Goal: Information Seeking & Learning: Learn about a topic

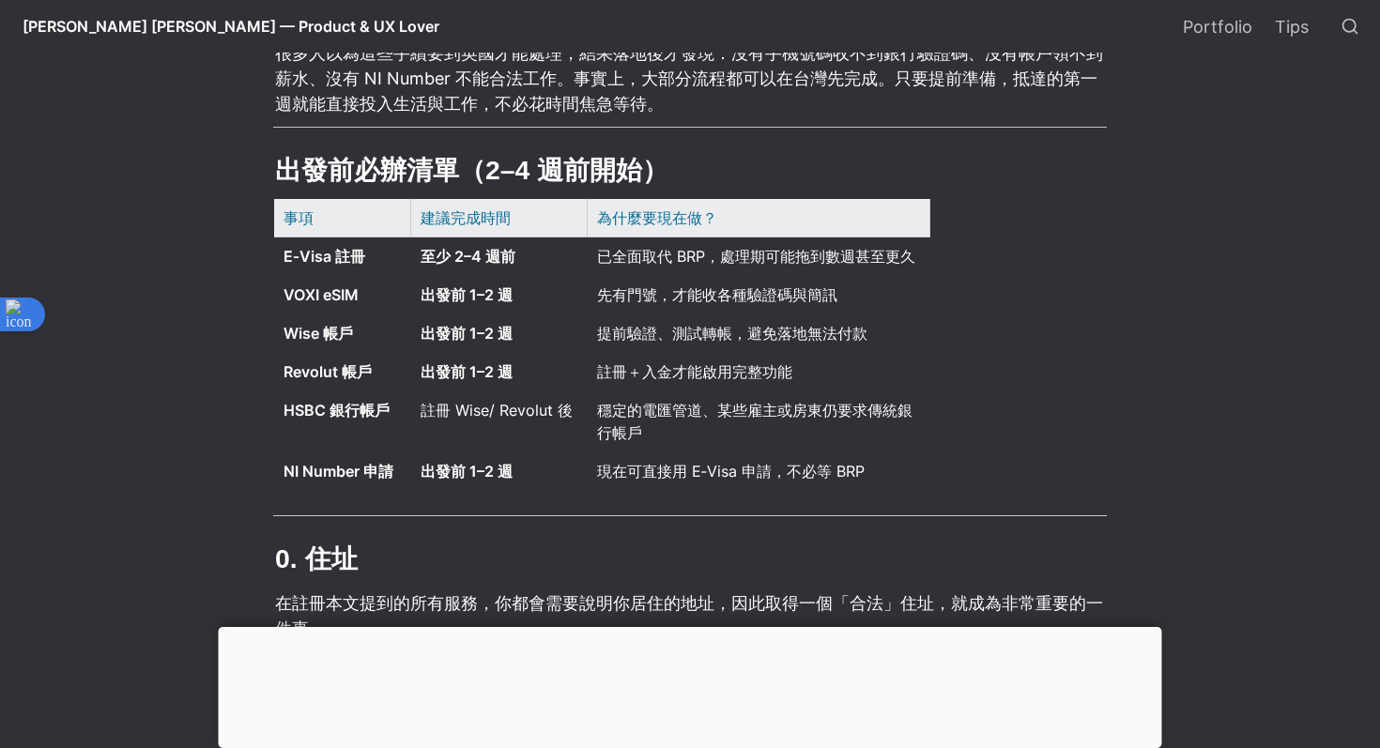
scroll to position [711, 0]
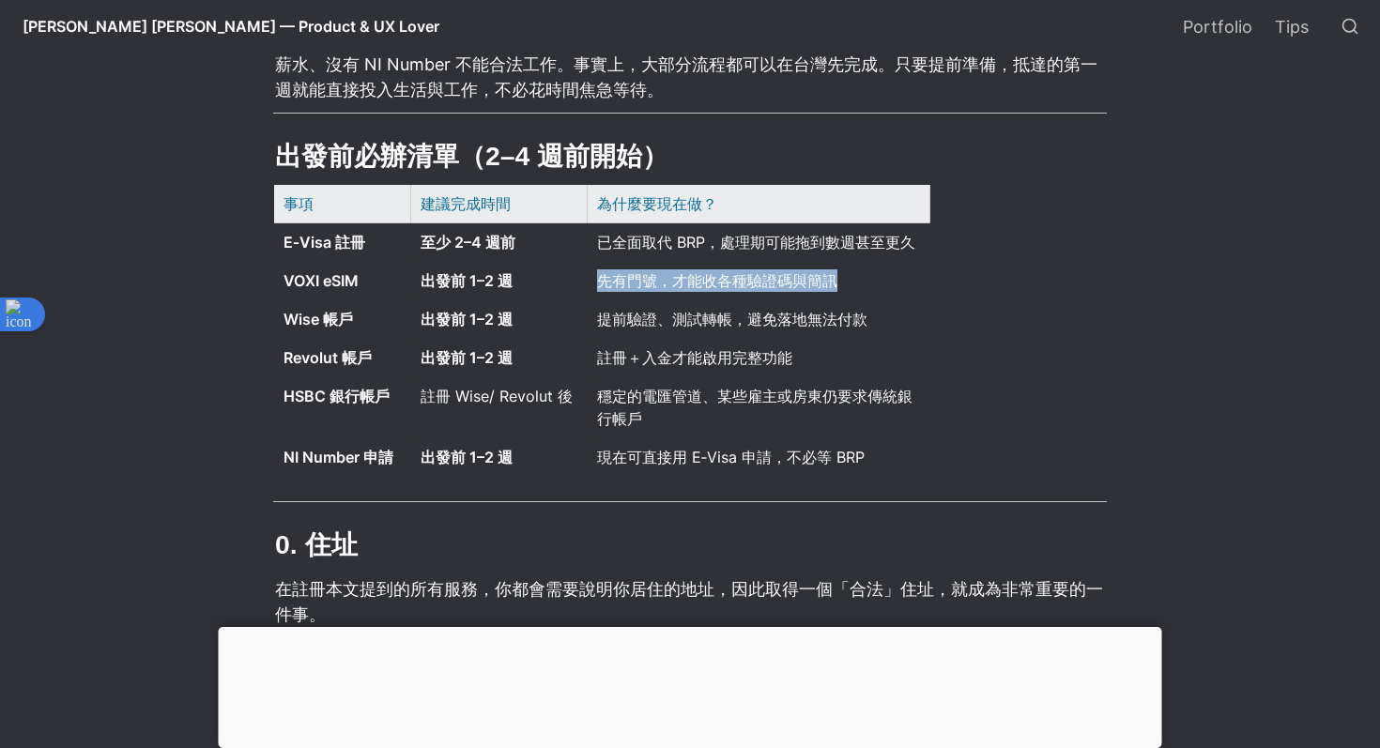
drag, startPoint x: 596, startPoint y: 268, endPoint x: 727, endPoint y: 301, distance: 134.6
click at [731, 299] on div "先有門號，才能收各種驗證碼與簡訊" at bounding box center [759, 281] width 340 height 36
click at [769, 293] on div "先有門號，才能收各種驗證碼與簡訊" at bounding box center [759, 281] width 340 height 36
drag, startPoint x: 583, startPoint y: 280, endPoint x: 785, endPoint y: 311, distance: 204.3
click at [788, 311] on tbody "事項 建議完成時間 為什麼要現在做？ E‑Visa 註冊 至少 2–4 週前 已全面取代 BRP，處理期可能拖到數週甚至更久 VOXI eSIM 出發前 1–…" at bounding box center [602, 331] width 656 height 292
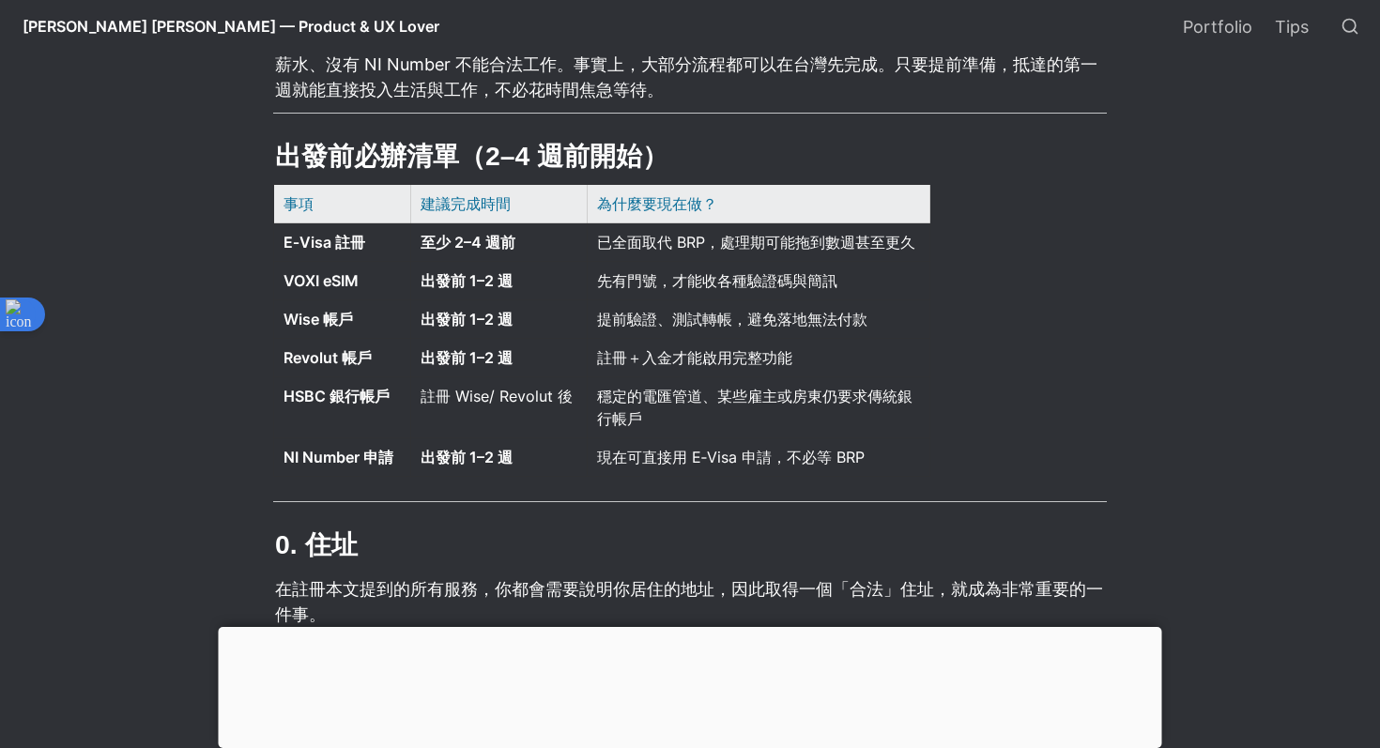
click at [868, 315] on span "提前驗證、測試轉帳，避免落地無法付款" at bounding box center [732, 319] width 270 height 19
drag, startPoint x: 637, startPoint y: 321, endPoint x: 794, endPoint y: 321, distance: 157.8
click at [794, 321] on span "提前驗證、測試轉帳，避免落地無法付款" at bounding box center [732, 319] width 270 height 19
drag, startPoint x: 599, startPoint y: 353, endPoint x: 761, endPoint y: 371, distance: 162.5
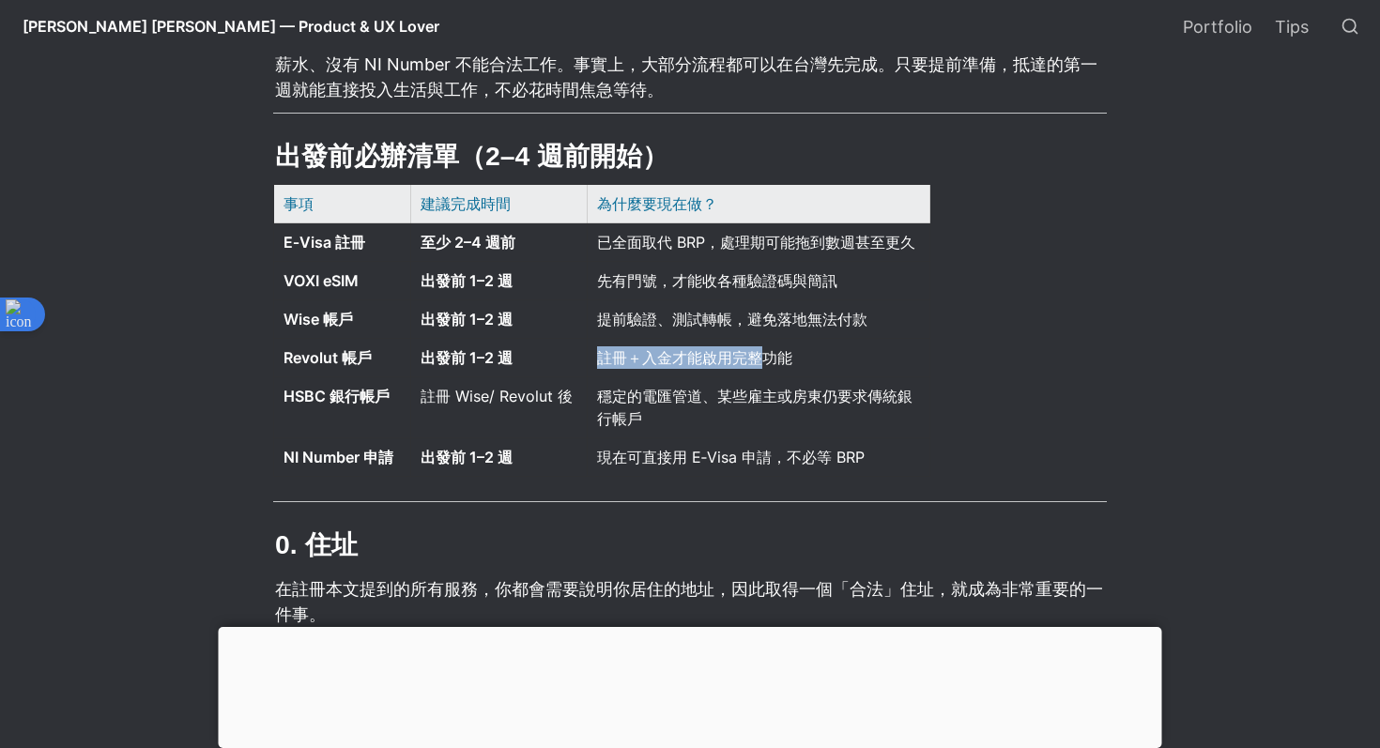
click at [763, 371] on div "註冊＋入金才能啟用完整功能" at bounding box center [759, 358] width 340 height 36
click at [750, 371] on div at bounding box center [750, 371] width 0 height 0
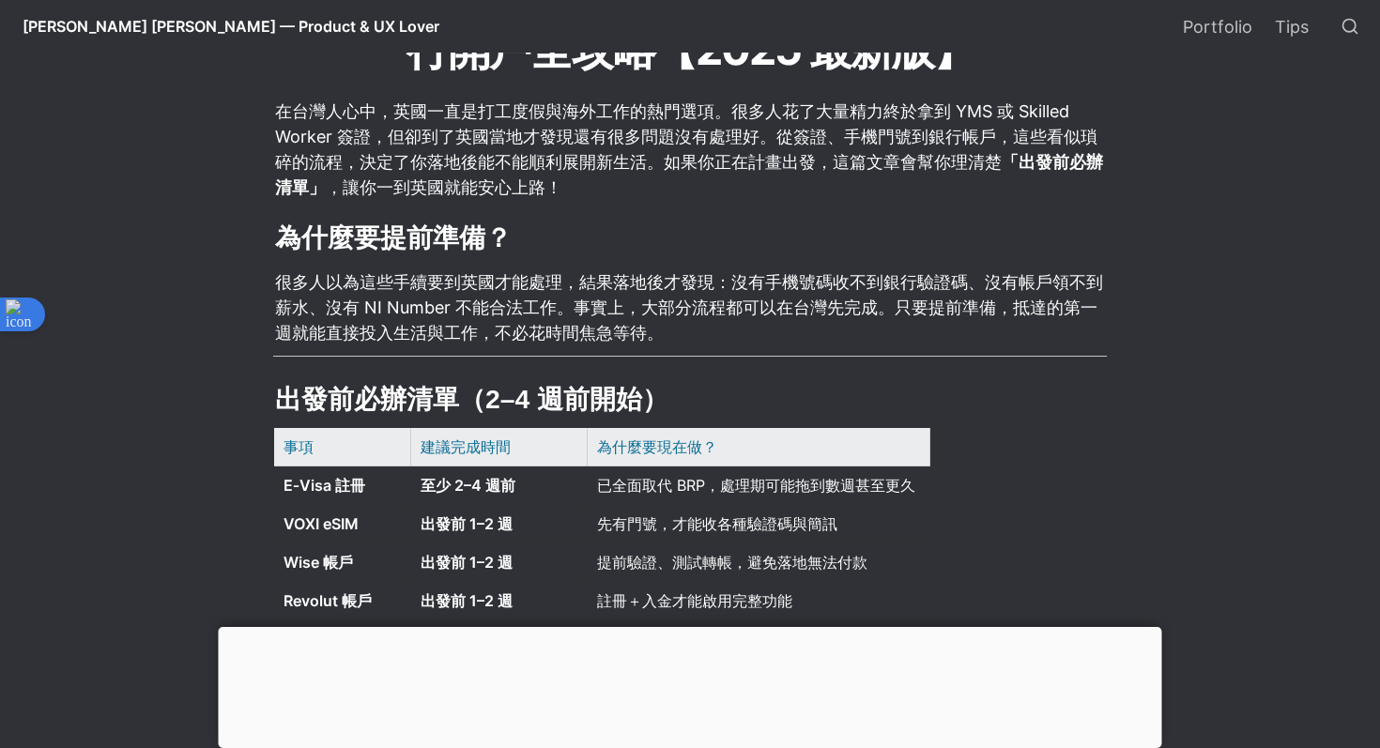
click at [624, 253] on h2 "為什麼要提前準備？" at bounding box center [690, 238] width 834 height 40
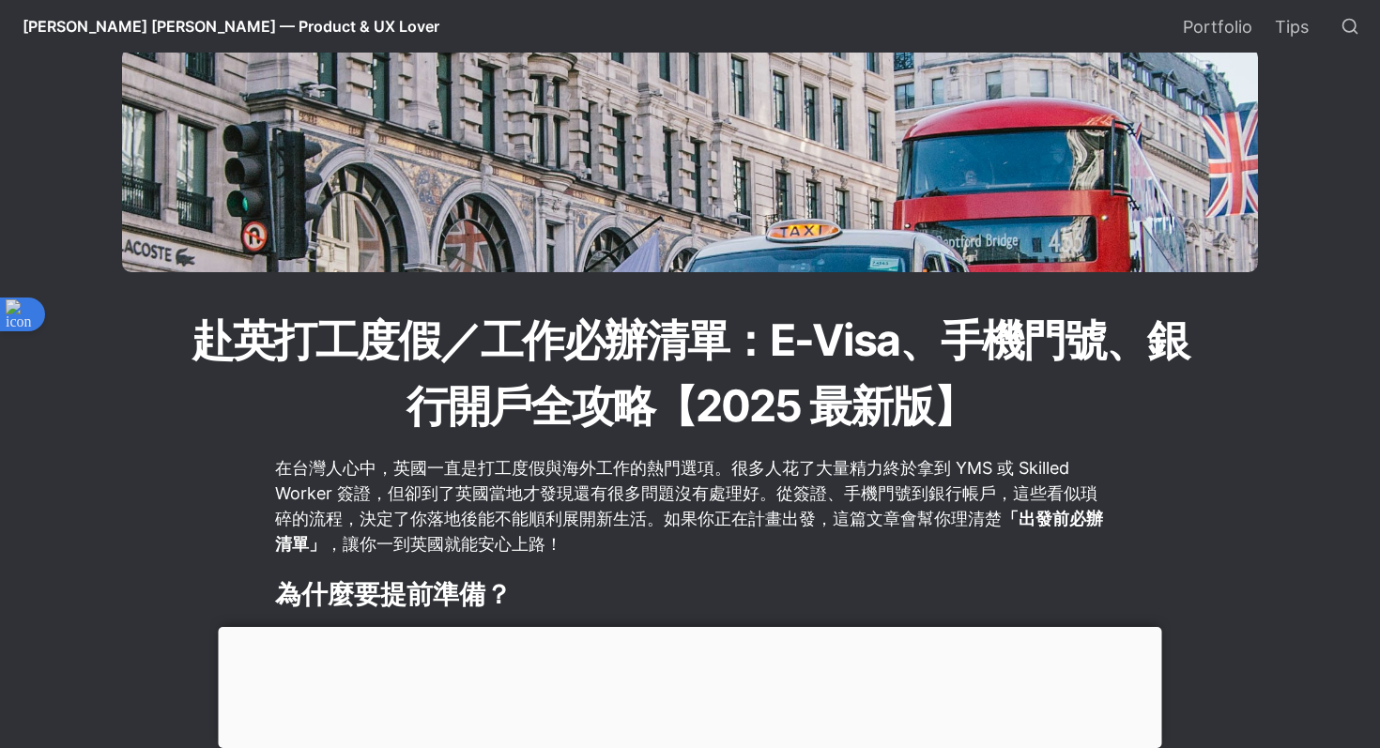
scroll to position [149, 0]
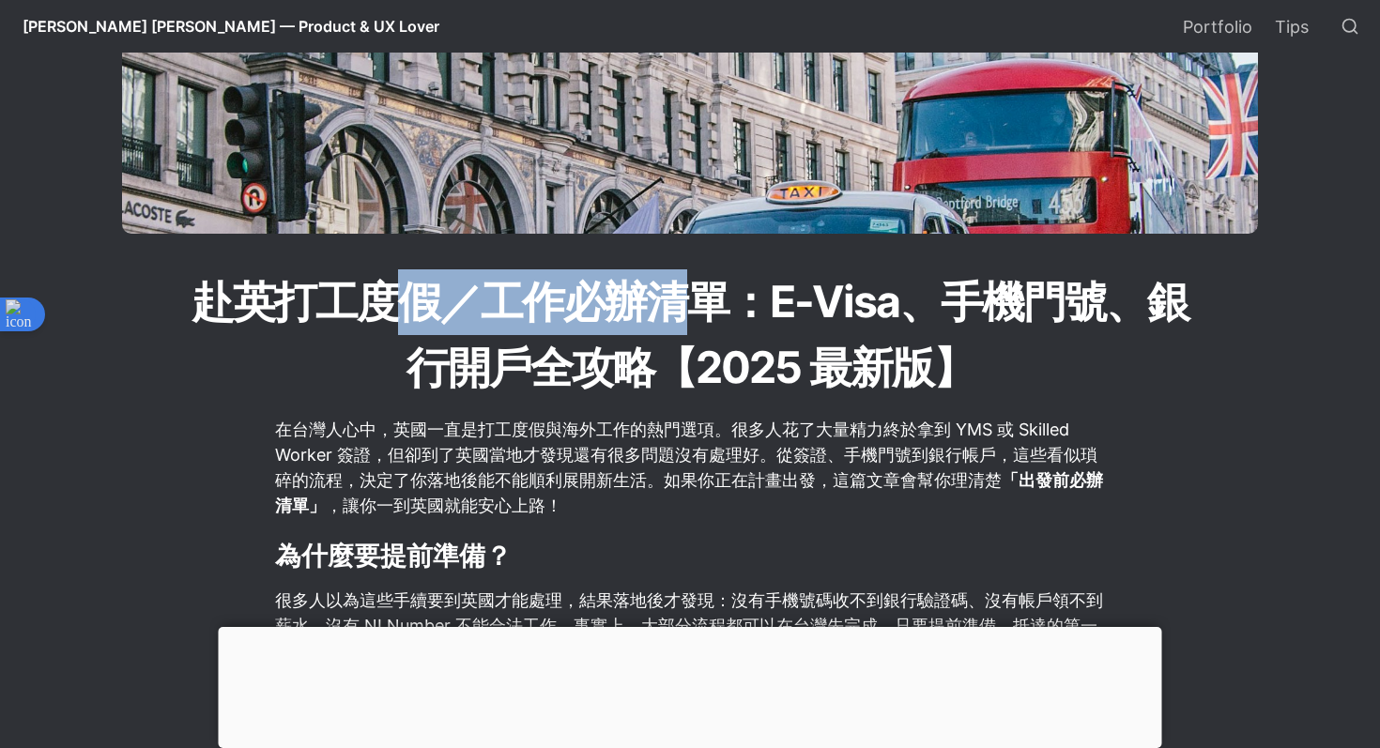
drag, startPoint x: 394, startPoint y: 298, endPoint x: 687, endPoint y: 330, distance: 294.7
click at [687, 330] on h1 "赴英打工度假／工作必辦清單：E-Visa、手機門號、銀行開戶全攻略【2025 最新版】" at bounding box center [690, 335] width 1014 height 134
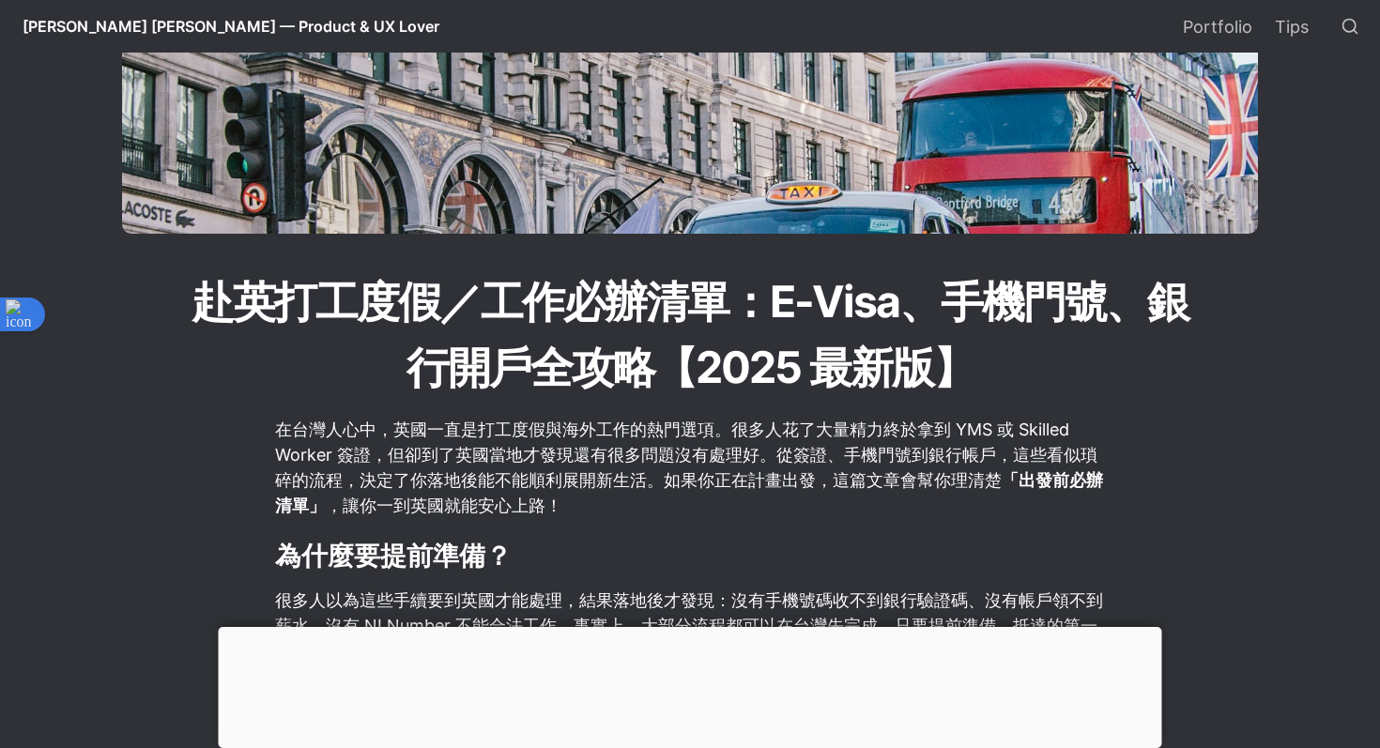
click at [640, 351] on h1 "赴英打工度假／工作必辦清單：E-Visa、手機門號、銀行開戶全攻略【2025 最新版】" at bounding box center [690, 335] width 1014 height 134
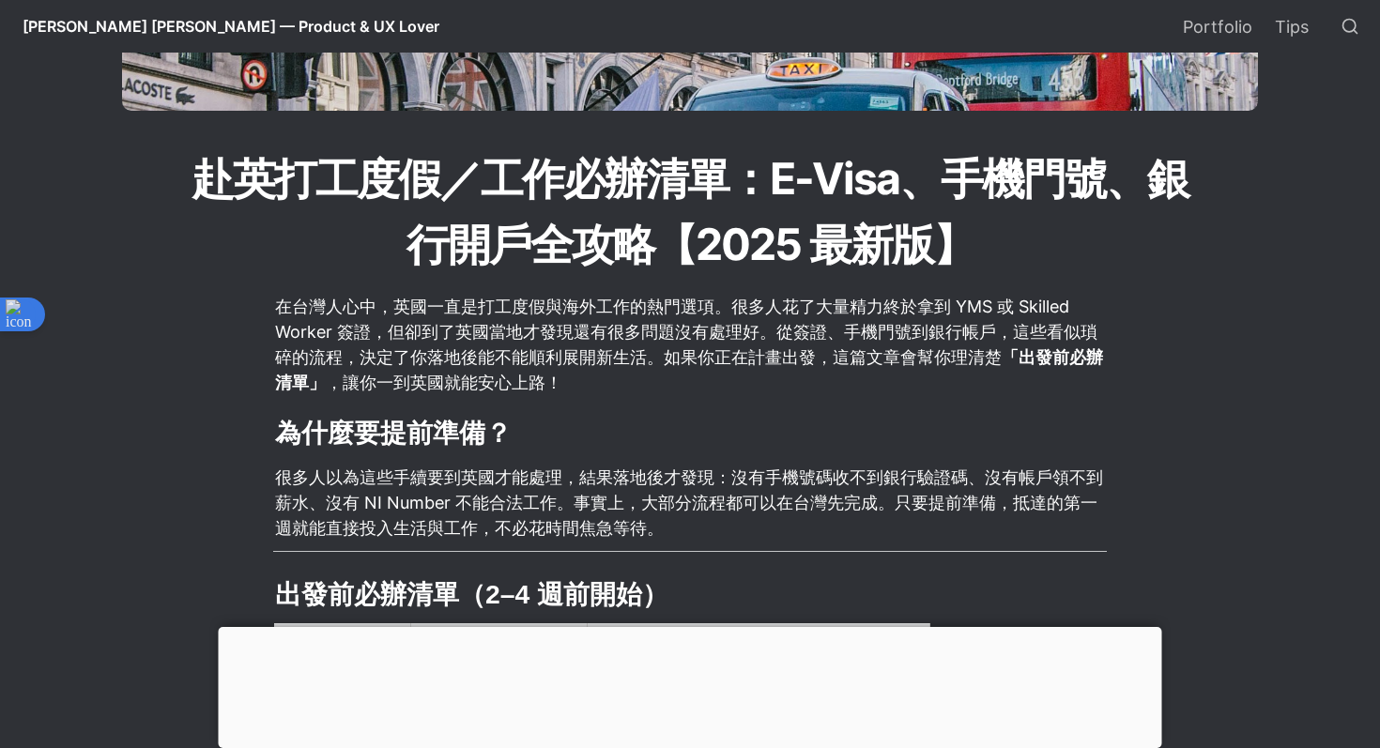
scroll to position [300, 0]
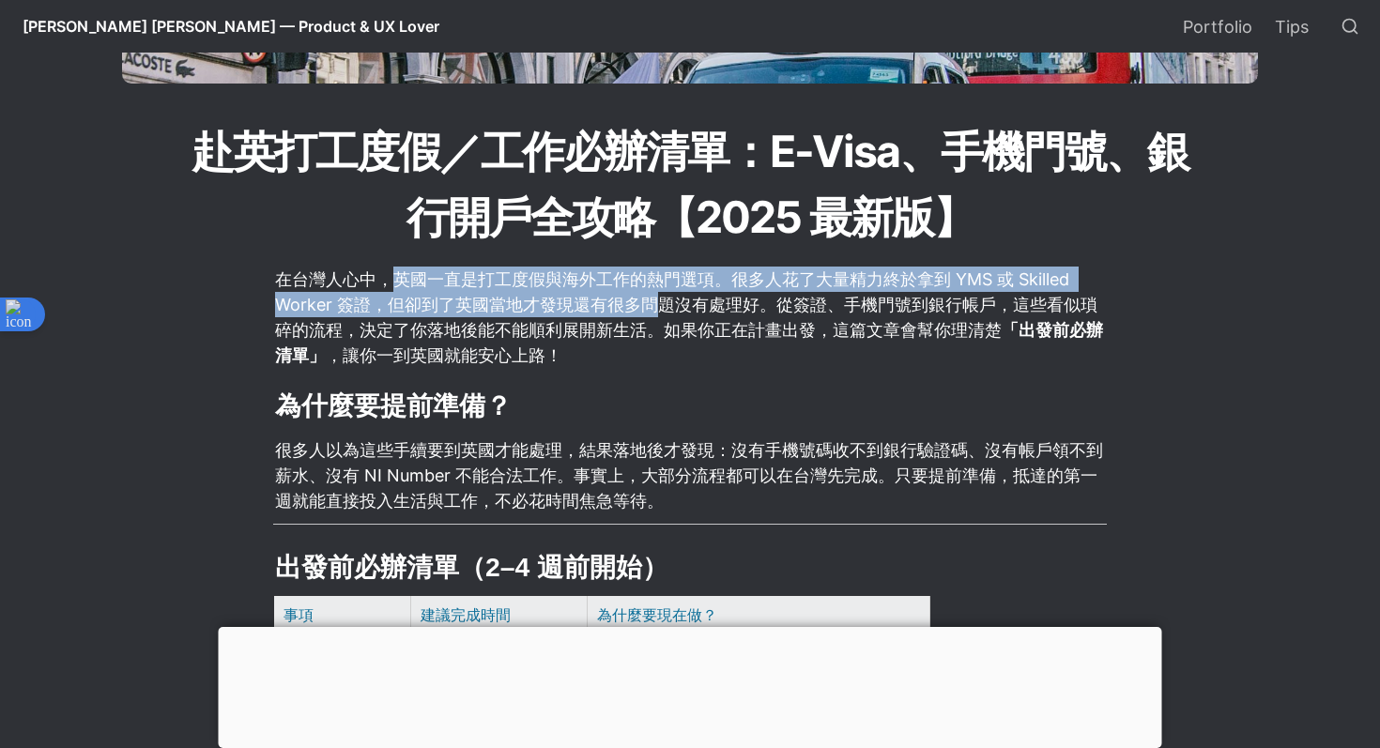
drag, startPoint x: 394, startPoint y: 285, endPoint x: 650, endPoint y: 312, distance: 256.8
click at [650, 311] on p "在台灣人心中，英國一直是打工度假與海外工作的熱門選項。很多人花了大量精力終於拿到 YMS 或 Skilled Worker 簽證，但卻到了英國當地才發現還有很…" at bounding box center [690, 317] width 834 height 107
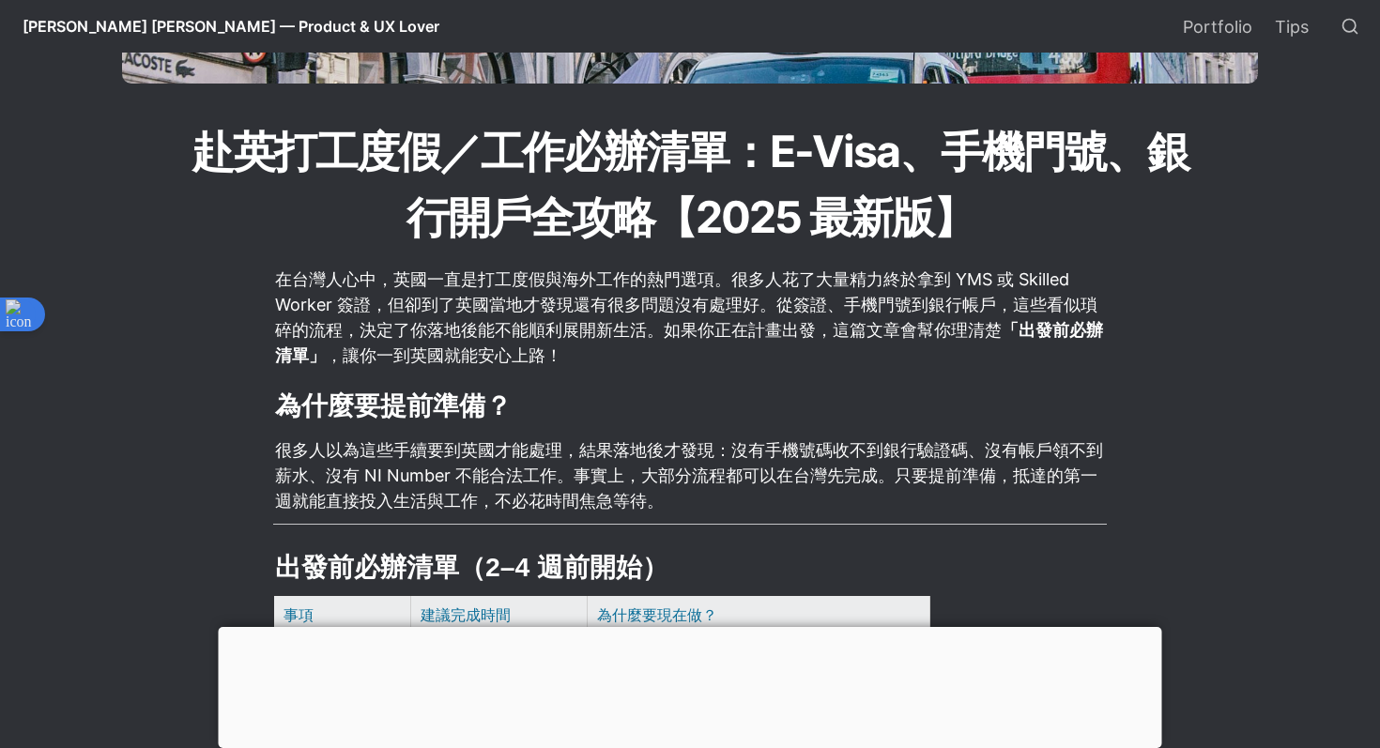
click at [686, 294] on p "在台灣人心中，英國一直是打工度假與海外工作的熱門選項。很多人花了大量精力終於拿到 YMS 或 Skilled Worker 簽證，但卻到了英國當地才發現還有很…" at bounding box center [690, 317] width 834 height 107
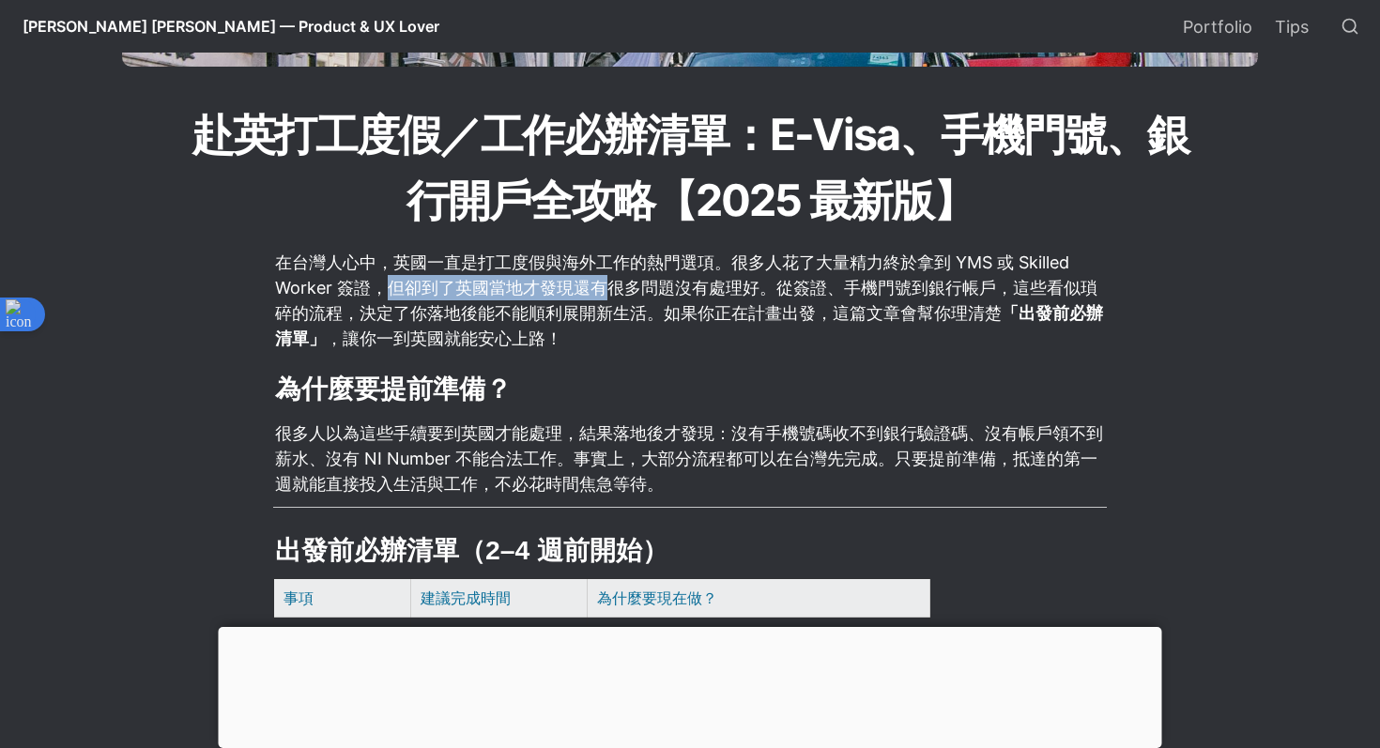
drag, startPoint x: 380, startPoint y: 287, endPoint x: 623, endPoint y: 294, distance: 242.4
click at [623, 294] on p "在台灣人心中，英國一直是打工度假與海外工作的熱門選項。很多人花了大量精力終於拿到 YMS 或 Skilled Worker 簽證，但卻到了英國當地才發現還有很…" at bounding box center [690, 300] width 834 height 107
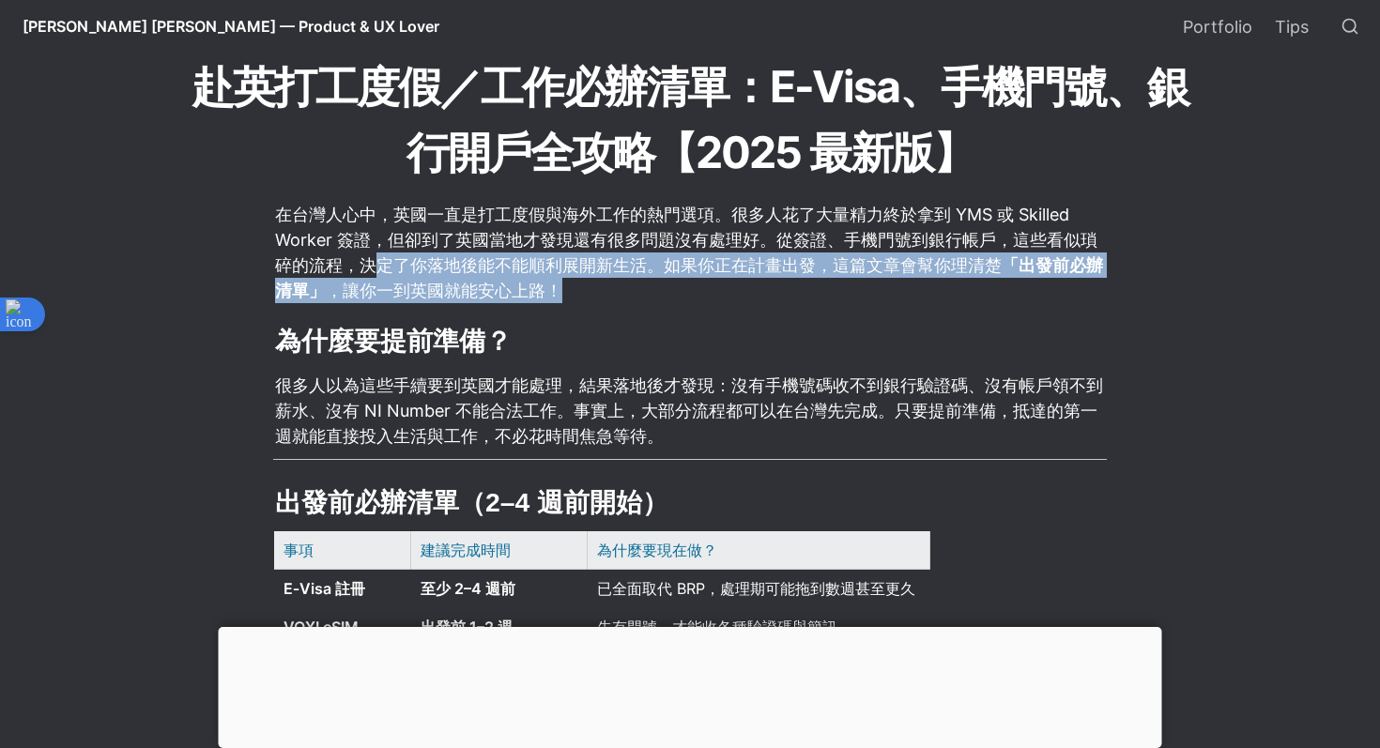
drag, startPoint x: 370, startPoint y: 263, endPoint x: 606, endPoint y: 302, distance: 239.0
click at [606, 302] on p "在台灣人心中，英國一直是打工度假與海外工作的熱門選項。很多人花了大量精力終於拿到 YMS 或 Skilled Worker 簽證，但卻到了英國當地才發現還有很…" at bounding box center [690, 252] width 834 height 107
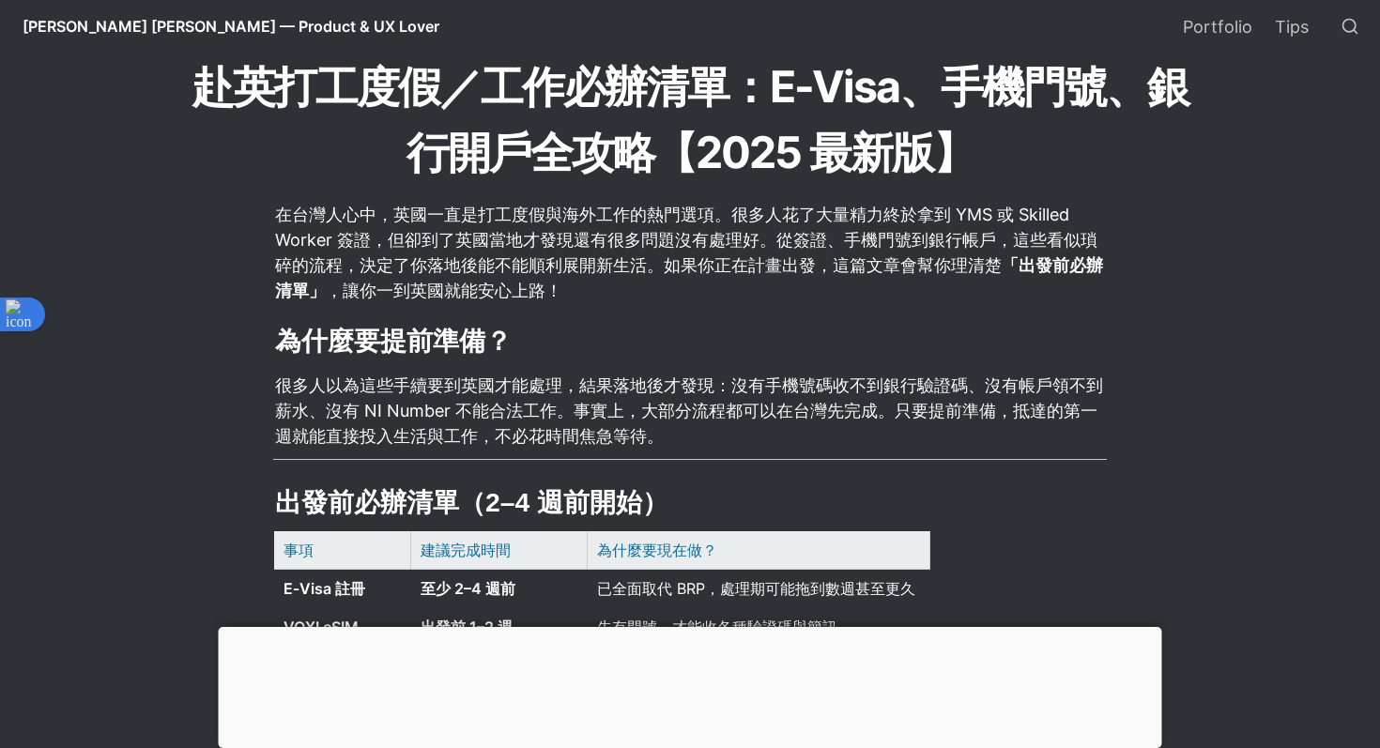
click at [486, 424] on p "很多人以為這些手續要到英國才能處理，結果落地後才發現：沒有手機號碼收不到銀行驗證碼、沒有帳戶領不到薪水、沒有 NI Number 不能合法工作。事實上，大部分…" at bounding box center [690, 411] width 834 height 82
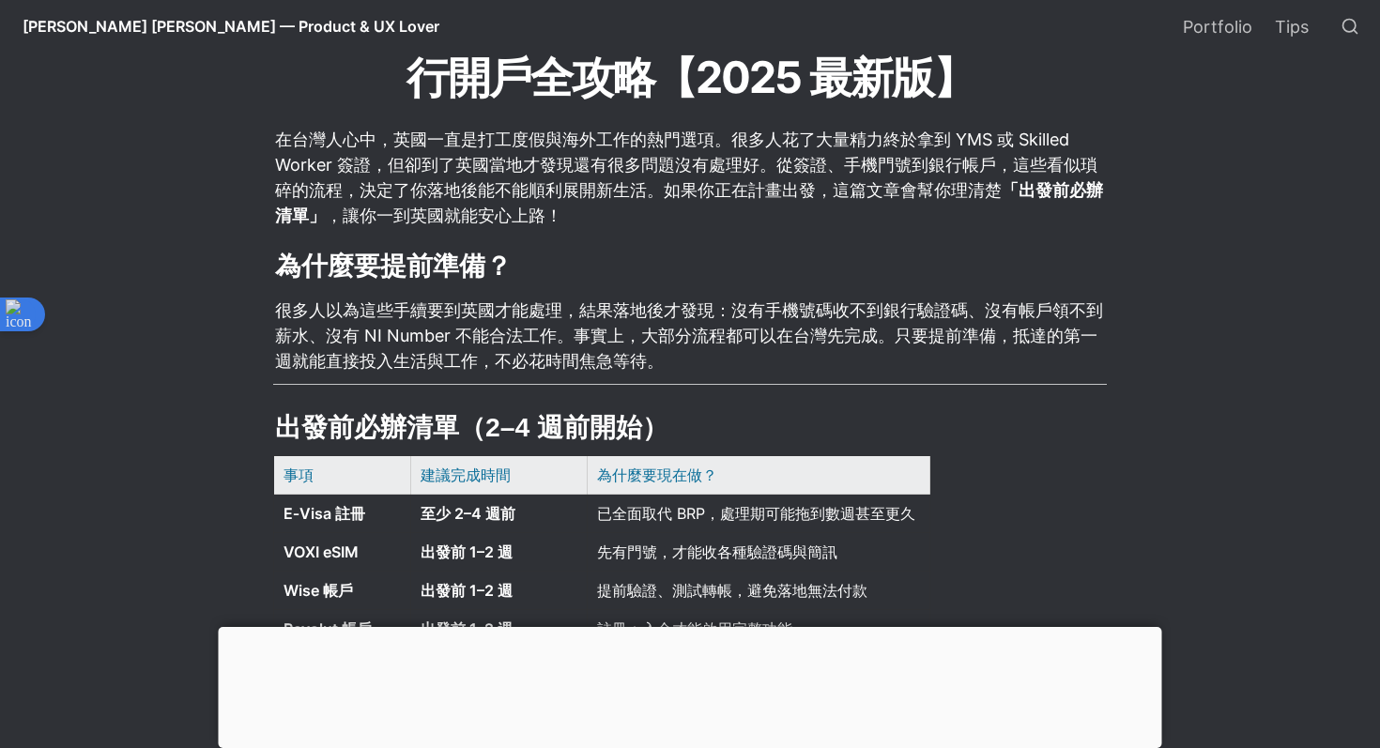
scroll to position [448, 0]
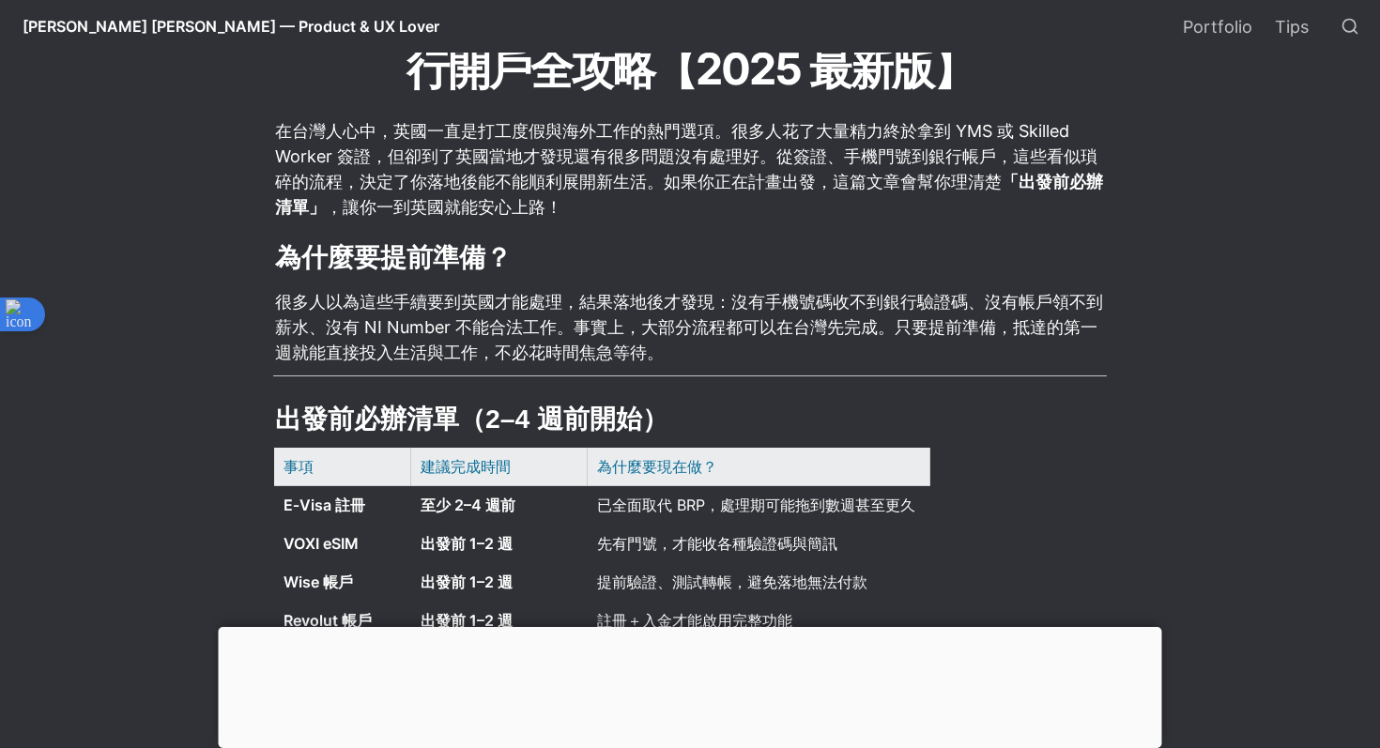
drag, startPoint x: 356, startPoint y: 317, endPoint x: 508, endPoint y: 338, distance: 153.5
click at [512, 338] on p "很多人以為這些手續要到英國才能處理，結果落地後才發現：沒有手機號碼收不到銀行驗證碼、沒有帳戶領不到薪水、沒有 NI Number 不能合法工作。事實上，大部分…" at bounding box center [690, 327] width 834 height 82
click at [533, 331] on p "很多人以為這些手續要到英國才能處理，結果落地後才發現：沒有手機號碼收不到銀行驗證碼、沒有帳戶領不到薪水、沒有 NI Number 不能合法工作。事實上，大部分…" at bounding box center [690, 327] width 834 height 82
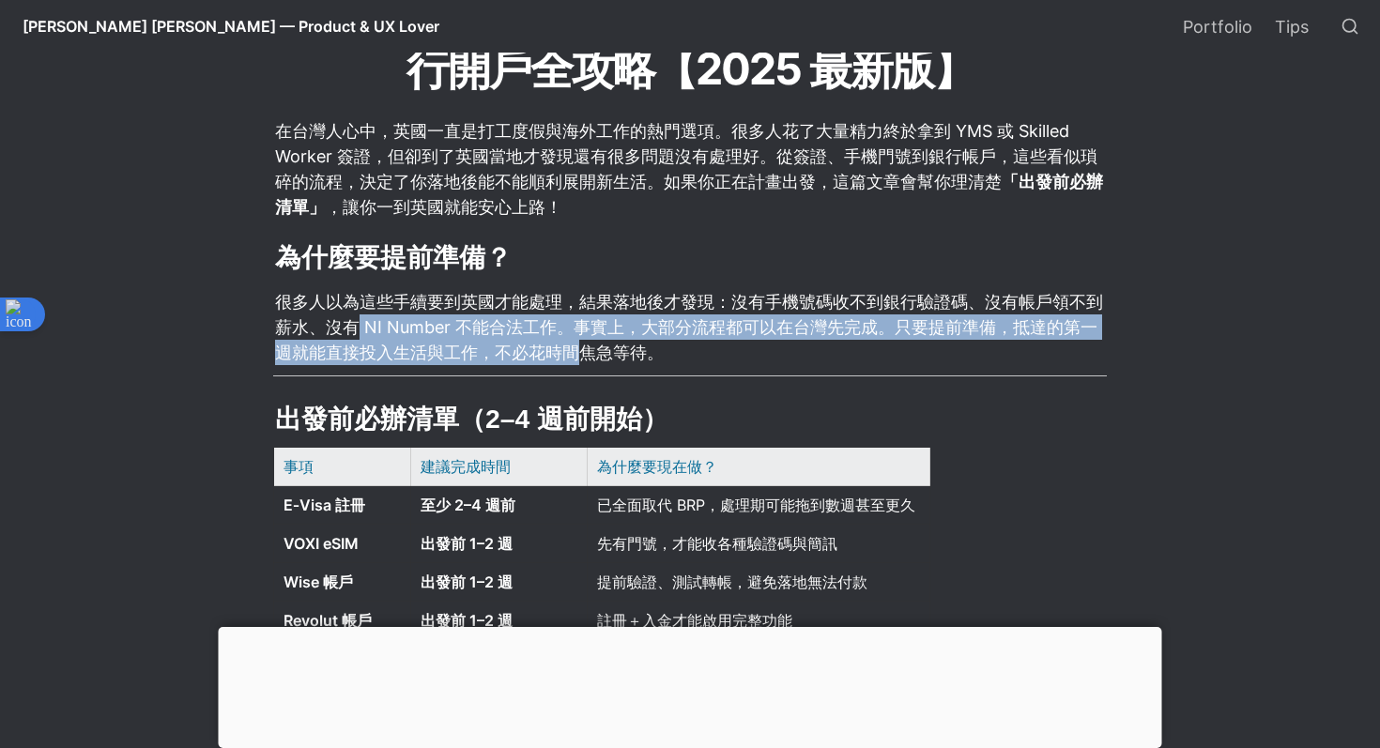
drag, startPoint x: 357, startPoint y: 337, endPoint x: 594, endPoint y: 346, distance: 237.7
click at [597, 346] on p "很多人以為這些手續要到英國才能處理，結果落地後才發現：沒有手機號碼收不到銀行驗證碼、沒有帳戶領不到薪水、沒有 NI Number 不能合法工作。事實上，大部分…" at bounding box center [690, 327] width 834 height 82
click at [601, 342] on p "很多人以為這些手續要到英國才能處理，結果落地後才發現：沒有手機號碼收不到銀行驗證碼、沒有帳戶領不到薪水、沒有 NI Number 不能合法工作。事實上，大部分…" at bounding box center [690, 327] width 834 height 82
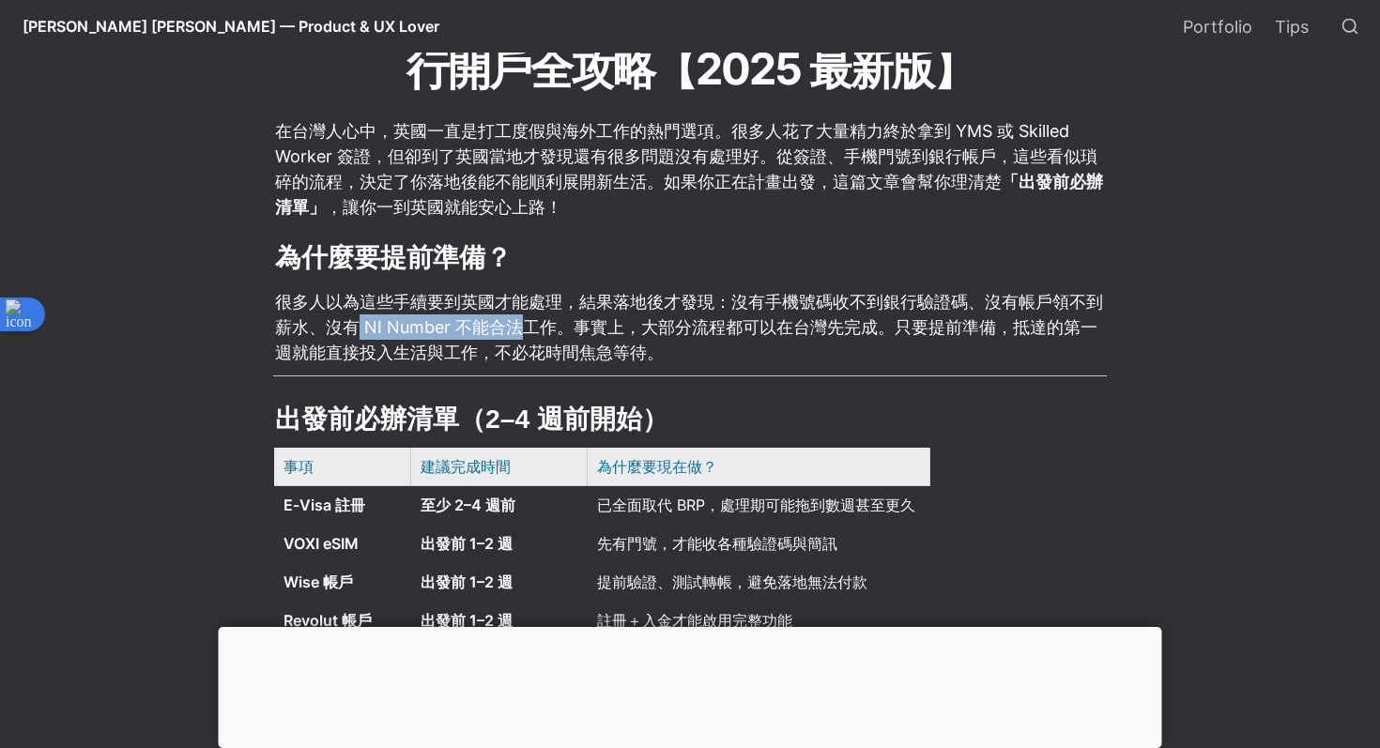
drag, startPoint x: 362, startPoint y: 332, endPoint x: 516, endPoint y: 333, distance: 155.0
click at [519, 333] on p "很多人以為這些手續要到英國才能處理，結果落地後才發現：沒有手機號碼收不到銀行驗證碼、沒有帳戶領不到薪水、沒有 NI Number 不能合法工作。事實上，大部分…" at bounding box center [690, 327] width 834 height 82
click at [516, 333] on p "很多人以為這些手續要到英國才能處理，結果落地後才發現：沒有手機號碼收不到銀行驗證碼、沒有帳戶領不到薪水、沒有 NI Number 不能合法工作。事實上，大部分…" at bounding box center [690, 327] width 834 height 82
drag, startPoint x: 397, startPoint y: 326, endPoint x: 586, endPoint y: 330, distance: 188.8
click at [590, 330] on p "很多人以為這些手續要到英國才能處理，結果落地後才發現：沒有手機號碼收不到銀行驗證碼、沒有帳戶領不到薪水、沒有 NI Number 不能合法工作。事實上，大部分…" at bounding box center [690, 327] width 834 height 82
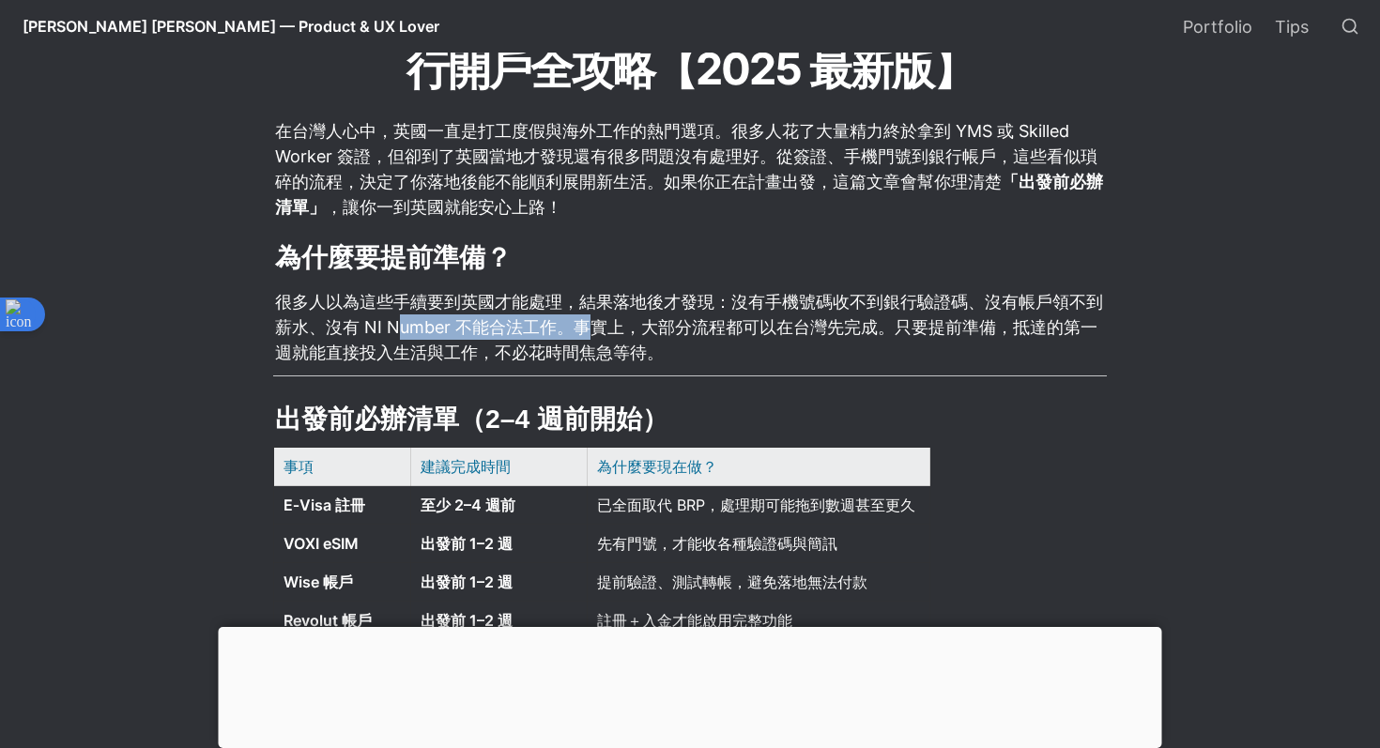
click at [586, 330] on p "很多人以為這些手續要到英國才能處理，結果落地後才發現：沒有手機號碼收不到銀行驗證碼、沒有帳戶領不到薪水、沒有 NI Number 不能合法工作。事實上，大部分…" at bounding box center [690, 327] width 834 height 82
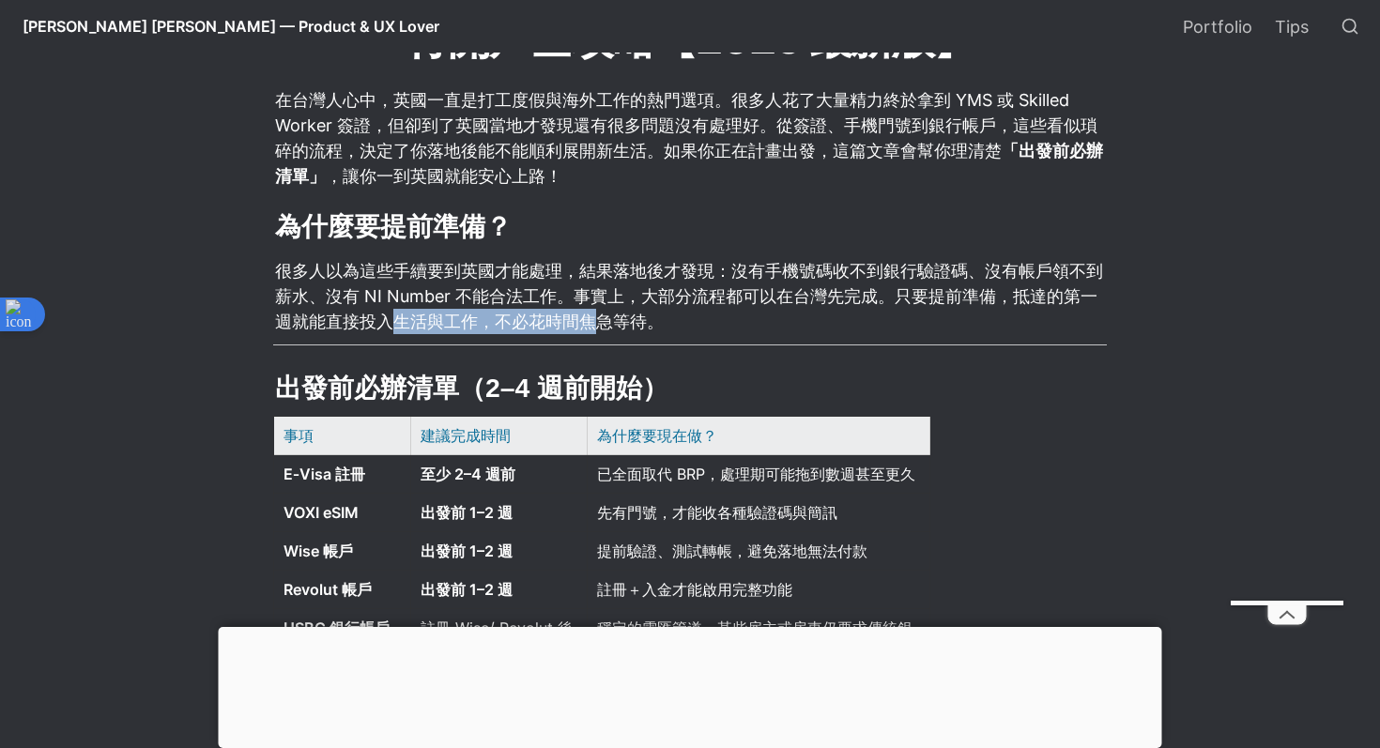
drag, startPoint x: 396, startPoint y: 321, endPoint x: 588, endPoint y: 321, distance: 191.6
click at [590, 321] on p "很多人以為這些手續要到英國才能處理，結果落地後才發現：沒有手機號碼收不到銀行驗證碼、沒有帳戶領不到薪水、沒有 NI Number 不能合法工作。事實上，大部分…" at bounding box center [690, 296] width 834 height 82
click at [588, 321] on p "很多人以為這些手續要到英國才能處理，結果落地後才發現：沒有手機號碼收不到銀行驗證碼、沒有帳戶領不到薪水、沒有 NI Number 不能合法工作。事實上，大部分…" at bounding box center [690, 296] width 834 height 82
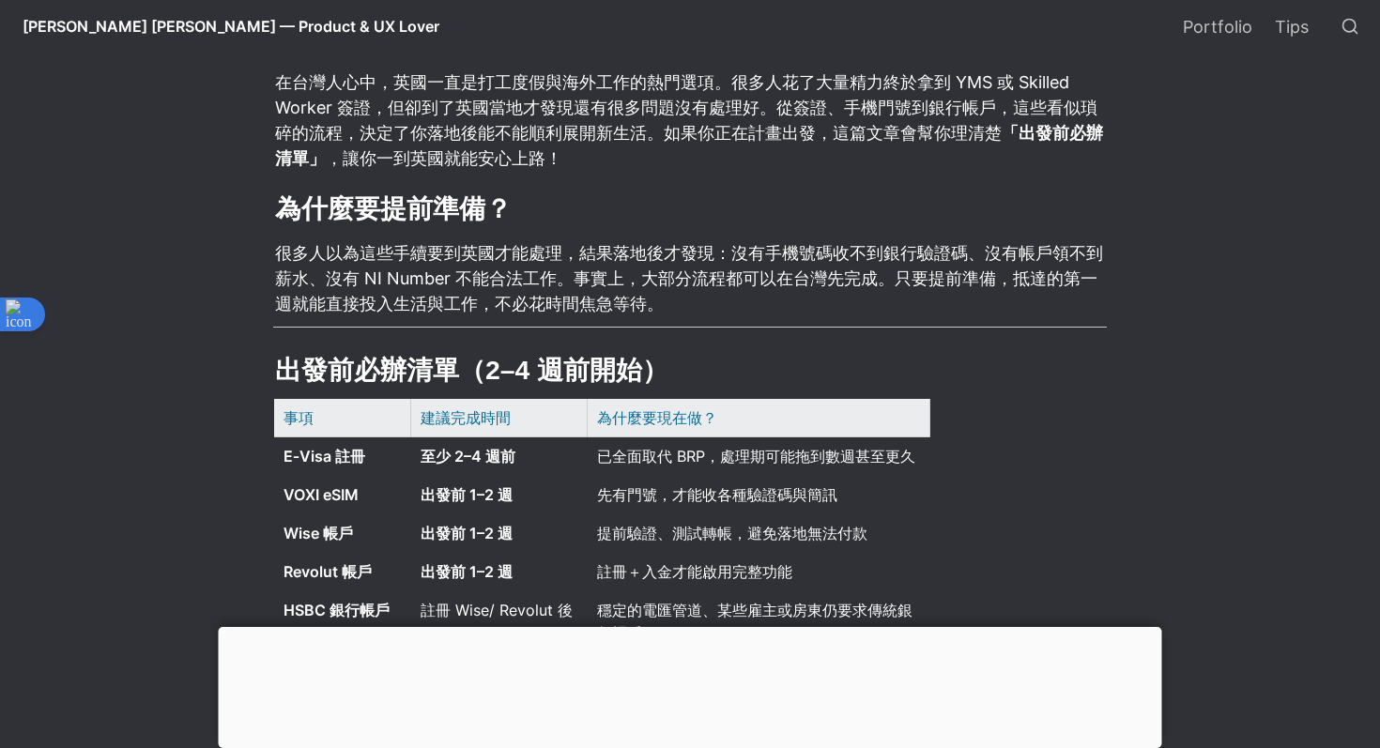
scroll to position [498, 0]
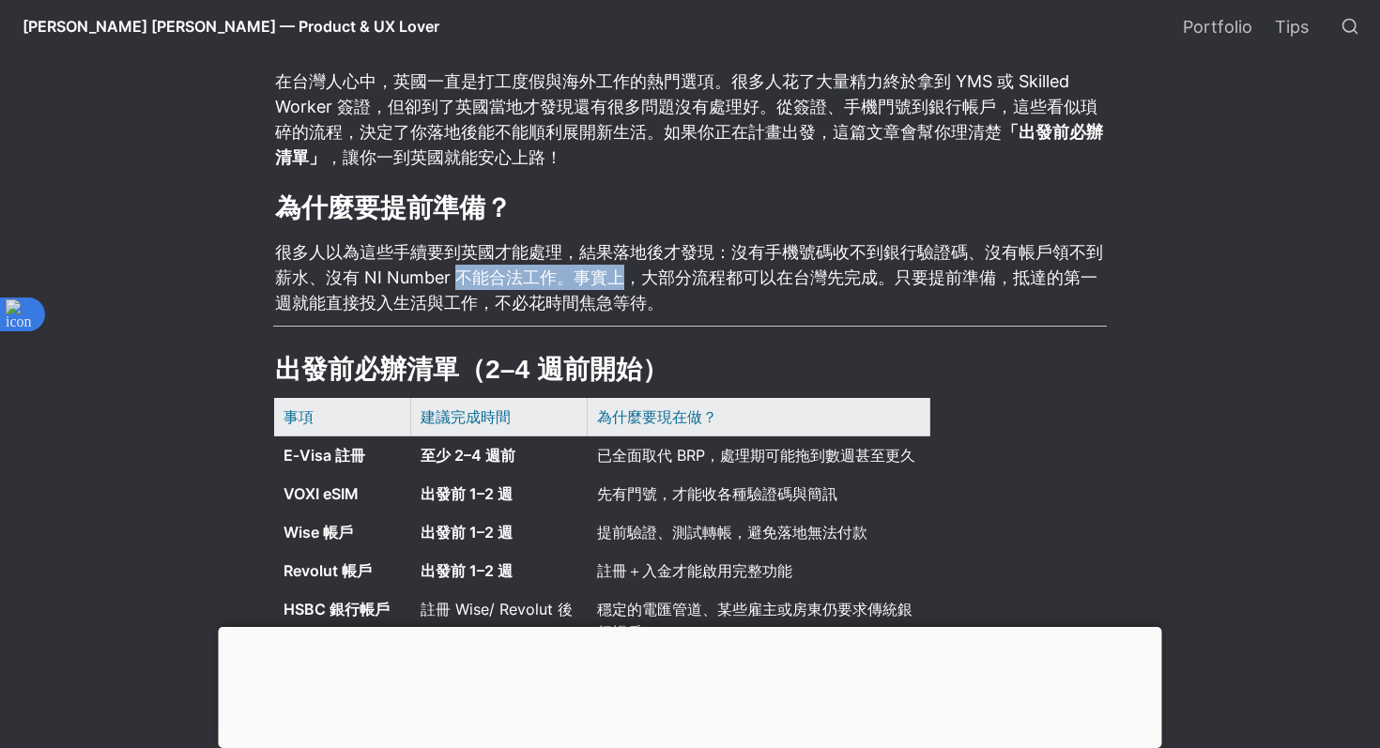
drag, startPoint x: 453, startPoint y: 271, endPoint x: 635, endPoint y: 287, distance: 182.9
click at [635, 287] on p "很多人以為這些手續要到英國才能處理，結果落地後才發現：沒有手機號碼收不到銀行驗證碼、沒有帳戶領不到薪水、沒有 NI Number 不能合法工作。事實上，大部分…" at bounding box center [690, 278] width 834 height 82
click at [646, 271] on p "很多人以為這些手續要到英國才能處理，結果落地後才發現：沒有手機號碼收不到銀行驗證碼、沒有帳戶領不到薪水、沒有 NI Number 不能合法工作。事實上，大部分…" at bounding box center [690, 278] width 834 height 82
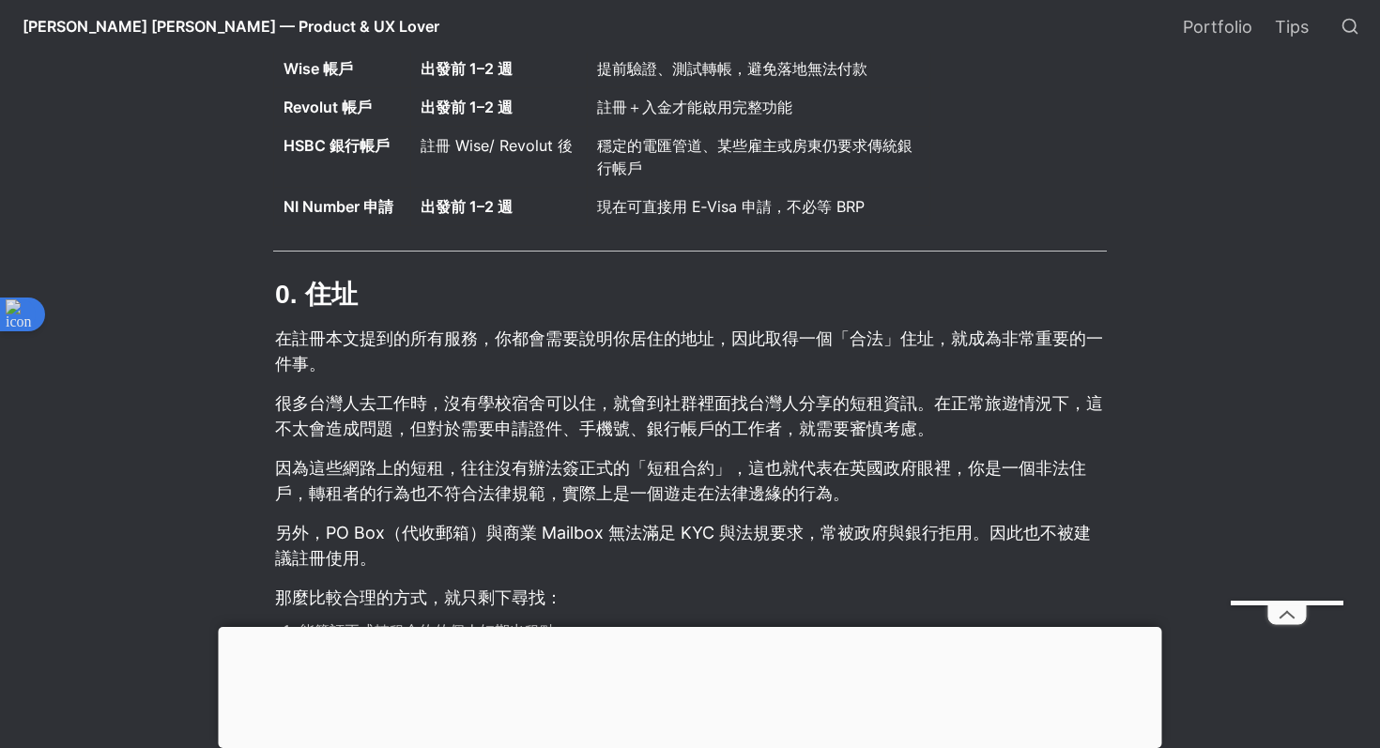
scroll to position [991, 0]
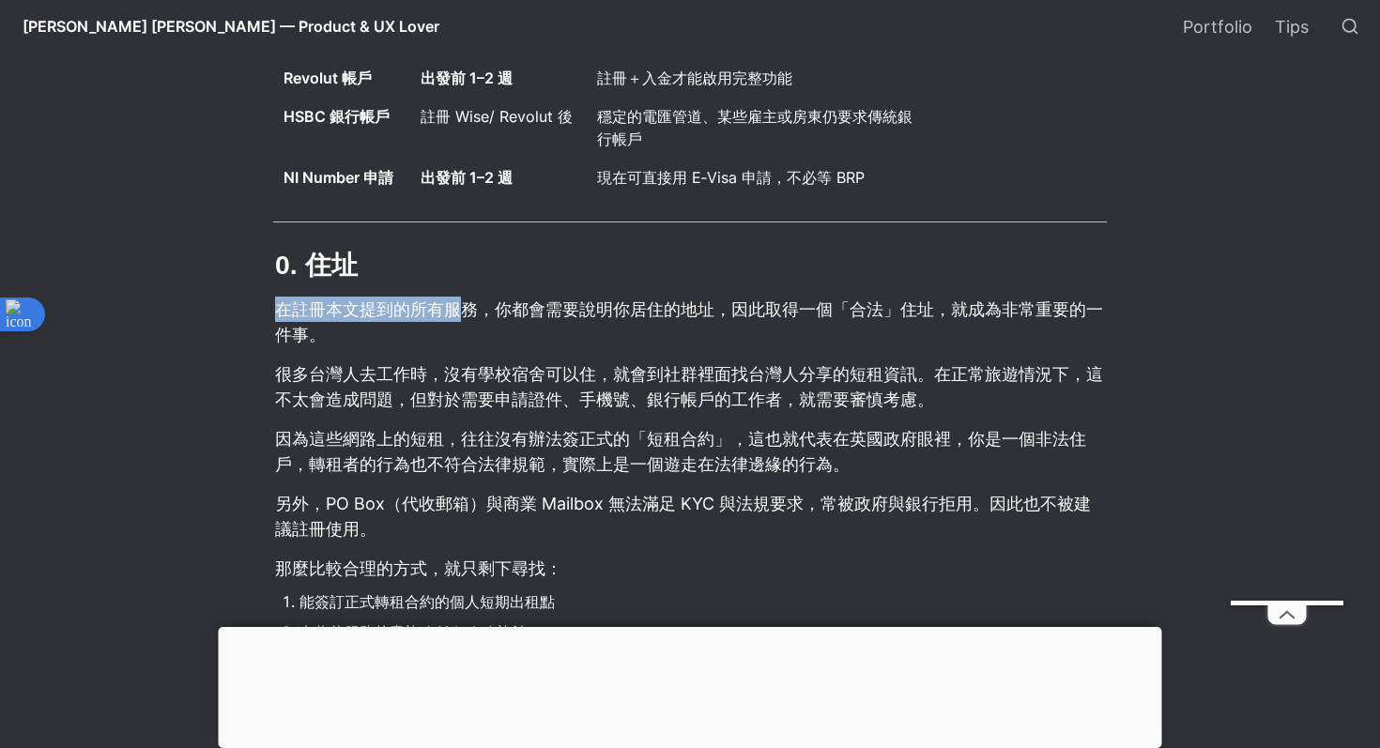
drag, startPoint x: 272, startPoint y: 312, endPoint x: 461, endPoint y: 312, distance: 188.8
click at [462, 307] on p "在註冊本文提到的所有服務，你都會需要說明你居住的地址，因此取得一個「合法」住址，就成為非常重要的一件事。" at bounding box center [690, 322] width 834 height 56
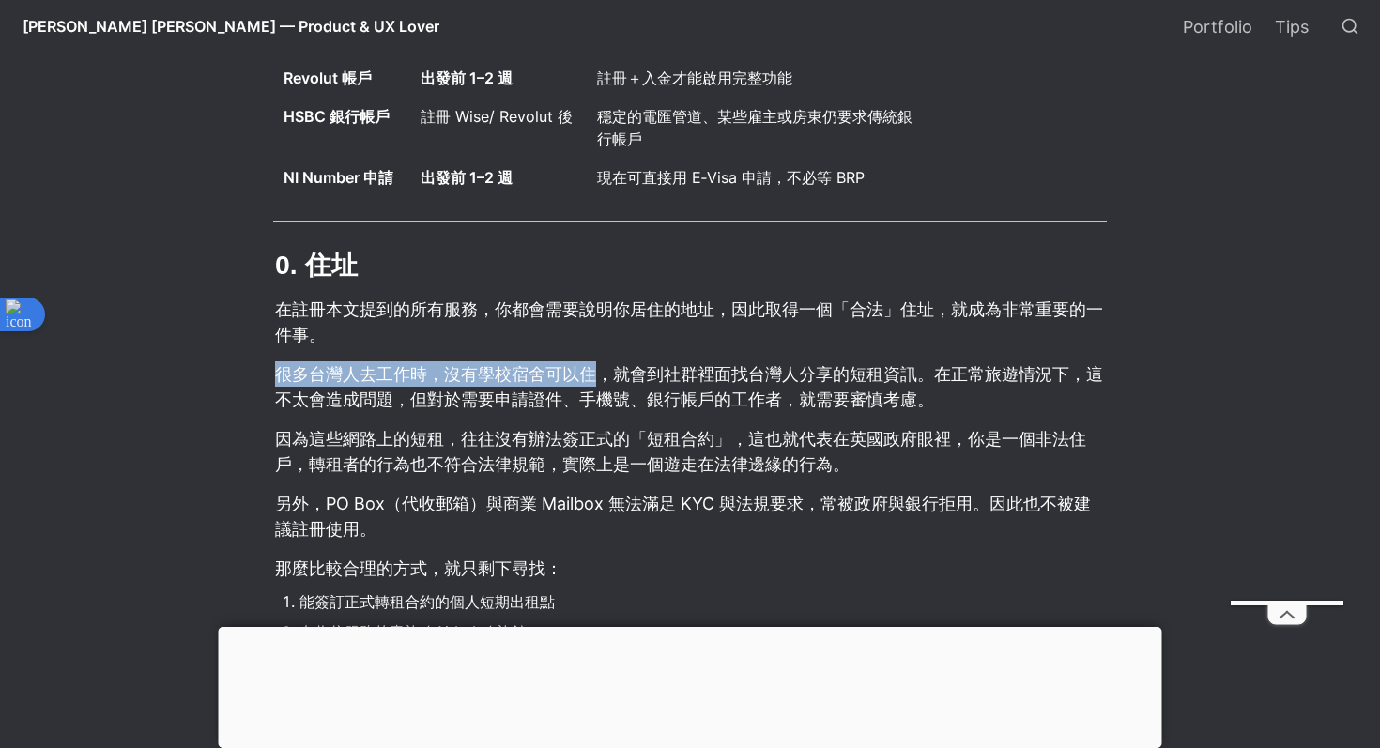
drag, startPoint x: 354, startPoint y: 359, endPoint x: 594, endPoint y: 371, distance: 240.7
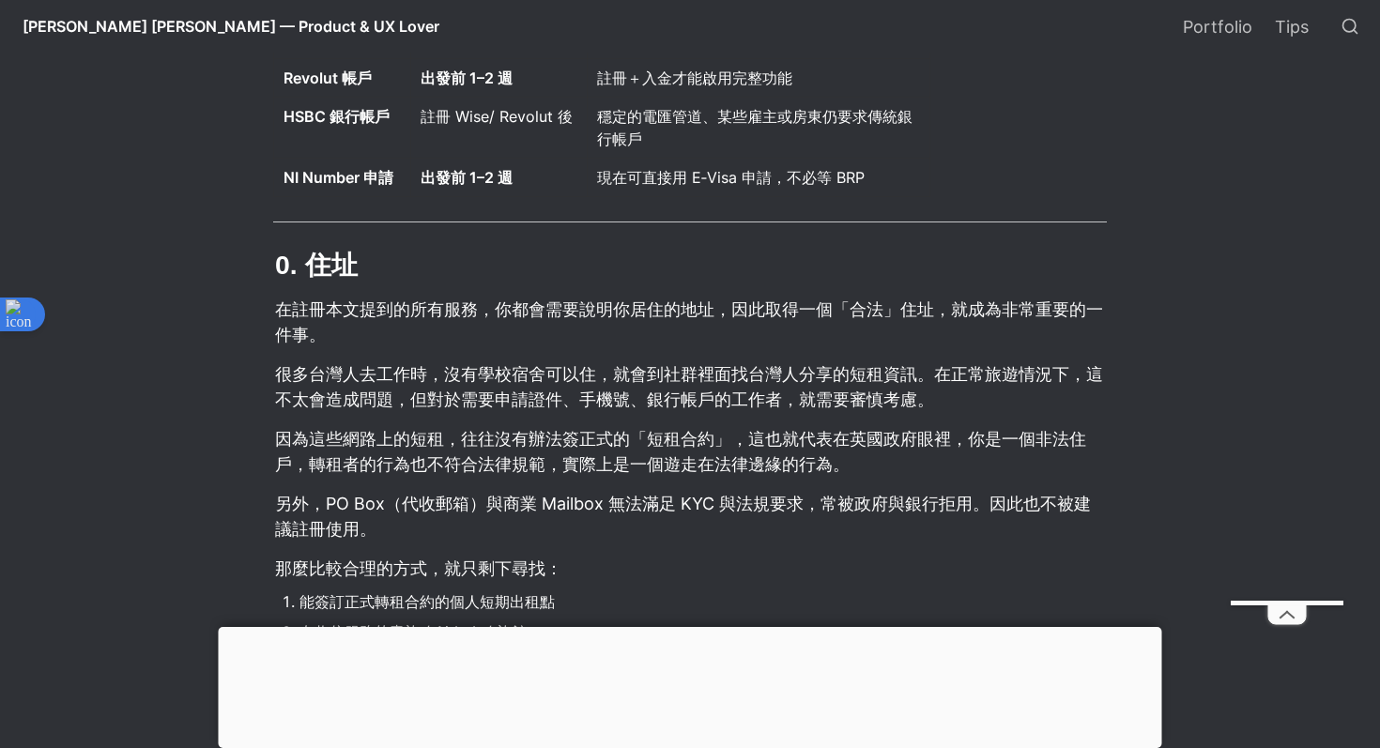
click at [608, 371] on p "很多台灣人去工作時，沒有學校宿舍可以住，就會到社群裡面找台灣人分享的短租資訊。在正常旅遊情況下，這不太會造成問題，但對於需要申請證件、手機號、銀行帳戶的工作者…" at bounding box center [690, 387] width 834 height 56
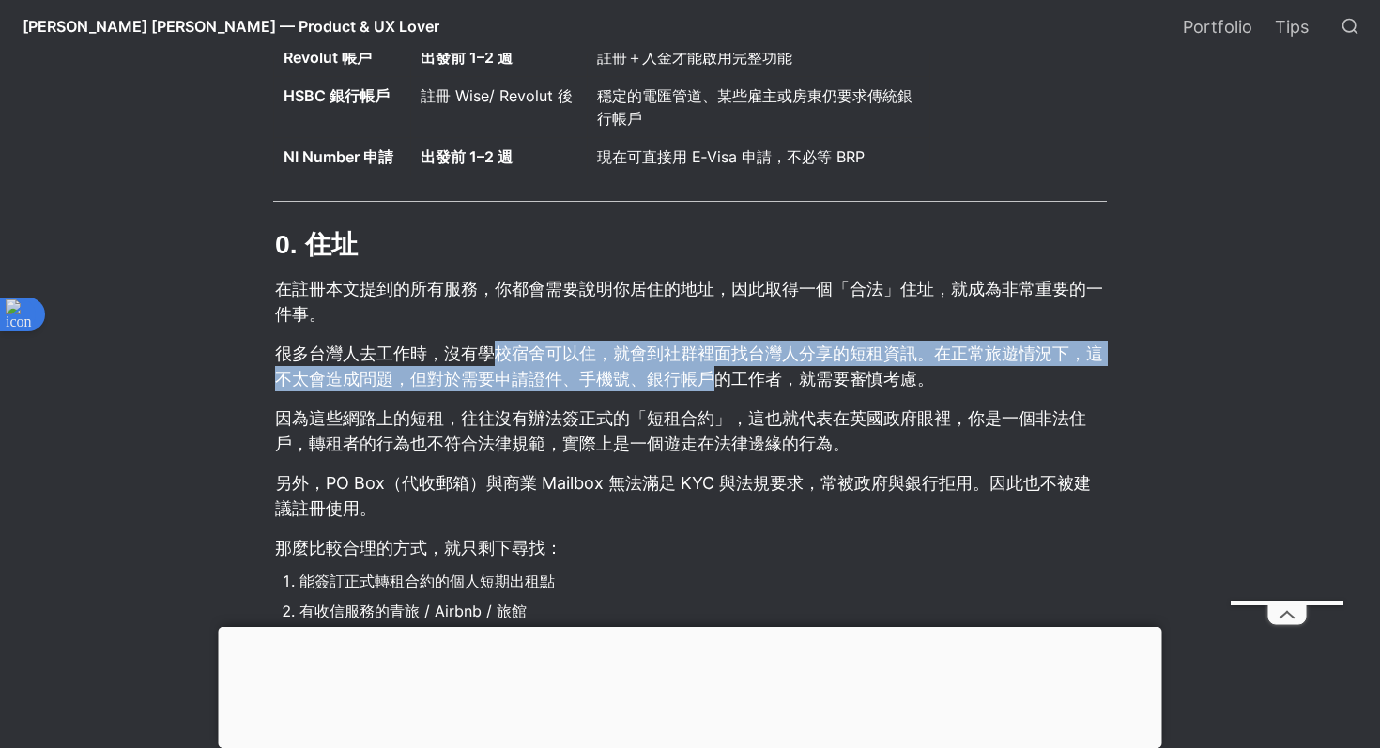
drag, startPoint x: 502, startPoint y: 355, endPoint x: 705, endPoint y: 375, distance: 203.8
click at [709, 375] on p "很多台灣人去工作時，沒有學校宿舍可以住，就會到社群裡面找台灣人分享的短租資訊。在正常旅遊情況下，這不太會造成問題，但對於需要申請證件、手機號、銀行帳戶的工作者…" at bounding box center [690, 366] width 834 height 56
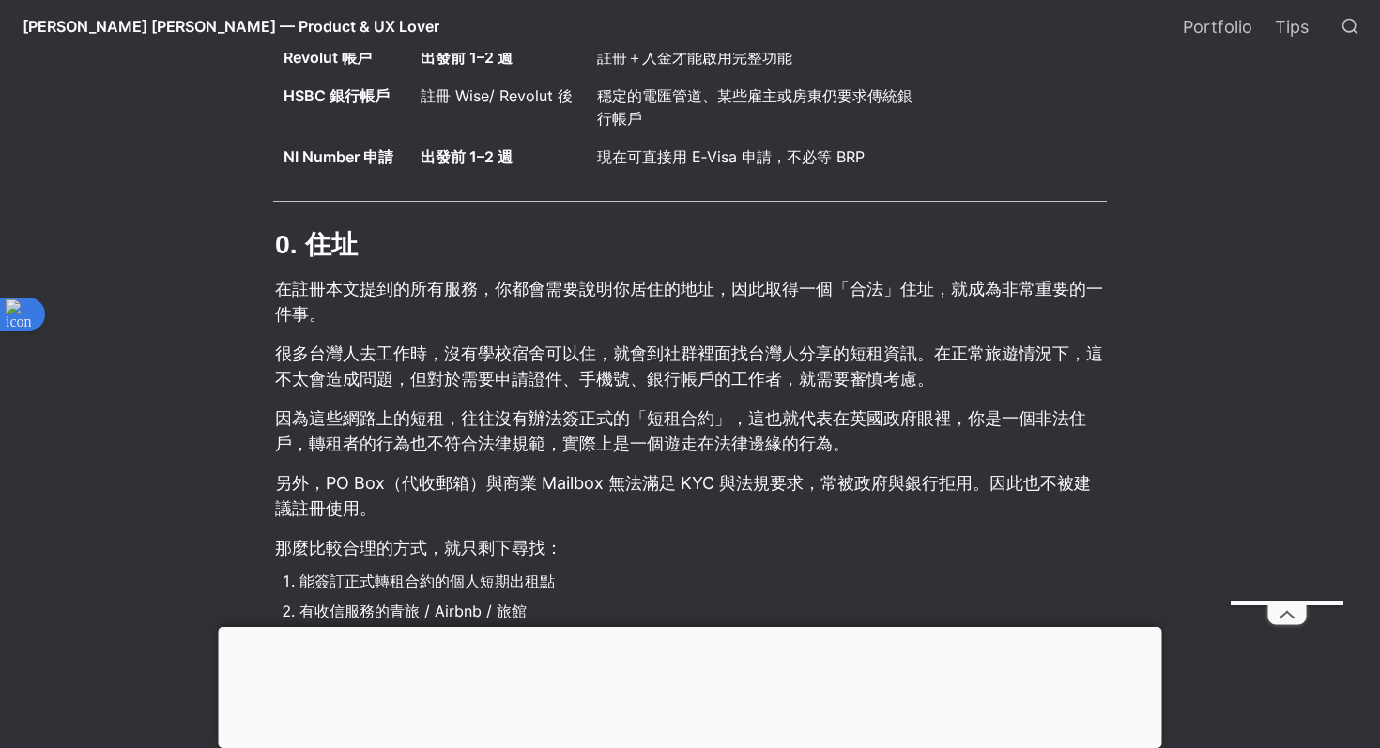
click at [713, 368] on p "很多台灣人去工作時，沒有學校宿舍可以住，就會到社群裡面找台灣人分享的短租資訊。在正常旅遊情況下，這不太會造成問題，但對於需要申請證件、手機號、銀行帳戶的工作者…" at bounding box center [690, 366] width 834 height 56
drag, startPoint x: 578, startPoint y: 363, endPoint x: 783, endPoint y: 369, distance: 205.7
click at [783, 369] on p "很多台灣人去工作時，沒有學校宿舍可以住，就會到社群裡面找台灣人分享的短租資訊。在正常旅遊情況下，這不太會造成問題，但對於需要申請證件、手機號、銀行帳戶的工作者…" at bounding box center [690, 366] width 834 height 56
click at [802, 362] on p "很多台灣人去工作時，沒有學校宿舍可以住，就會到社群裡面找台灣人分享的短租資訊。在正常旅遊情況下，這不太會造成問題，但對於需要申請證件、手機號、銀行帳戶的工作者…" at bounding box center [690, 366] width 834 height 56
drag, startPoint x: 359, startPoint y: 383, endPoint x: 619, endPoint y: 384, distance: 260.1
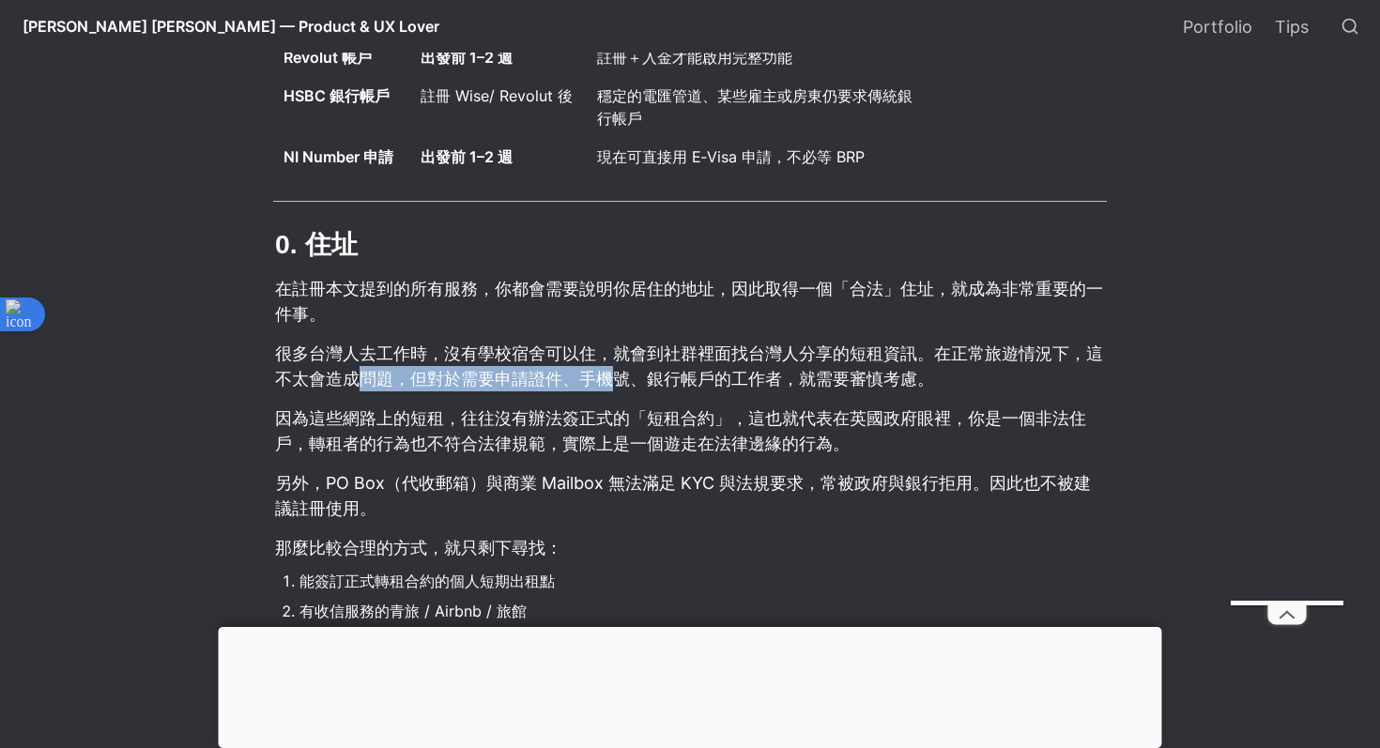
click at [619, 384] on p "很多台灣人去工作時，沒有學校宿舍可以住，就會到社群裡面找台灣人分享的短租資訊。在正常旅遊情況下，這不太會造成問題，但對於需要申請證件、手機號、銀行帳戶的工作者…" at bounding box center [690, 366] width 834 height 56
click at [632, 378] on p "很多台灣人去工作時，沒有學校宿舍可以住，就會到社群裡面找台灣人分享的短租資訊。在正常旅遊情況下，這不太會造成問題，但對於需要申請證件、手機號、銀行帳戶的工作者…" at bounding box center [690, 366] width 834 height 56
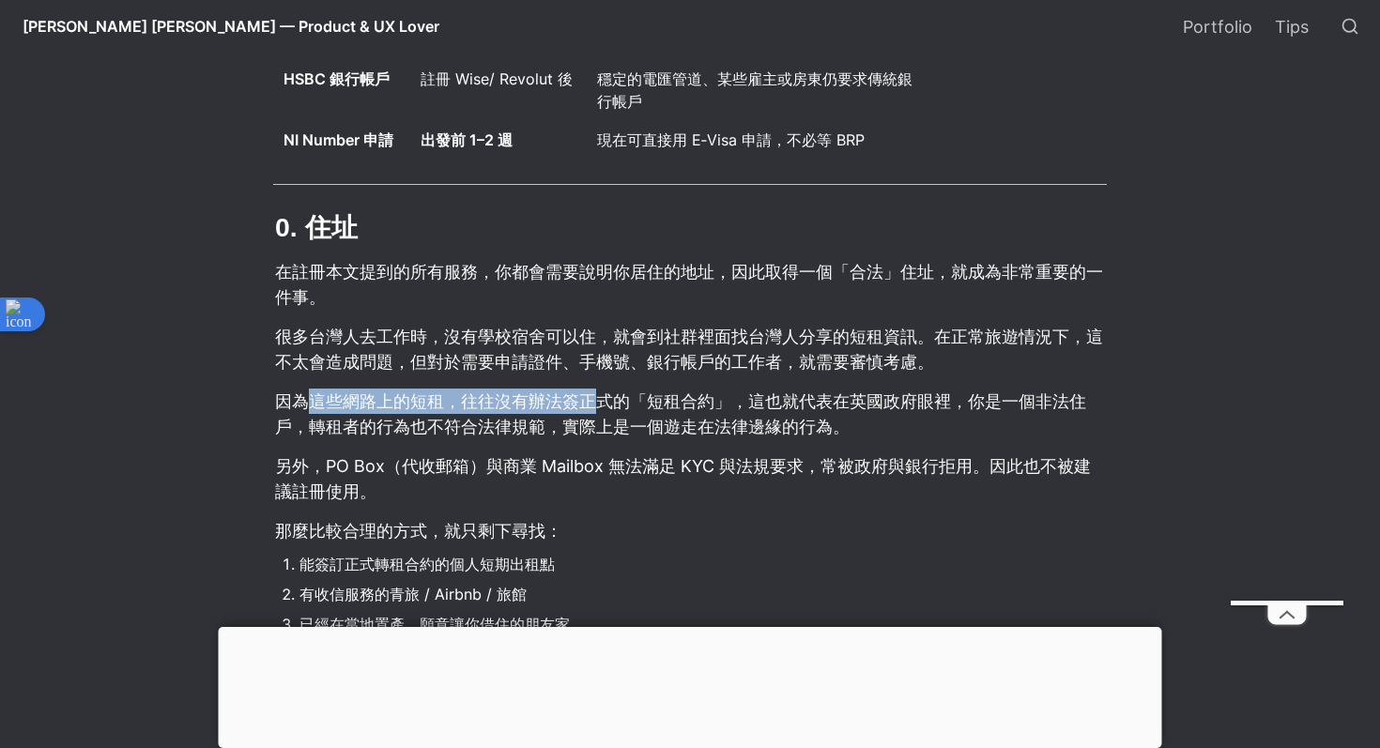
drag, startPoint x: 302, startPoint y: 412, endPoint x: 602, endPoint y: 420, distance: 299.7
click at [604, 420] on p "因為這些網路上的短租，往往沒有辦法簽正式的「短租合約」，這也就代表在英國政府眼裡，你是一個非法住戶，轉租者的行為也不符合法律規範，實際上是一個遊走在法律邊緣的…" at bounding box center [690, 414] width 834 height 56
click at [624, 409] on p "因為這些網路上的短租，往往沒有辦法簽正式的「短租合約」，這也就代表在英國政府眼裡，你是一個非法住戶，轉租者的行為也不符合法律規範，實際上是一個遊走在法律邊緣的…" at bounding box center [690, 414] width 834 height 56
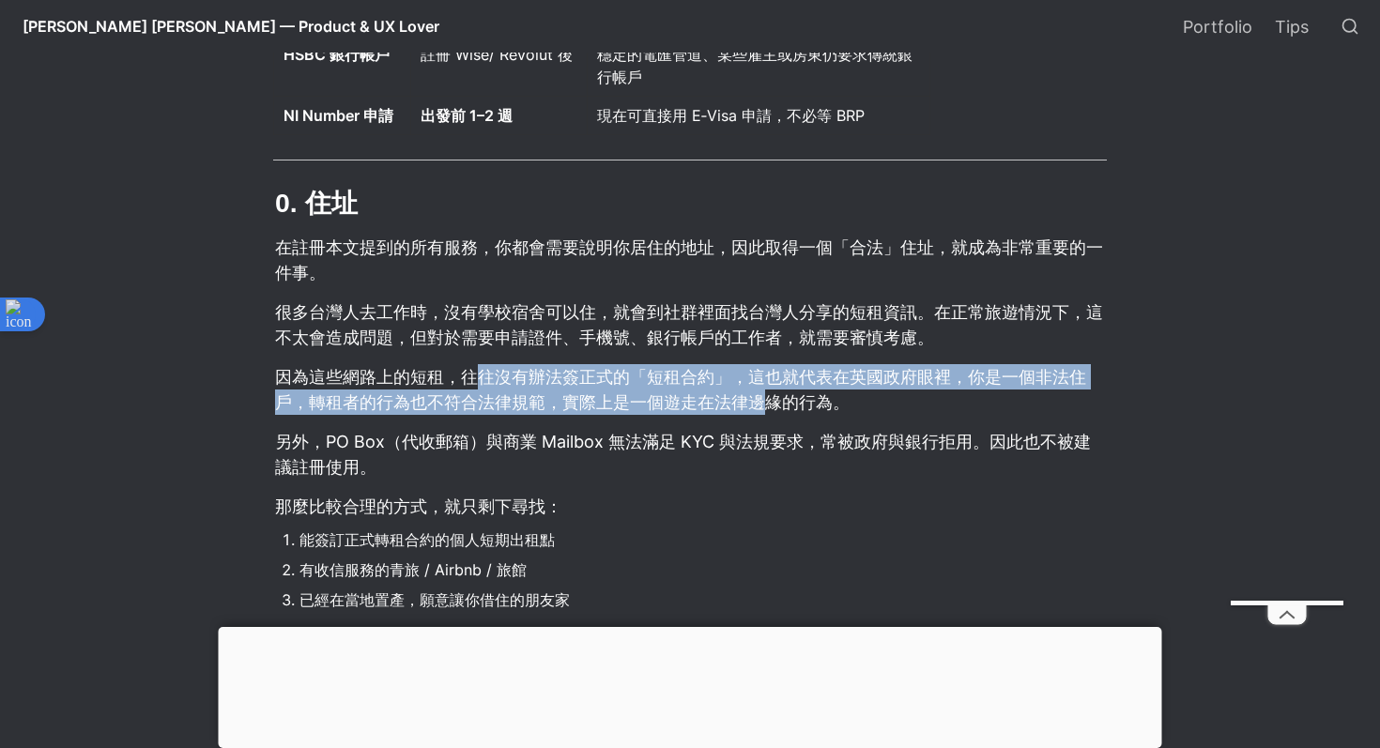
drag, startPoint x: 483, startPoint y: 383, endPoint x: 758, endPoint y: 416, distance: 277.1
click at [758, 416] on p "因為這些網路上的短租，往往沒有辦法簽正式的「短租合約」，這也就代表在英國政府眼裡，你是一個非法住戶，轉租者的行為也不符合法律規範，實際上是一個遊走在法律邊緣的…" at bounding box center [690, 390] width 834 height 56
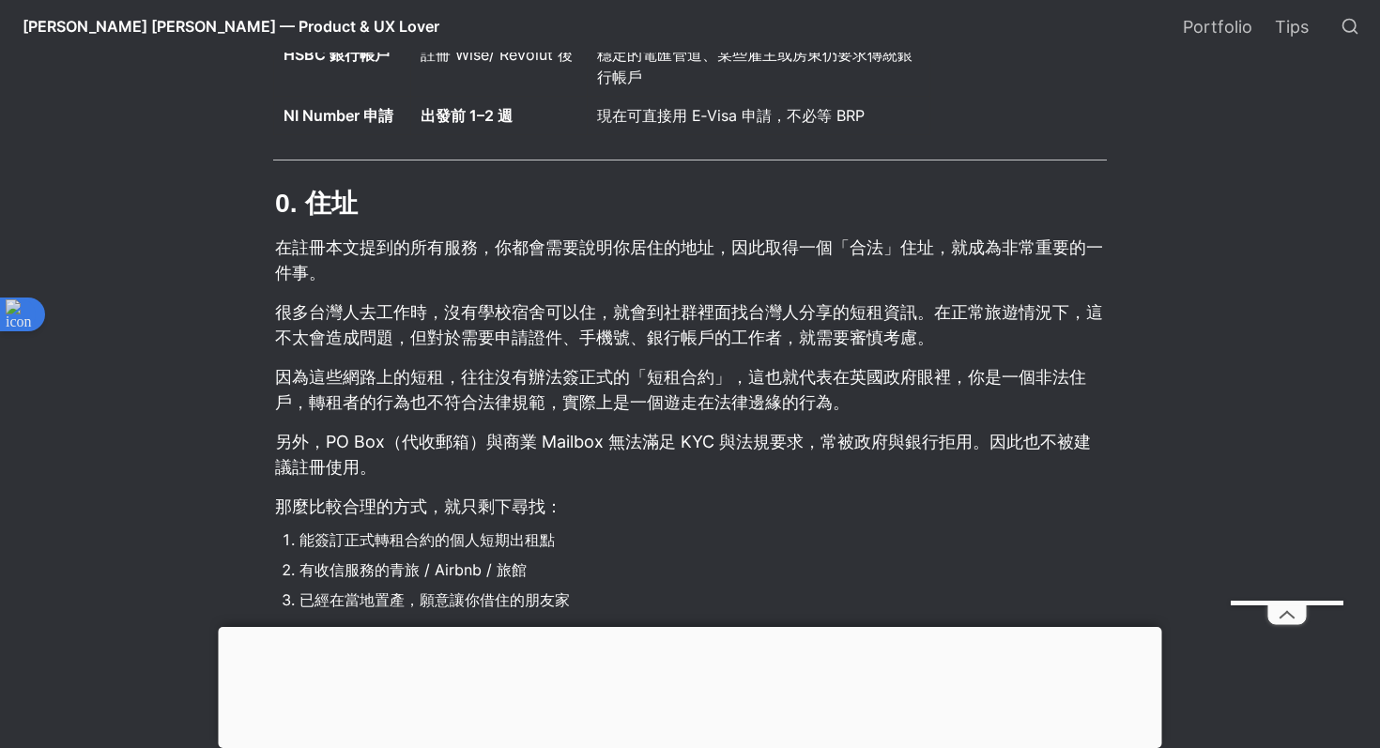
click at [792, 396] on p "因為這些網路上的短租，往往沒有辦法簽正式的「短租合約」，這也就代表在英國政府眼裡，你是一個非法住戶，轉租者的行為也不符合法律規範，實際上是一個遊走在法律邊緣的…" at bounding box center [690, 390] width 834 height 56
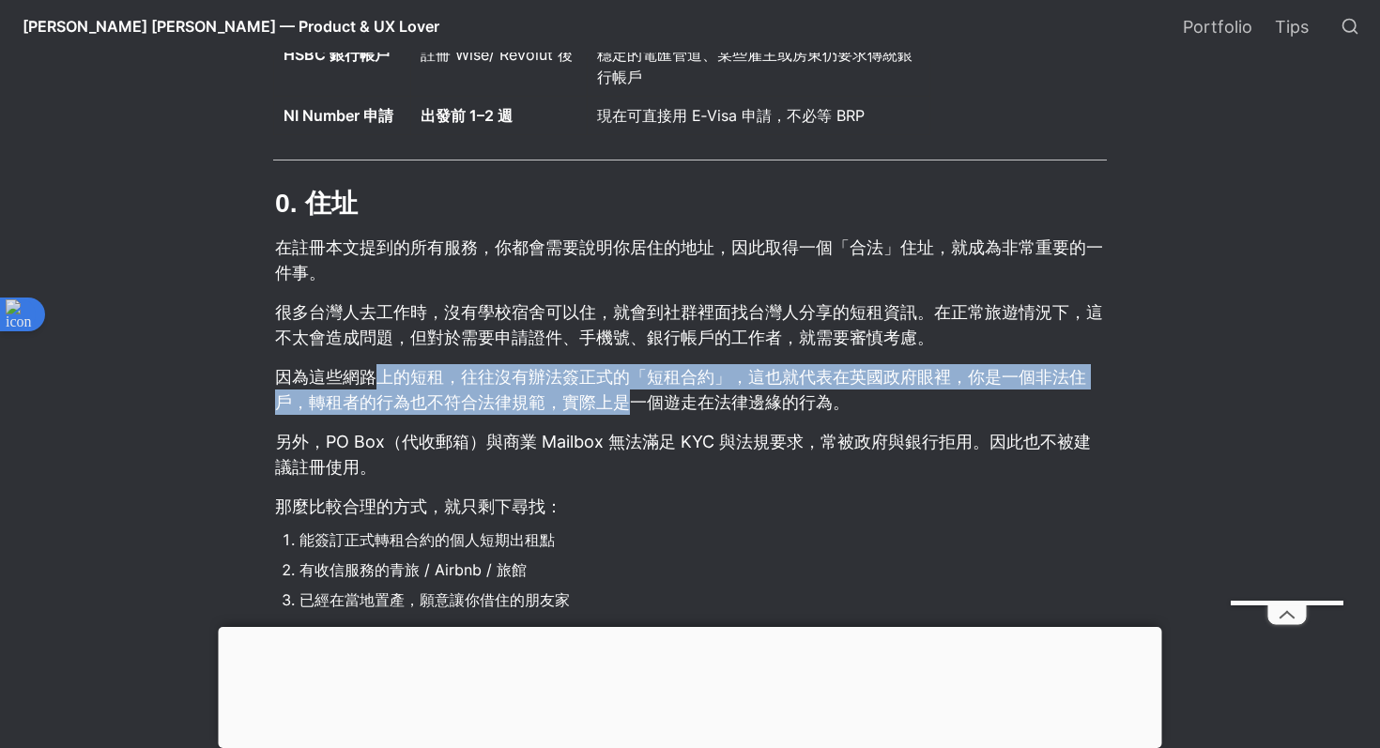
drag, startPoint x: 373, startPoint y: 381, endPoint x: 637, endPoint y: 407, distance: 265.1
click at [637, 407] on p "因為這些網路上的短租，往往沒有辦法簽正式的「短租合約」，這也就代表在英國政府眼裡，你是一個非法住戶，轉租者的行為也不符合法律規範，實際上是一個遊走在法律邊緣的…" at bounding box center [690, 390] width 834 height 56
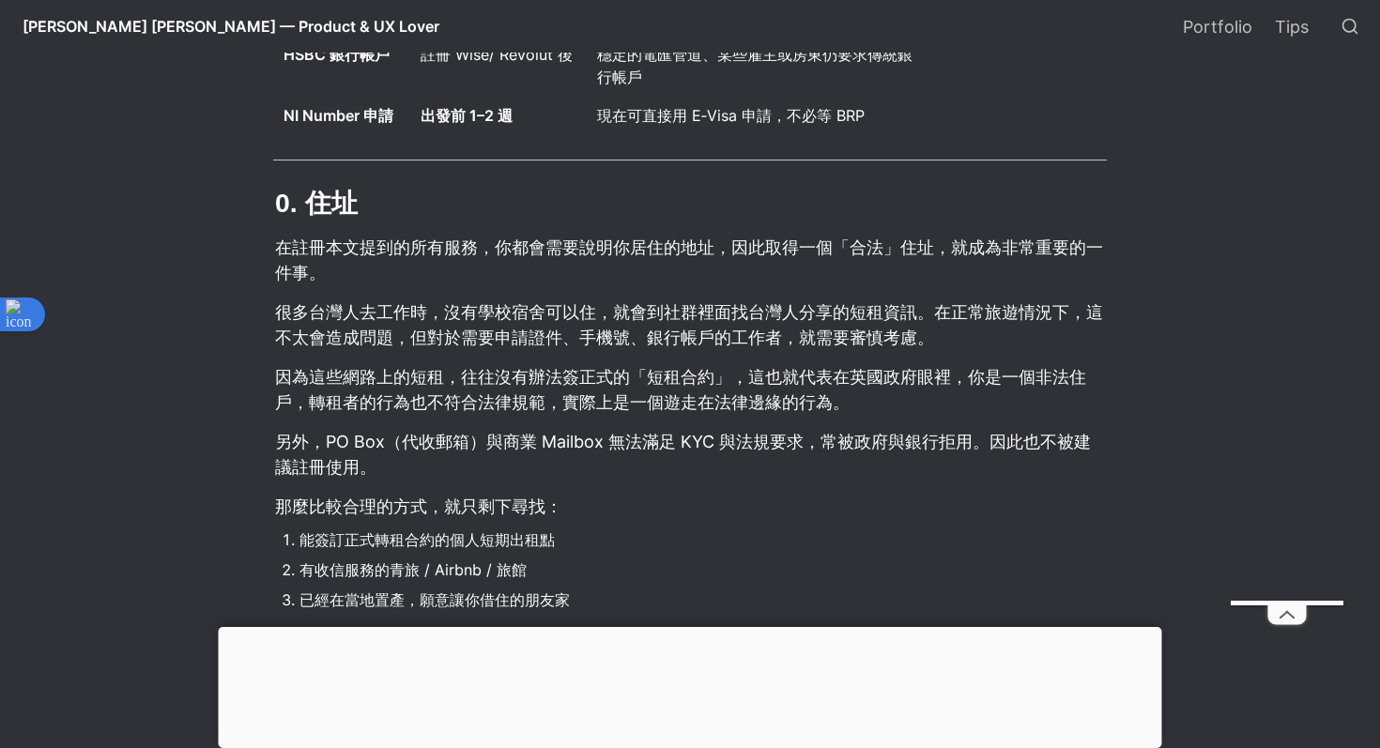
click at [659, 390] on p "因為這些網路上的短租，往往沒有辦法簽正式的「短租合約」，這也就代表在英國政府眼裡，你是一個非法住戶，轉租者的行為也不符合法律規範，實際上是一個遊走在法律邊緣的…" at bounding box center [690, 390] width 834 height 56
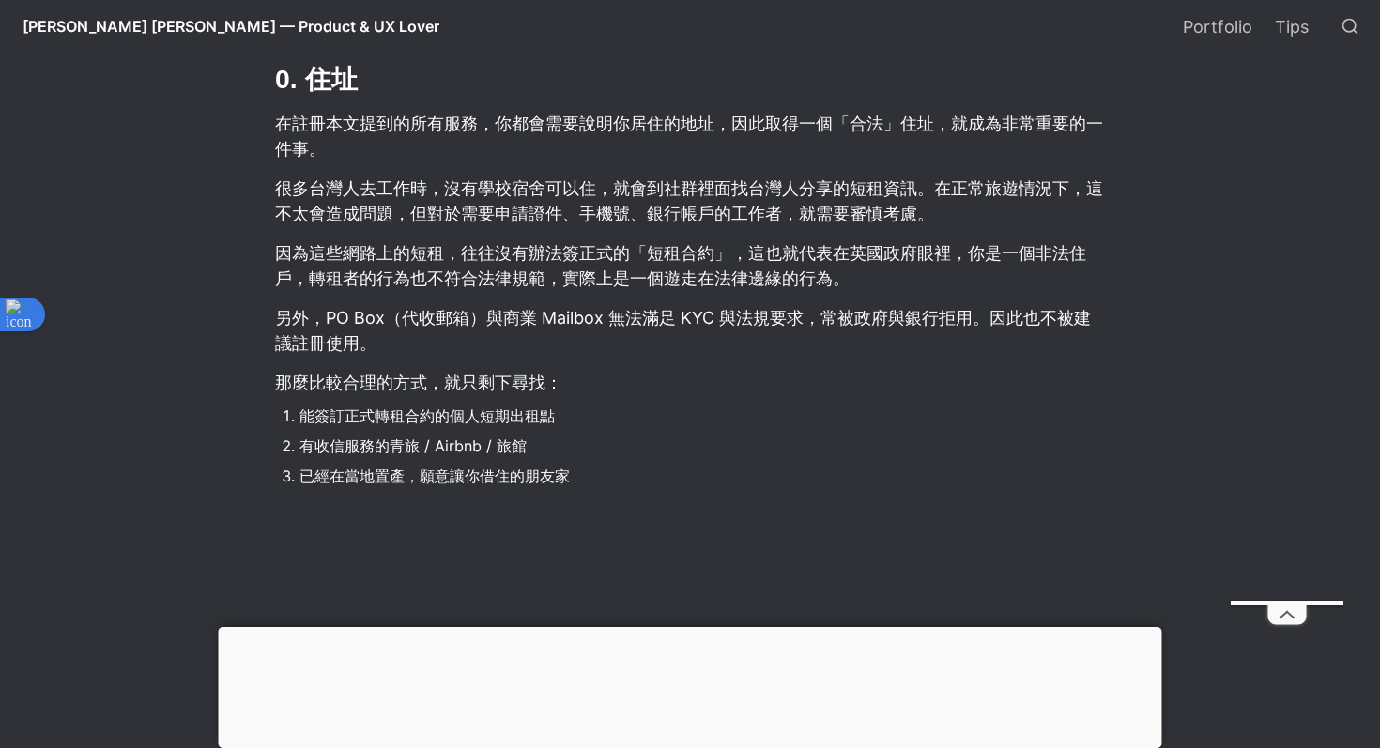
scroll to position [1214, 0]
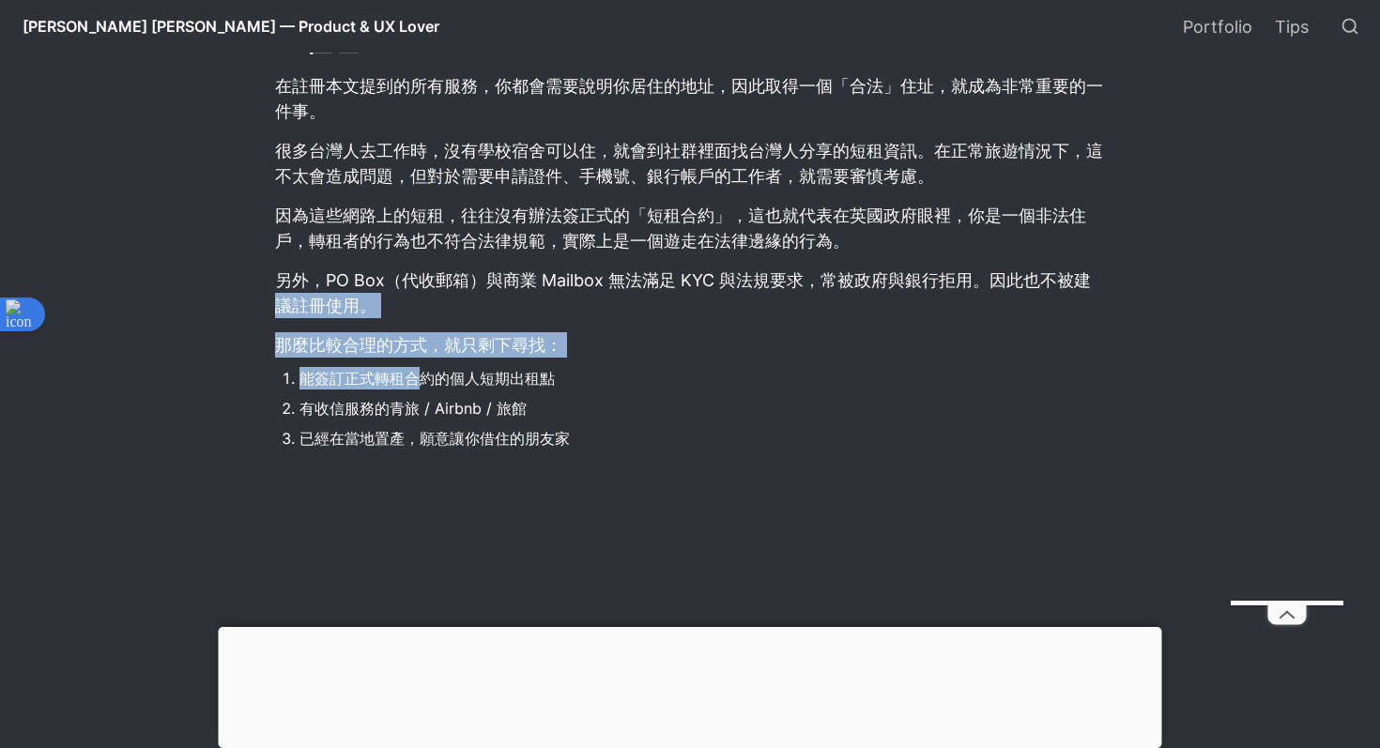
drag, startPoint x: 275, startPoint y: 316, endPoint x: 411, endPoint y: 378, distance: 149.6
click at [448, 361] on p "那麼比較合理的方式，就只剩下尋找：" at bounding box center [690, 345] width 834 height 31
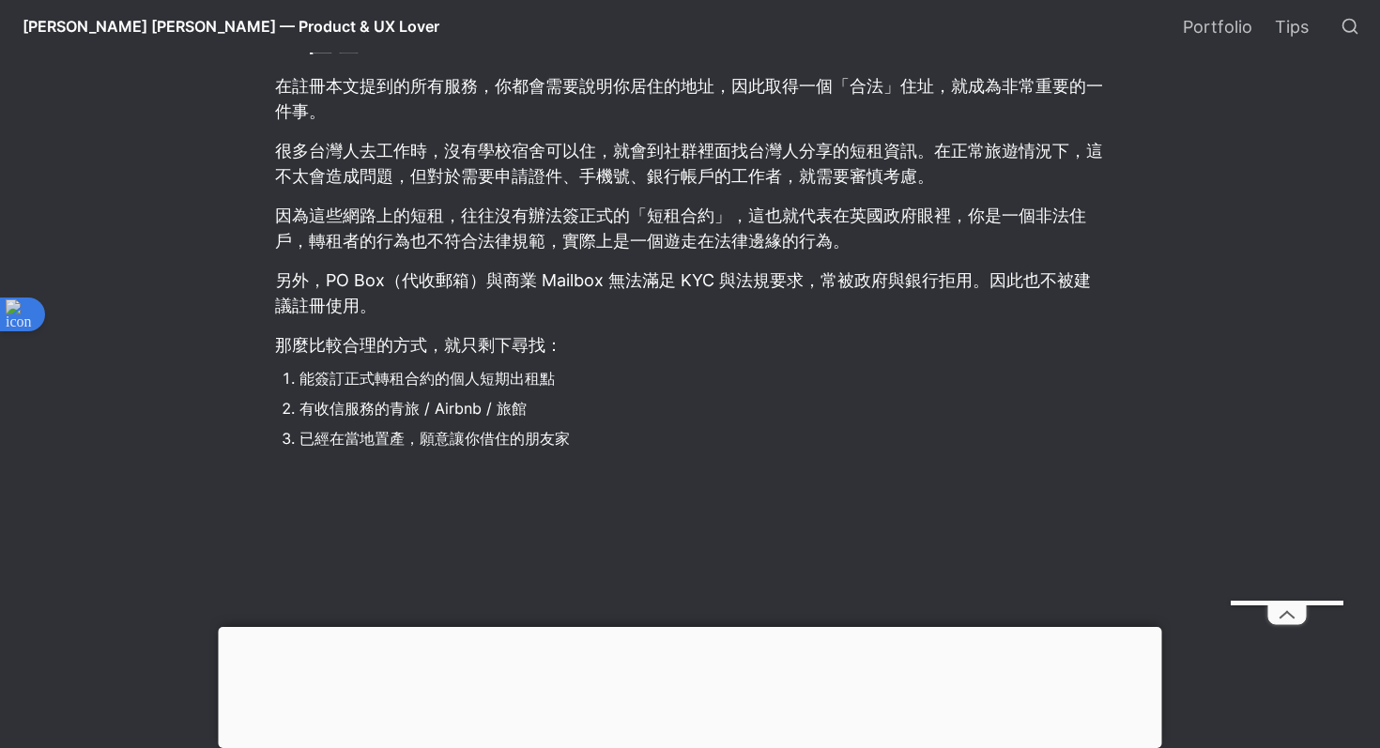
scroll to position [1280, 0]
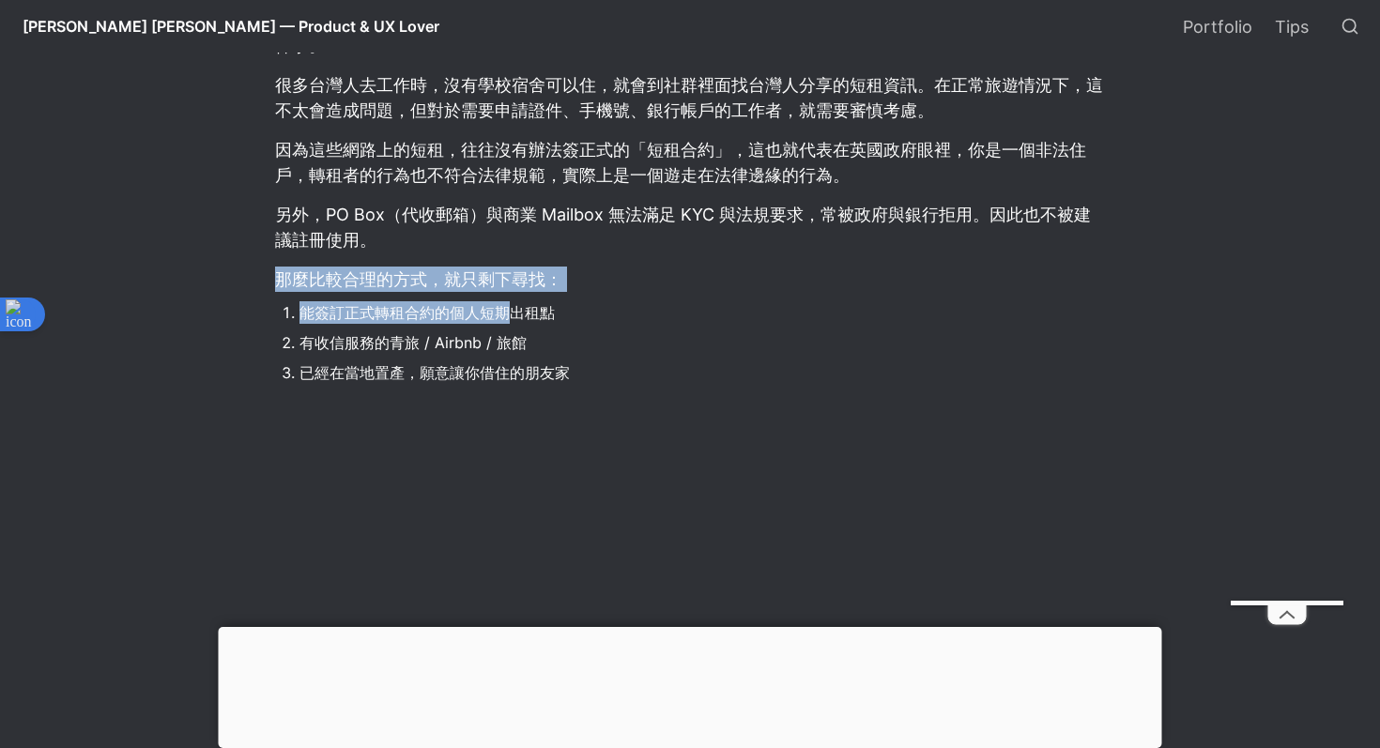
drag, startPoint x: 271, startPoint y: 290, endPoint x: 512, endPoint y: 323, distance: 242.6
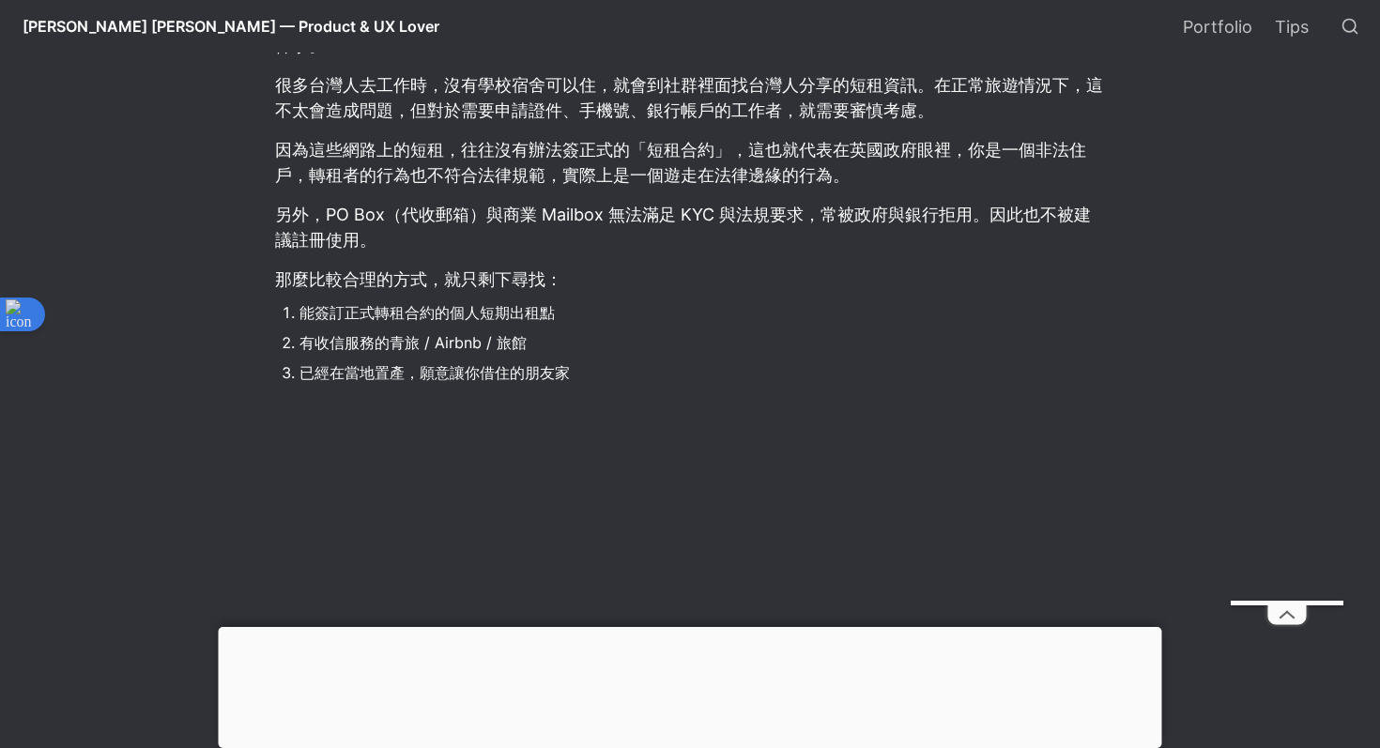
click at [564, 311] on li "能簽訂正式轉租合約的個人短期出租點" at bounding box center [704, 313] width 808 height 28
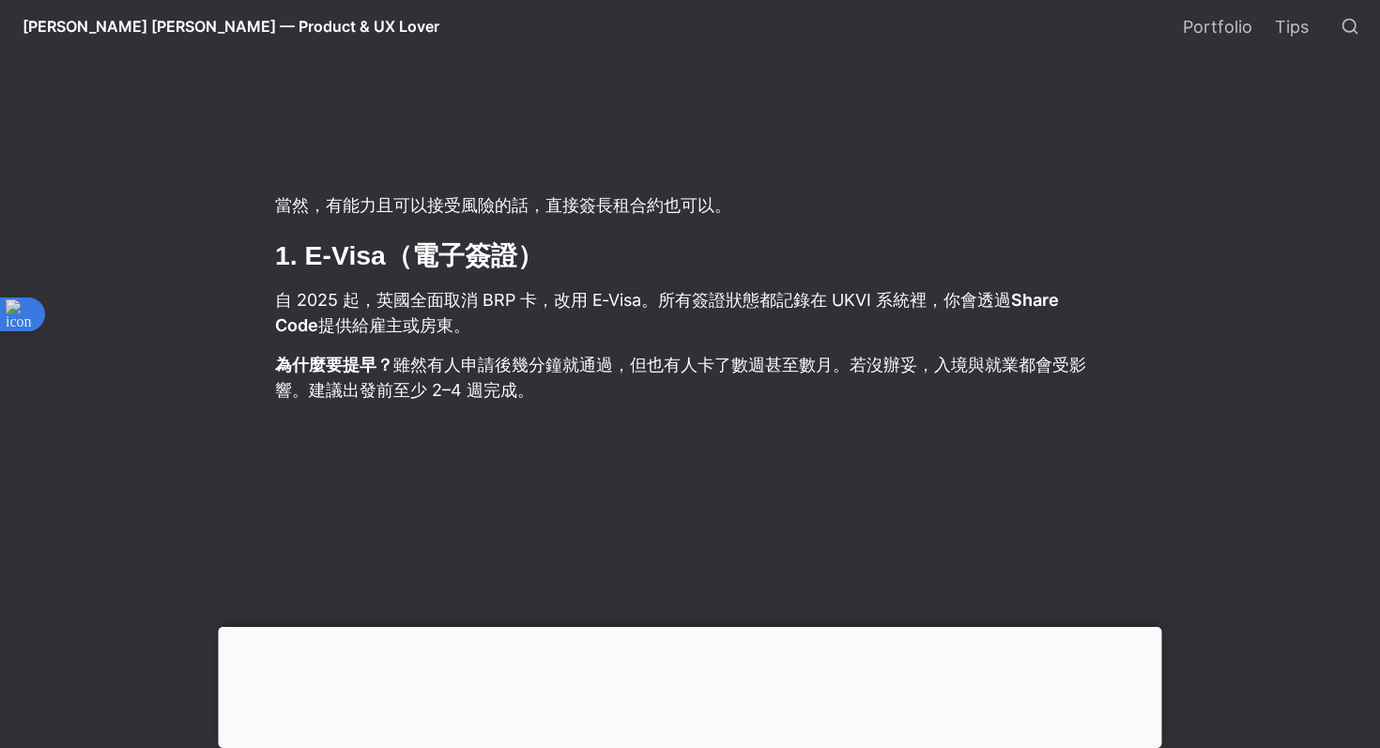
scroll to position [2123, 0]
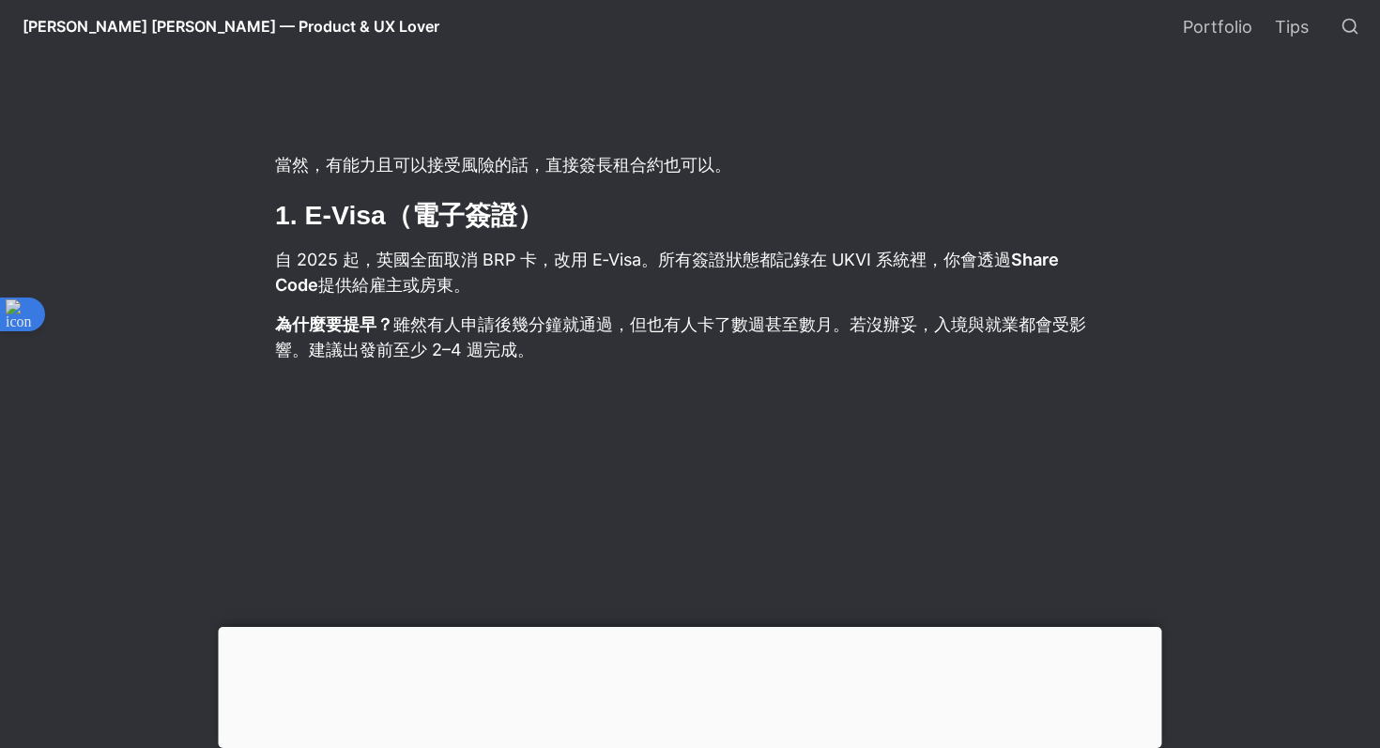
drag, startPoint x: 296, startPoint y: 245, endPoint x: 514, endPoint y: 291, distance: 222.7
click at [547, 281] on p "自 2025 起，英國全面取消 BRP 卡，改用 E‑Visa。所有簽證狀態都記錄在 UKVI 系統裡，你會透過 Share Code 提供給雇主或房東。" at bounding box center [690, 272] width 834 height 56
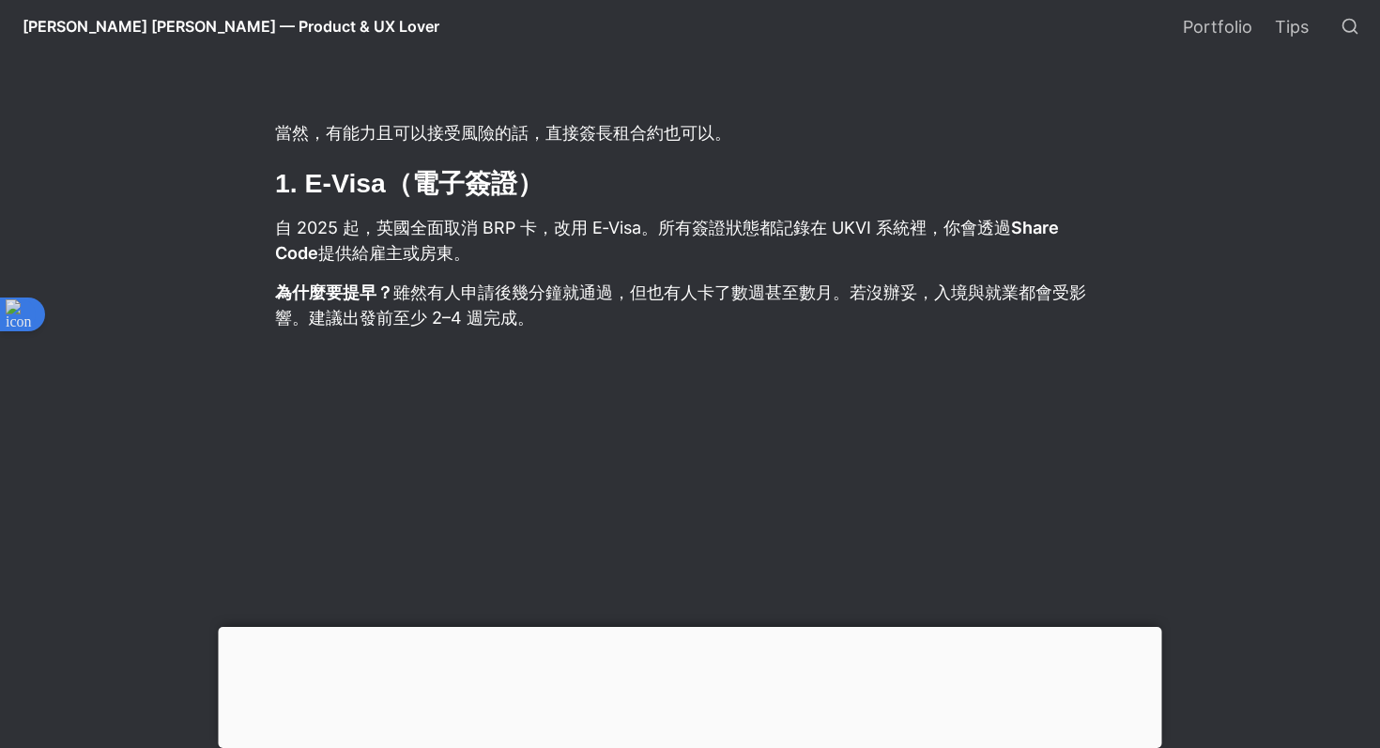
scroll to position [2167, 0]
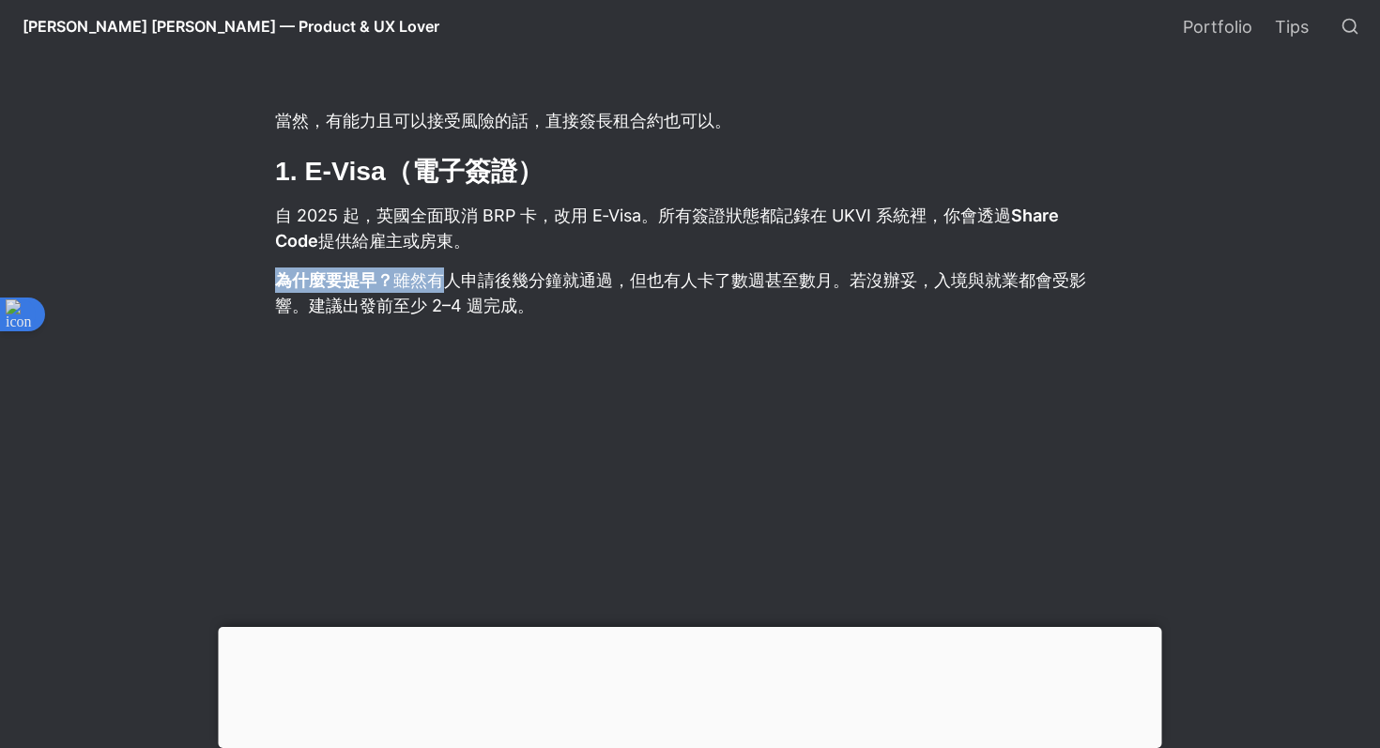
drag, startPoint x: 272, startPoint y: 278, endPoint x: 443, endPoint y: 285, distance: 171.1
click at [481, 273] on p "為什麼要提早？ 雖然有人申請後幾分鐘就通過，但也有人卡了數週甚至數月。若沒辦妥，入境與就業都會受影響。建議出發前至少 2–4 週完成。" at bounding box center [690, 293] width 834 height 56
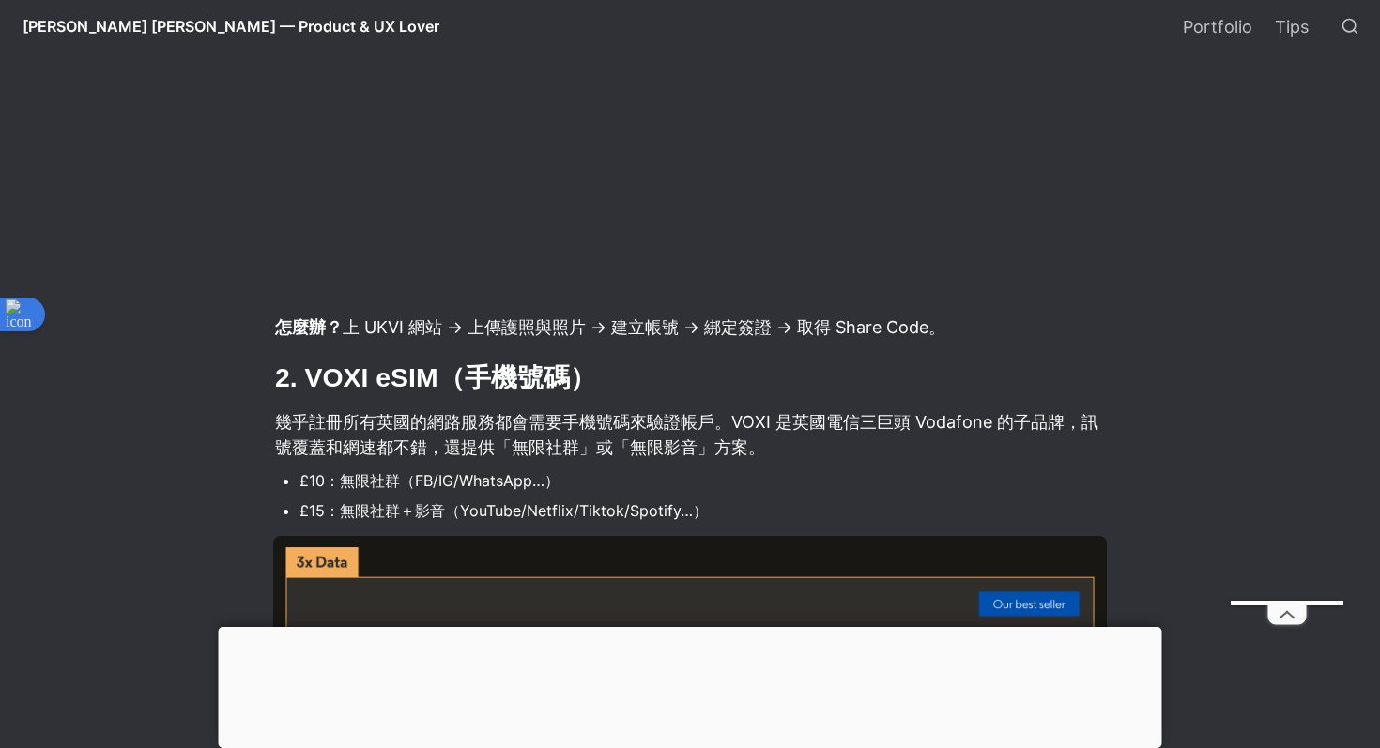
scroll to position [2785, 0]
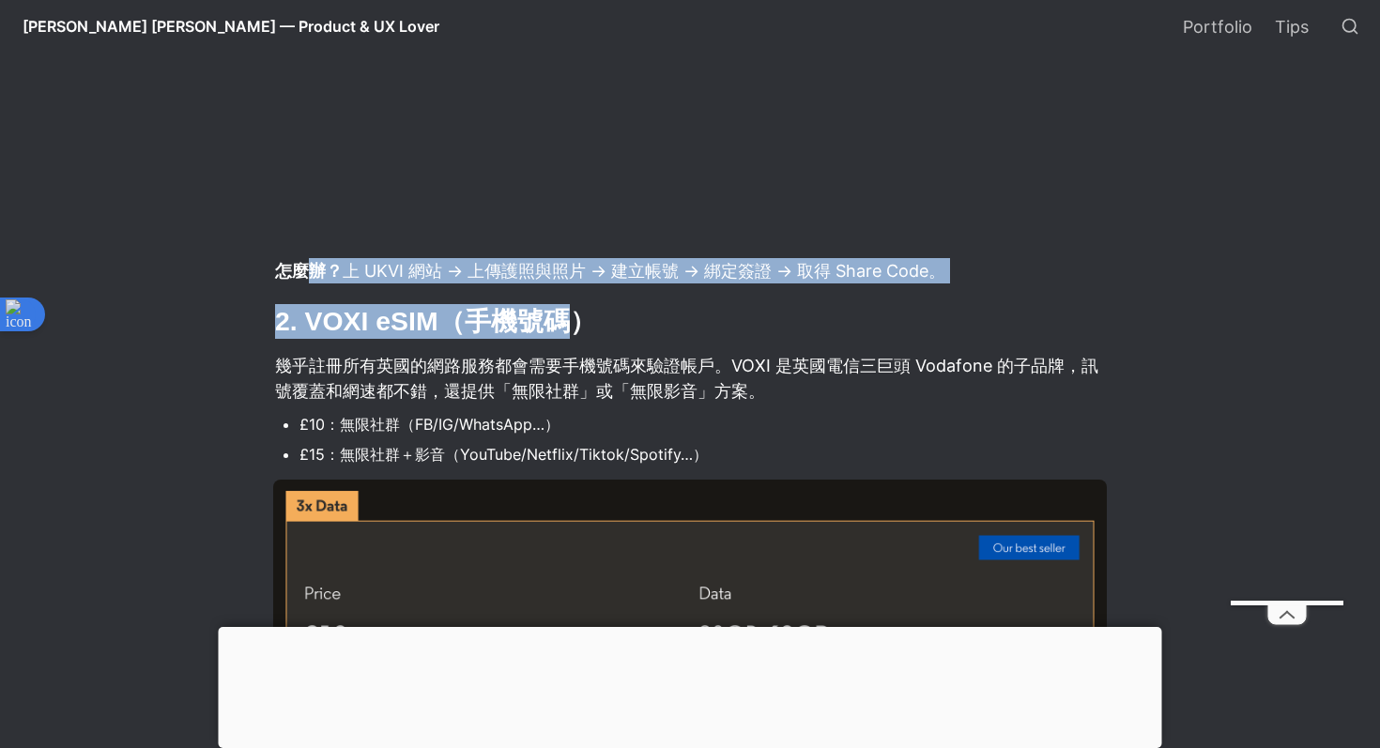
drag, startPoint x: 307, startPoint y: 273, endPoint x: 580, endPoint y: 312, distance: 276.0
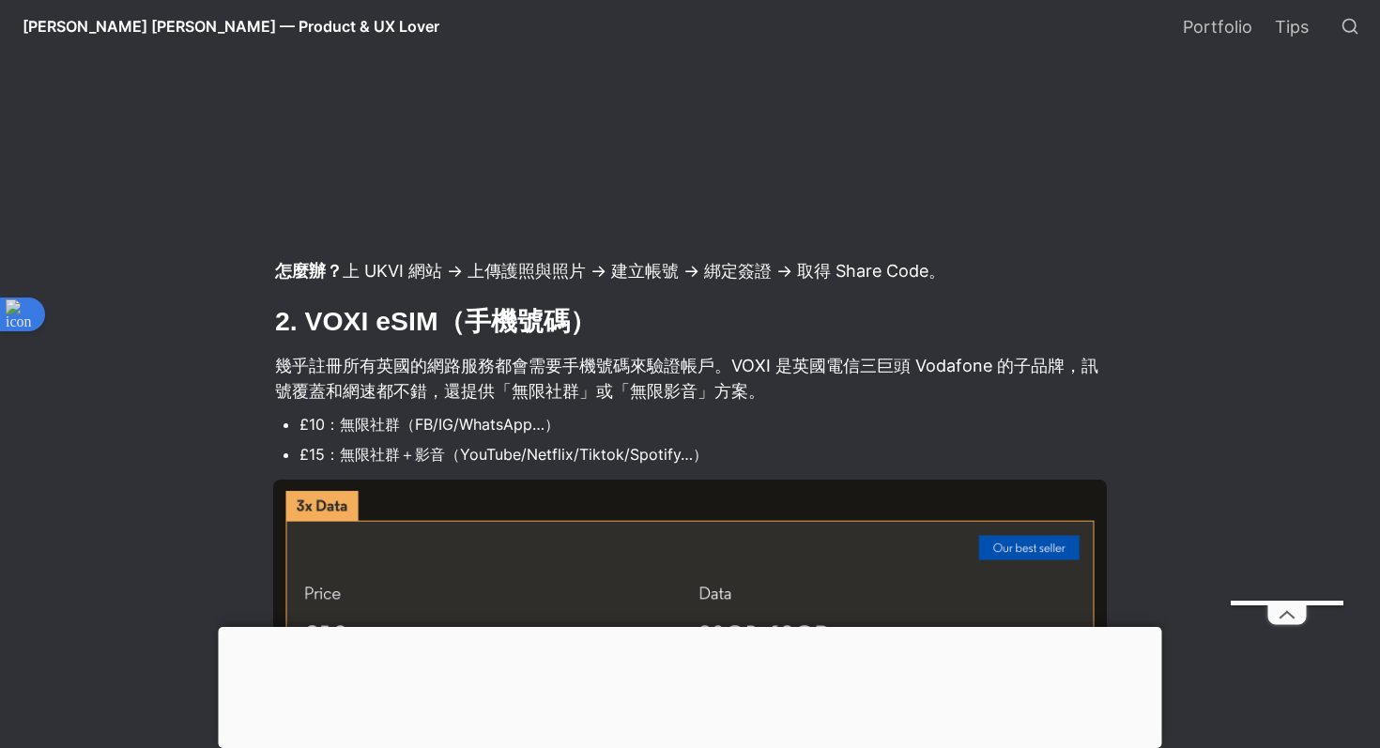
click at [398, 410] on ul "£10：無限社群（FB/IG/WhatsApp…） £15：無限社群＋影音（YouTube/Netflix/Tiktok/Spotify…）" at bounding box center [690, 440] width 834 height 62
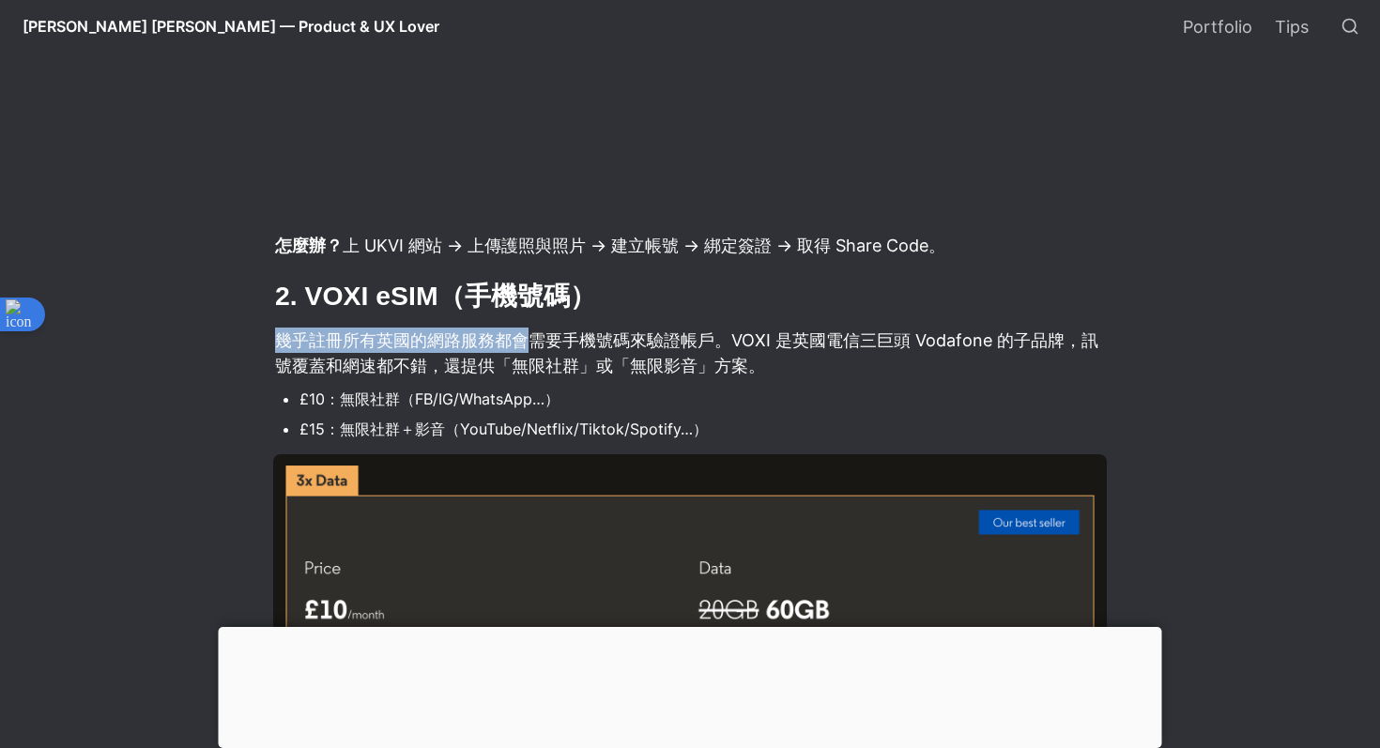
drag, startPoint x: 316, startPoint y: 327, endPoint x: 530, endPoint y: 354, distance: 214.9
click at [530, 354] on article "在台灣人心中，英國一直是打工度假與海外工作的熱門選項。很多人花了大量精力終於拿到 YMS 或 Skilled Worker 簽證，但卻到了英國當地才發現還有很…" at bounding box center [690, 748] width 1014 height 6009
click at [517, 354] on div at bounding box center [517, 354] width 0 height 0
click at [427, 342] on p "幾乎註冊所有英國的網路服務都會需要手機號碼來驗證帳戶。VOXI 是英國電信三巨頭 Vodafone 的子品牌，訊號覆蓋和網速都不錯，還提供「無限社群」或「無限…" at bounding box center [690, 353] width 834 height 56
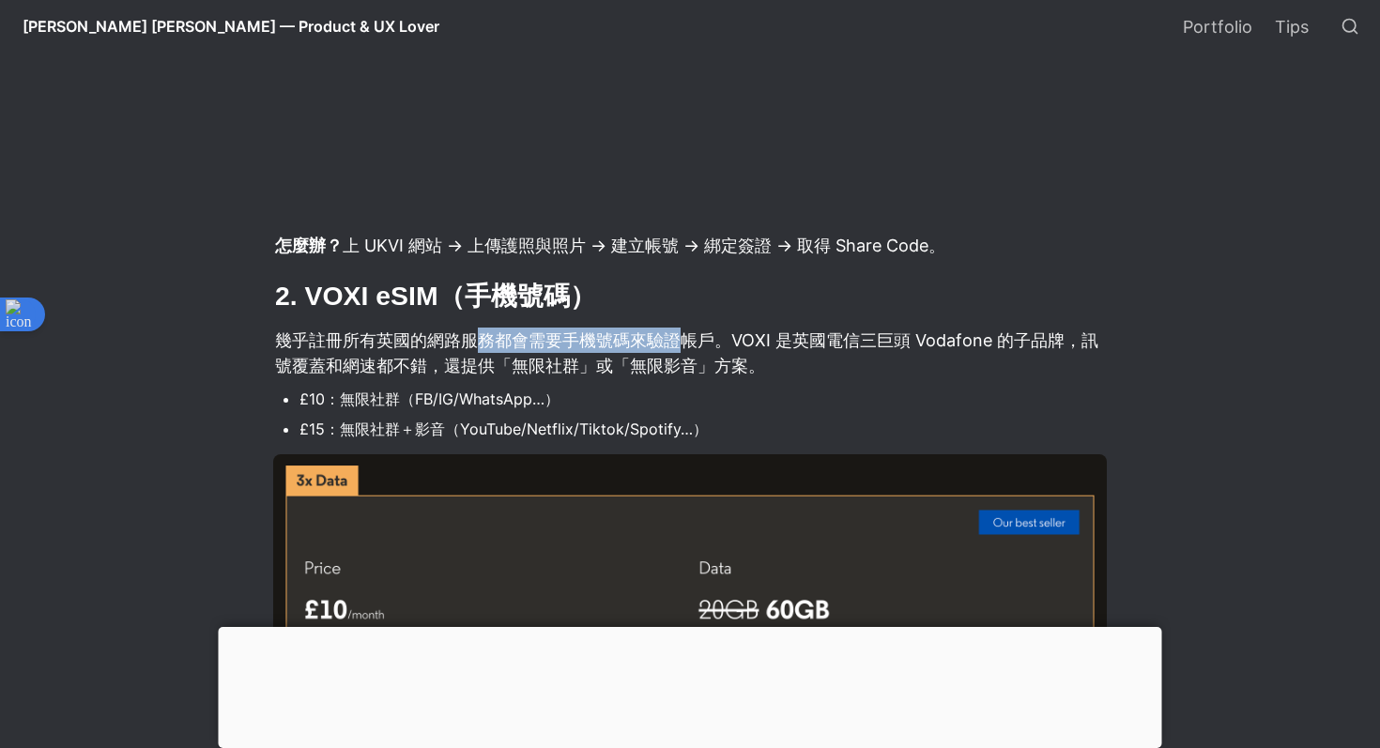
drag, startPoint x: 482, startPoint y: 340, endPoint x: 686, endPoint y: 349, distance: 204.9
click at [686, 349] on p "幾乎註冊所有英國的網路服務都會需要手機號碼來驗證帳戶。VOXI 是英國電信三巨頭 Vodafone 的子品牌，訊號覆蓋和網速都不錯，還提供「無限社群」或「無限…" at bounding box center [690, 353] width 834 height 56
click at [699, 347] on p "幾乎註冊所有英國的網路服務都會需要手機號碼來驗證帳戶。VOXI 是英國電信三巨頭 Vodafone 的子品牌，訊號覆蓋和網速都不錯，還提供「無限社群」或「無限…" at bounding box center [690, 353] width 834 height 56
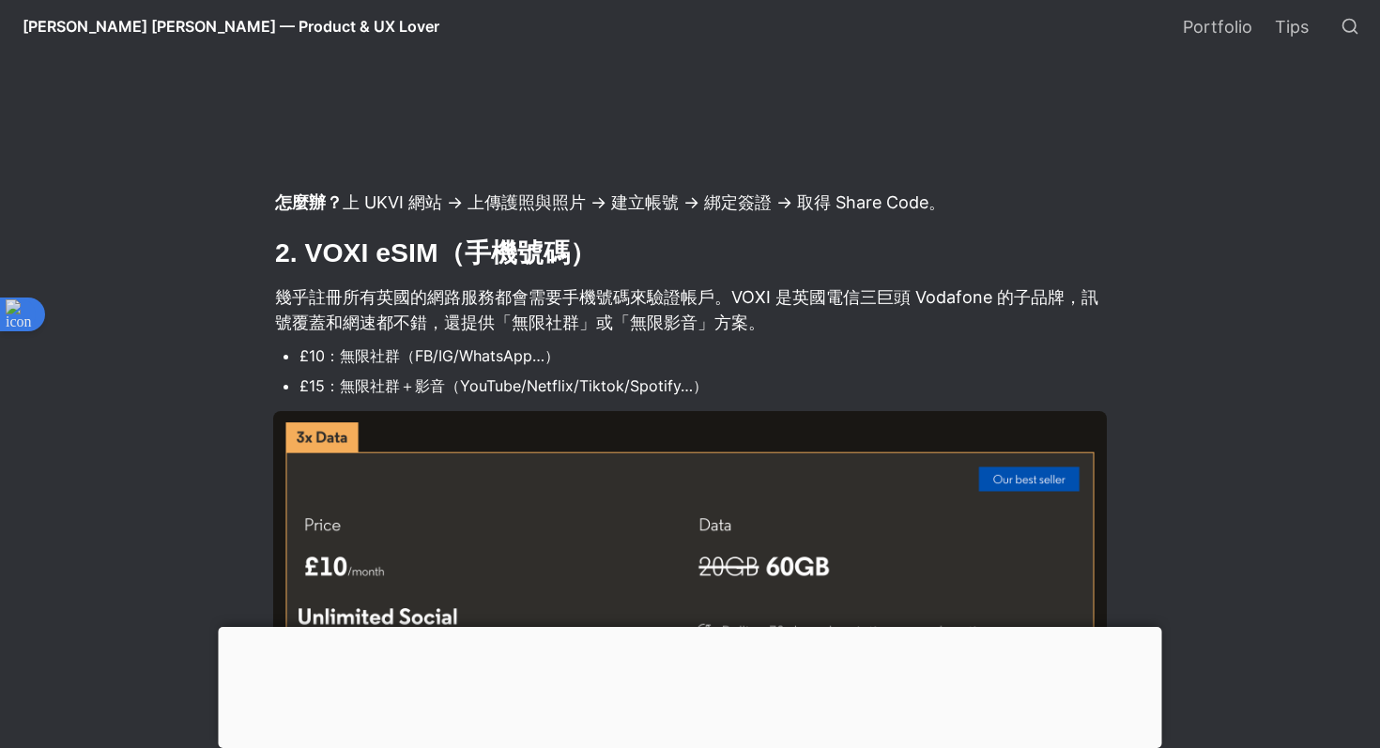
scroll to position [2880, 0]
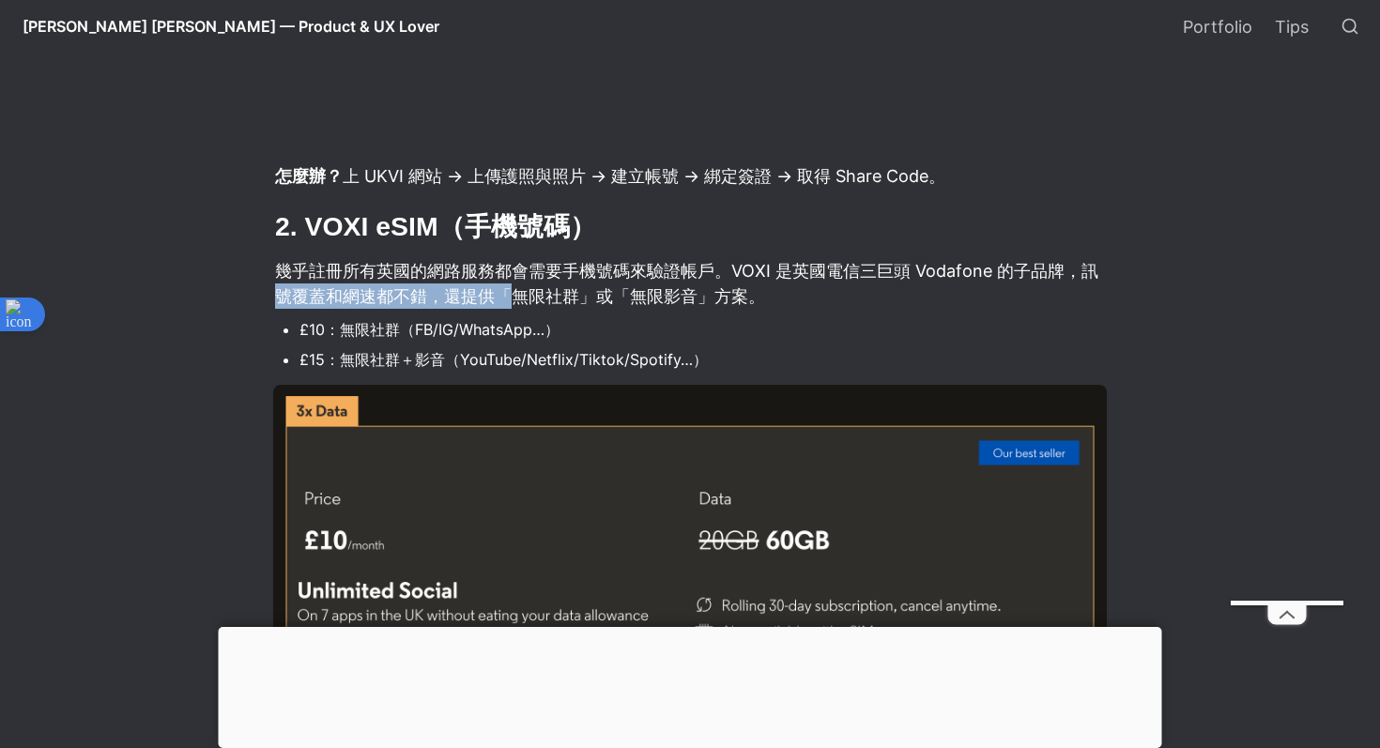
drag, startPoint x: 281, startPoint y: 297, endPoint x: 509, endPoint y: 301, distance: 228.2
click at [509, 301] on p "幾乎註冊所有英國的網路服務都會需要手機號碼來驗證帳戶。VOXI 是英國電信三巨頭 Vodafone 的子品牌，訊號覆蓋和網速都不錯，還提供「無限社群」或「無限…" at bounding box center [690, 283] width 834 height 56
drag, startPoint x: 312, startPoint y: 294, endPoint x: 578, endPoint y: 304, distance: 266.9
click at [578, 304] on p "幾乎註冊所有英國的網路服務都會需要手機號碼來驗證帳戶。VOXI 是英國電信三巨頭 Vodafone 的子品牌，訊號覆蓋和網速都不錯，還提供「無限社群」或「無限…" at bounding box center [690, 283] width 834 height 56
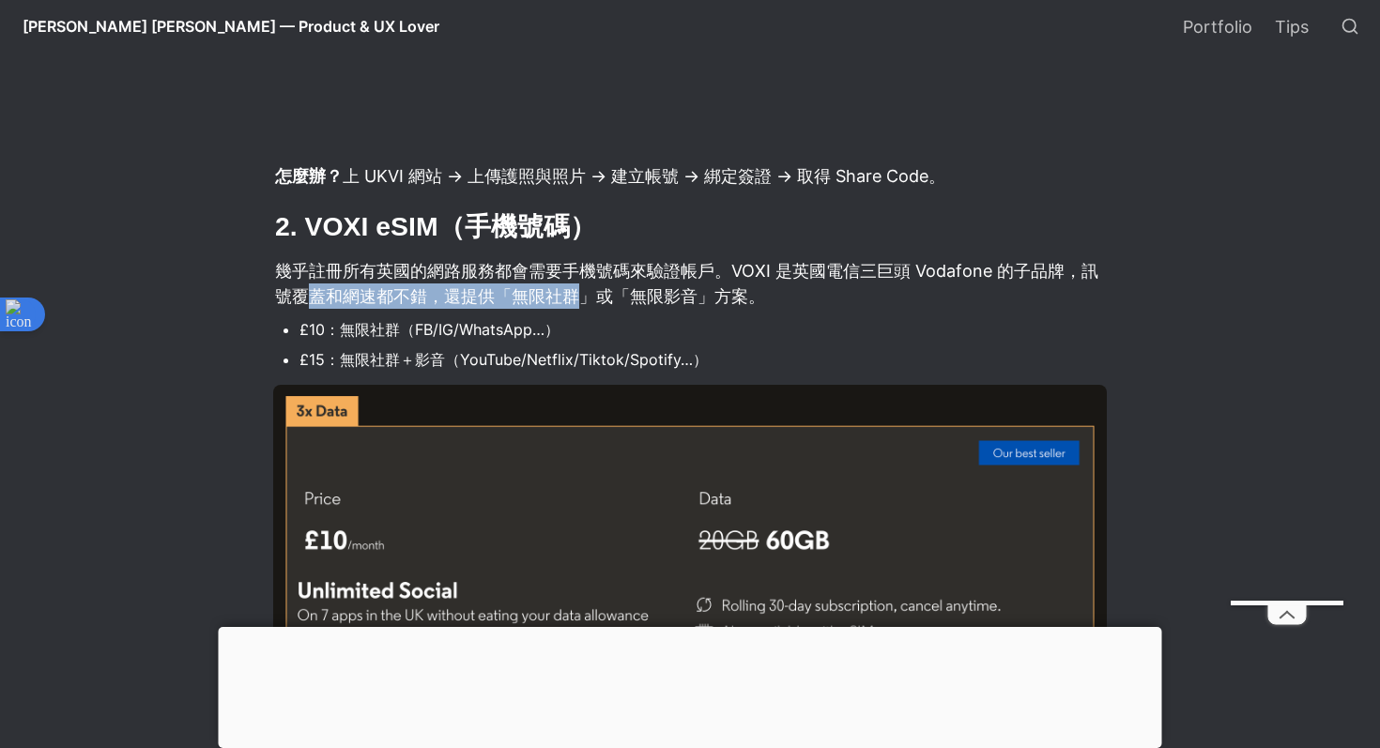
click at [578, 304] on p "幾乎註冊所有英國的網路服務都會需要手機號碼來驗證帳戶。VOXI 是英國電信三巨頭 Vodafone 的子品牌，訊號覆蓋和網速都不錯，還提供「無限社群」或「無限…" at bounding box center [690, 283] width 834 height 56
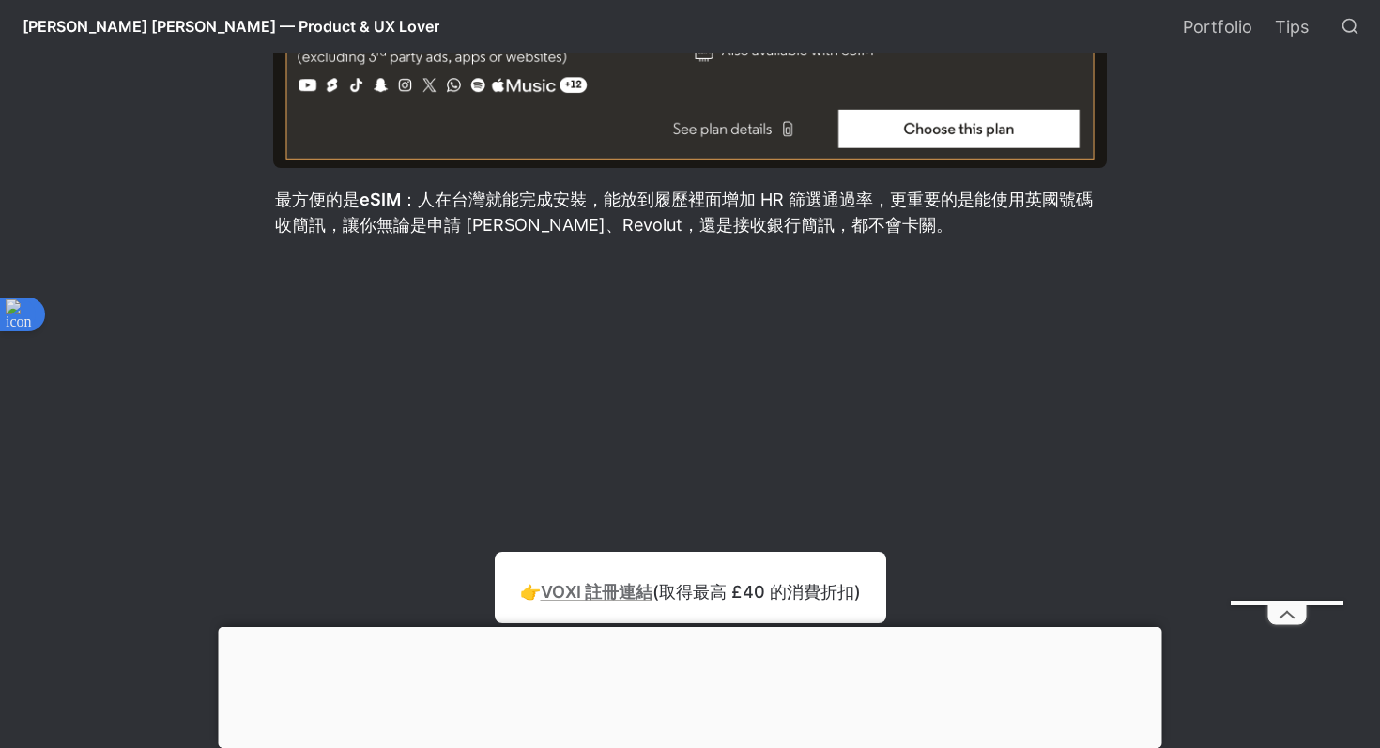
scroll to position [3827, 0]
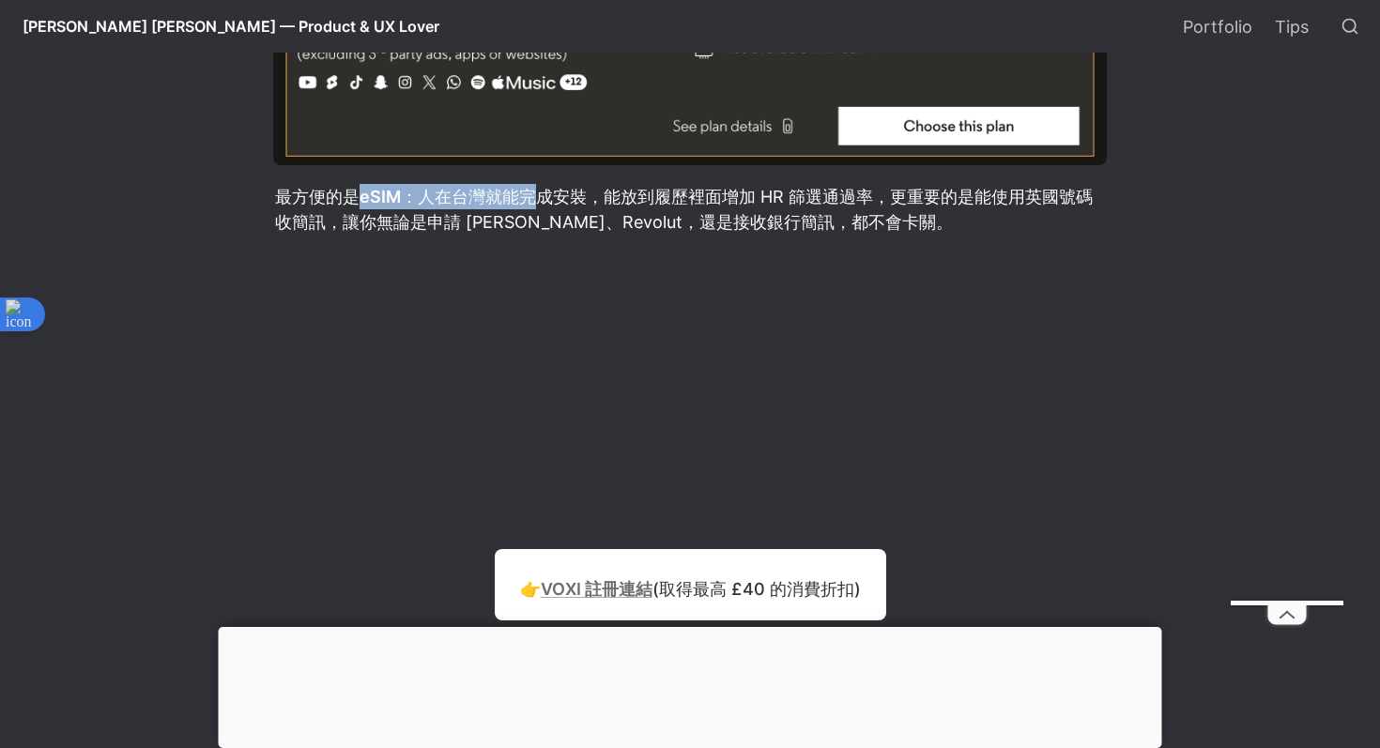
drag, startPoint x: 353, startPoint y: 193, endPoint x: 532, endPoint y: 210, distance: 179.2
click at [535, 210] on p "最方便的是 eSIM ：人在台灣就能完成安裝，能放到履歷裡面增加 HR 篩選通過率，更重要的是能使用英國號碼收簡訊，讓你無論是申請 [PERSON_NAME]…" at bounding box center [690, 209] width 834 height 56
click at [566, 198] on p "最方便的是 eSIM ：人在台灣就能完成安裝，能放到履歷裡面增加 HR 篩選通過率，更重要的是能使用英國號碼收簡訊，讓你無論是申請 [PERSON_NAME]…" at bounding box center [690, 209] width 834 height 56
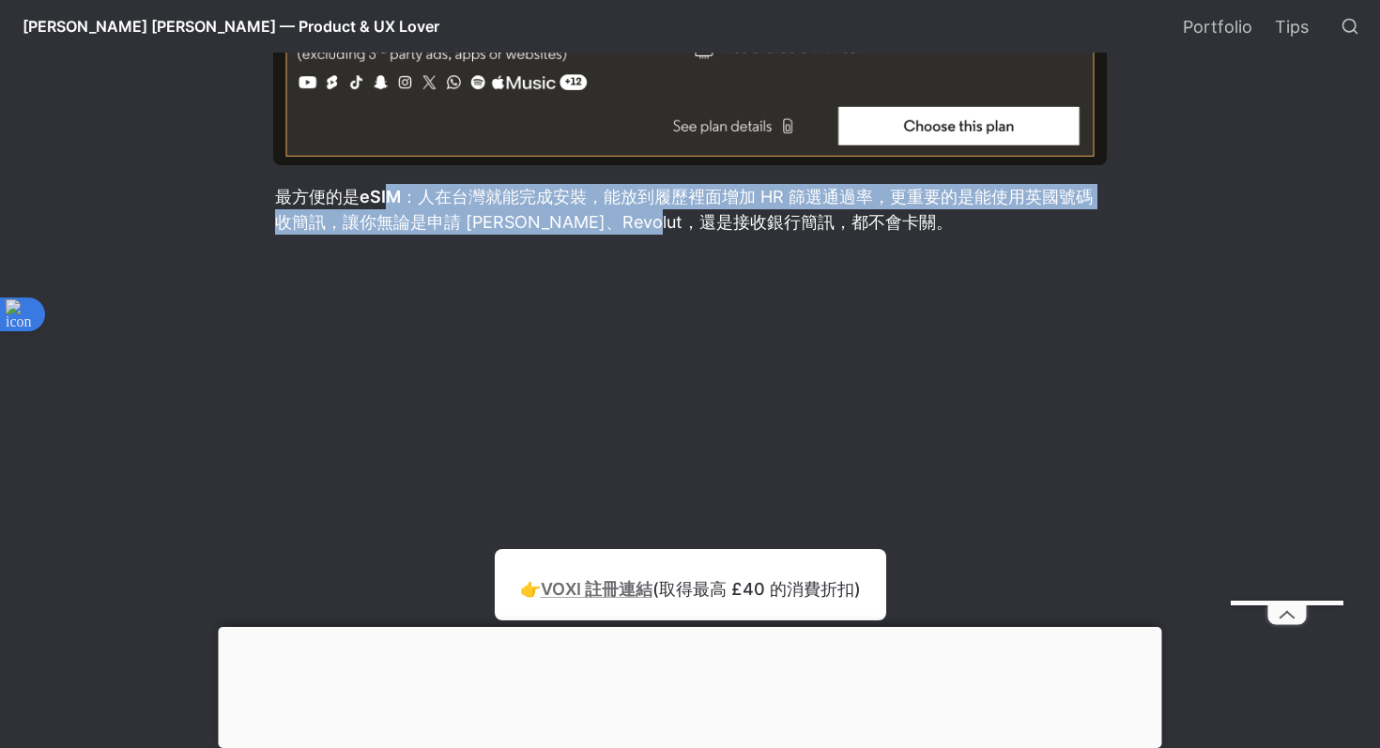
drag, startPoint x: 393, startPoint y: 196, endPoint x: 678, endPoint y: 217, distance: 285.3
click at [681, 217] on p "最方便的是 eSIM ：人在台灣就能完成安裝，能放到履歷裡面增加 HR 篩選通過率，更重要的是能使用英國號碼收簡訊，讓你無論是申請 [PERSON_NAME]…" at bounding box center [690, 209] width 834 height 56
click at [703, 210] on p "最方便的是 eSIM ：人在台灣就能完成安裝，能放到履歷裡面增加 HR 篩選通過率，更重要的是能使用英國號碼收簡訊，讓你無論是申請 [PERSON_NAME]…" at bounding box center [690, 209] width 834 height 56
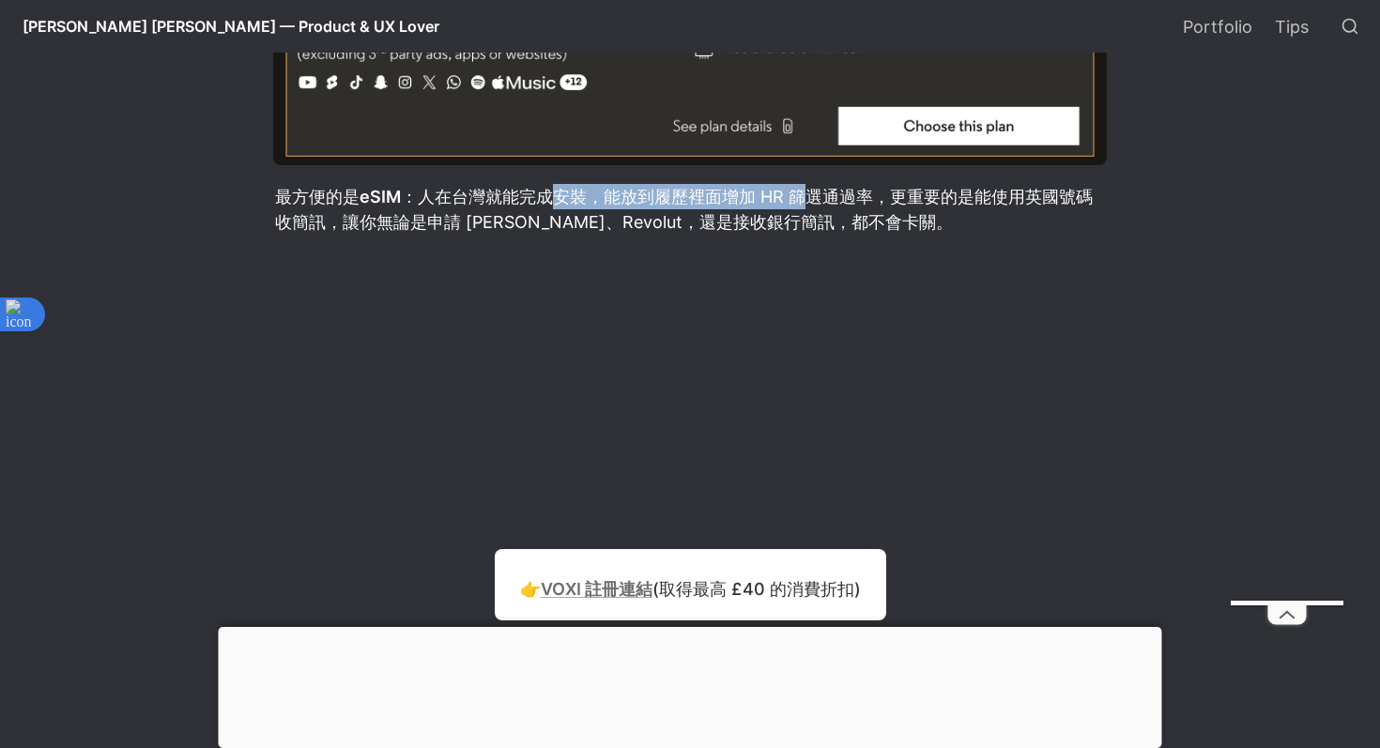
drag, startPoint x: 563, startPoint y: 203, endPoint x: 814, endPoint y: 212, distance: 251.8
click at [814, 212] on p "最方便的是 eSIM ：人在台灣就能完成安裝，能放到履歷裡面增加 HR 篩選通過率，更重要的是能使用英國號碼收簡訊，讓你無論是申請 [PERSON_NAME]…" at bounding box center [690, 209] width 834 height 56
click at [865, 201] on p "最方便的是 eSIM ：人在台灣就能完成安裝，能放到履歷裡面增加 HR 篩選通過率，更重要的是能使用英國號碼收簡訊，讓你無論是申請 [PERSON_NAME]…" at bounding box center [690, 209] width 834 height 56
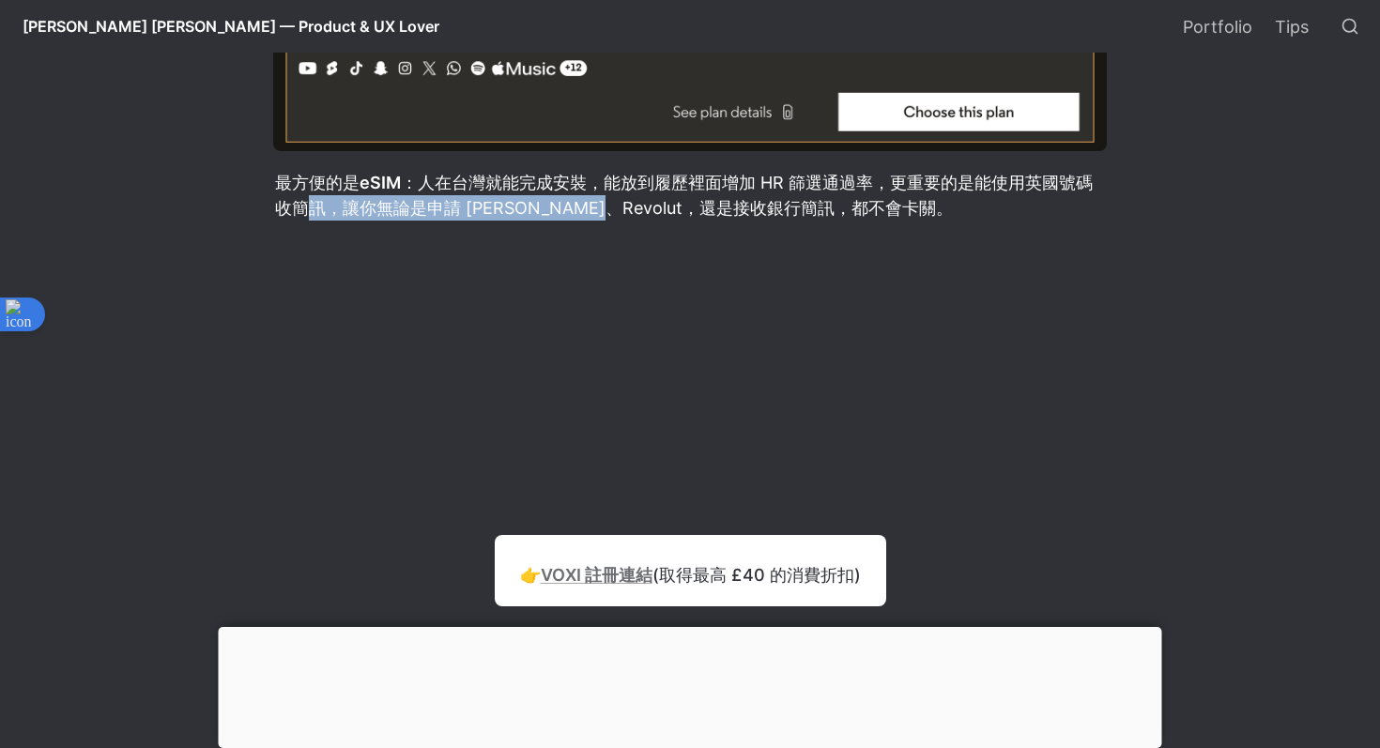
drag, startPoint x: 308, startPoint y: 200, endPoint x: 603, endPoint y: 208, distance: 295.0
click at [605, 208] on p "最方便的是 eSIM ：人在台灣就能完成安裝，能放到履歷裡面增加 HR 篩選通過率，更重要的是能使用英國號碼收簡訊，讓你無論是申請 [PERSON_NAME]…" at bounding box center [690, 195] width 834 height 56
click at [603, 208] on p "最方便的是 eSIM ：人在台灣就能完成安裝，能放到履歷裡面增加 HR 篩選通過率，更重要的是能使用英國號碼收簡訊，讓你無論是申請 [PERSON_NAME]…" at bounding box center [690, 195] width 834 height 56
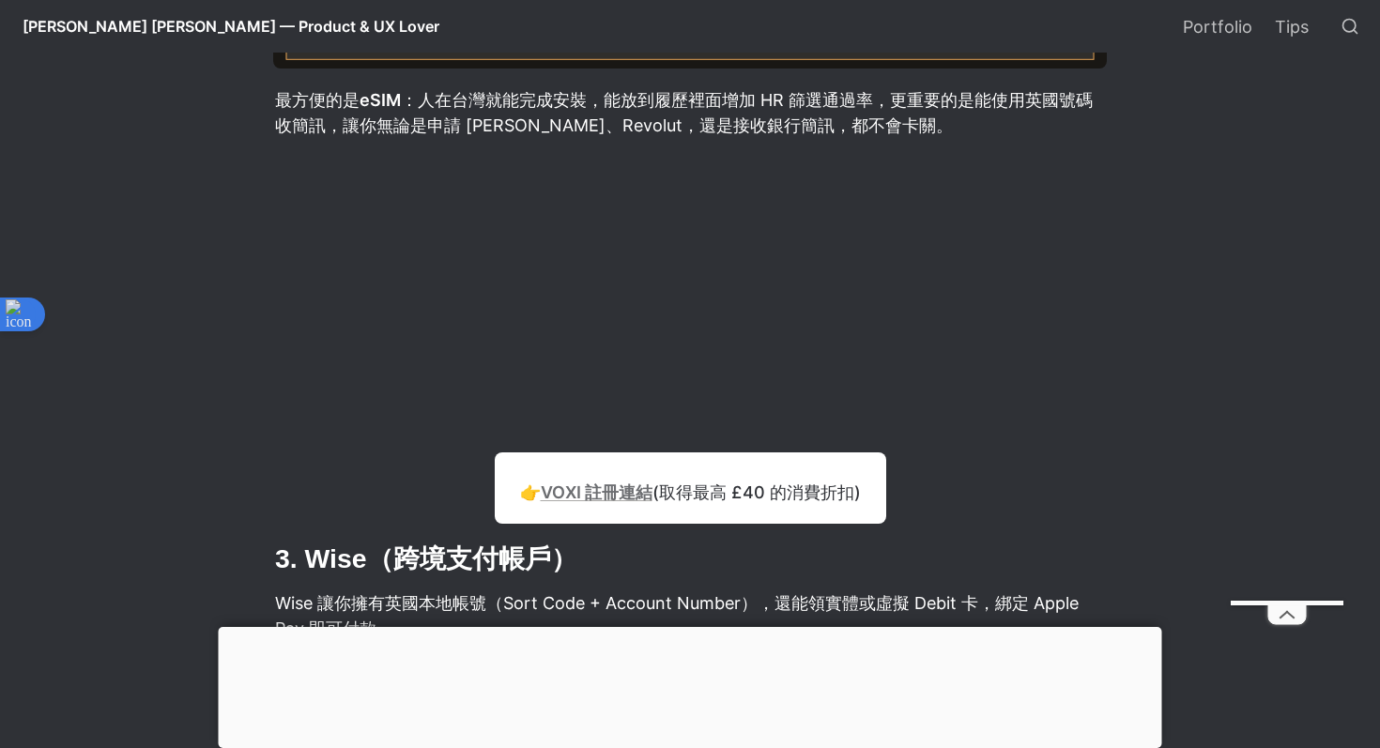
scroll to position [4205, 0]
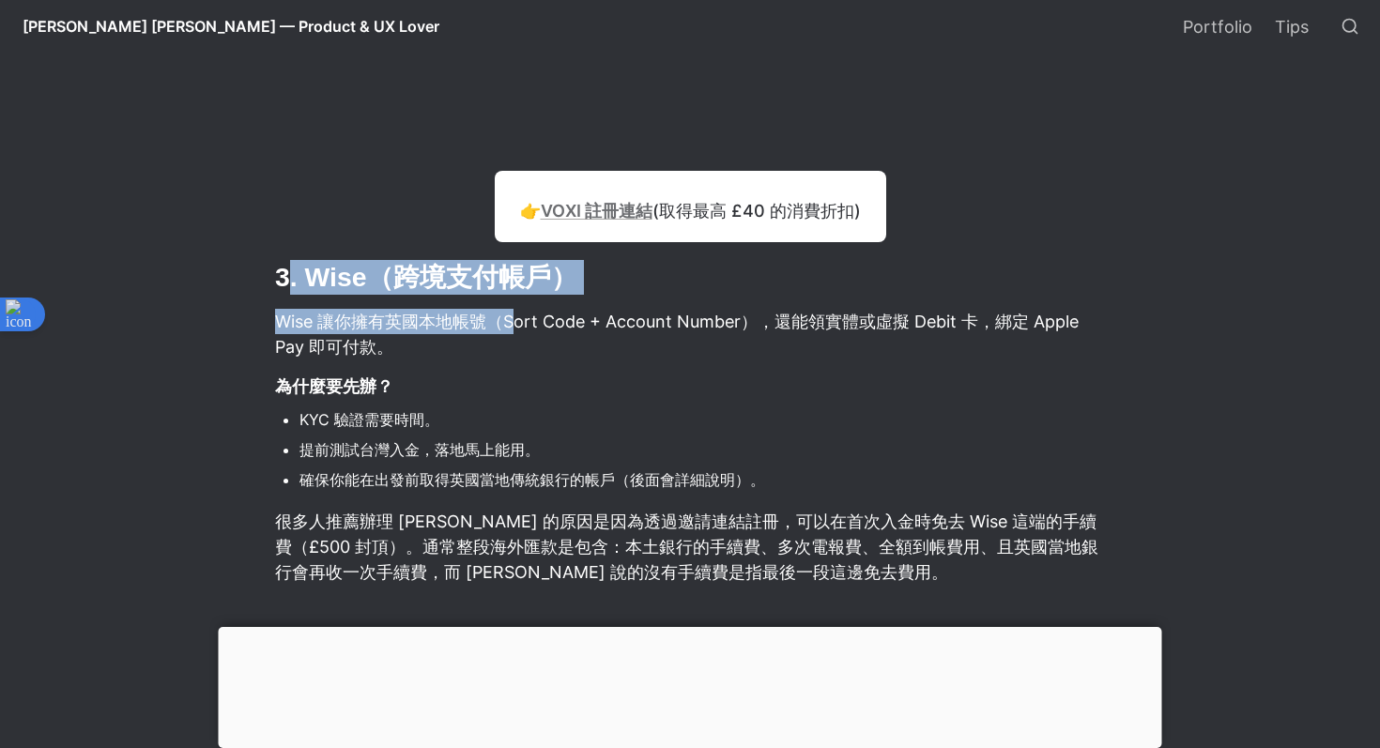
drag, startPoint x: 293, startPoint y: 282, endPoint x: 510, endPoint y: 335, distance: 223.4
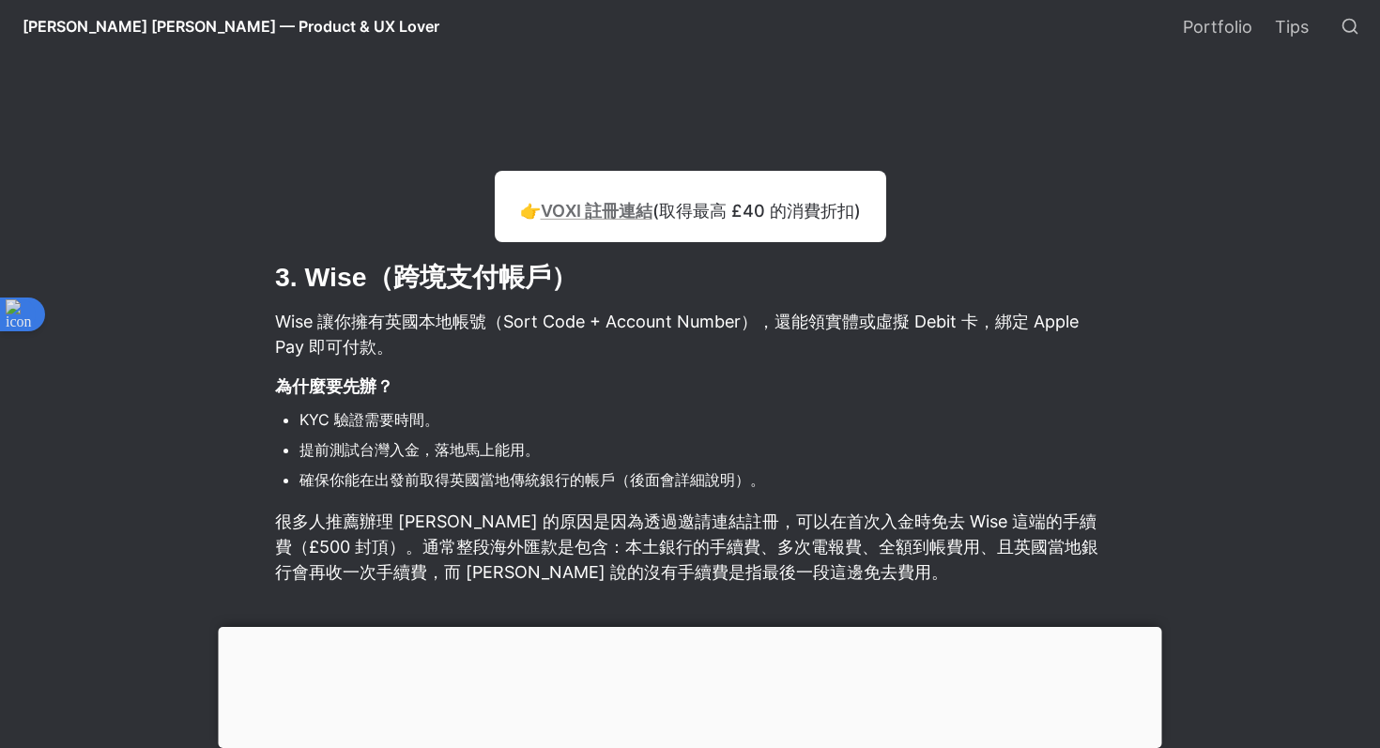
click at [567, 316] on p "Wise 讓你擁有英國本地帳號（Sort Code + Account Number），還能領實體或虛擬 Debit 卡，綁定 Apple Pay 即可付款。" at bounding box center [690, 334] width 834 height 56
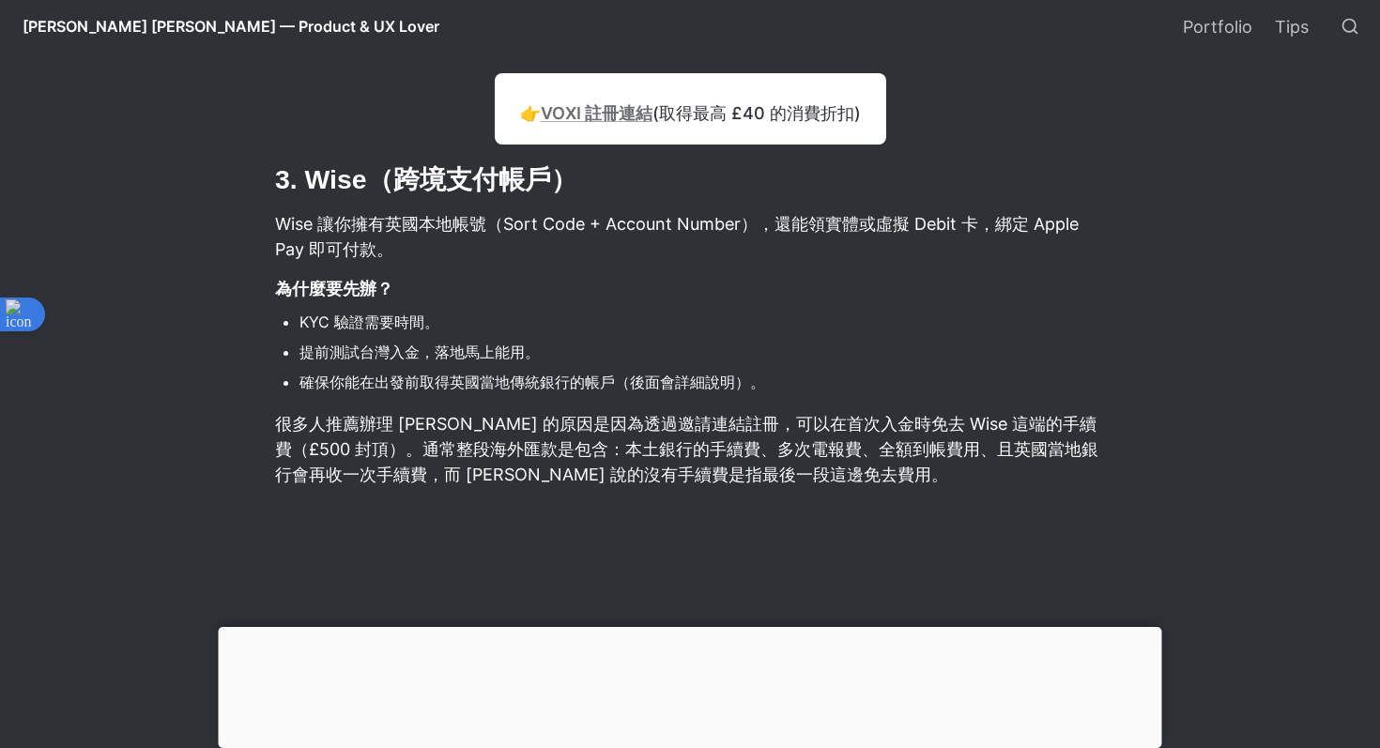
scroll to position [4292, 0]
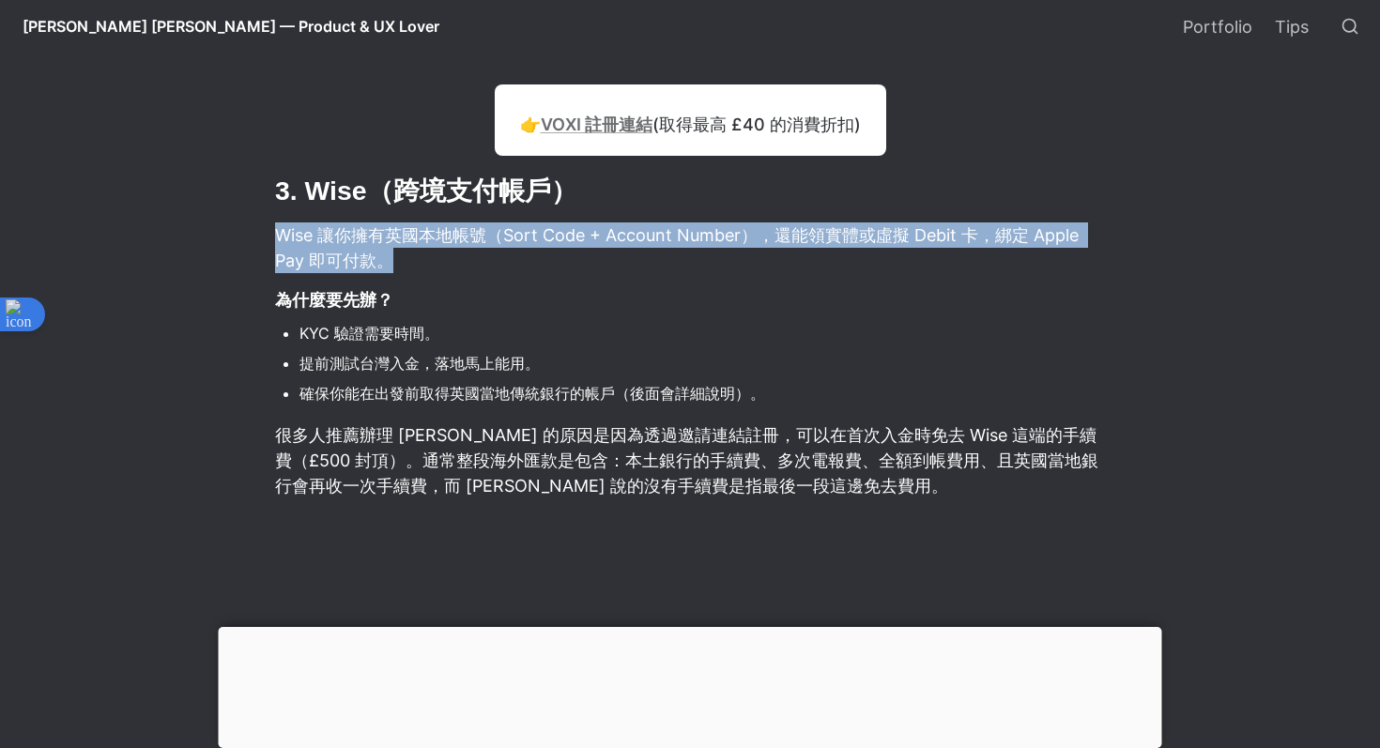
drag, startPoint x: 273, startPoint y: 223, endPoint x: 518, endPoint y: 257, distance: 247.6
click at [520, 257] on p "Wise 讓你擁有英國本地帳號（Sort Code + Account Number），還能領實體或虛擬 Debit 卡，綁定 Apple Pay 即可付款。" at bounding box center [690, 248] width 834 height 56
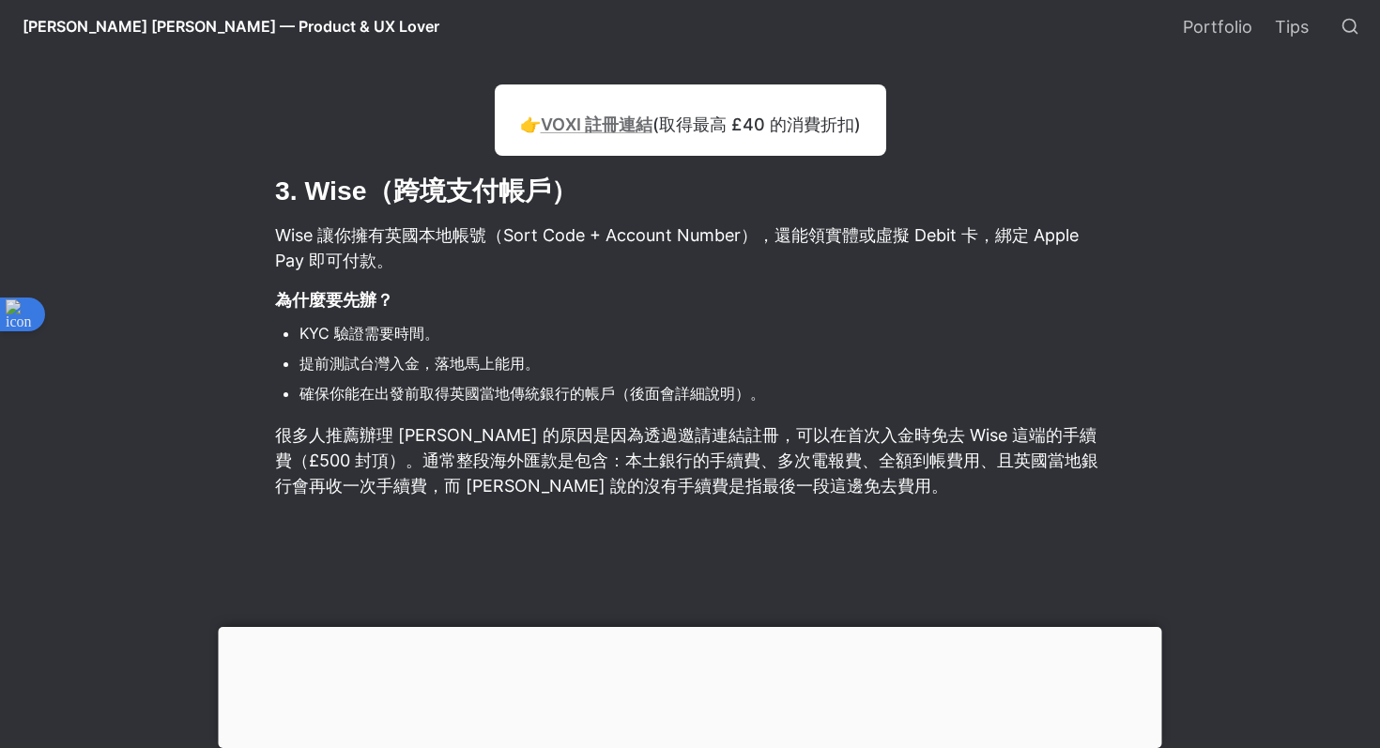
click at [570, 236] on p "Wise 讓你擁有英國本地帳號（Sort Code + Account Number），還能領實體或虛擬 Debit 卡，綁定 Apple Pay 即可付款。" at bounding box center [690, 248] width 834 height 56
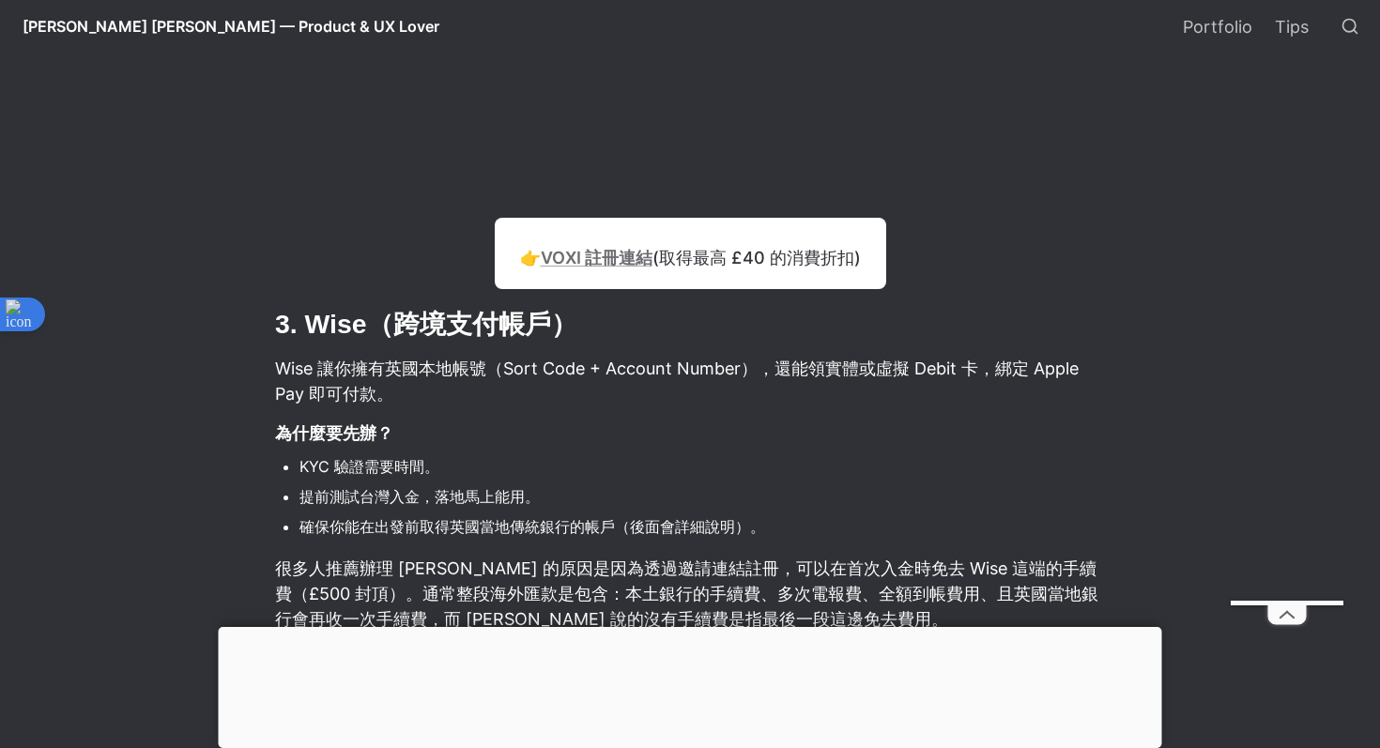
scroll to position [4277, 0]
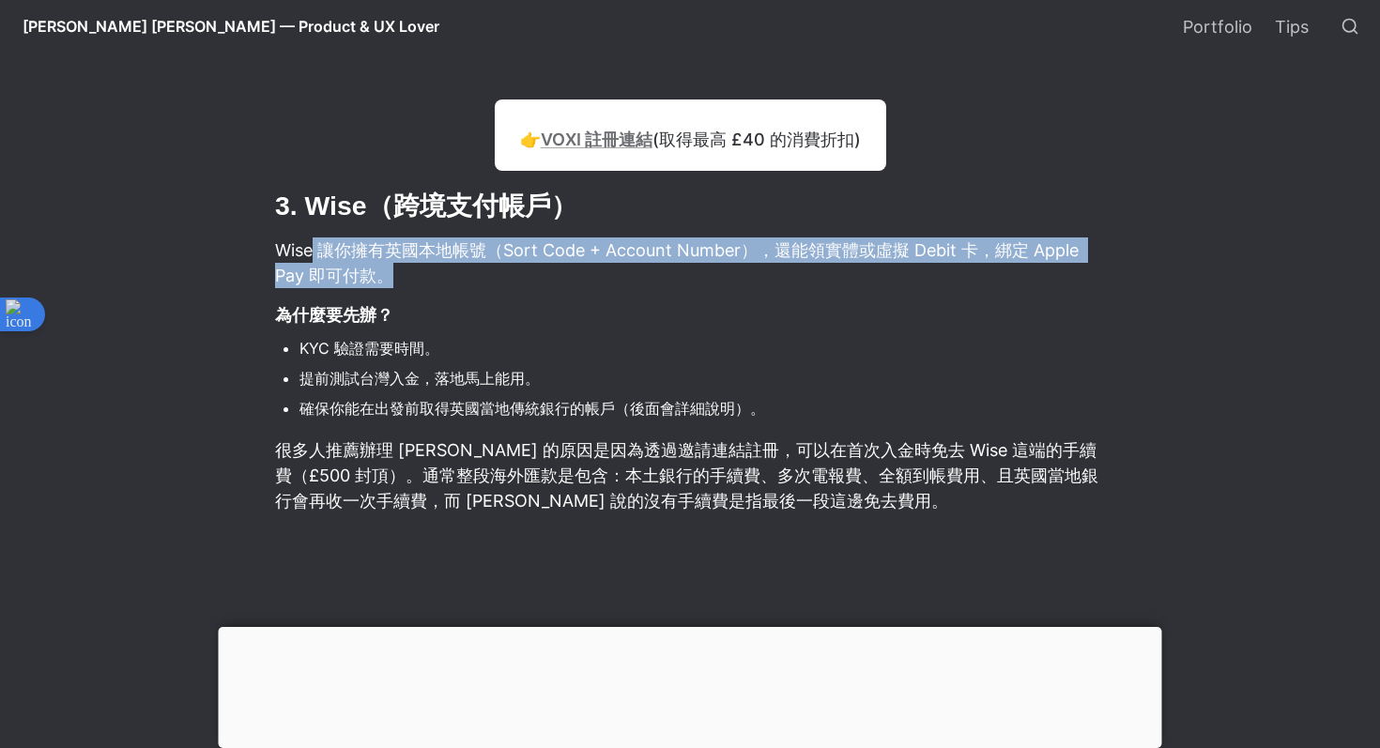
drag, startPoint x: 316, startPoint y: 254, endPoint x: 490, endPoint y: 290, distance: 178.5
click at [490, 290] on p "Wise 讓你擁有英國本地帳號（Sort Code + Account Number），還能領實體或虛擬 Debit 卡，綁定 Apple Pay 即可付款。" at bounding box center [690, 263] width 834 height 56
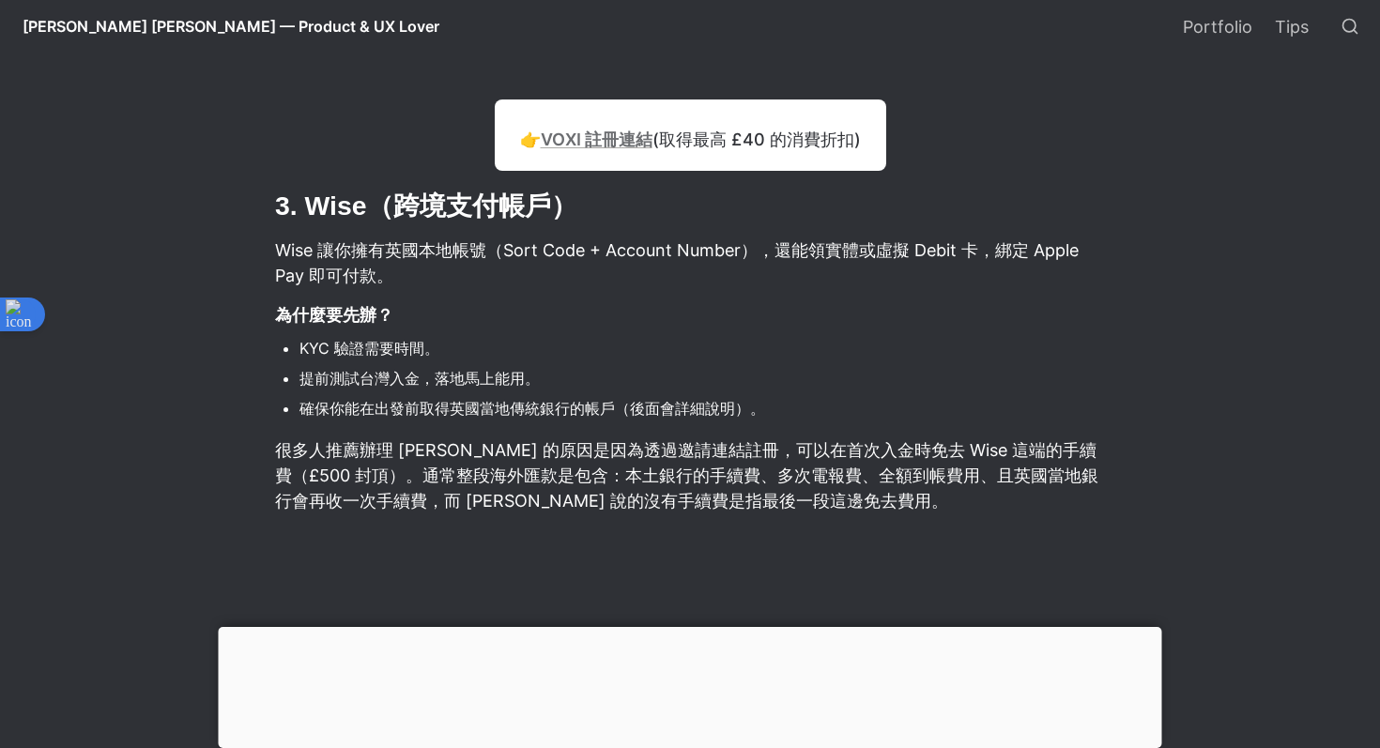
click at [554, 261] on p "Wise 讓你擁有英國本地帳號（Sort Code + Account Number），還能領實體或虛擬 Debit 卡，綁定 Apple Pay 即可付款。" at bounding box center [690, 263] width 834 height 56
drag, startPoint x: 258, startPoint y: 286, endPoint x: 439, endPoint y: 325, distance: 184.4
click at [488, 316] on p "為什麼要先辦？" at bounding box center [690, 315] width 834 height 31
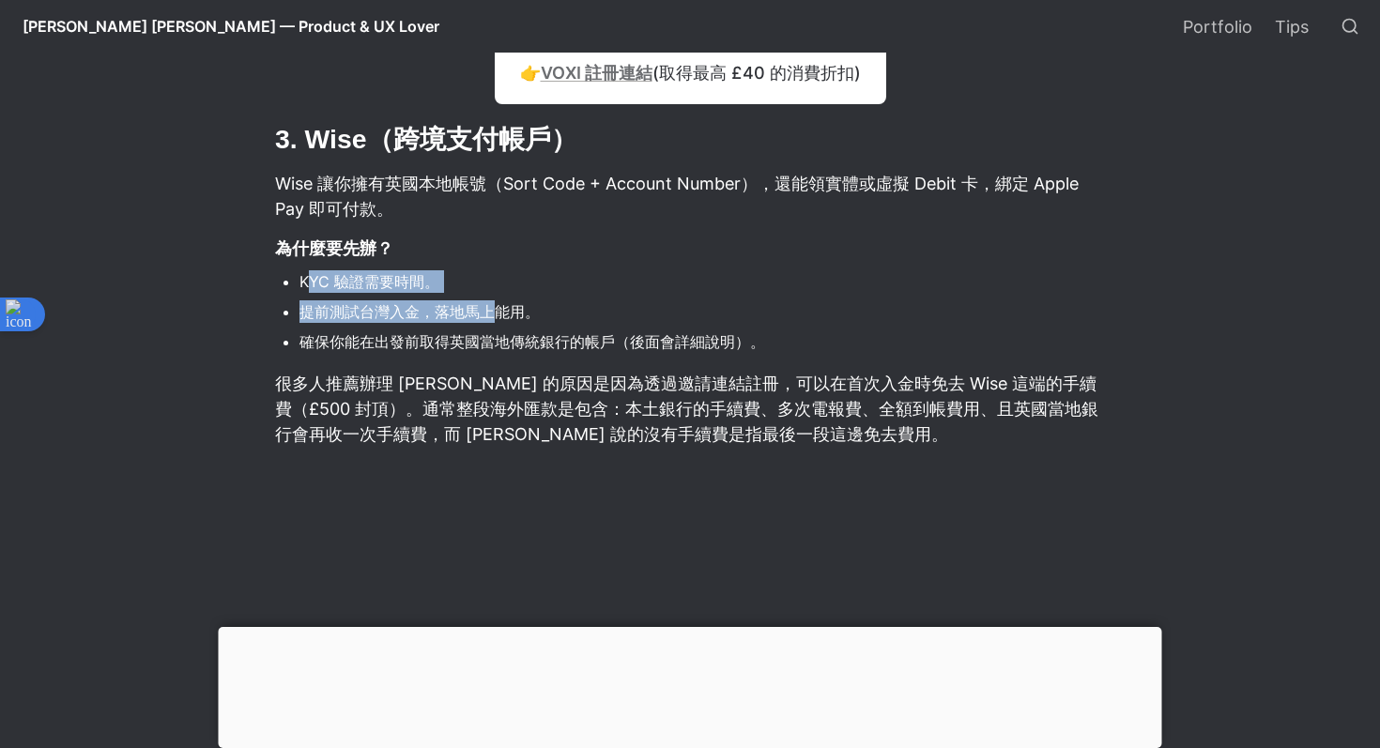
drag, startPoint x: 308, startPoint y: 290, endPoint x: 495, endPoint y: 325, distance: 190.1
click at [496, 325] on ul "KYC 驗證需要時間。 提前測試台灣入金，落地馬上能用。 確保你能在出發前取得英國當地傳統銀行的帳戶（後面會詳細說明）。" at bounding box center [690, 312] width 834 height 92
click at [545, 315] on li "提前測試台灣入金，落地馬上能用。" at bounding box center [704, 312] width 808 height 28
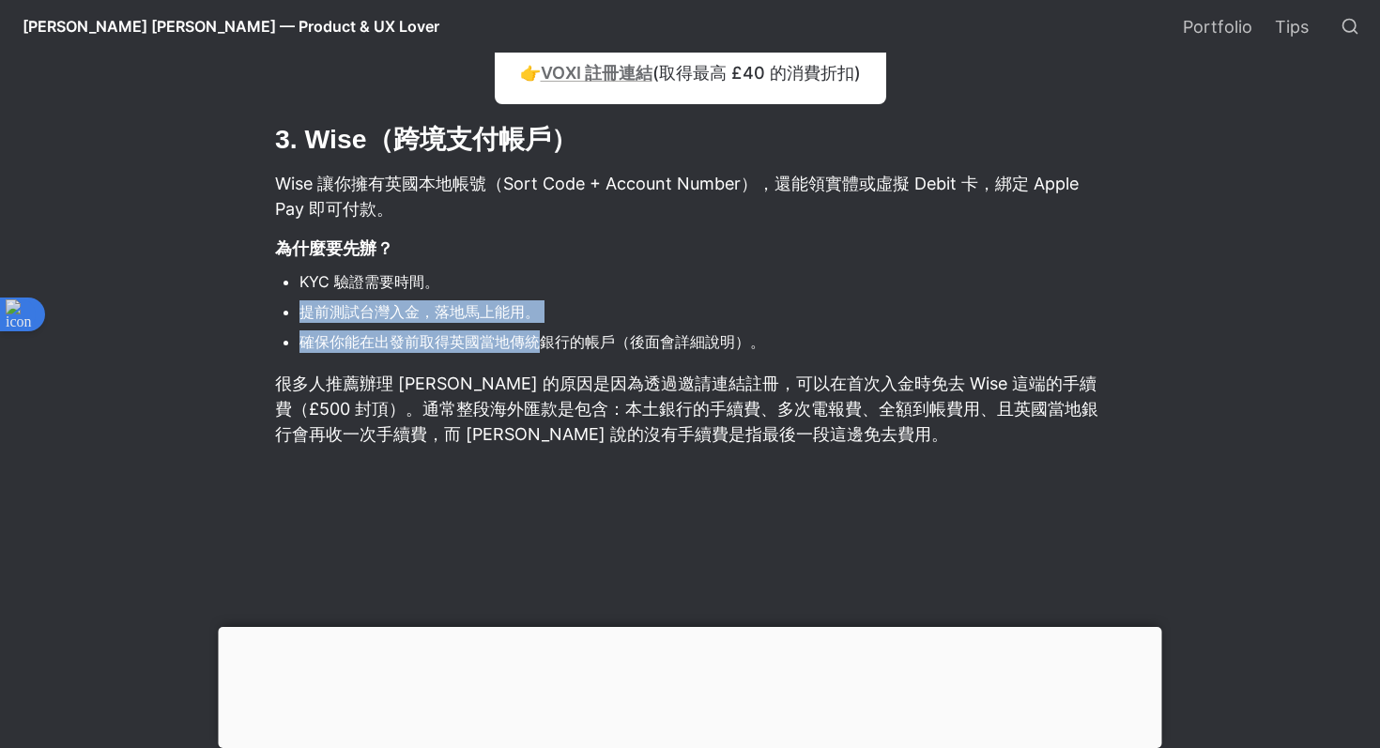
drag, startPoint x: 291, startPoint y: 313, endPoint x: 550, endPoint y: 352, distance: 262.2
click at [550, 351] on ul "KYC 驗證需要時間。 提前測試台灣入金，落地馬上能用。 確保你能在出發前取得英國當地傳統銀行的帳戶（後面會詳細說明）。" at bounding box center [690, 312] width 834 height 92
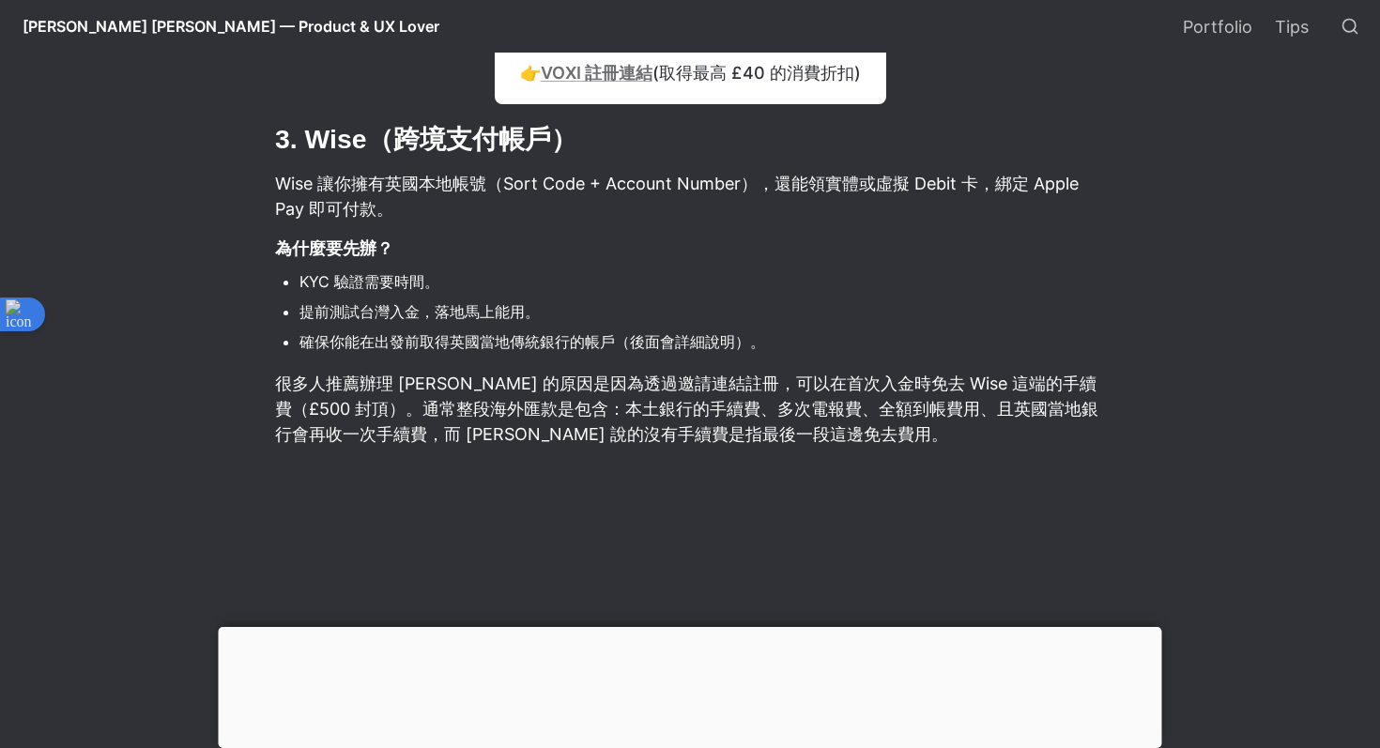
click at [576, 348] on li "確保你能在出發前取得英國當地傳統銀行的帳戶（後面會詳細說明）。" at bounding box center [704, 342] width 808 height 28
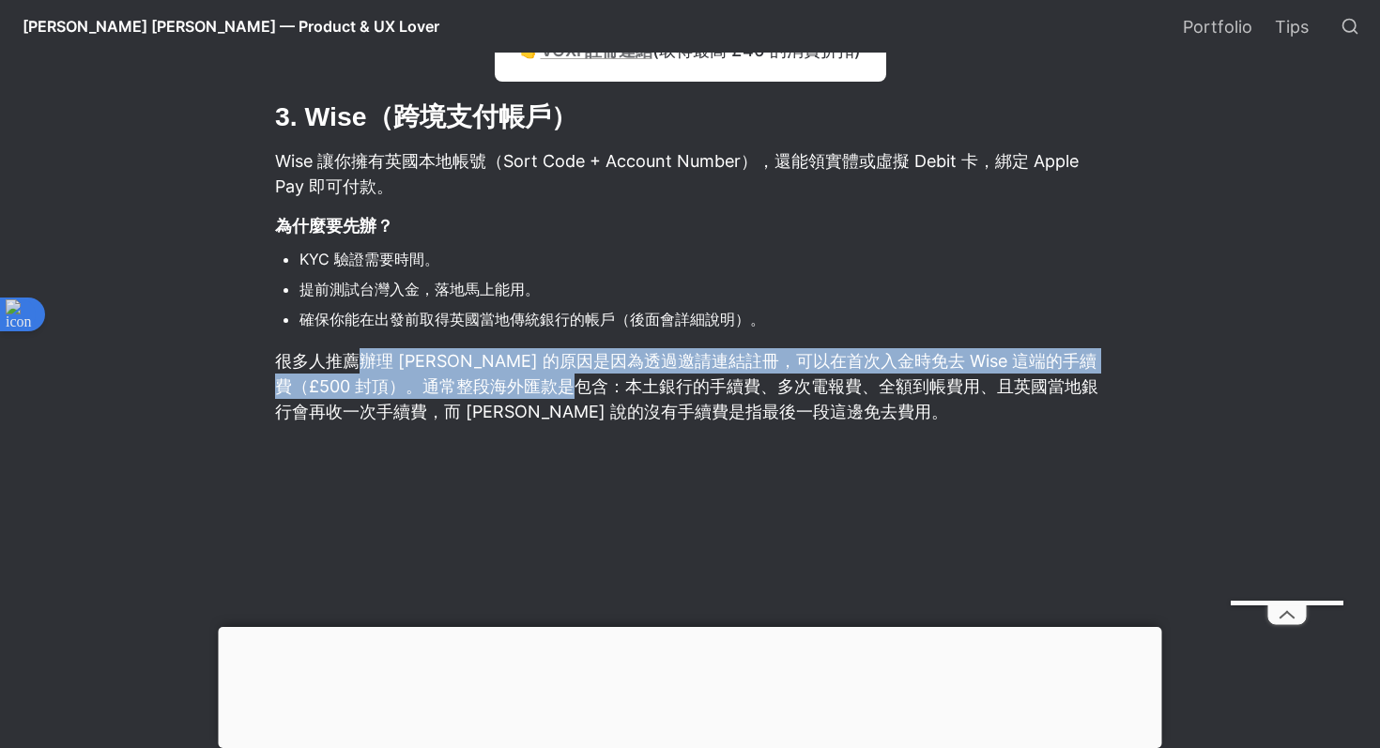
drag, startPoint x: 362, startPoint y: 357, endPoint x: 631, endPoint y: 382, distance: 270.7
click at [631, 382] on p "很多人推薦辦理 [PERSON_NAME] 的原因是因為透過邀請連結註冊，可以在首次入金時免去 Wise 這端的手續費（£500 封頂）。通常整段海外匯款是包…" at bounding box center [690, 387] width 834 height 82
click at [655, 375] on p "很多人推薦辦理 [PERSON_NAME] 的原因是因為透過邀請連結註冊，可以在首次入金時免去 Wise 這端的手續費（£500 封頂）。通常整段海外匯款是包…" at bounding box center [690, 387] width 834 height 82
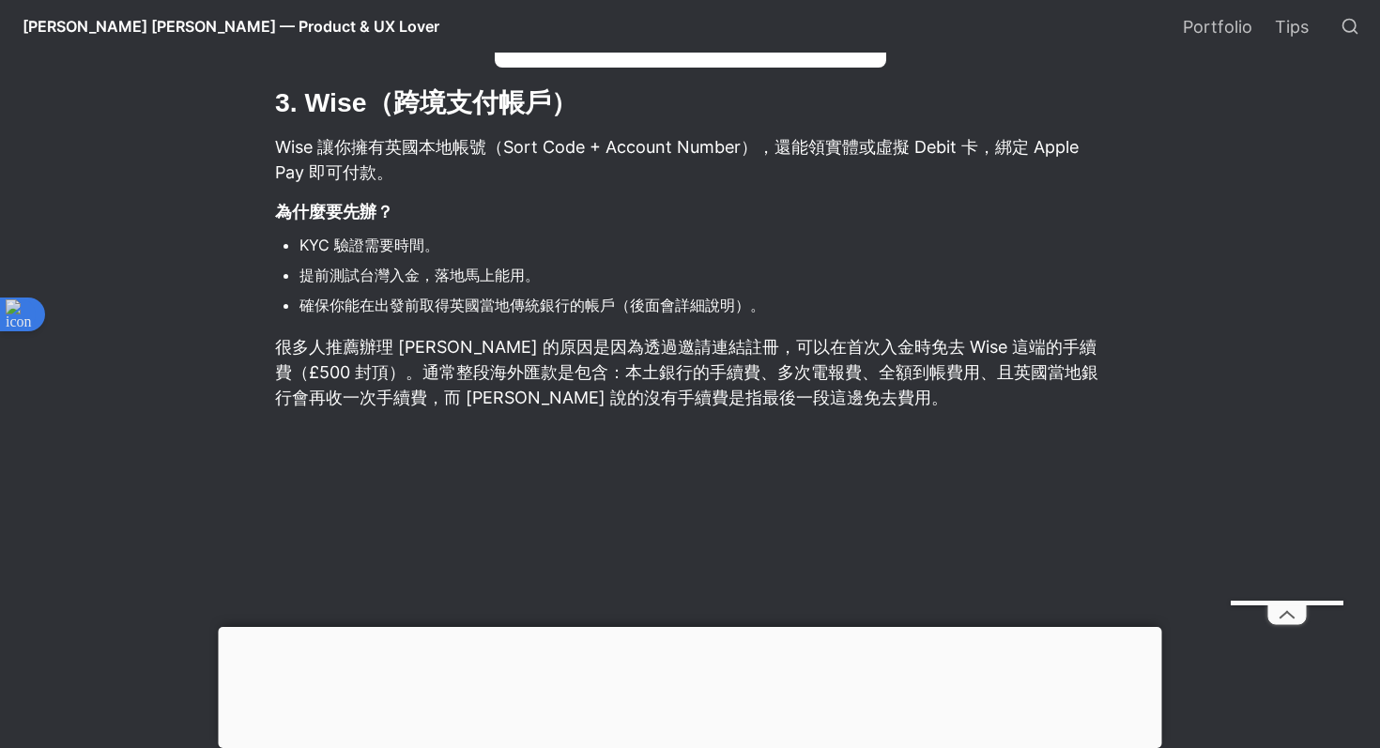
scroll to position [4381, 0]
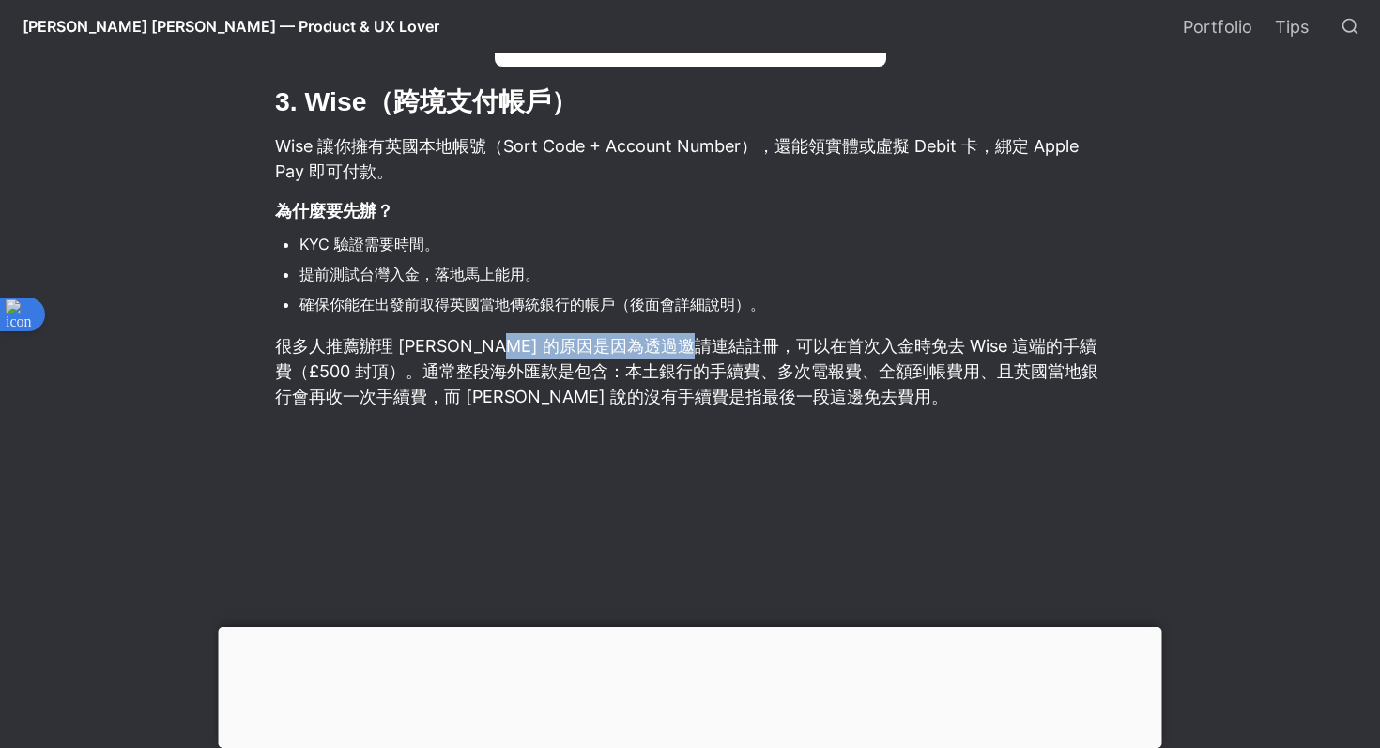
drag, startPoint x: 526, startPoint y: 353, endPoint x: 749, endPoint y: 354, distance: 223.5
click at [752, 354] on p "很多人推薦辦理 [PERSON_NAME] 的原因是因為透過邀請連結註冊，可以在首次入金時免去 Wise 這端的手續費（£500 封頂）。通常整段海外匯款是包…" at bounding box center [690, 372] width 834 height 82
click at [775, 348] on p "很多人推薦辦理 [PERSON_NAME] 的原因是因為透過邀請連結註冊，可以在首次入金時免去 Wise 這端的手續費（£500 封頂）。通常整段海外匯款是包…" at bounding box center [690, 372] width 834 height 82
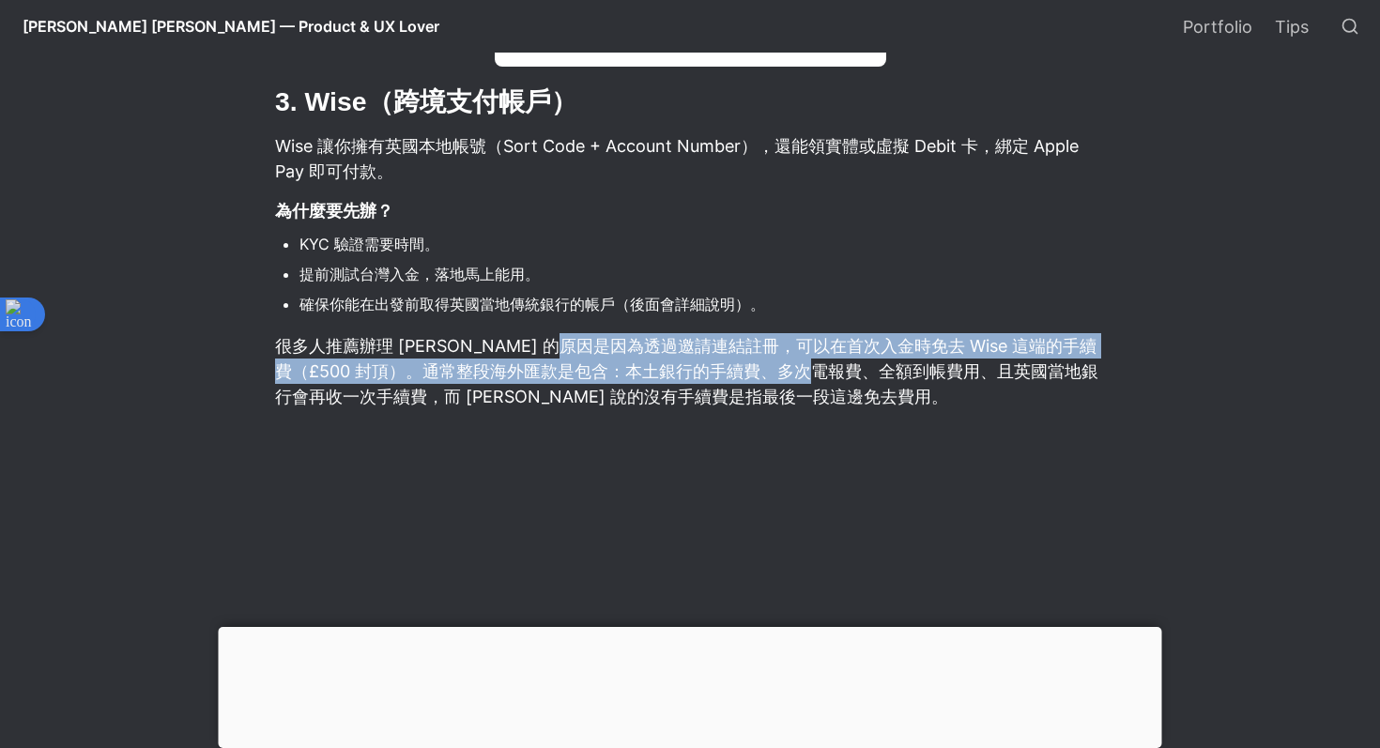
drag, startPoint x: 617, startPoint y: 349, endPoint x: 870, endPoint y: 363, distance: 253.0
click at [870, 363] on p "很多人推薦辦理 [PERSON_NAME] 的原因是因為透過邀請連結註冊，可以在首次入金時免去 Wise 這端的手續費（£500 封頂）。通常整段海外匯款是包…" at bounding box center [690, 372] width 834 height 82
click at [892, 347] on p "很多人推薦辦理 [PERSON_NAME] 的原因是因為透過邀請連結註冊，可以在首次入金時免去 Wise 這端的手續費（£500 封頂）。通常整段海外匯款是包…" at bounding box center [690, 372] width 834 height 82
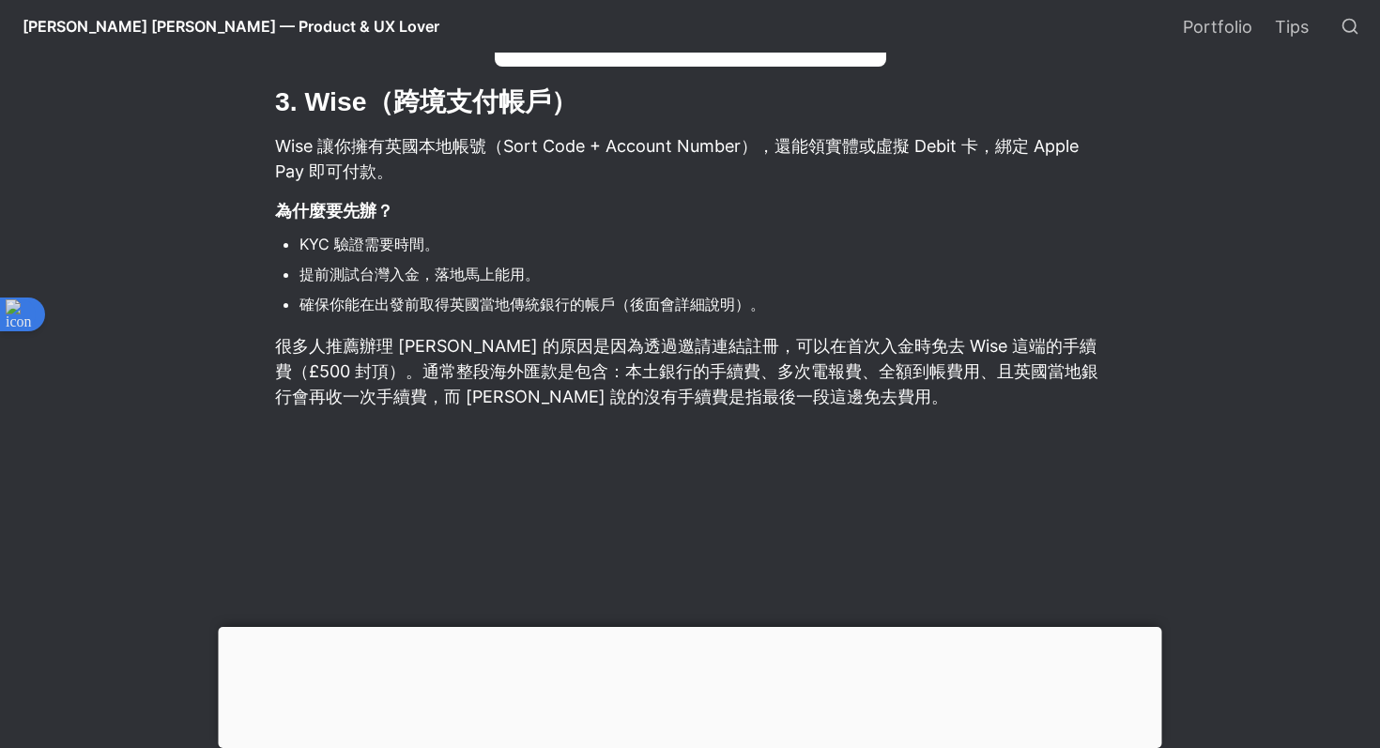
scroll to position [4402, 0]
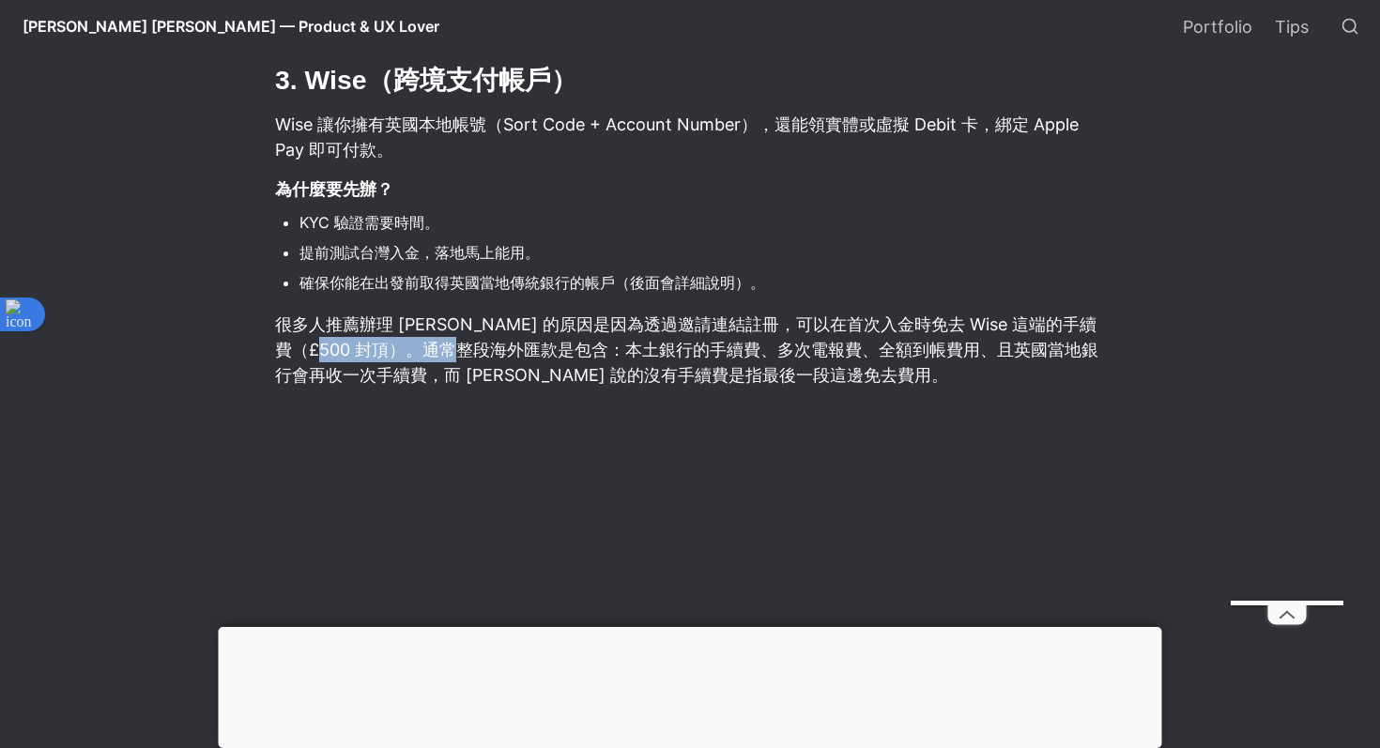
drag, startPoint x: 341, startPoint y: 358, endPoint x: 502, endPoint y: 359, distance: 161.5
click at [505, 359] on p "很多人推薦辦理 [PERSON_NAME] 的原因是因為透過邀請連結註冊，可以在首次入金時免去 Wise 這端的手續費（£500 封頂）。通常整段海外匯款是包…" at bounding box center [690, 350] width 834 height 82
click at [519, 354] on p "很多人推薦辦理 [PERSON_NAME] 的原因是因為透過邀請連結註冊，可以在首次入金時免去 Wise 這端的手續費（£500 封頂）。通常整段海外匯款是包…" at bounding box center [690, 350] width 834 height 82
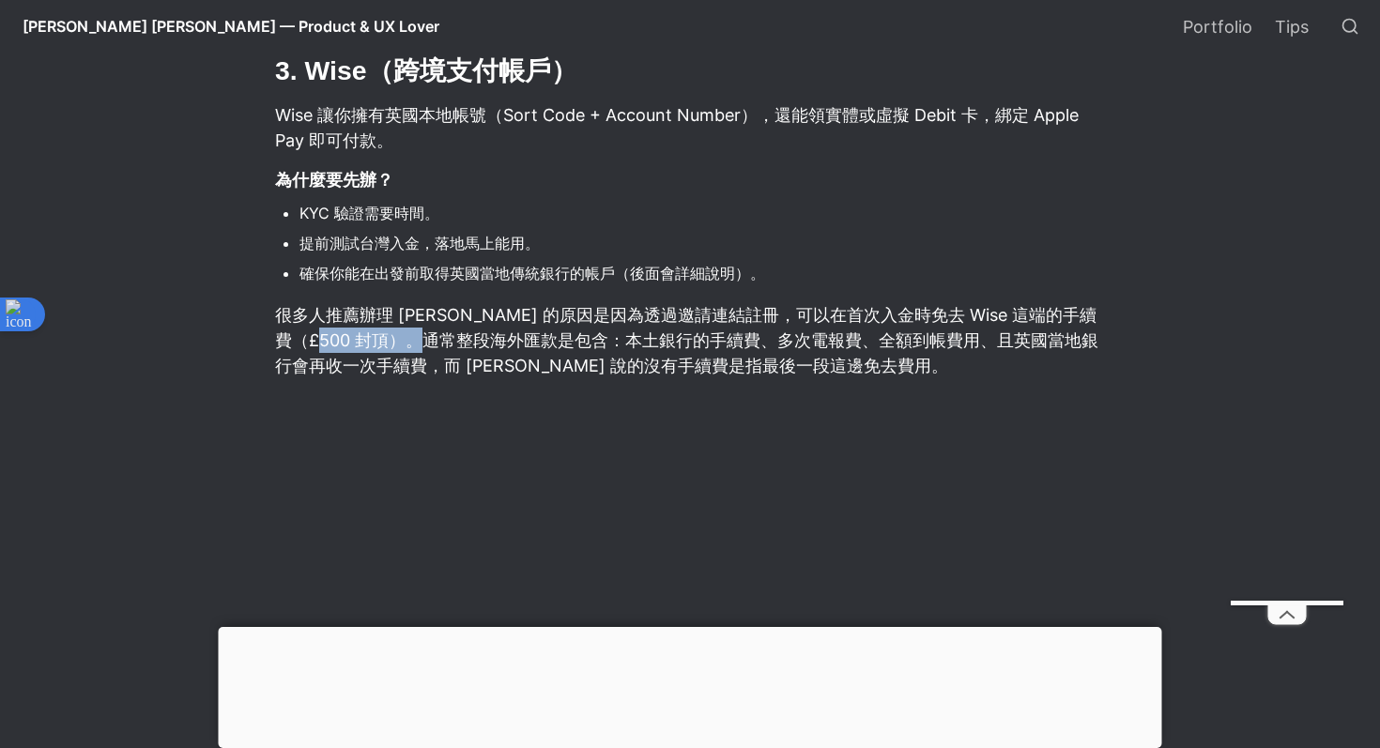
drag, startPoint x: 340, startPoint y: 338, endPoint x: 470, endPoint y: 341, distance: 130.6
click at [473, 341] on p "很多人推薦辦理 [PERSON_NAME] 的原因是因為透過邀請連結註冊，可以在首次入金時免去 Wise 這端的手續費（£500 封頂）。通常整段海外匯款是包…" at bounding box center [690, 341] width 834 height 82
click at [470, 341] on p "很多人推薦辦理 [PERSON_NAME] 的原因是因為透過邀請連結註冊，可以在首次入金時免去 Wise 這端的手續費（£500 封頂）。通常整段海外匯款是包…" at bounding box center [690, 341] width 834 height 82
drag, startPoint x: 379, startPoint y: 346, endPoint x: 595, endPoint y: 347, distance: 216.0
click at [596, 347] on p "很多人推薦辦理 [PERSON_NAME] 的原因是因為透過邀請連結註冊，可以在首次入金時免去 Wise 這端的手續費（£500 封頂）。通常整段海外匯款是包…" at bounding box center [690, 341] width 834 height 82
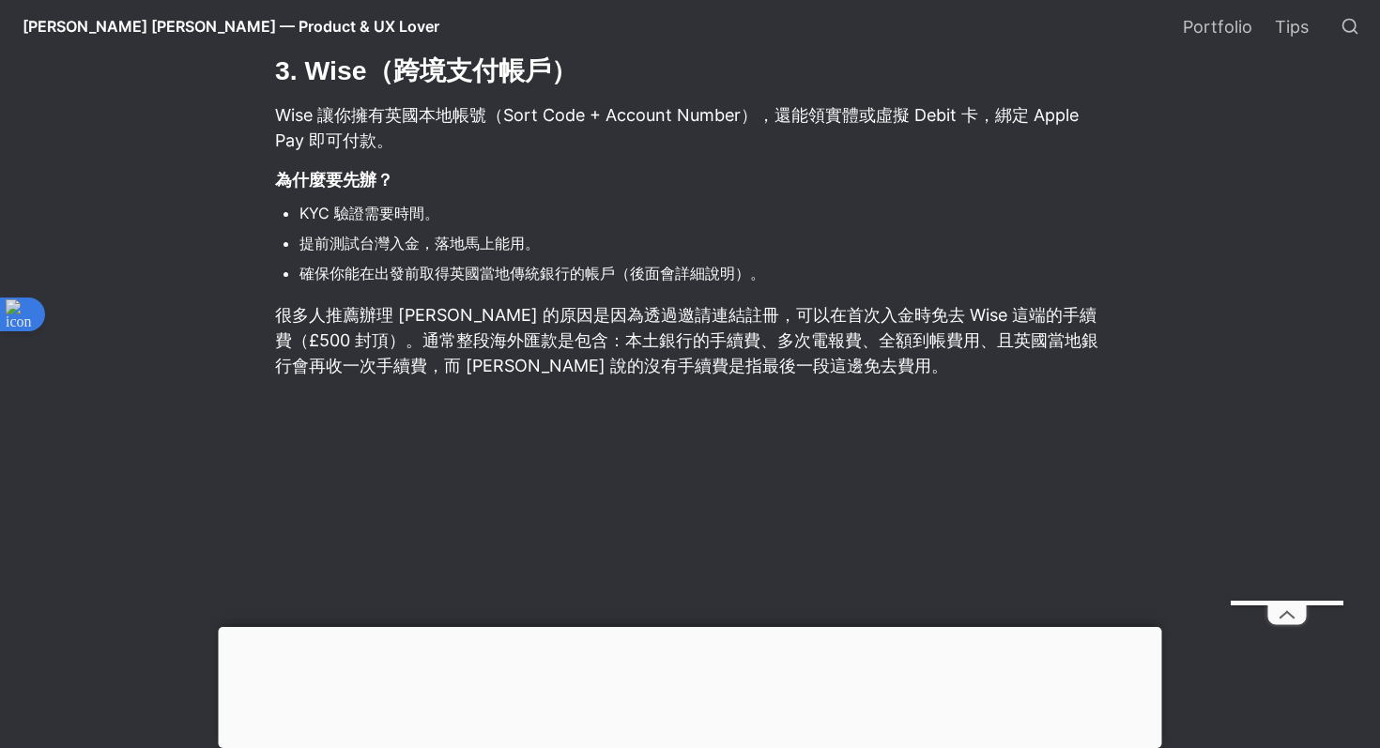
click at [629, 339] on p "很多人推薦辦理 [PERSON_NAME] 的原因是因為透過邀請連結註冊，可以在首次入金時免去 Wise 這端的手續費（£500 封頂）。通常整段海外匯款是包…" at bounding box center [690, 341] width 834 height 82
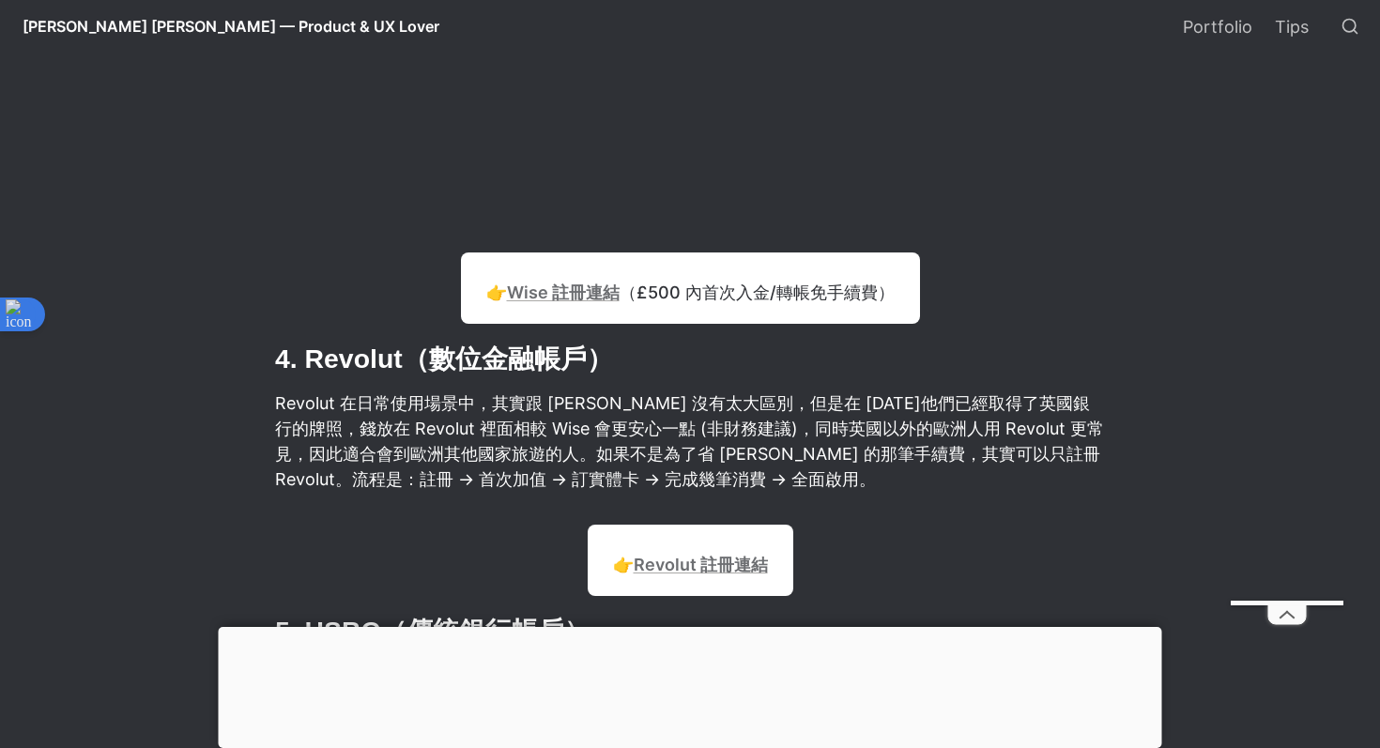
scroll to position [4920, 0]
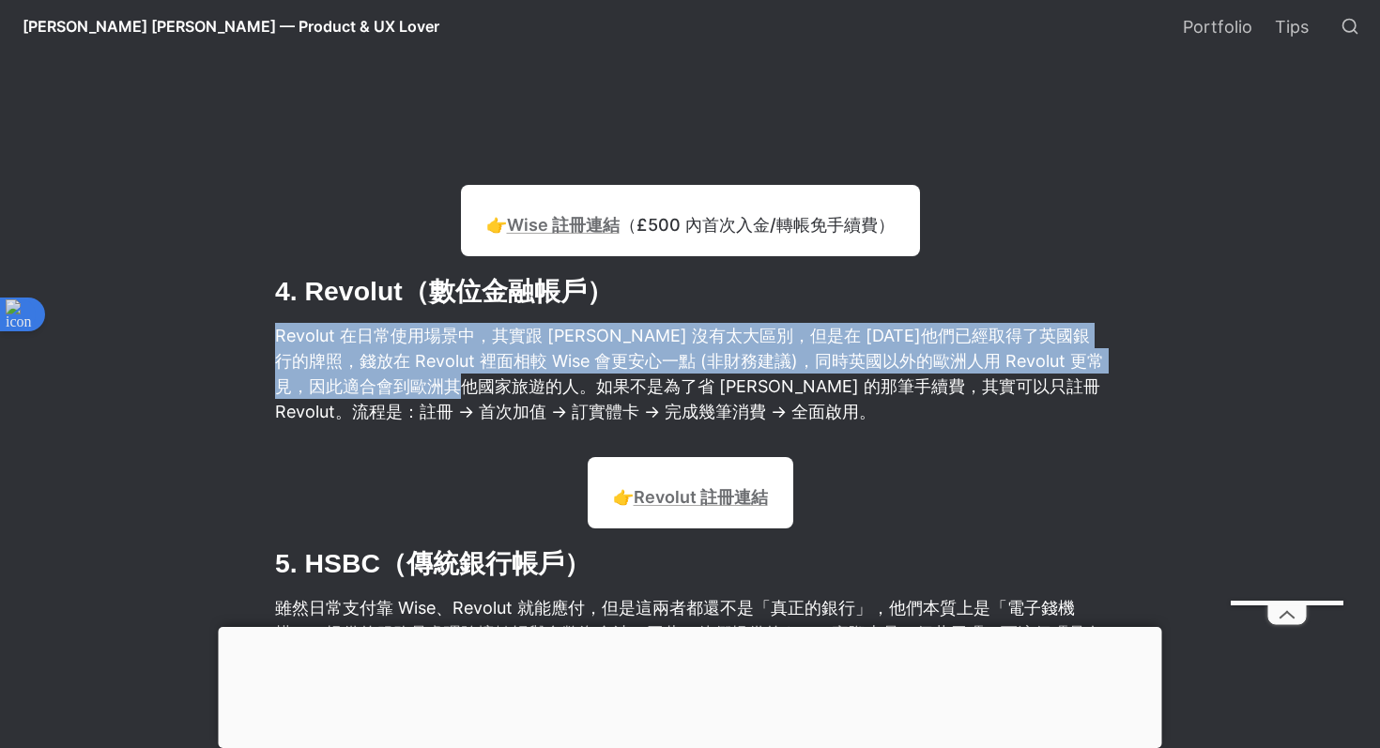
drag, startPoint x: 272, startPoint y: 335, endPoint x: 518, endPoint y: 401, distance: 254.7
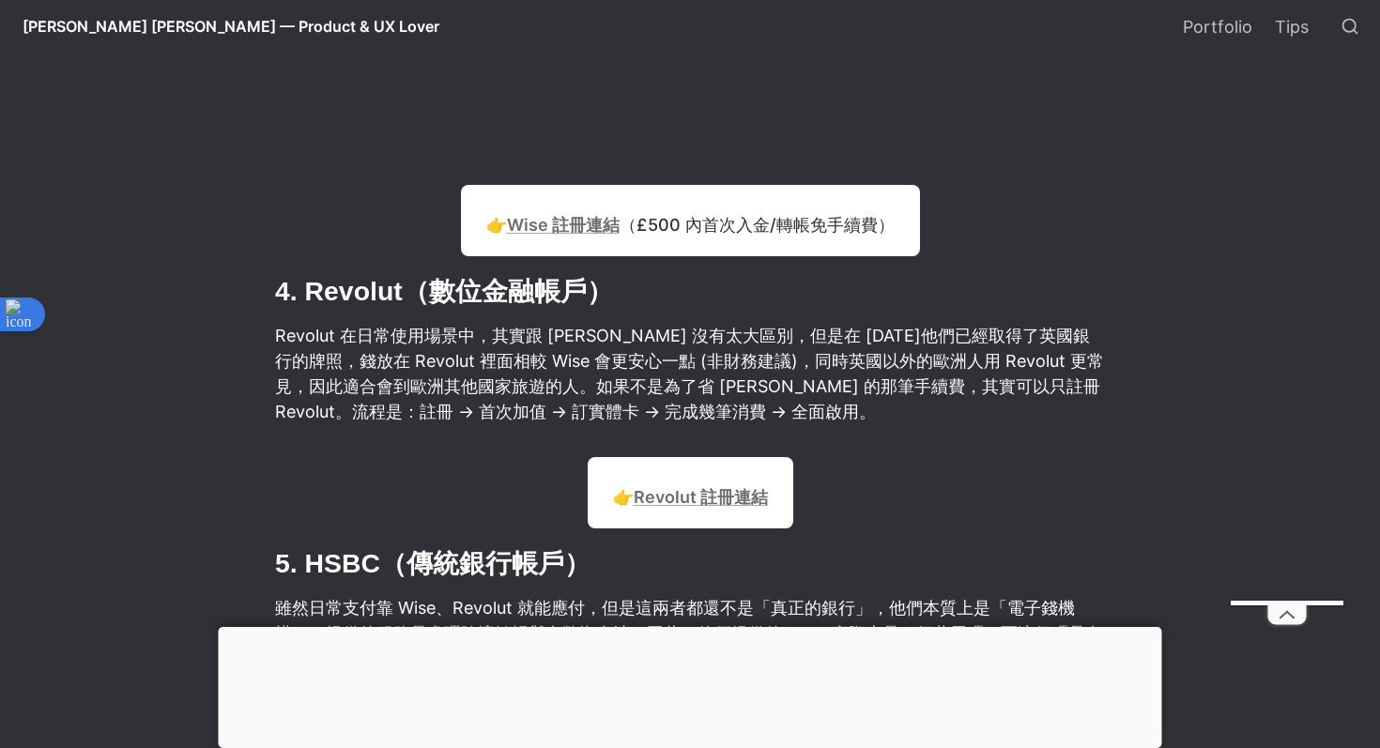
click at [554, 370] on p "Revolut 在日常使用場景中，其實跟 [PERSON_NAME] 沒有太大區別，但是在 [DATE]他們已經取得了英國銀行的牌照，錢放在 Revolut …" at bounding box center [690, 373] width 834 height 107
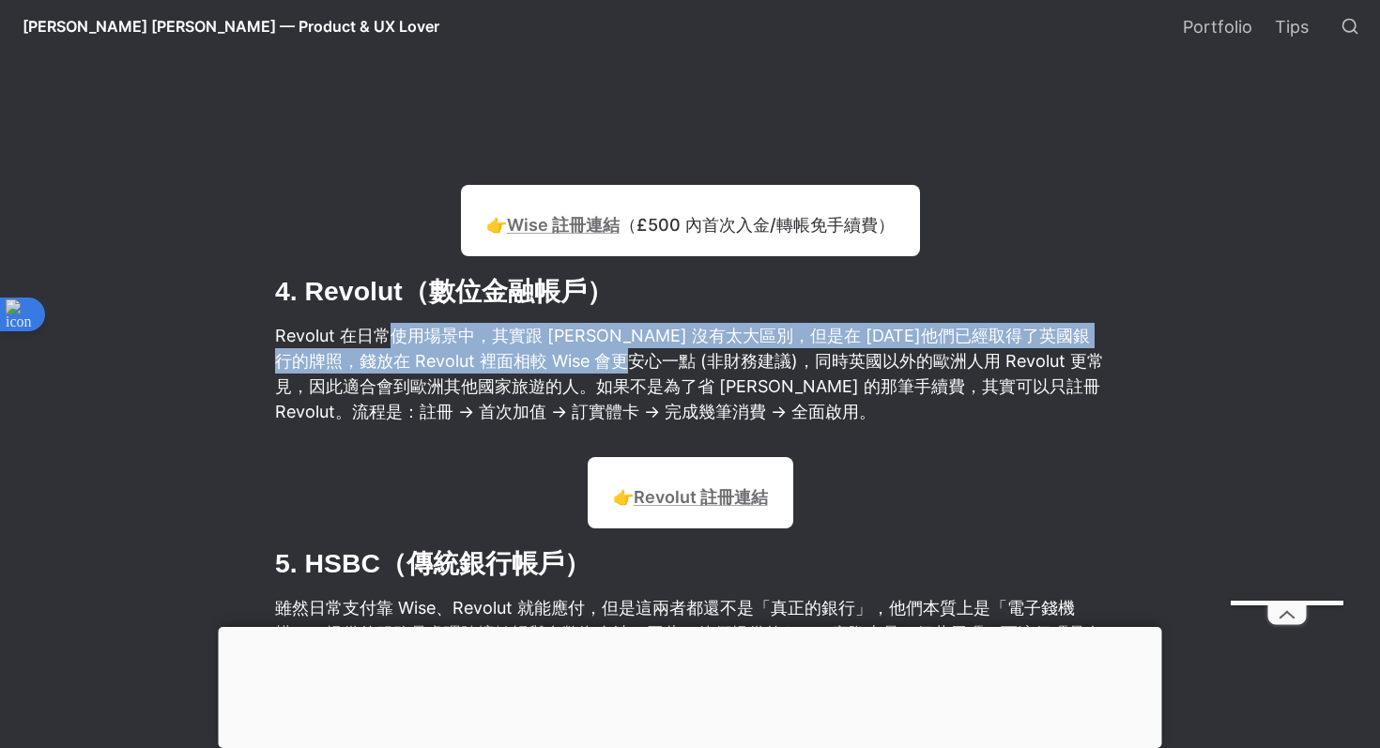
drag, startPoint x: 392, startPoint y: 331, endPoint x: 653, endPoint y: 367, distance: 263.5
click at [655, 367] on p "Revolut 在日常使用場景中，其實跟 [PERSON_NAME] 沒有太大區別，但是在 [DATE]他們已經取得了英國銀行的牌照，錢放在 Revolut …" at bounding box center [690, 373] width 834 height 107
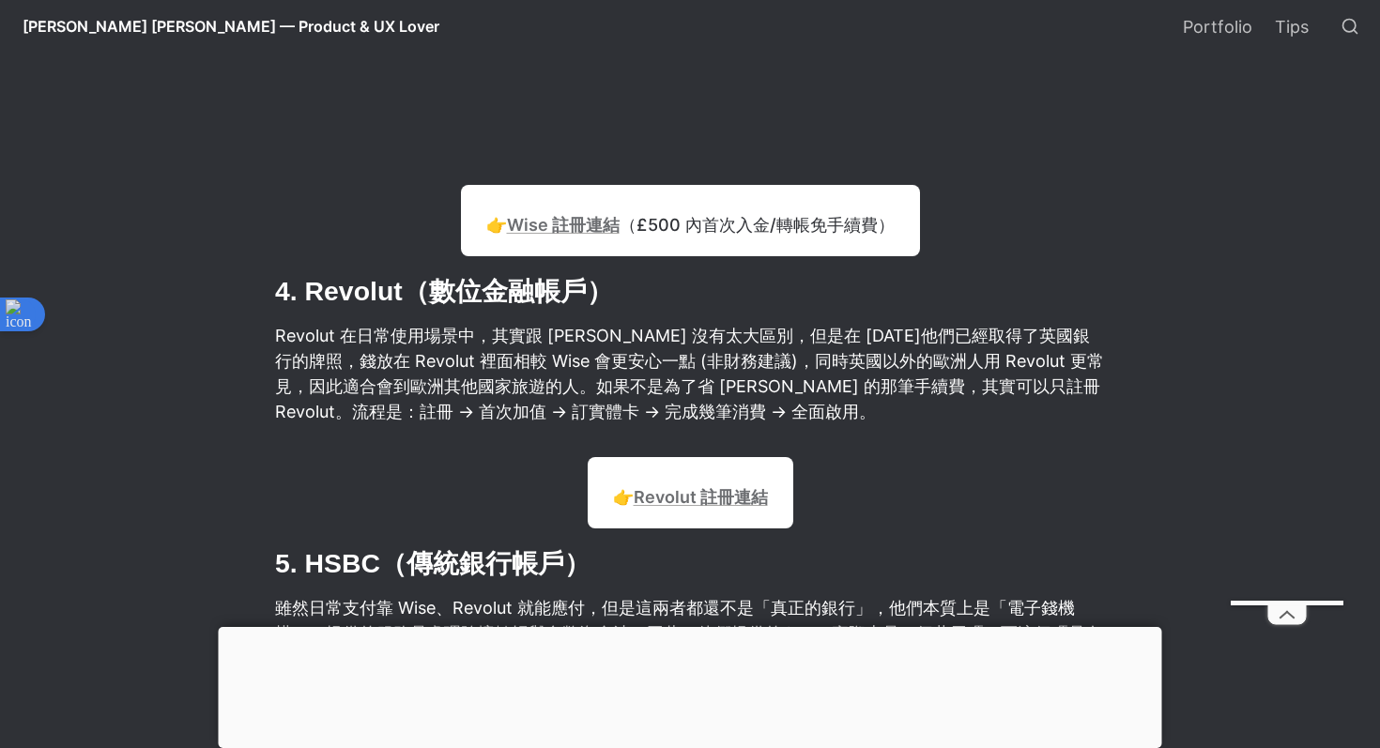
click at [720, 360] on p "Revolut 在日常使用場景中，其實跟 [PERSON_NAME] 沒有太大區別，但是在 [DATE]他們已經取得了英國銀行的牌照，錢放在 Revolut …" at bounding box center [690, 373] width 834 height 107
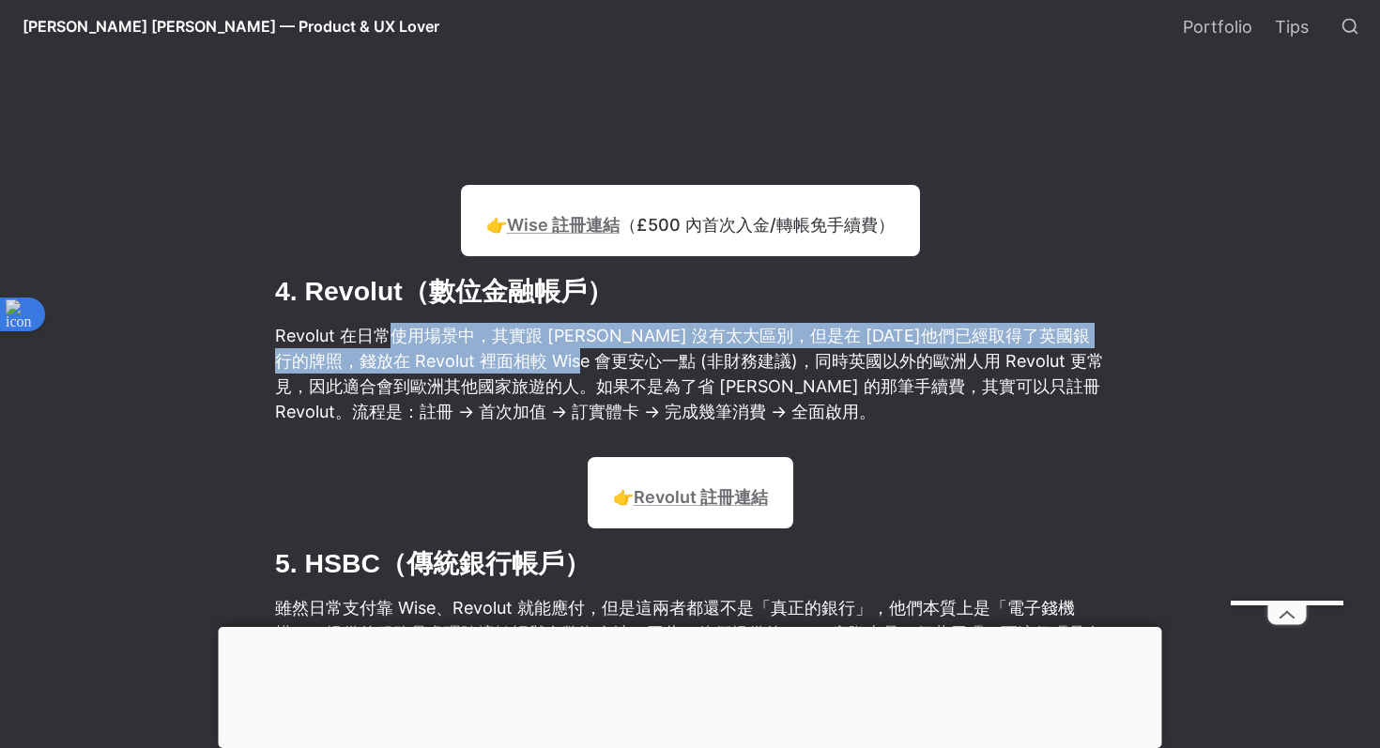
drag, startPoint x: 383, startPoint y: 349, endPoint x: 599, endPoint y: 376, distance: 217.6
click at [601, 376] on p "Revolut 在日常使用場景中，其實跟 [PERSON_NAME] 沒有太大區別，但是在 [DATE]他們已經取得了英國銀行的牌照，錢放在 Revolut …" at bounding box center [690, 373] width 834 height 107
click at [455, 363] on p "Revolut 在日常使用場景中，其實跟 [PERSON_NAME] 沒有太大區別，但是在 [DATE]他們已經取得了英國銀行的牌照，錢放在 Revolut …" at bounding box center [690, 373] width 834 height 107
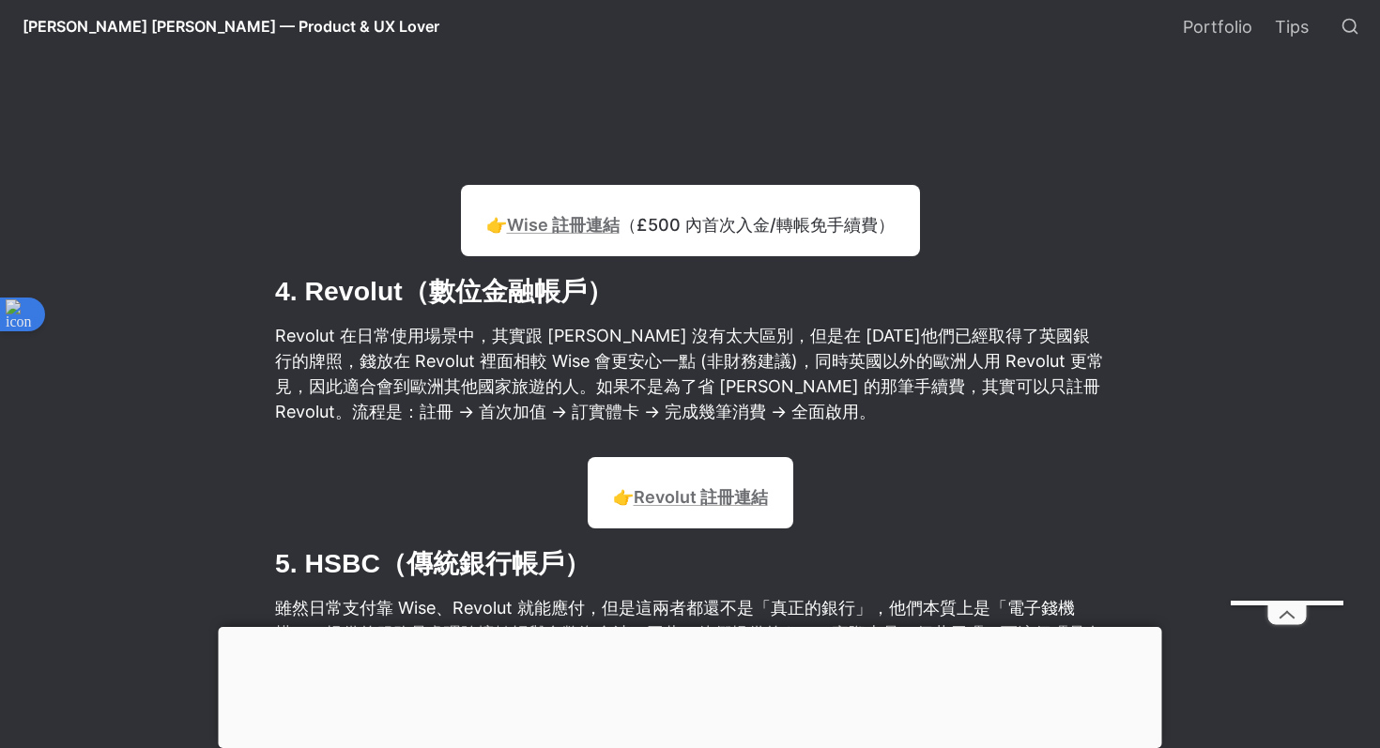
scroll to position [4944, 0]
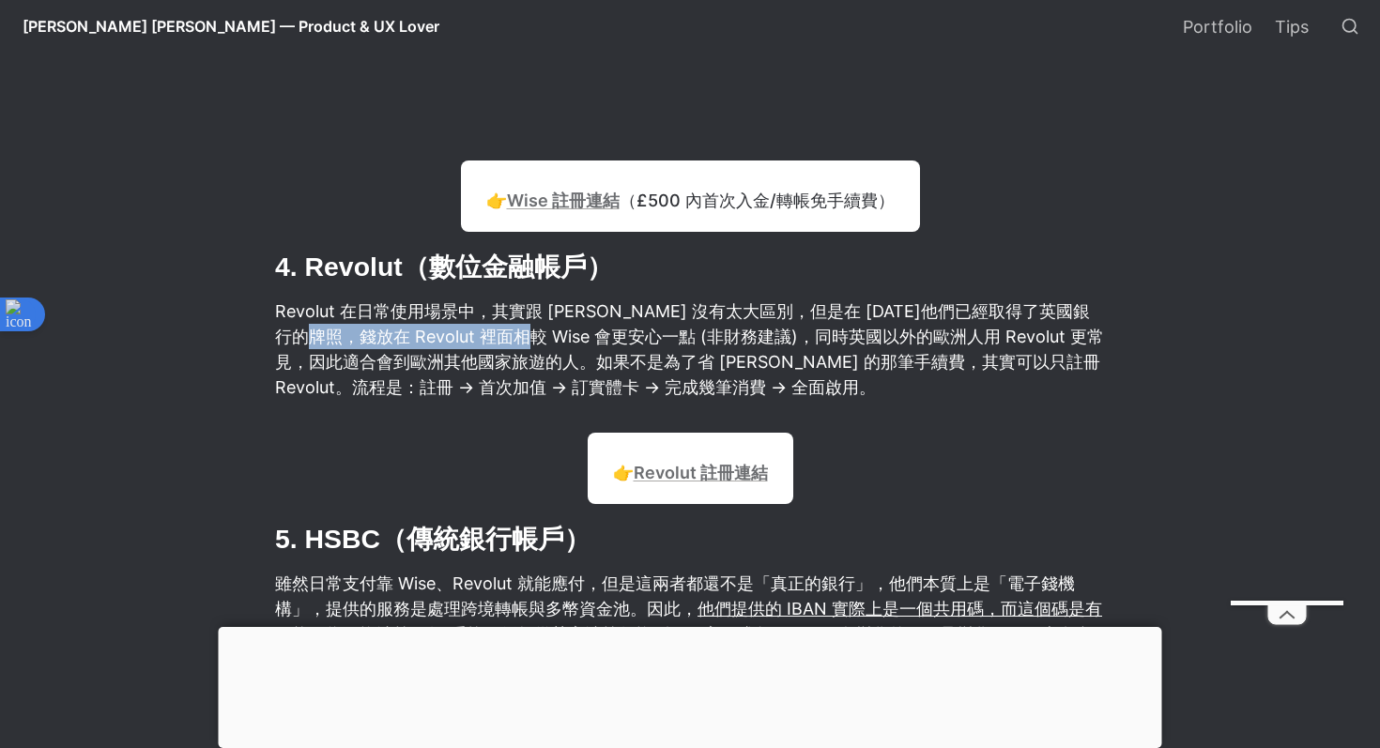
drag, startPoint x: 334, startPoint y: 332, endPoint x: 533, endPoint y: 332, distance: 199.1
click at [533, 332] on p "Revolut 在日常使用場景中，其實跟 [PERSON_NAME] 沒有太大區別，但是在 [DATE]他們已經取得了英國銀行的牌照，錢放在 Revolut …" at bounding box center [690, 349] width 834 height 107
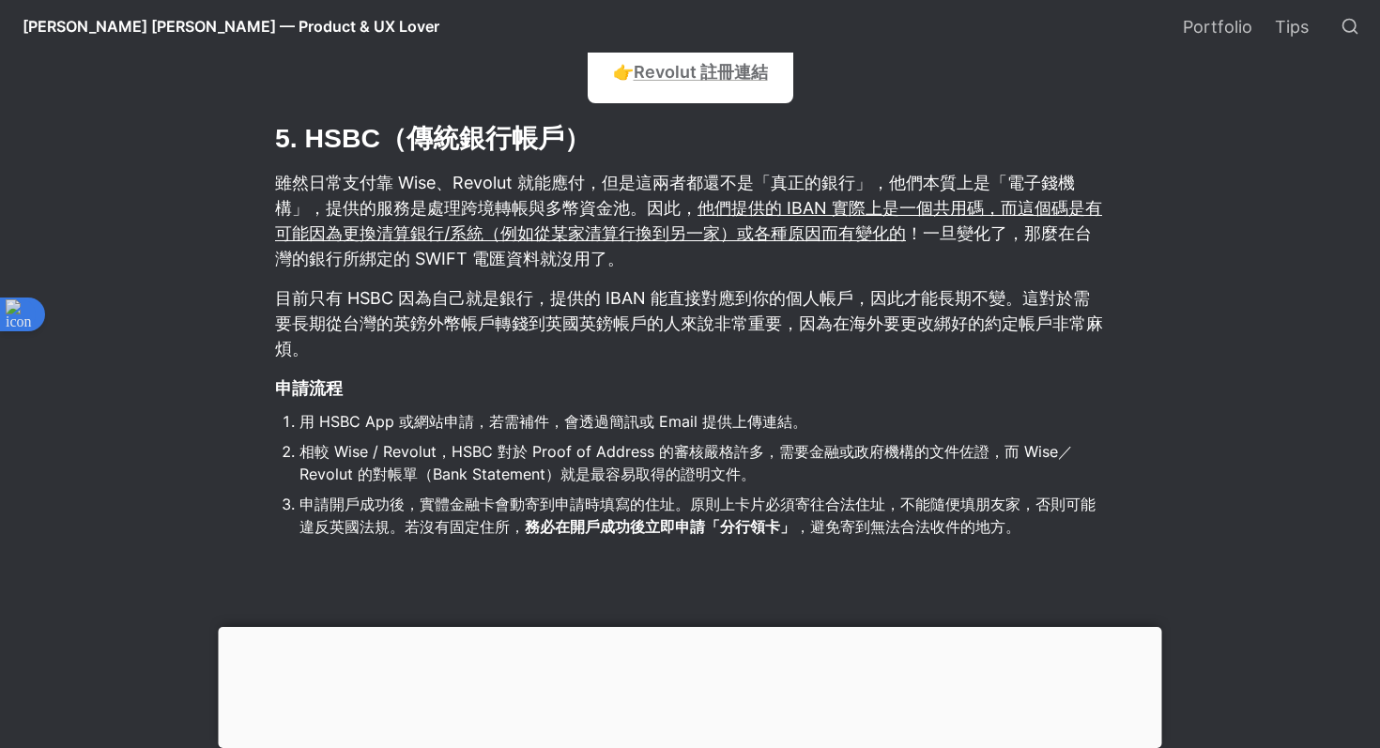
scroll to position [5353, 0]
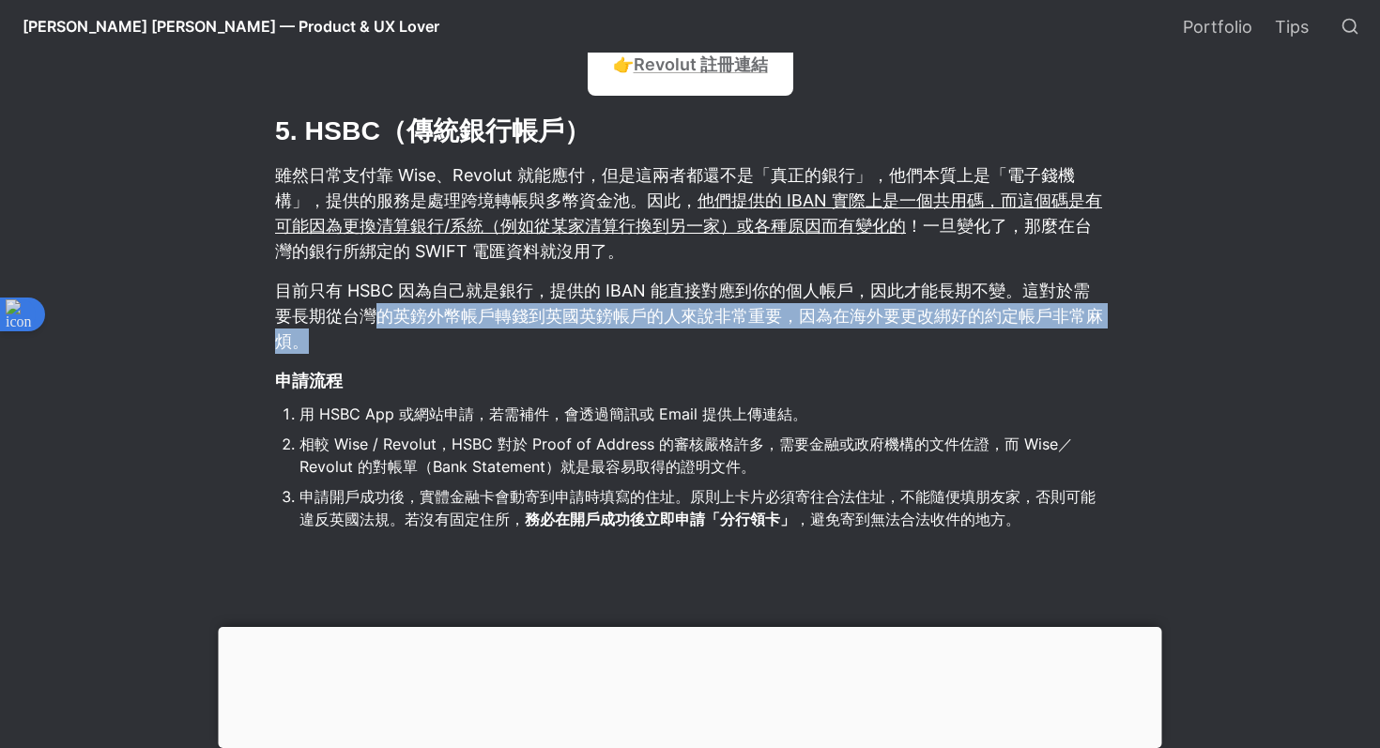
drag, startPoint x: 377, startPoint y: 317, endPoint x: 633, endPoint y: 362, distance: 260.3
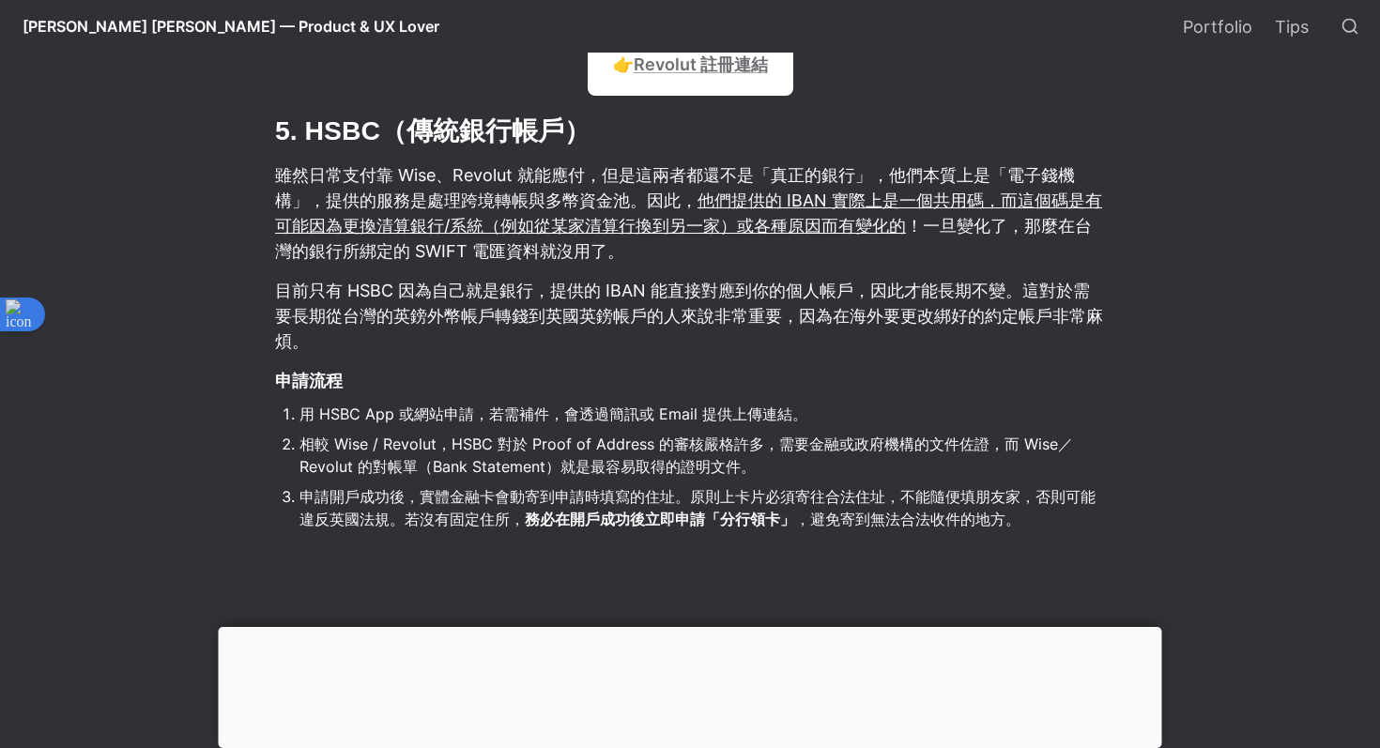
click at [741, 325] on p "目前只有 HSBC 因為自己就是銀行，提供的 IBAN 能直接對應到你的個人帳戶，因此才能長期不變。這對於需要長期從台灣的英鎊外幣帳戶轉錢到英國英鎊帳戶的人來…" at bounding box center [690, 316] width 834 height 82
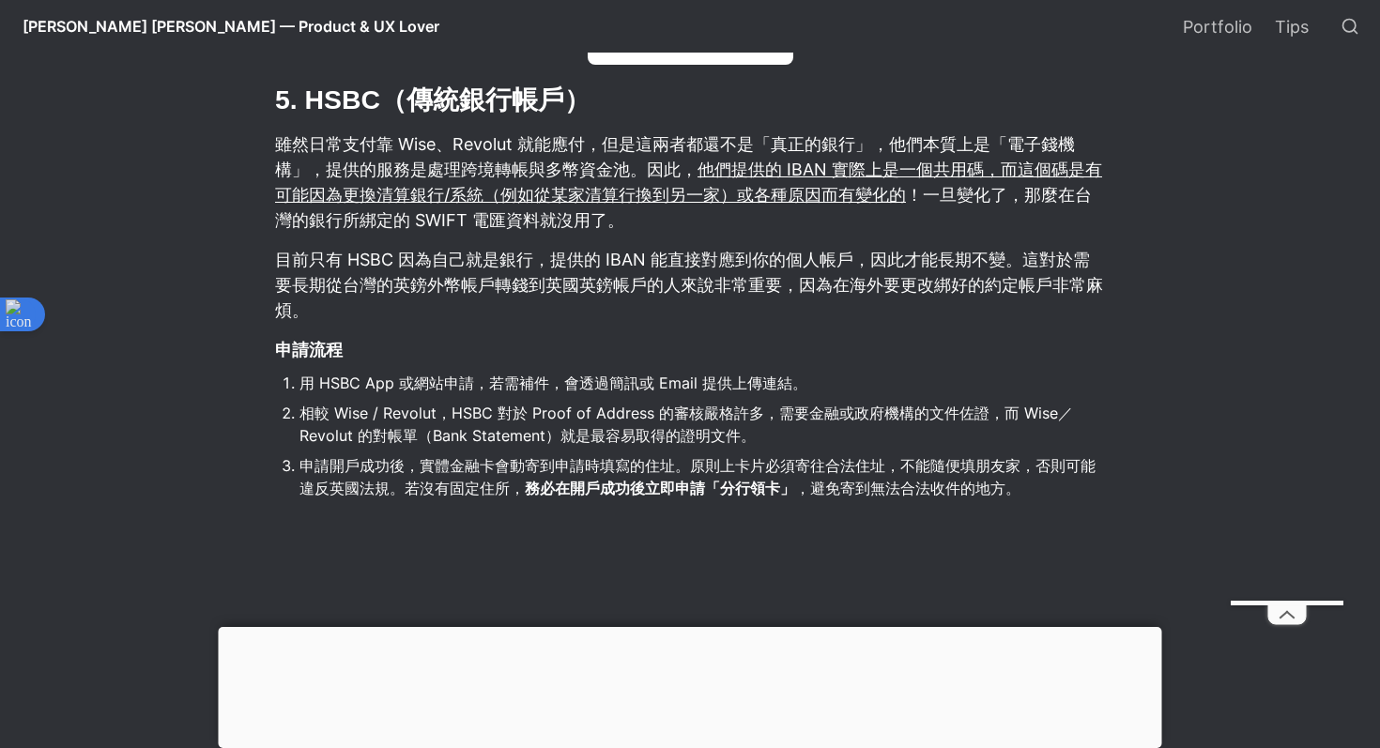
scroll to position [5408, 0]
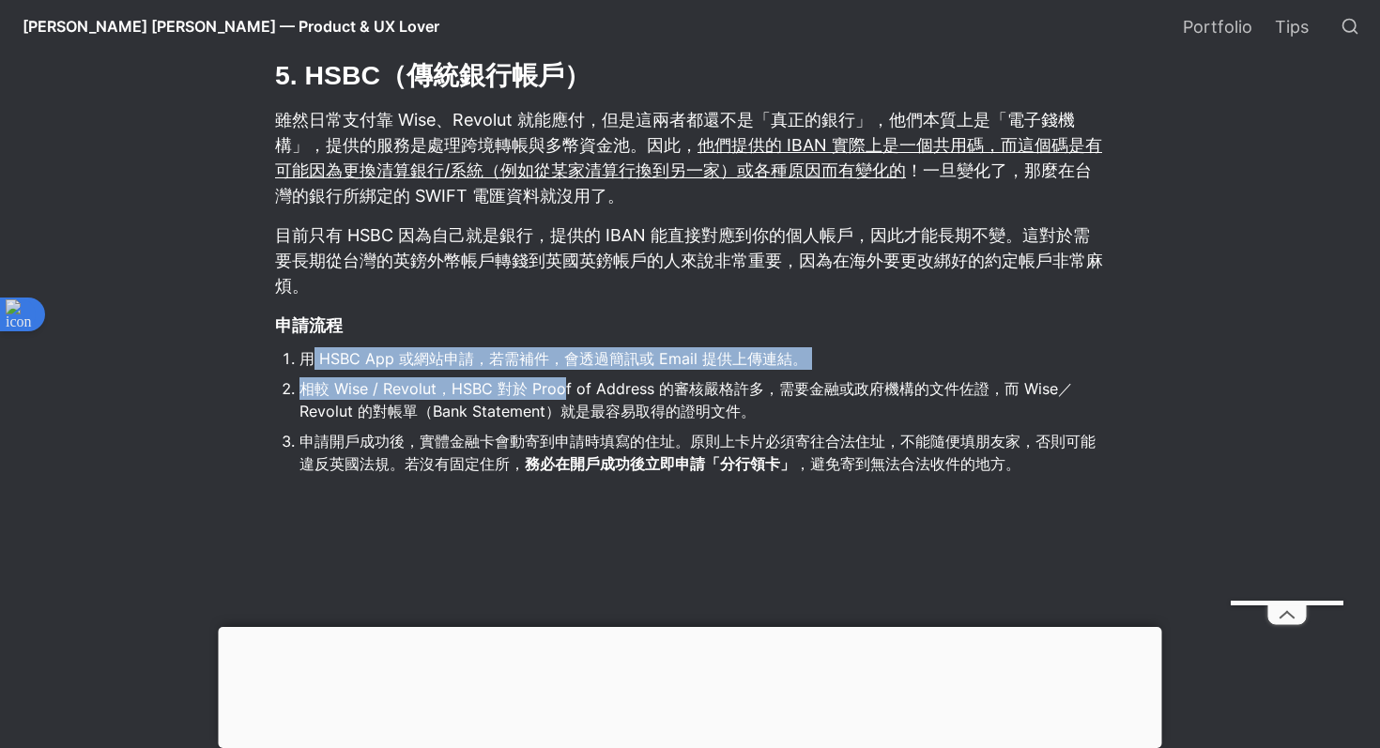
drag, startPoint x: 313, startPoint y: 364, endPoint x: 571, endPoint y: 387, distance: 259.2
click at [571, 387] on ol "用 HSBC App 或網站申請，若需補件，會透過簡訊或 Email 提供上傳連結。 相較 Wise / Revolut，HSBC 對於 Proof of A…" at bounding box center [690, 411] width 834 height 137
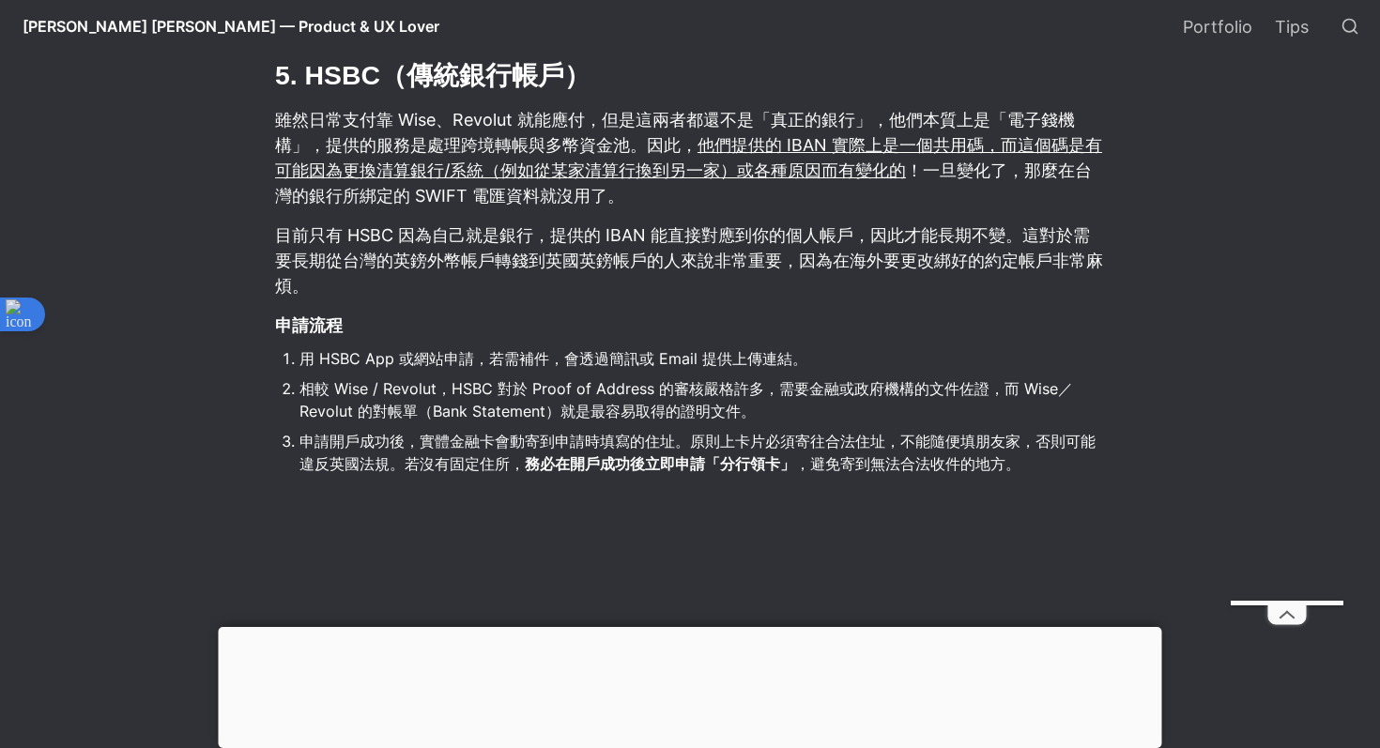
click at [693, 386] on li "相較 Wise / Revolut，HSBC 對於 Proof of Address 的審核嚴格許多，需要金融或政府機構的文件佐證，而 Wise／Revolu…" at bounding box center [704, 400] width 808 height 51
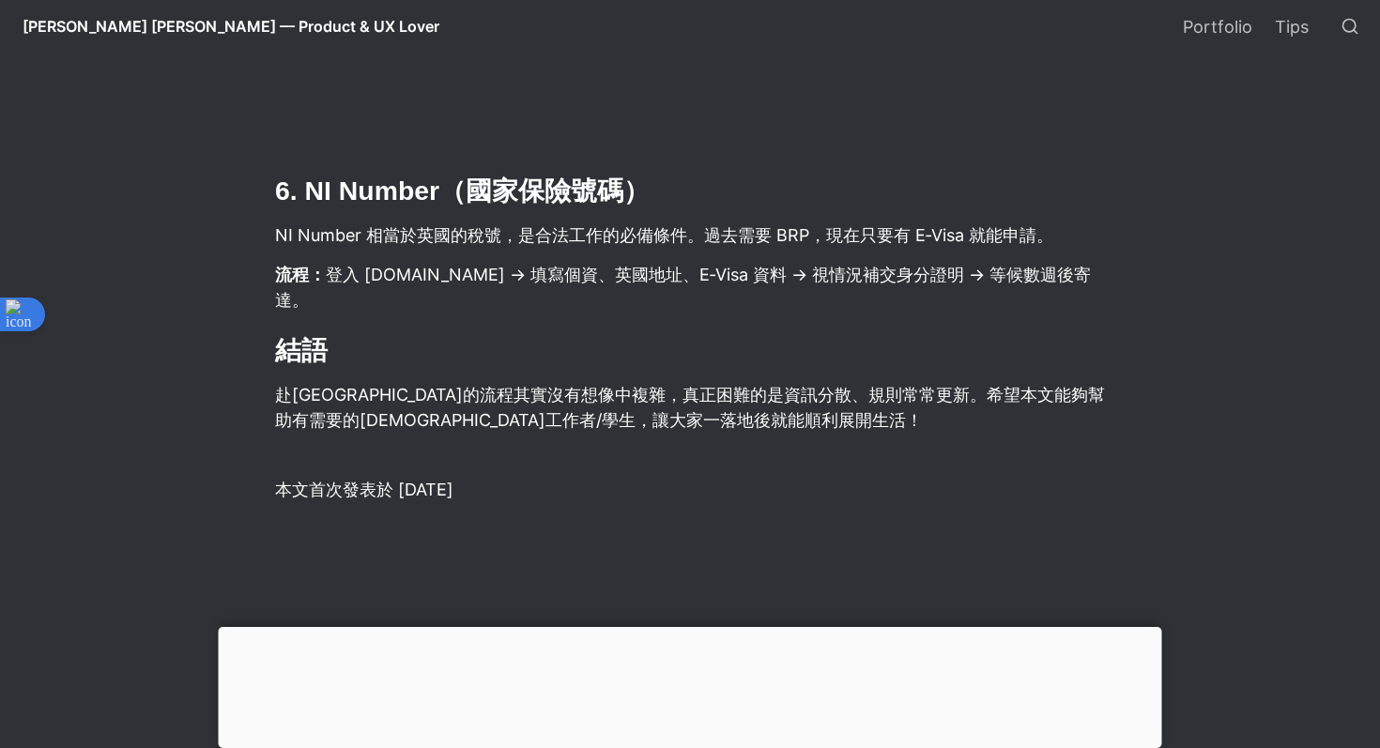
scroll to position [6032, 0]
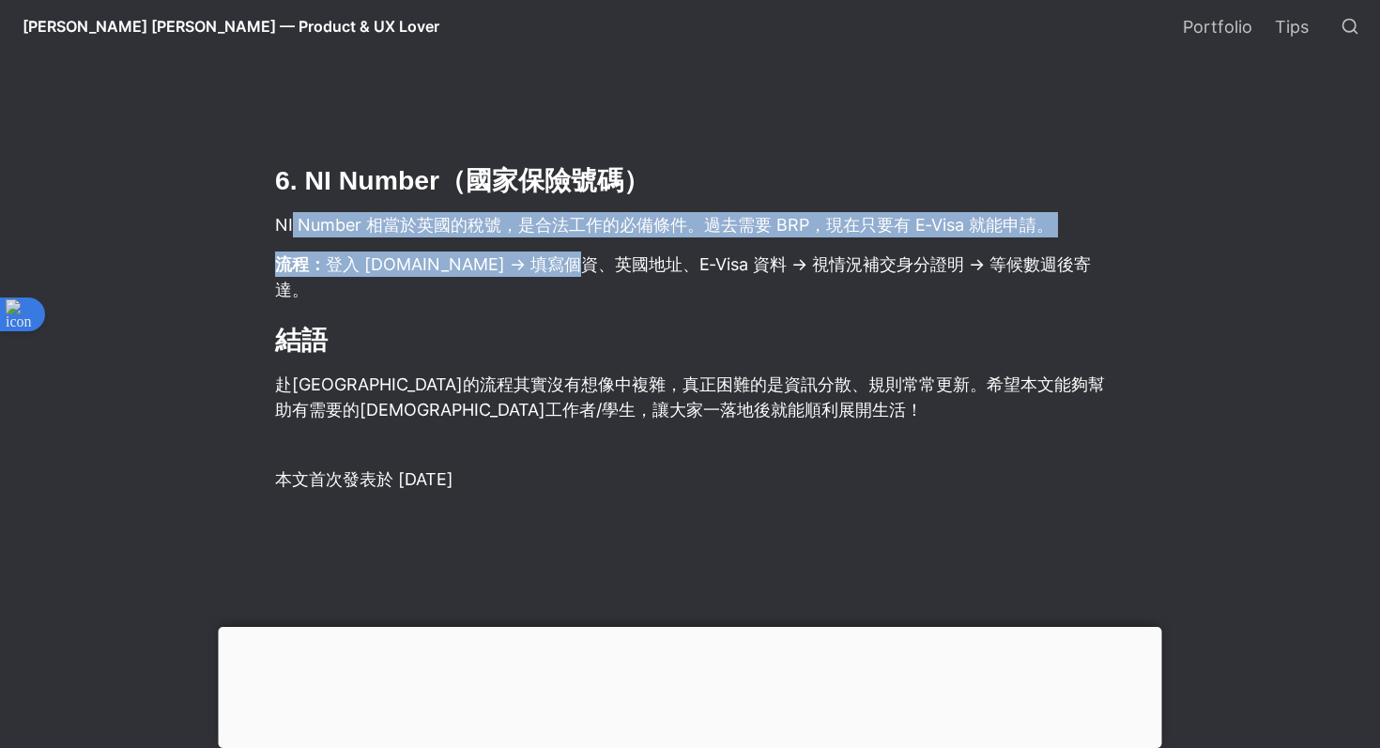
drag, startPoint x: 294, startPoint y: 231, endPoint x: 608, endPoint y: 260, distance: 315.0
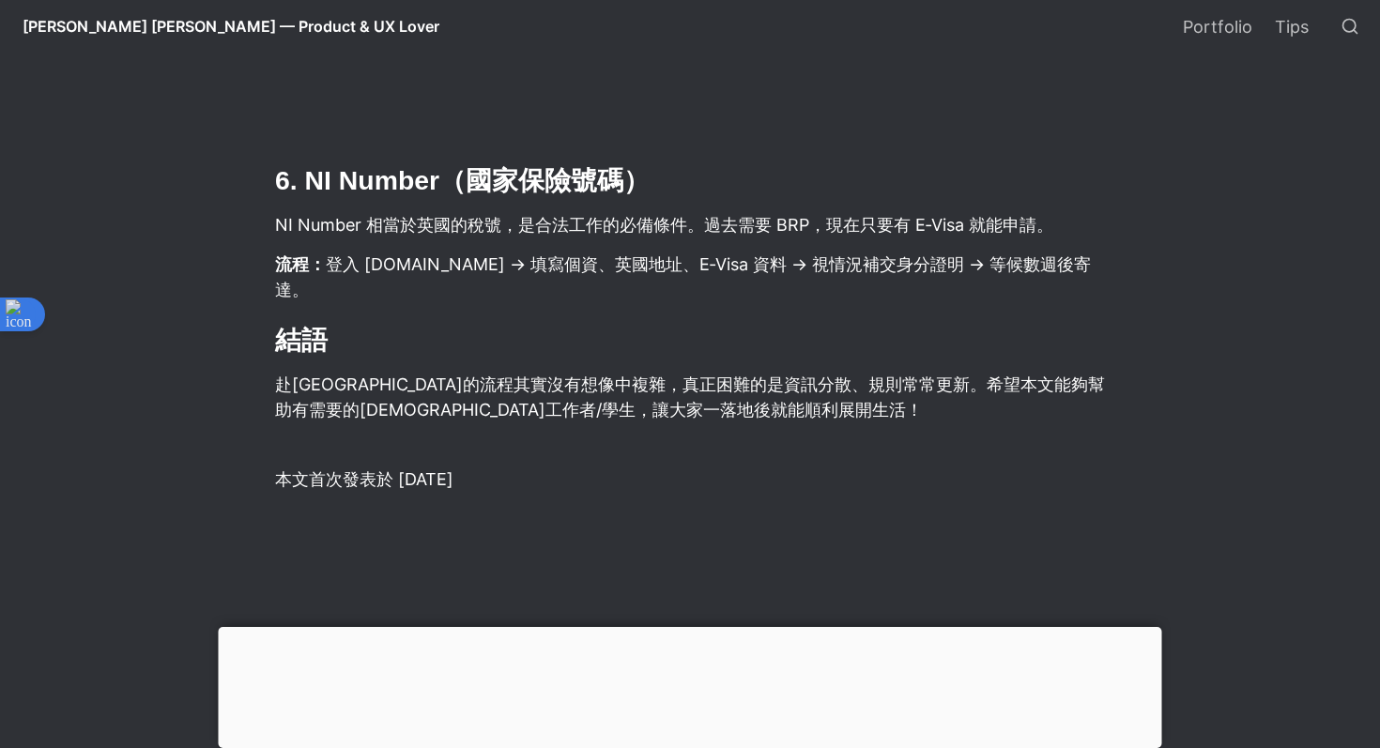
click at [712, 230] on p "NI Number 相當於英國的稅號，是合法工作的必備條件。過去需要 BRP，現在只要有 E‑Visa 就能申請。" at bounding box center [690, 224] width 834 height 31
drag, startPoint x: 476, startPoint y: 217, endPoint x: 775, endPoint y: 232, distance: 299.0
click at [775, 232] on p "NI Number 相當於英國的稅號，是合法工作的必備條件。過去需要 BRP，現在只要有 E‑Visa 就能申請。" at bounding box center [690, 224] width 834 height 31
click at [824, 228] on p "NI Number 相當於英國的稅號，是合法工作的必備條件。過去需要 BRP，現在只要有 E‑Visa 就能申請。" at bounding box center [690, 224] width 834 height 31
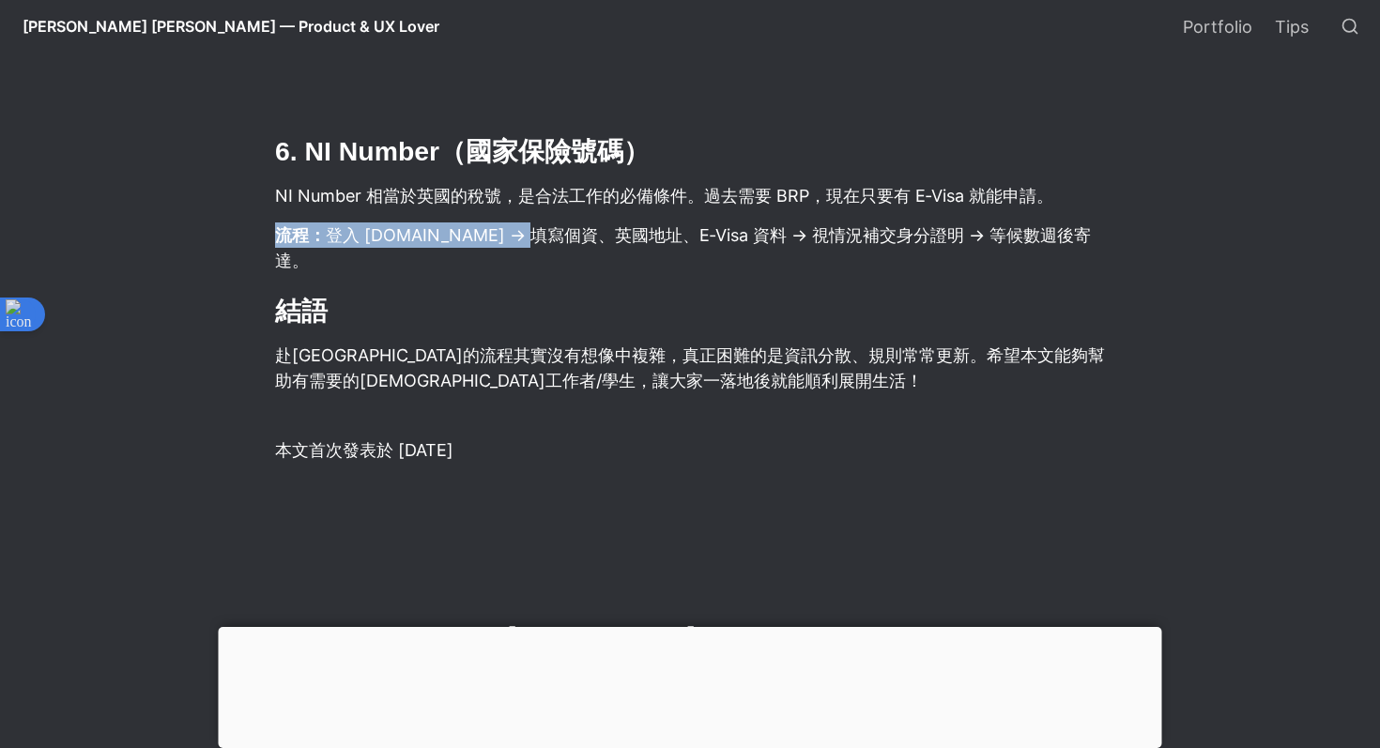
drag, startPoint x: 287, startPoint y: 214, endPoint x: 555, endPoint y: 241, distance: 269.0
click at [591, 228] on p "流程： 登入 [DOMAIN_NAME] → 填寫個資、英國地址、E‑Visa 資料 → 視情況補交身分證明 → 等候數週後寄達。" at bounding box center [690, 248] width 834 height 56
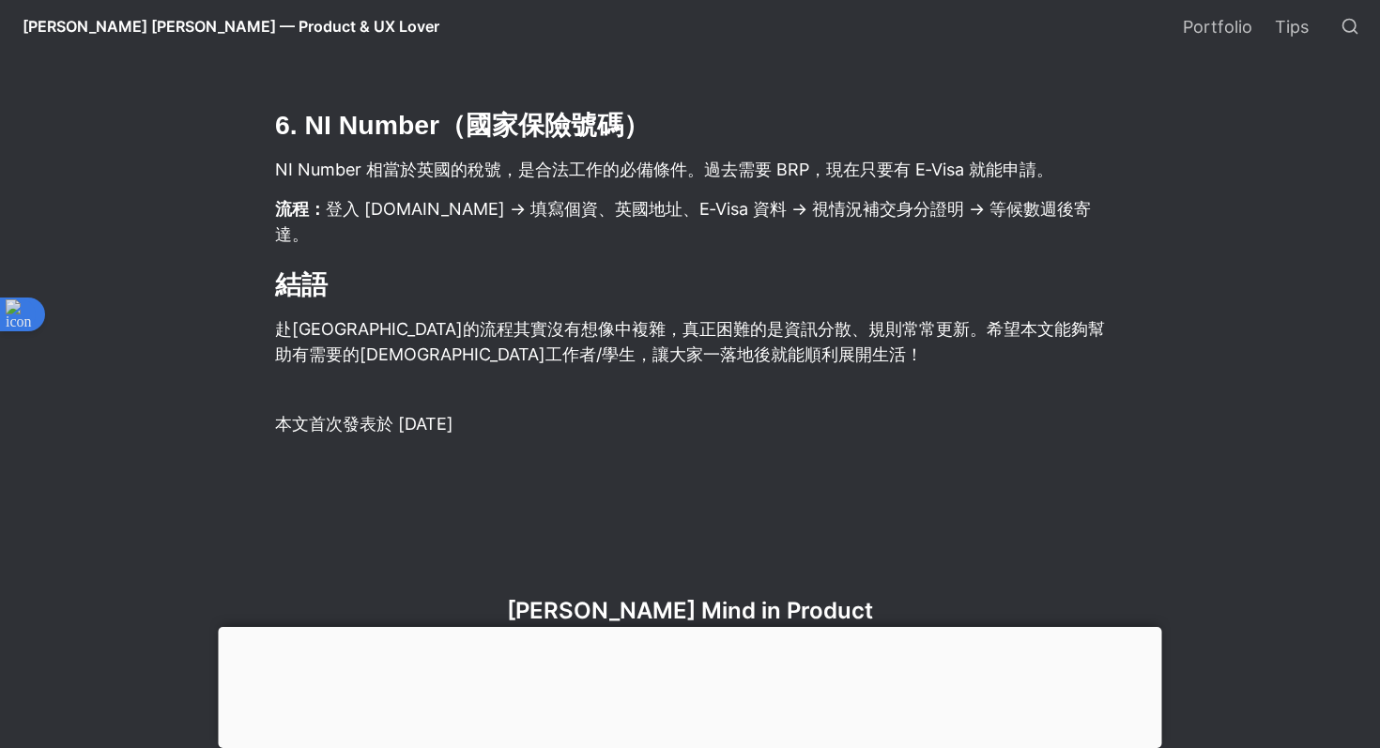
scroll to position [6088, 0]
drag, startPoint x: 464, startPoint y: 206, endPoint x: 717, endPoint y: 221, distance: 254.0
click at [722, 222] on p "流程： 登入 [DOMAIN_NAME] → 填寫個資、英國地址、E‑Visa 資料 → 視情況補交身分證明 → 等候數週後寄達。" at bounding box center [690, 221] width 834 height 56
click at [748, 208] on p "流程： 登入 [DOMAIN_NAME] → 填寫個資、英國地址、E‑Visa 資料 → 視情況補交身分證明 → 等候數週後寄達。" at bounding box center [690, 221] width 834 height 56
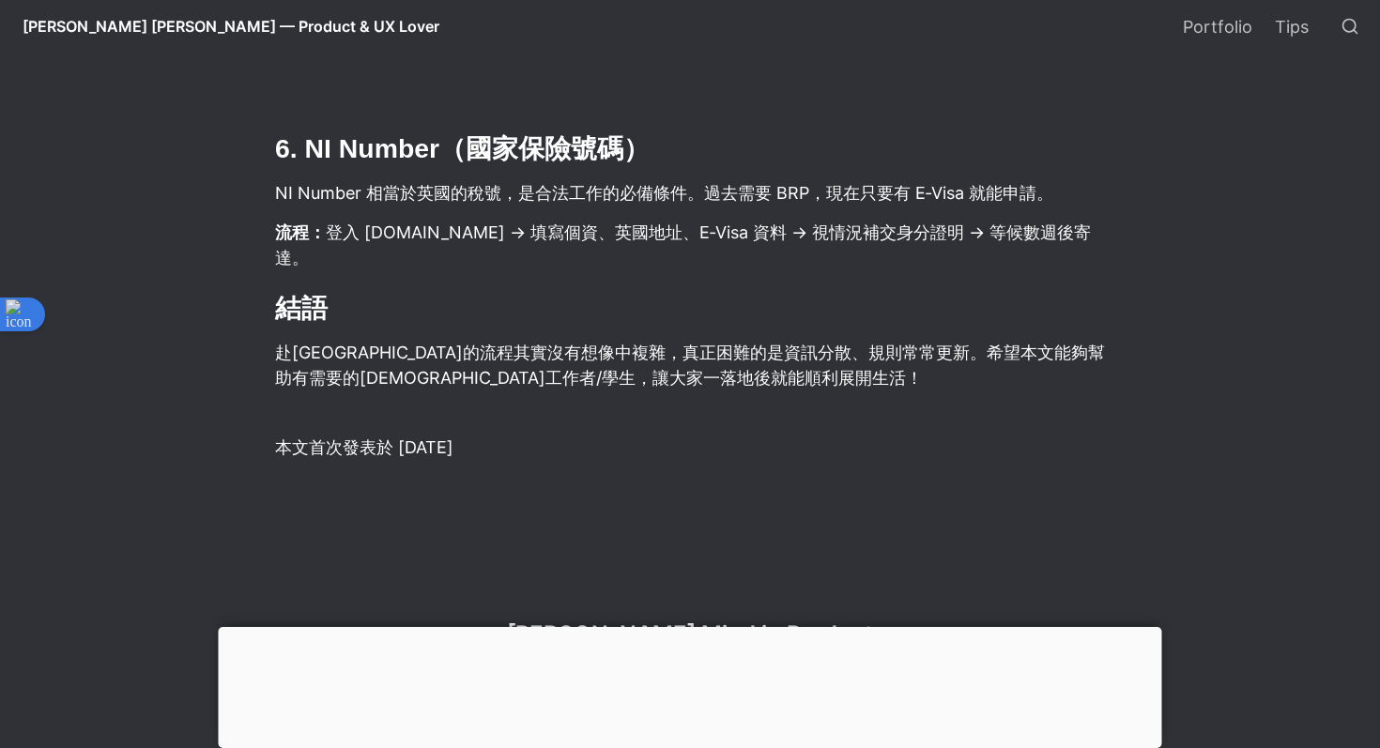
scroll to position [6093, 0]
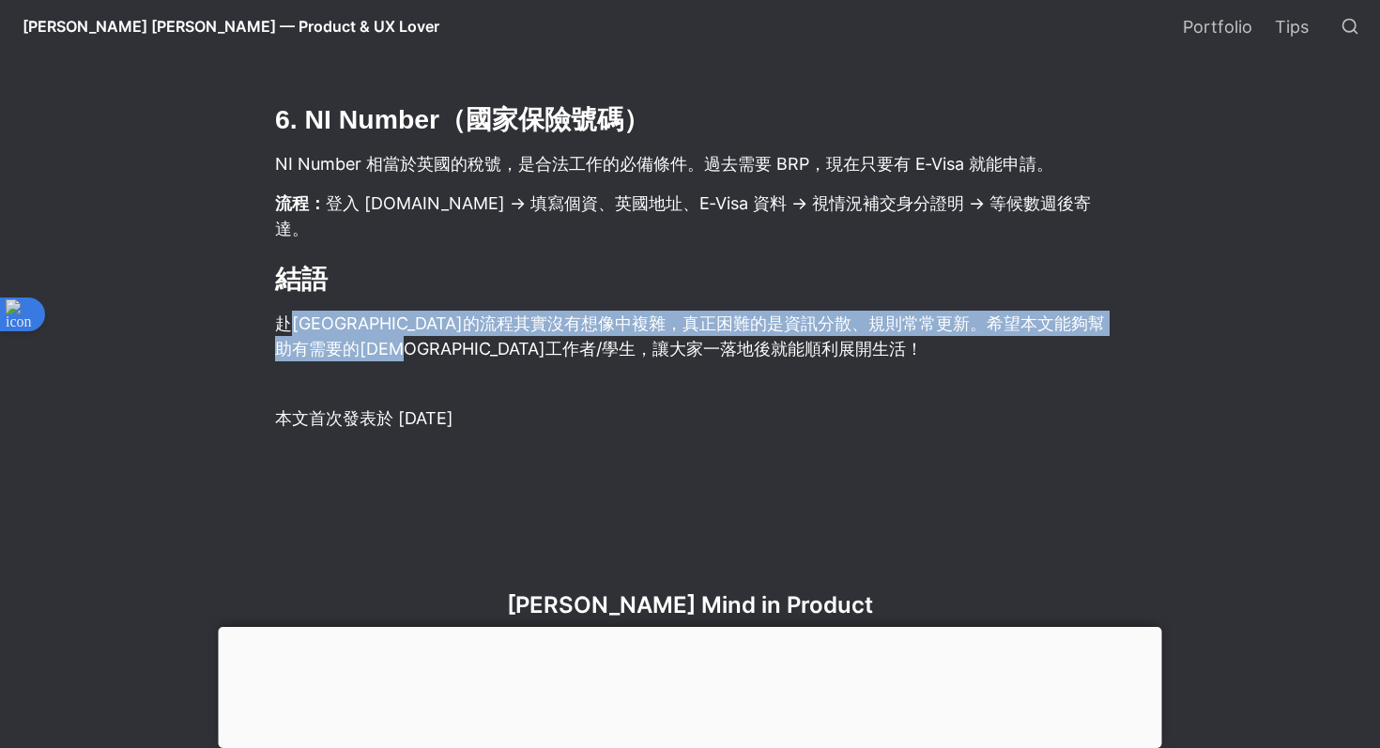
drag, startPoint x: 293, startPoint y: 290, endPoint x: 549, endPoint y: 323, distance: 258.5
click at [553, 323] on p "赴[GEOGRAPHIC_DATA]的流程其實沒有想像中複雜，真正困難的是資訊分散、規則常常更新。希望本文能夠幫助有需要的[DEMOGRAPHIC_DATA]…" at bounding box center [690, 336] width 834 height 56
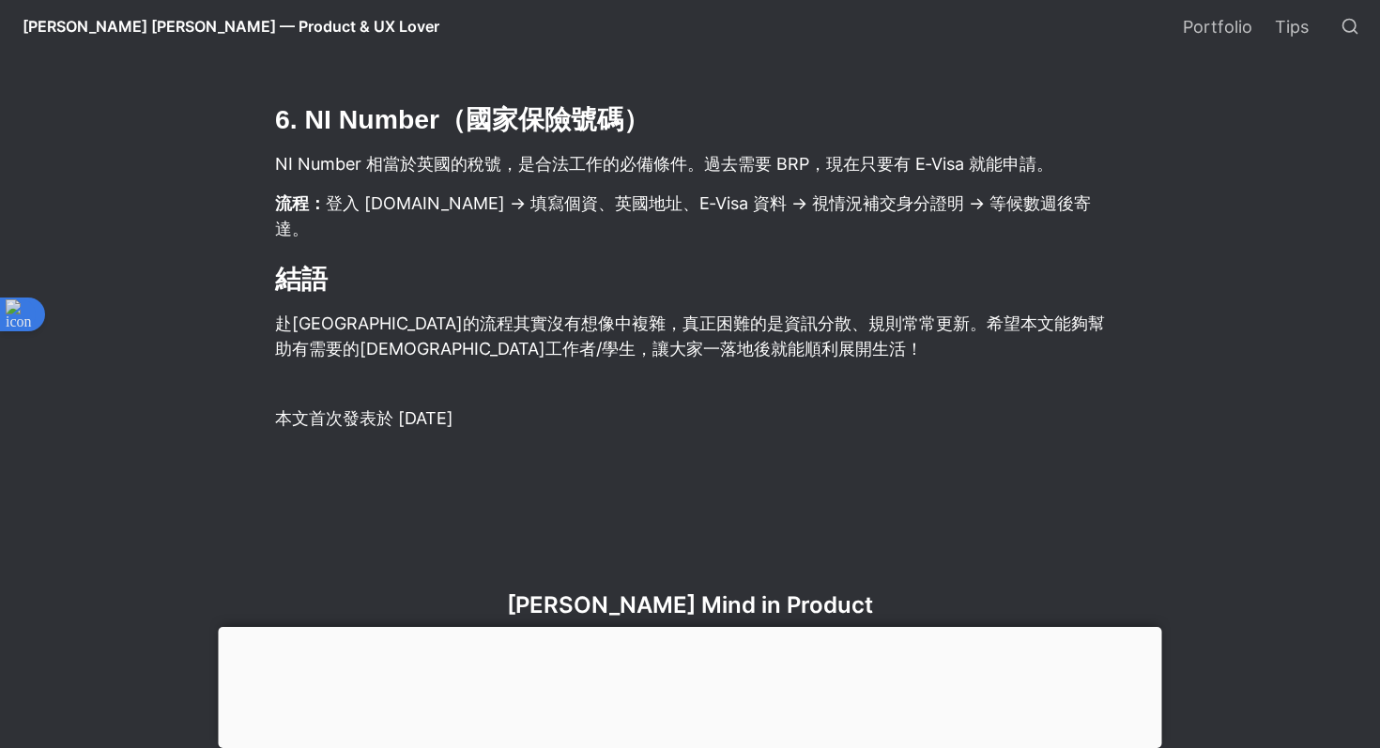
click at [578, 313] on p "赴[GEOGRAPHIC_DATA]的流程其實沒有想像中複雜，真正困難的是資訊分散、規則常常更新。希望本文能夠幫助有需要的[DEMOGRAPHIC_DATA]…" at bounding box center [690, 336] width 834 height 56
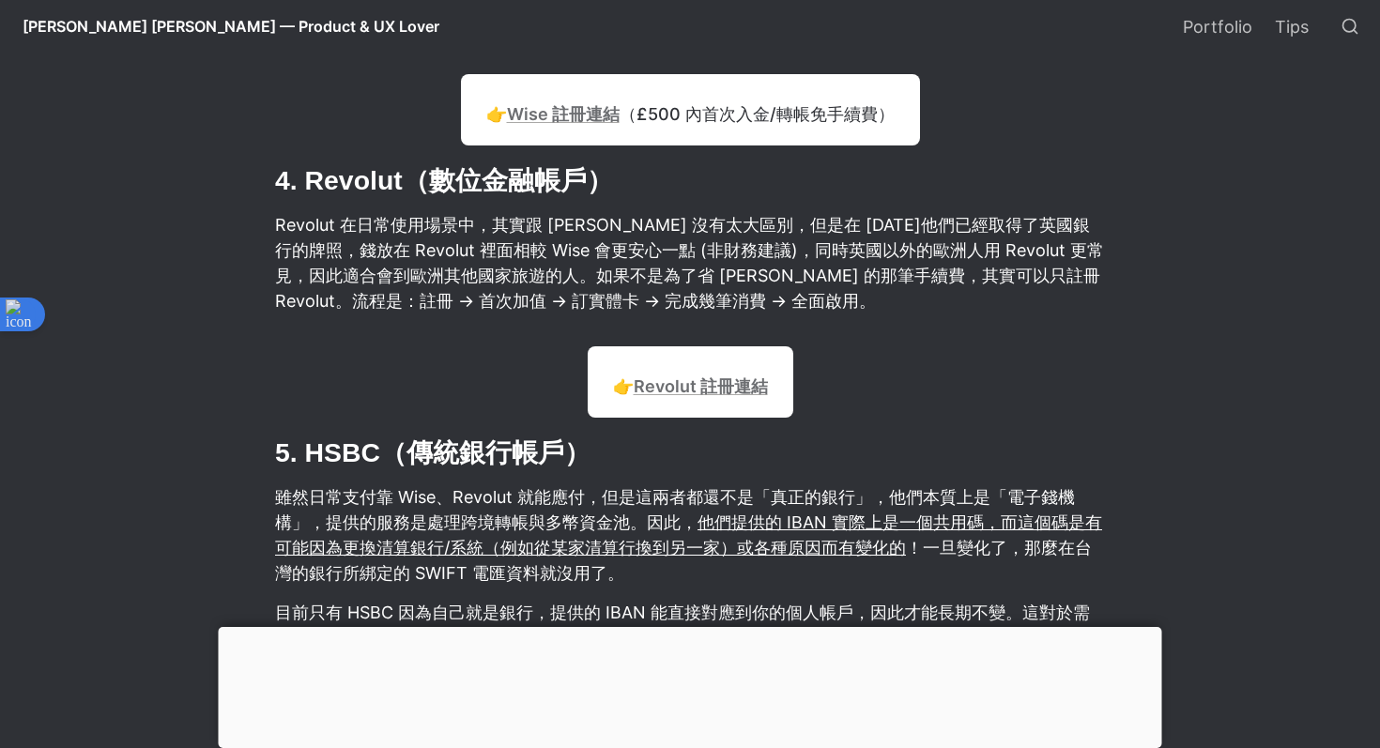
scroll to position [5018, 0]
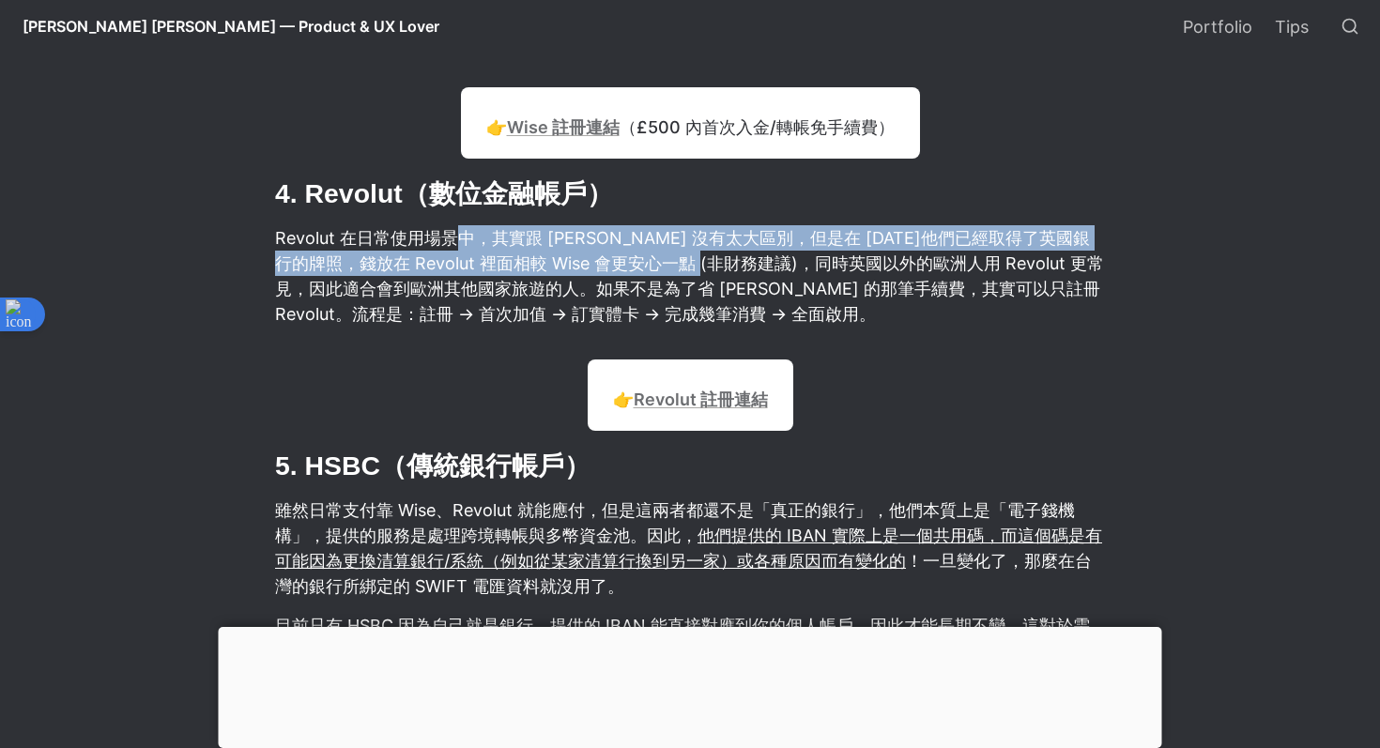
drag, startPoint x: 455, startPoint y: 247, endPoint x: 737, endPoint y: 264, distance: 282.2
click at [737, 263] on p "Revolut 在日常使用場景中，其實跟 [PERSON_NAME] 沒有太大區別，但是在 [DATE]他們已經取得了英國銀行的牌照，錢放在 Revolut …" at bounding box center [690, 276] width 834 height 107
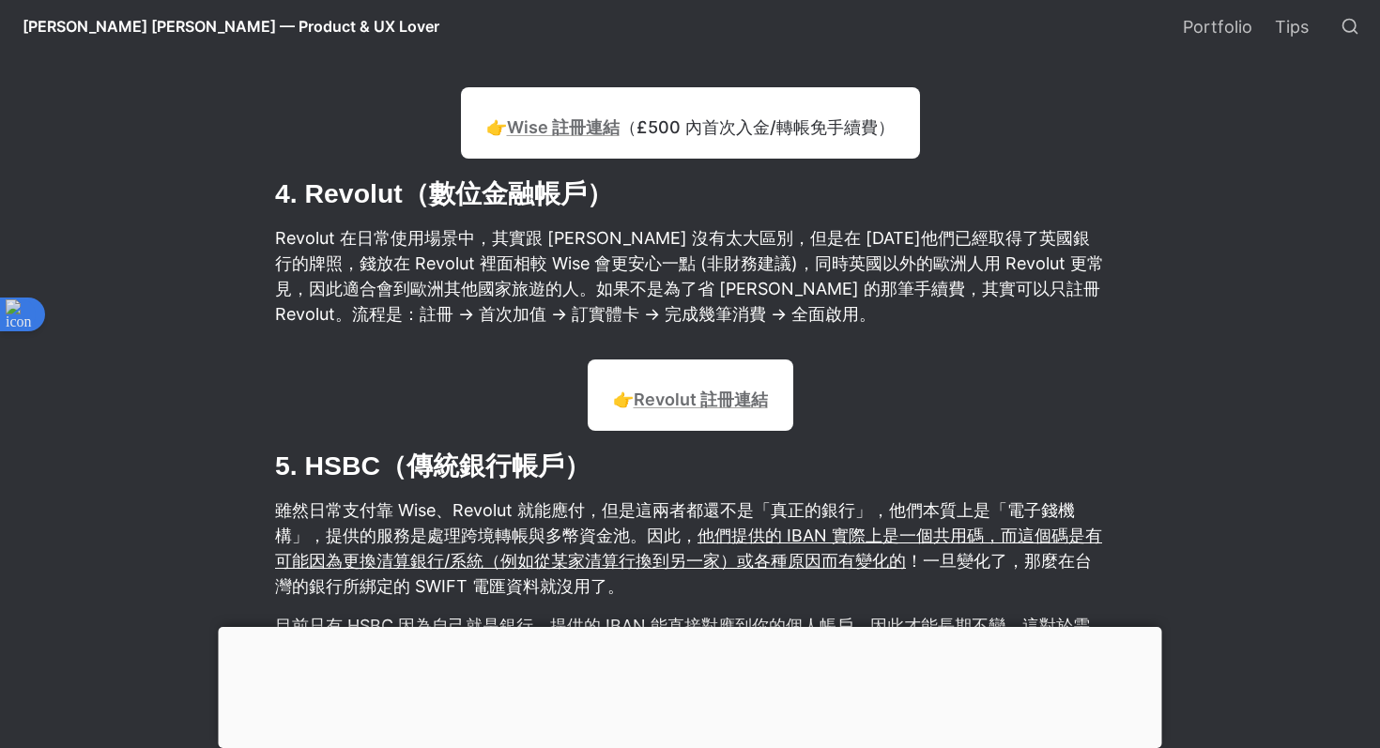
click at [811, 249] on p "Revolut 在日常使用場景中，其實跟 [PERSON_NAME] 沒有太大區別，但是在 [DATE]他們已經取得了英國銀行的牌照，錢放在 Revolut …" at bounding box center [690, 276] width 834 height 107
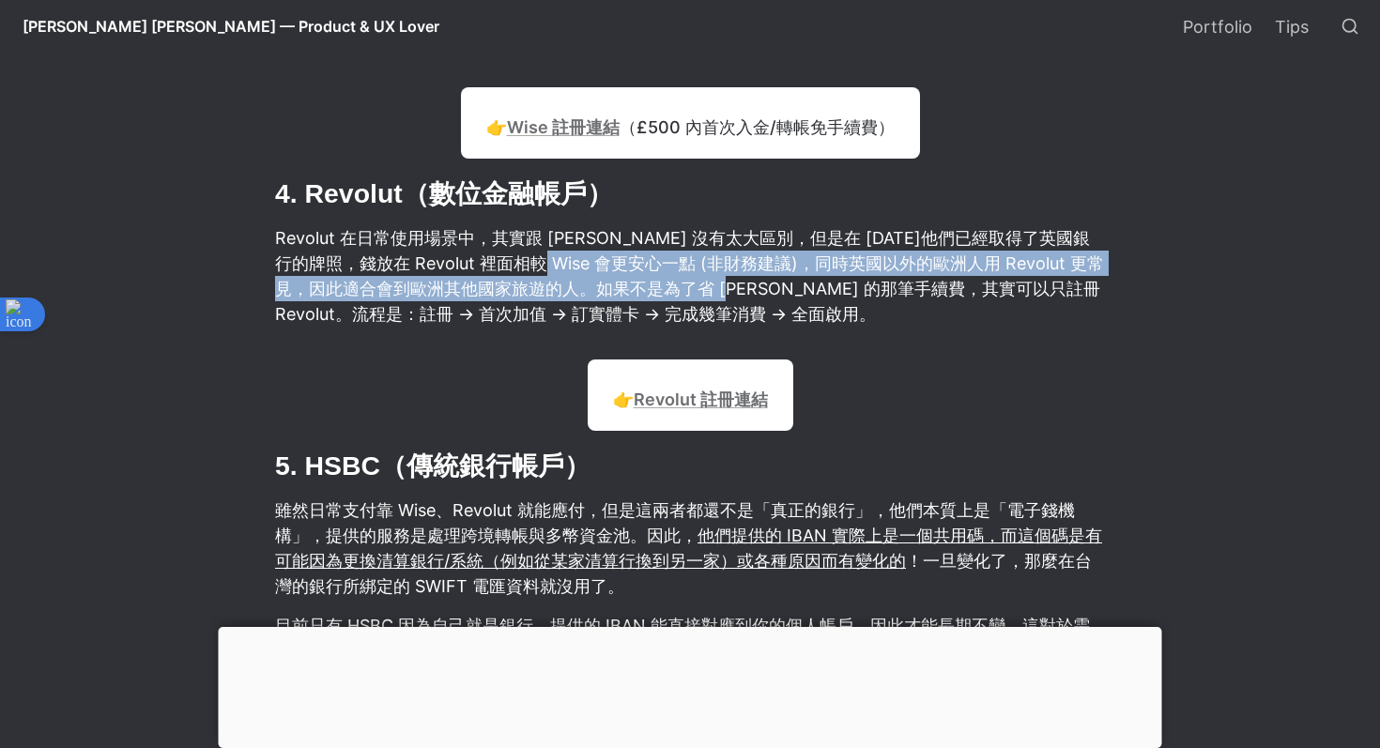
drag, startPoint x: 537, startPoint y: 272, endPoint x: 760, endPoint y: 289, distance: 223.2
click at [761, 289] on p "Revolut 在日常使用場景中，其實跟 [PERSON_NAME] 沒有太大區別，但是在 [DATE]他們已經取得了英國銀行的牌照，錢放在 Revolut …" at bounding box center [690, 276] width 834 height 107
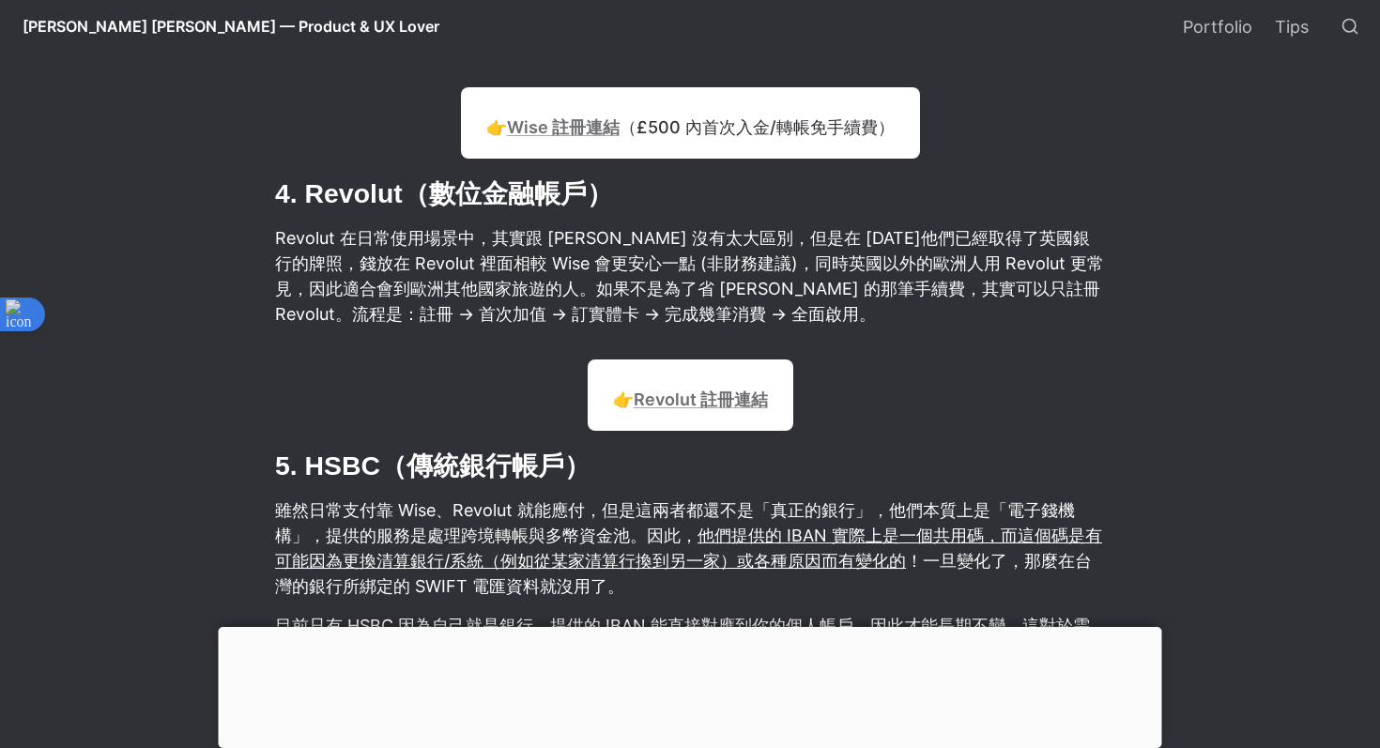
click at [776, 285] on p "Revolut 在日常使用場景中，其實跟 [PERSON_NAME] 沒有太大區別，但是在 [DATE]他們已經取得了英國銀行的牌照，錢放在 Revolut …" at bounding box center [690, 276] width 834 height 107
drag, startPoint x: 608, startPoint y: 285, endPoint x: 791, endPoint y: 285, distance: 183.1
click at [791, 285] on p "Revolut 在日常使用場景中，其實跟 [PERSON_NAME] 沒有太大區別，但是在 [DATE]他們已經取得了英國銀行的牌照，錢放在 Revolut …" at bounding box center [690, 276] width 834 height 107
drag, startPoint x: 662, startPoint y: 280, endPoint x: 927, endPoint y: 293, distance: 265.1
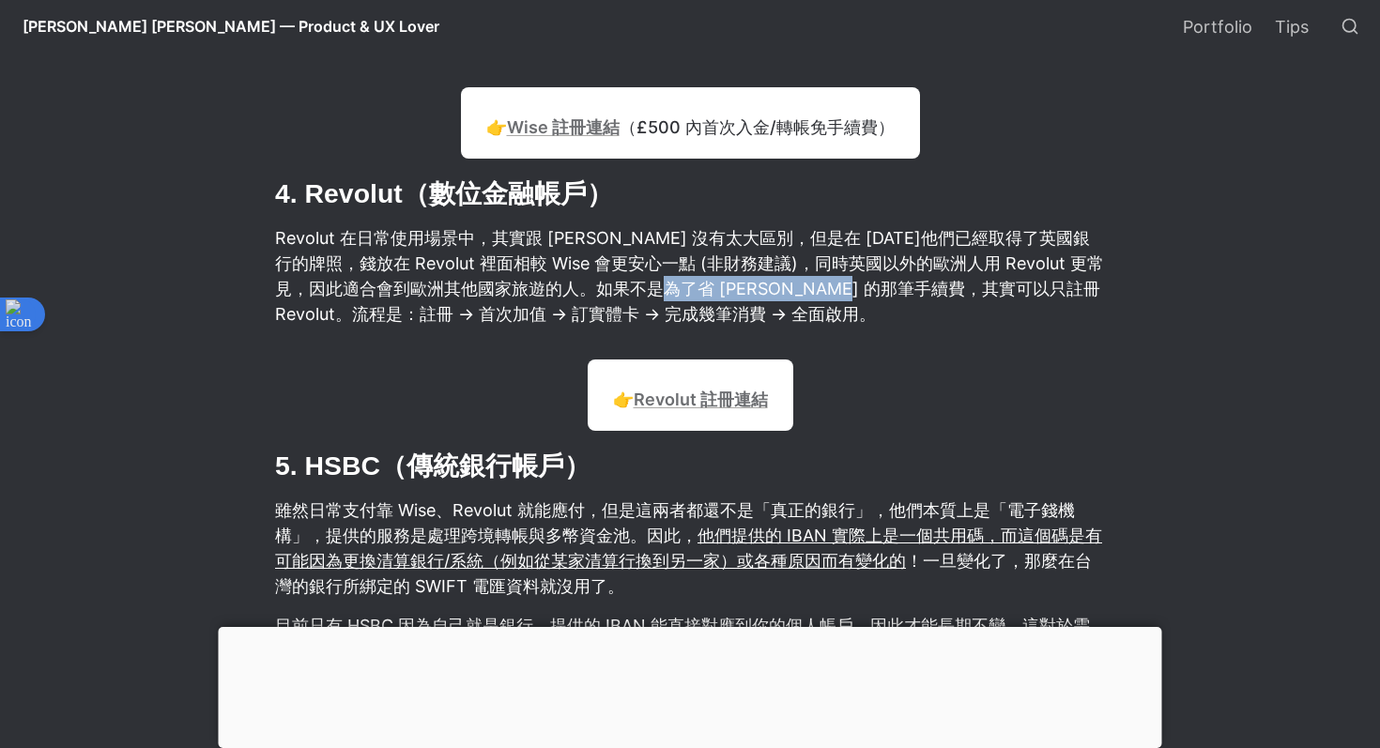
click at [928, 293] on p "Revolut 在日常使用場景中，其實跟 [PERSON_NAME] 沒有太大區別，但是在 [DATE]他們已經取得了英國銀行的牌照，錢放在 Revolut …" at bounding box center [690, 276] width 834 height 107
click at [904, 278] on p "Revolut 在日常使用場景中，其實跟 [PERSON_NAME] 沒有太大區別，但是在 [DATE]他們已經取得了英國銀行的牌照，錢放在 Revolut …" at bounding box center [690, 276] width 834 height 107
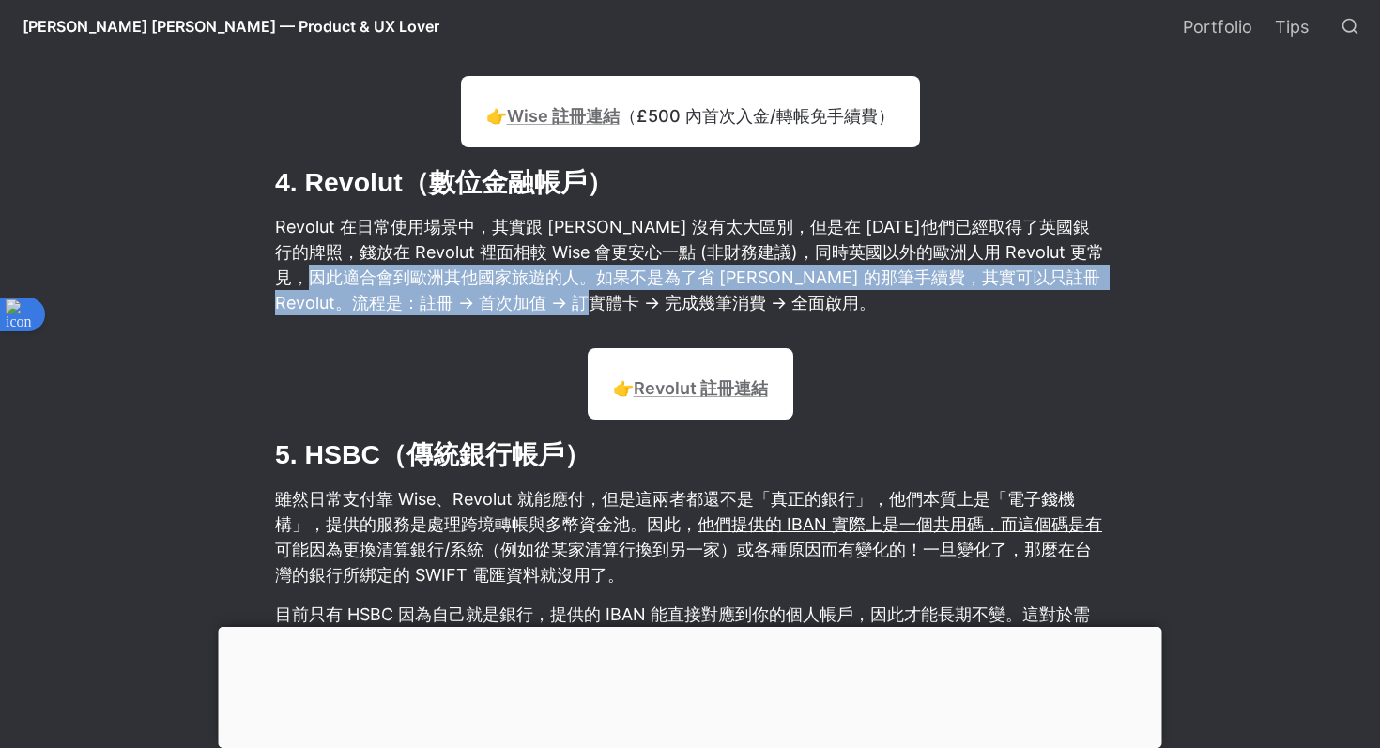
drag, startPoint x: 363, startPoint y: 281, endPoint x: 636, endPoint y: 297, distance: 272.8
click at [636, 297] on p "Revolut 在日常使用場景中，其實跟 [PERSON_NAME] 沒有太大區別，但是在 [DATE]他們已經取得了英國銀行的牌照，錢放在 Revolut …" at bounding box center [690, 264] width 834 height 107
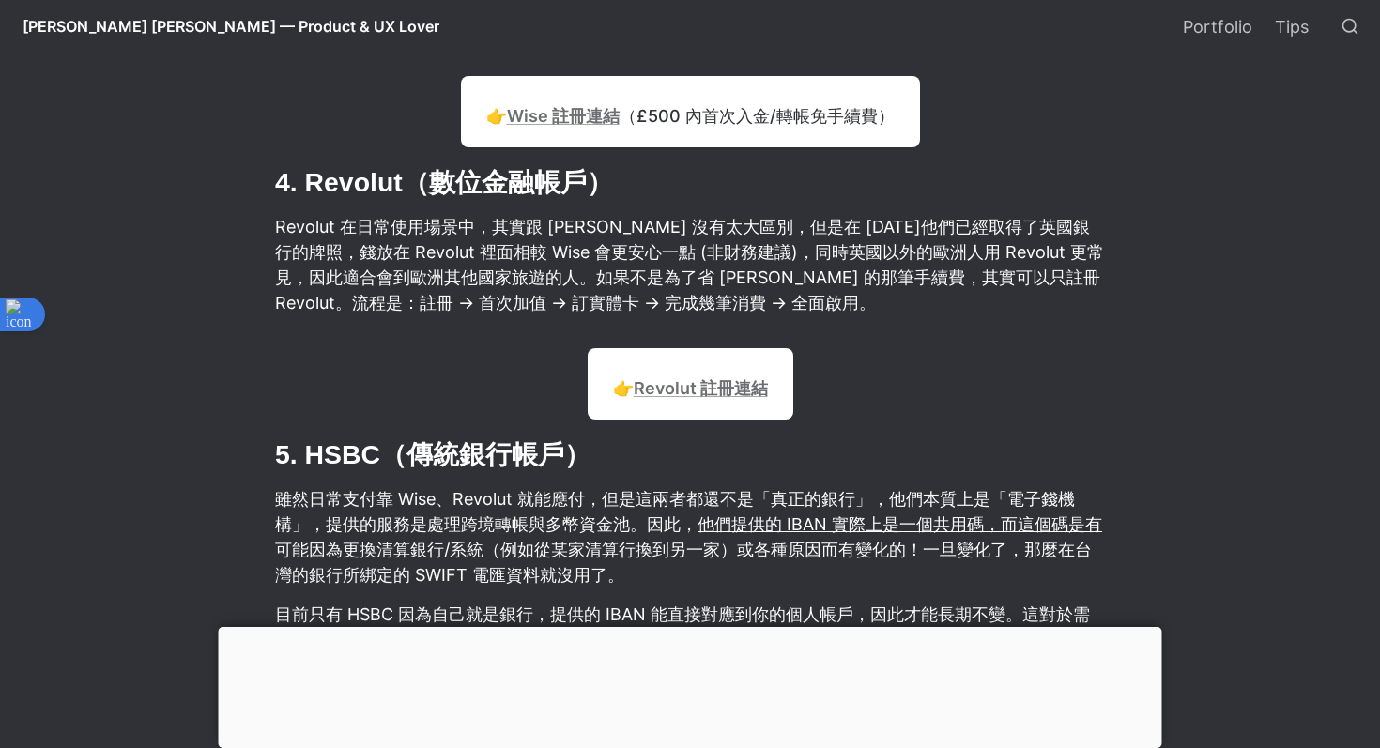
click at [607, 298] on p "Revolut 在日常使用場景中，其實跟 [PERSON_NAME] 沒有太大區別，但是在 [DATE]他們已經取得了英國銀行的牌照，錢放在 Revolut …" at bounding box center [690, 264] width 834 height 107
drag, startPoint x: 442, startPoint y: 280, endPoint x: 686, endPoint y: 293, distance: 243.6
click at [686, 293] on p "Revolut 在日常使用場景中，其實跟 [PERSON_NAME] 沒有太大區別，但是在 [DATE]他們已經取得了英國銀行的牌照，錢放在 Revolut …" at bounding box center [690, 264] width 834 height 107
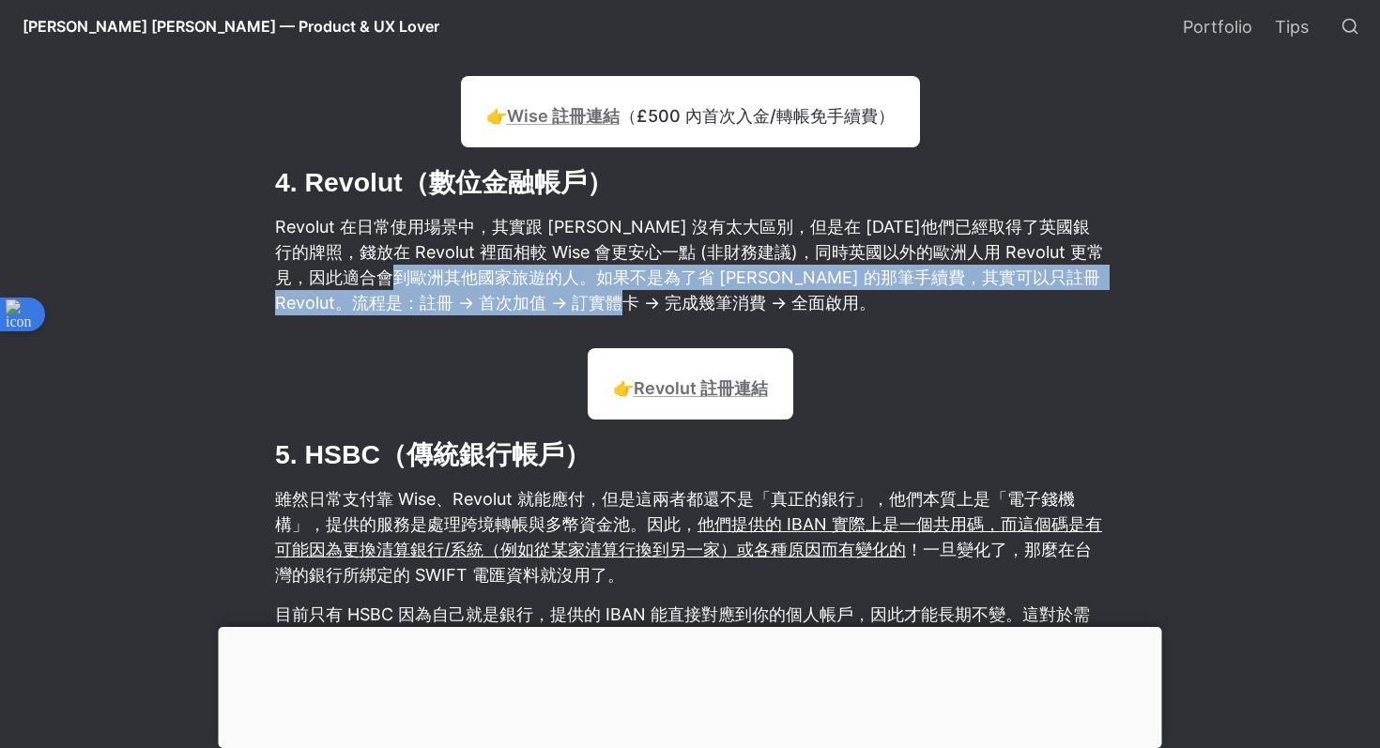
click at [731, 270] on p "Revolut 在日常使用場景中，其實跟 [PERSON_NAME] 沒有太大區別，但是在 [DATE]他們已經取得了英國銀行的牌照，錢放在 Revolut …" at bounding box center [690, 264] width 834 height 107
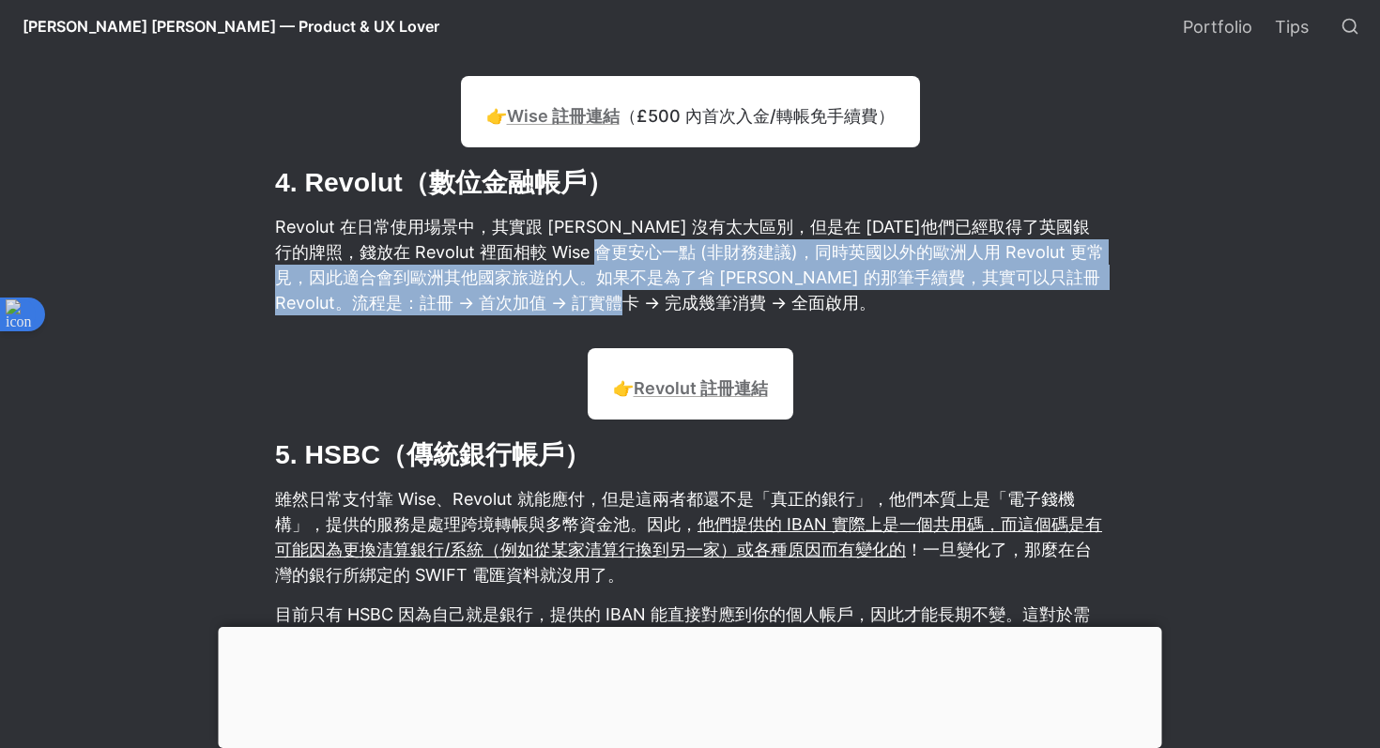
drag, startPoint x: 627, startPoint y: 250, endPoint x: 840, endPoint y: 305, distance: 220.3
click at [840, 304] on p "Revolut 在日常使用場景中，其實跟 [PERSON_NAME] 沒有太大區別，但是在 [DATE]他們已經取得了英國銀行的牌照，錢放在 Revolut …" at bounding box center [690, 264] width 834 height 107
click at [886, 286] on p "Revolut 在日常使用場景中，其實跟 [PERSON_NAME] 沒有太大區別，但是在 [DATE]他們已經取得了英國銀行的牌照，錢放在 Revolut …" at bounding box center [690, 264] width 834 height 107
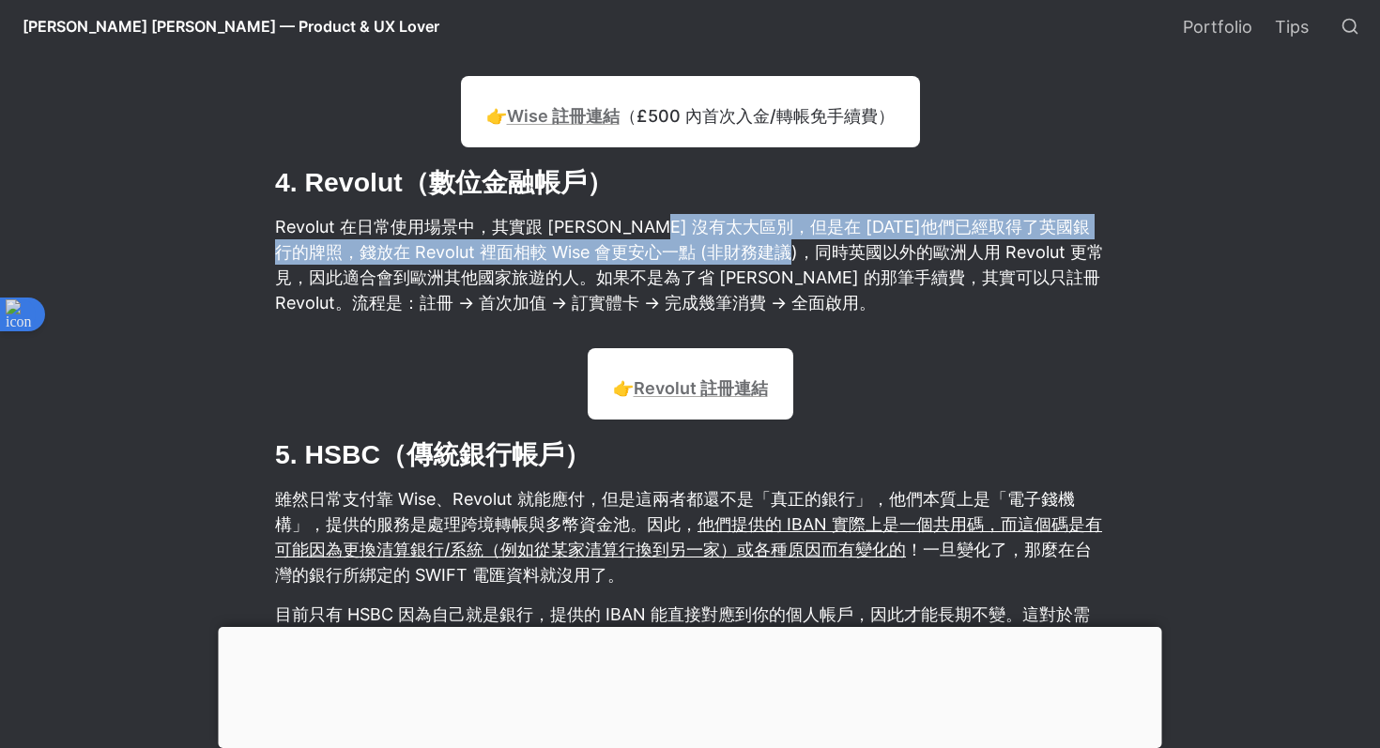
drag, startPoint x: 693, startPoint y: 240, endPoint x: 833, endPoint y: 262, distance: 141.6
click at [836, 262] on p "Revolut 在日常使用場景中，其實跟 [PERSON_NAME] 沒有太大區別，但是在 [DATE]他們已經取得了英國銀行的牌照，錢放在 Revolut …" at bounding box center [690, 264] width 834 height 107
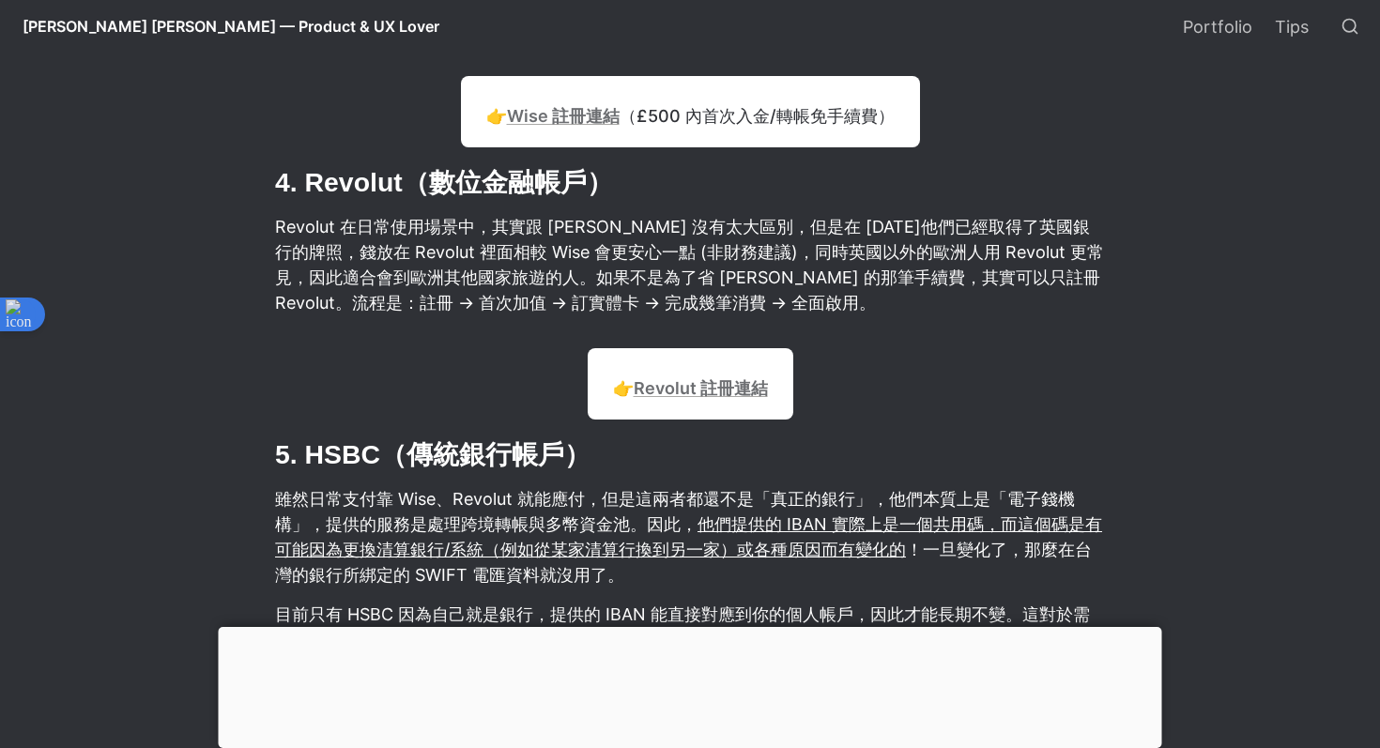
click at [740, 254] on p "Revolut 在日常使用場景中，其實跟 [PERSON_NAME] 沒有太大區別，但是在 [DATE]他們已經取得了英國銀行的牌照，錢放在 Revolut …" at bounding box center [690, 264] width 834 height 107
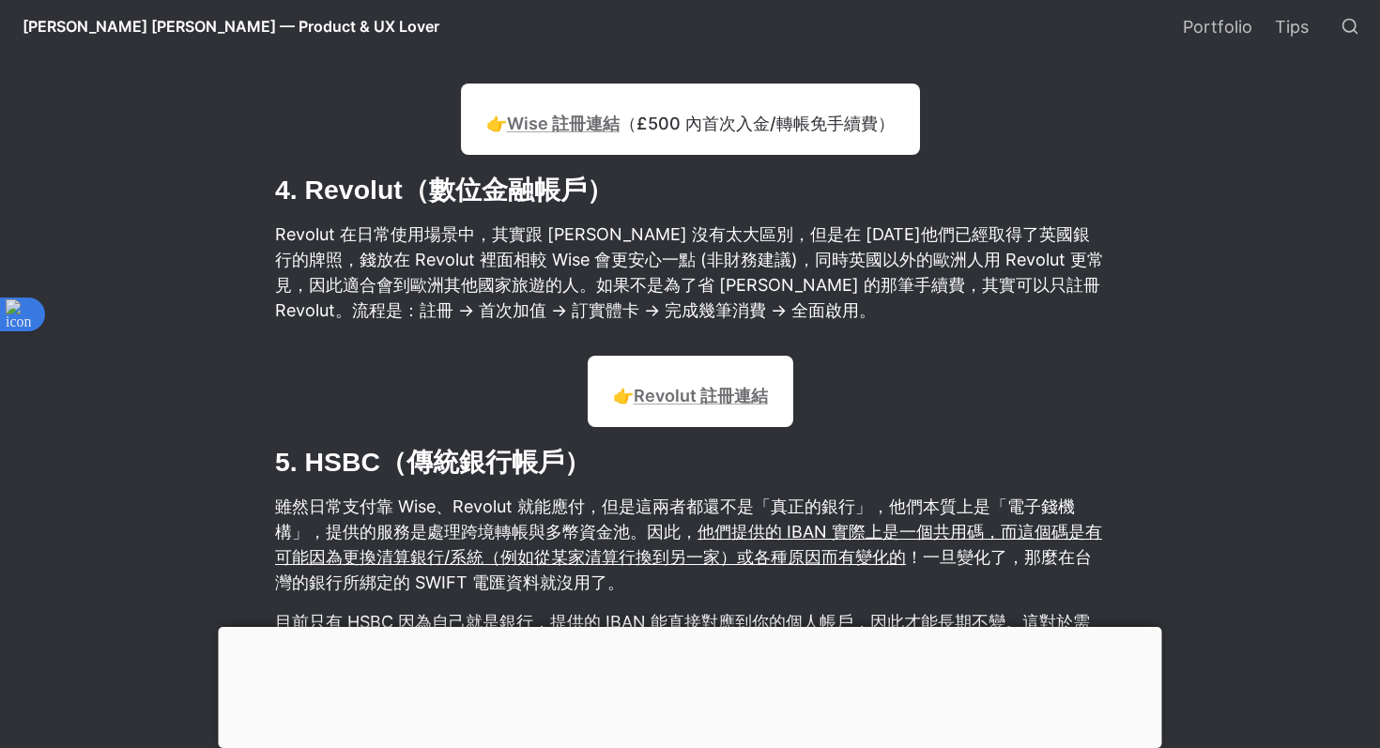
scroll to position [5019, 0]
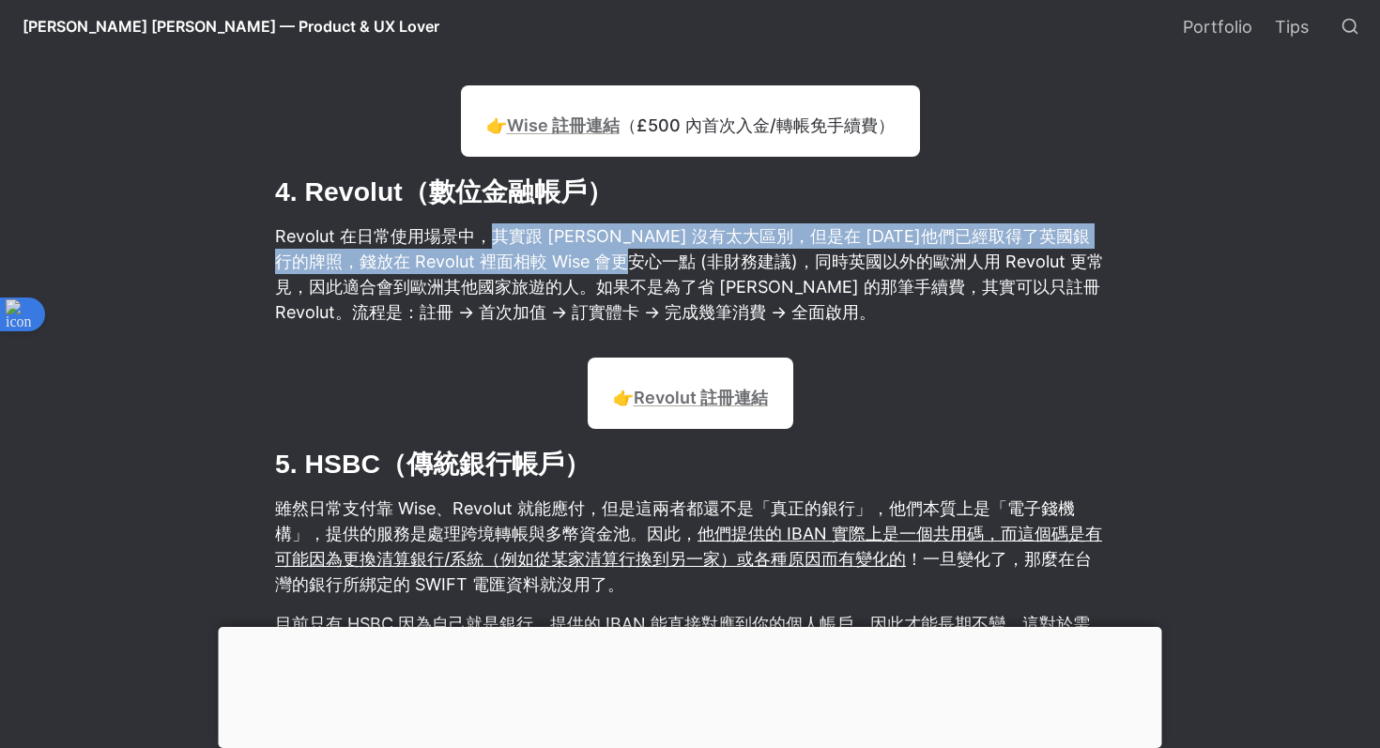
drag, startPoint x: 484, startPoint y: 239, endPoint x: 655, endPoint y: 278, distance: 176.3
click at [655, 278] on p "Revolut 在日常使用場景中，其實跟 [PERSON_NAME] 沒有太大區別，但是在 [DATE]他們已經取得了英國銀行的牌照，錢放在 Revolut …" at bounding box center [690, 274] width 834 height 107
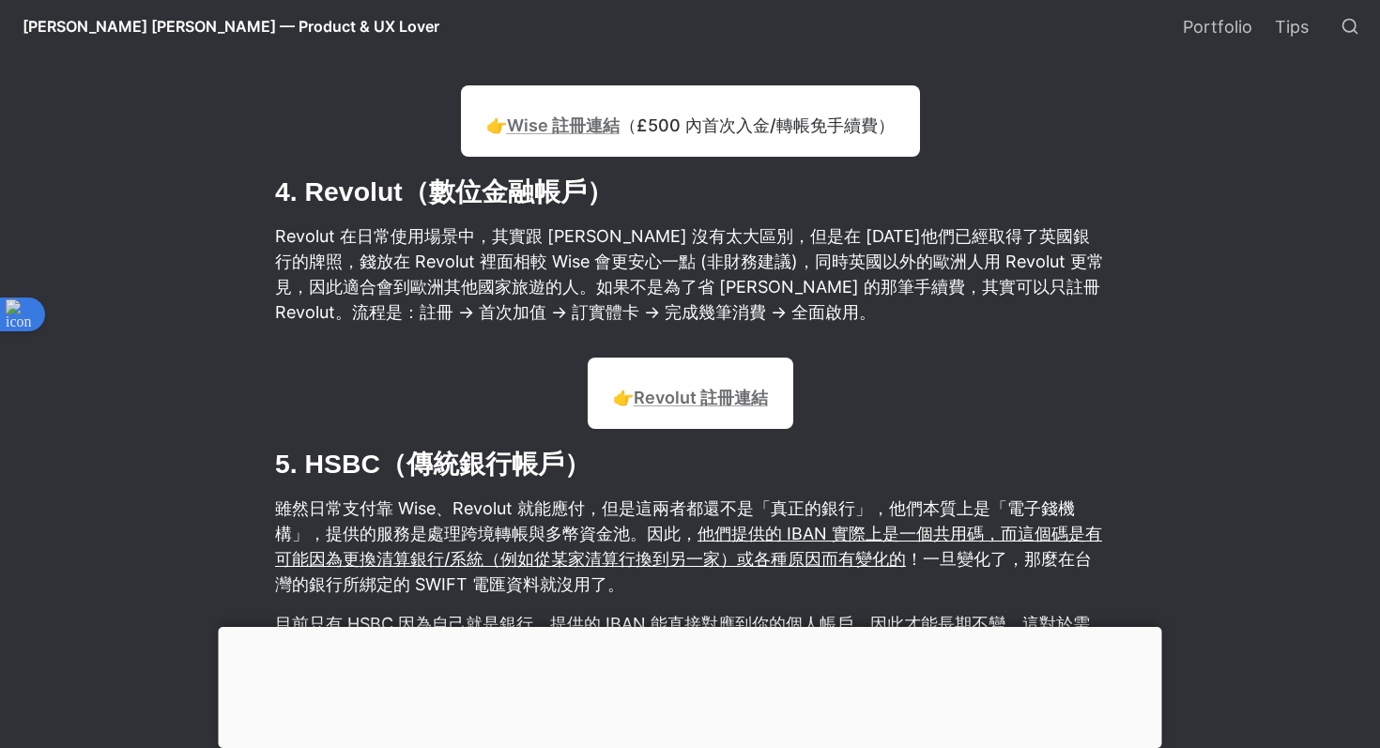
click at [688, 267] on p "Revolut 在日常使用場景中，其實跟 [PERSON_NAME] 沒有太大區別，但是在 [DATE]他們已經取得了英國銀行的牌照，錢放在 Revolut …" at bounding box center [690, 274] width 834 height 107
drag, startPoint x: 563, startPoint y: 254, endPoint x: 666, endPoint y: 266, distance: 103.1
click at [668, 266] on p "Revolut 在日常使用場景中，其實跟 [PERSON_NAME] 沒有太大區別，但是在 [DATE]他們已經取得了英國銀行的牌照，錢放在 Revolut …" at bounding box center [690, 274] width 834 height 107
click at [679, 258] on p "Revolut 在日常使用場景中，其實跟 [PERSON_NAME] 沒有太大區別，但是在 [DATE]他們已經取得了英國銀行的牌照，錢放在 Revolut …" at bounding box center [690, 274] width 834 height 107
drag, startPoint x: 573, startPoint y: 253, endPoint x: 783, endPoint y: 273, distance: 211.4
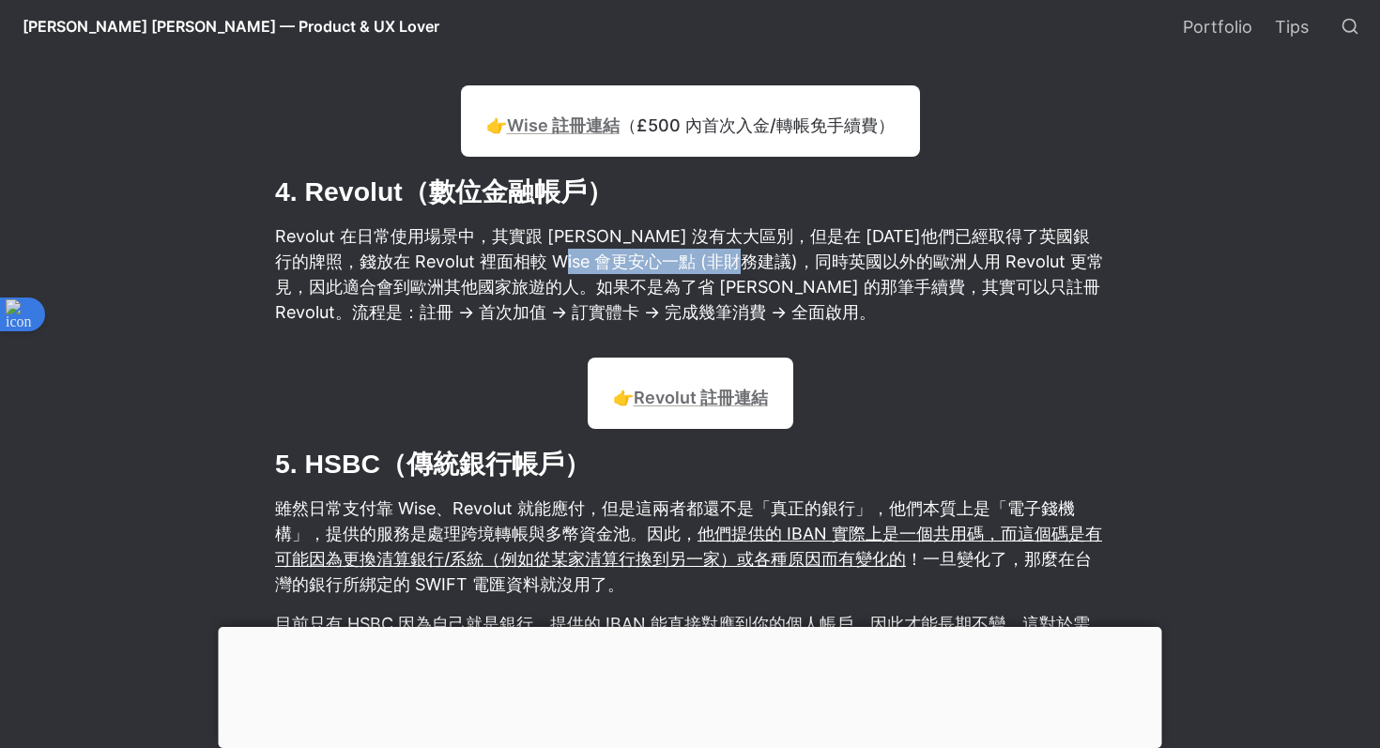
click at [784, 273] on p "Revolut 在日常使用場景中，其實跟 [PERSON_NAME] 沒有太大區別，但是在 [DATE]他們已經取得了英國銀行的牌照，錢放在 Revolut …" at bounding box center [690, 274] width 834 height 107
click at [804, 270] on p "Revolut 在日常使用場景中，其實跟 [PERSON_NAME] 沒有太大區別，但是在 [DATE]他們已經取得了英國銀行的牌照，錢放在 Revolut …" at bounding box center [690, 274] width 834 height 107
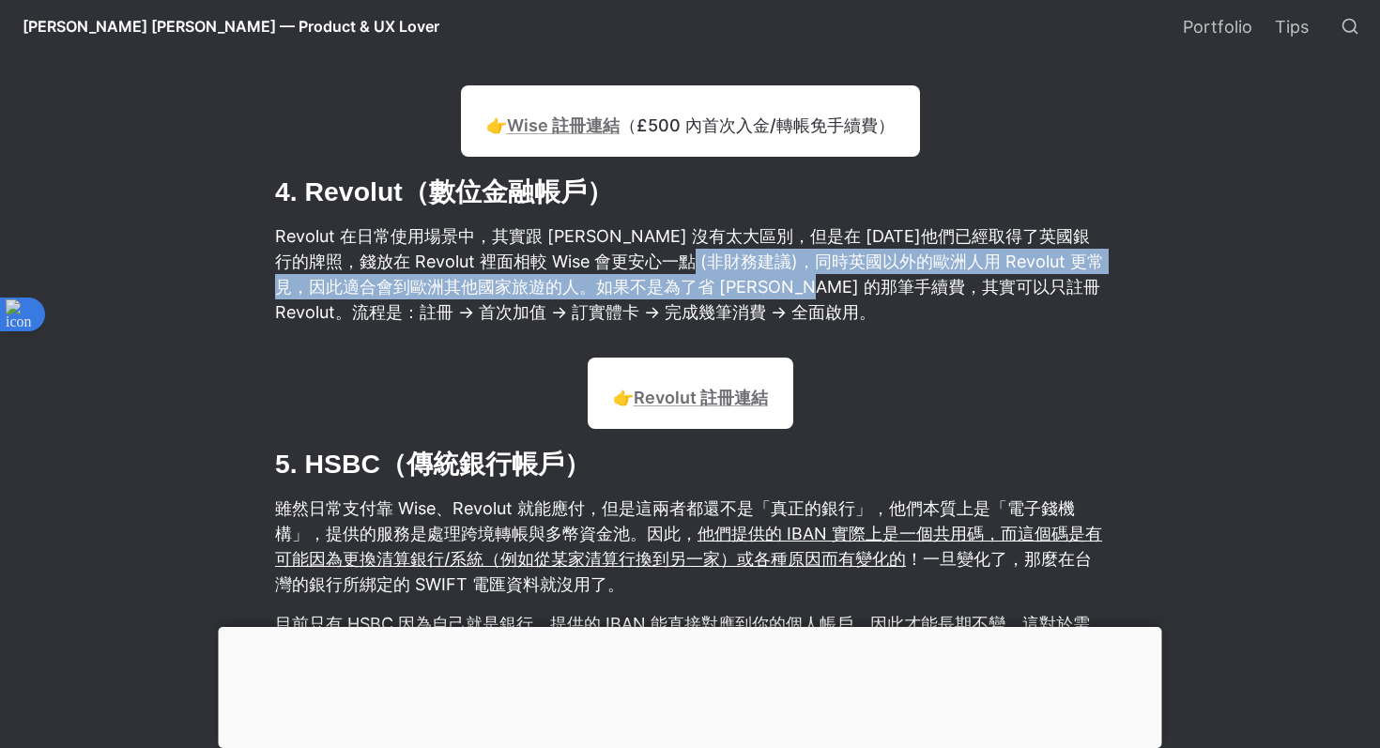
drag, startPoint x: 718, startPoint y: 271, endPoint x: 888, endPoint y: 282, distance: 170.3
click at [888, 282] on p "Revolut 在日常使用場景中，其實跟 [PERSON_NAME] 沒有太大區別，但是在 [DATE]他們已經取得了英國銀行的牌照，錢放在 Revolut …" at bounding box center [690, 274] width 834 height 107
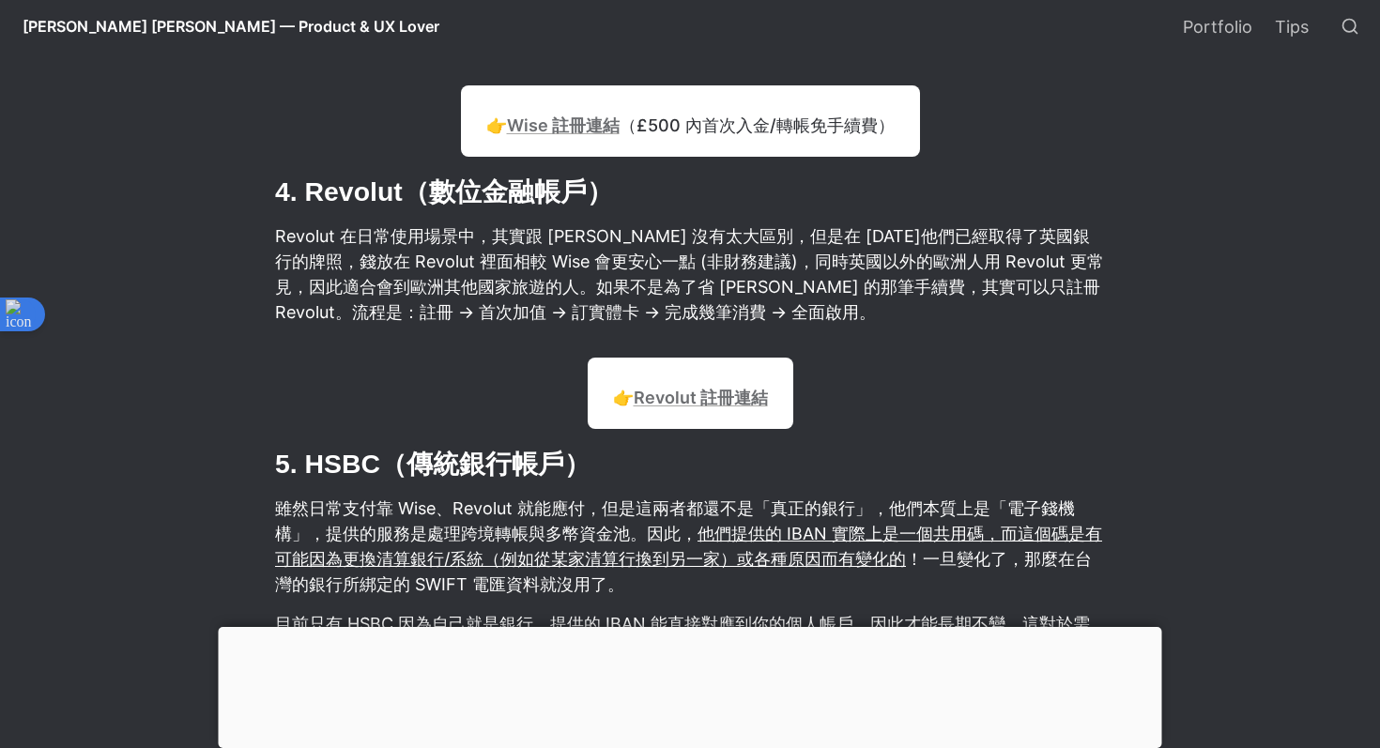
click at [918, 274] on p "Revolut 在日常使用場景中，其實跟 [PERSON_NAME] 沒有太大區別，但是在 [DATE]他們已經取得了英國銀行的牌照，錢放在 Revolut …" at bounding box center [690, 274] width 834 height 107
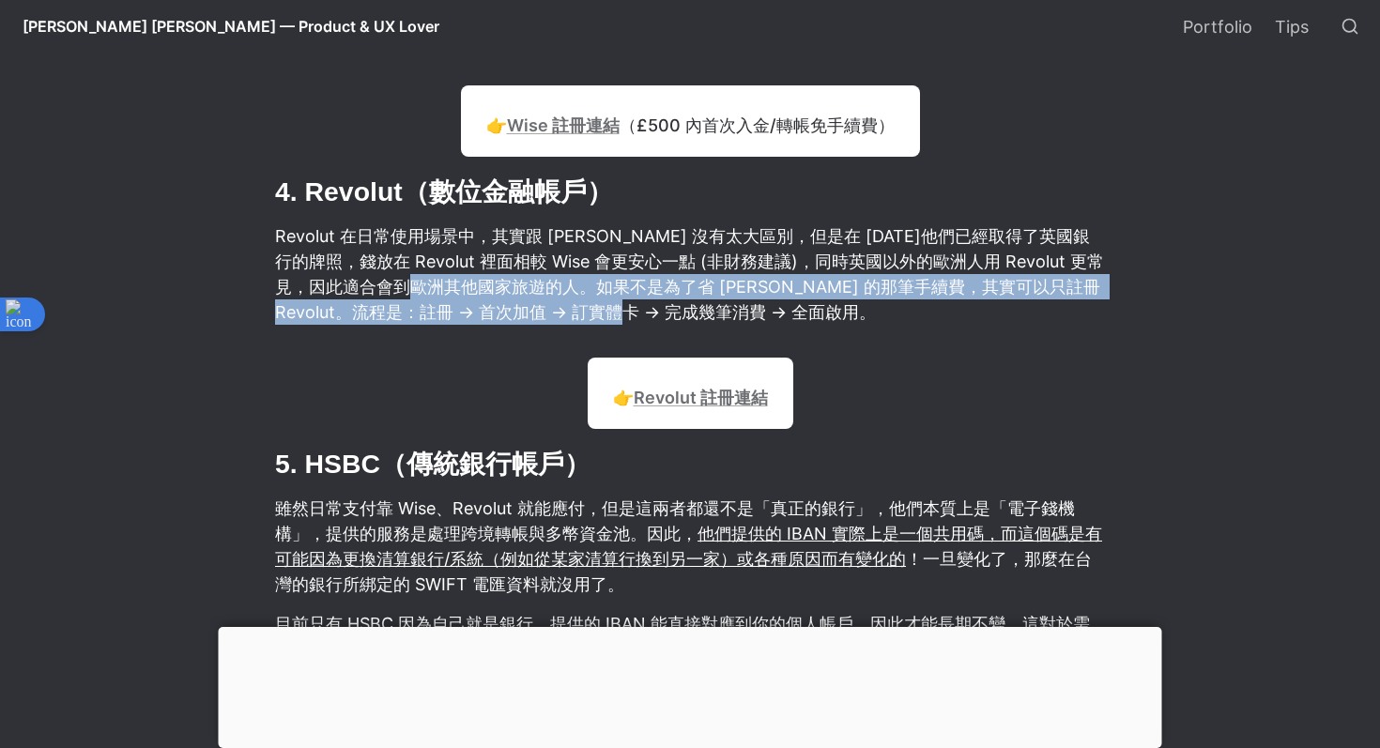
drag, startPoint x: 463, startPoint y: 284, endPoint x: 701, endPoint y: 304, distance: 238.5
click at [701, 304] on p "Revolut 在日常使用場景中，其實跟 [PERSON_NAME] 沒有太大區別，但是在 [DATE]他們已經取得了英國銀行的牌照，錢放在 Revolut …" at bounding box center [690, 274] width 834 height 107
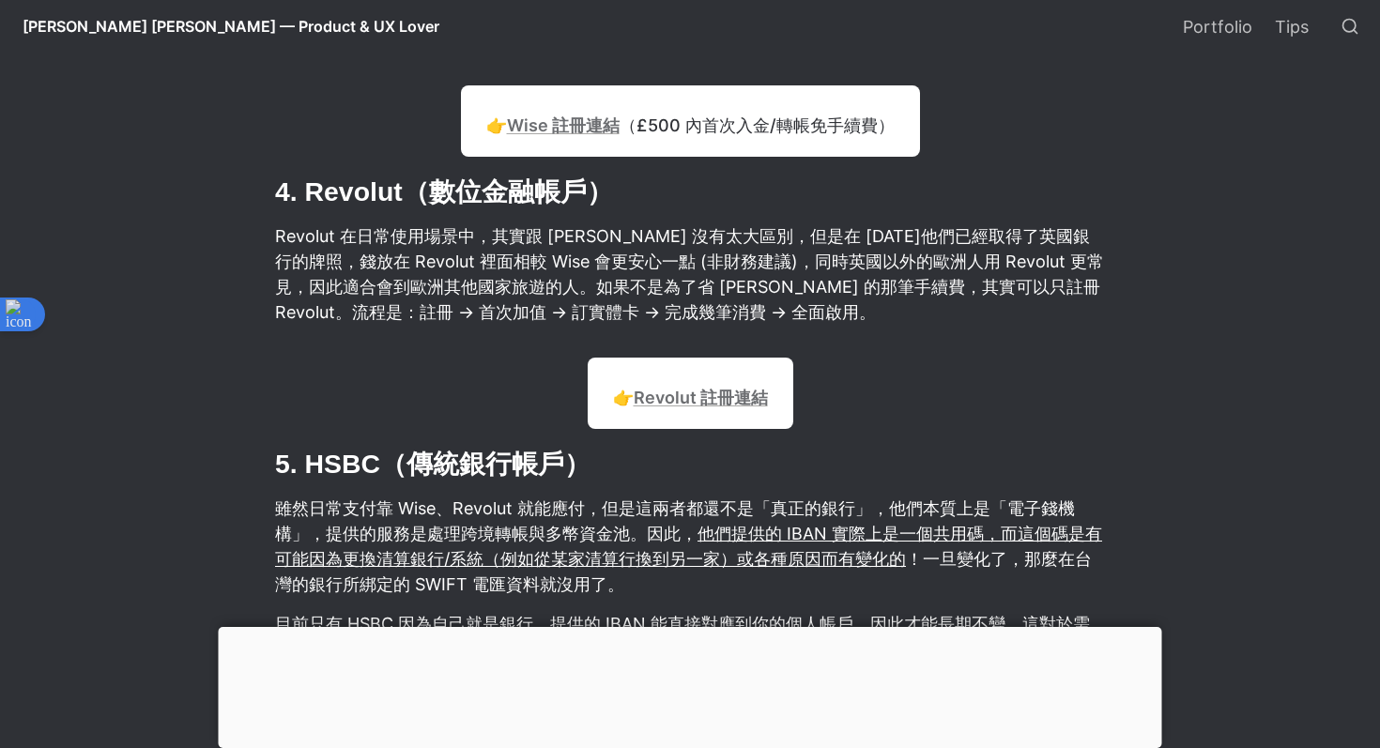
click at [770, 286] on p "Revolut 在日常使用場景中，其實跟 [PERSON_NAME] 沒有太大區別，但是在 [DATE]他們已經取得了英國銀行的牌照，錢放在 Revolut …" at bounding box center [690, 274] width 834 height 107
drag, startPoint x: 690, startPoint y: 288, endPoint x: 829, endPoint y: 291, distance: 139.0
click at [831, 291] on p "Revolut 在日常使用場景中，其實跟 [PERSON_NAME] 沒有太大區別，但是在 [DATE]他們已經取得了英國銀行的牌照，錢放在 Revolut …" at bounding box center [690, 274] width 834 height 107
click at [829, 291] on p "Revolut 在日常使用場景中，其實跟 [PERSON_NAME] 沒有太大區別，但是在 [DATE]他們已經取得了英國銀行的牌照，錢放在 Revolut …" at bounding box center [690, 274] width 834 height 107
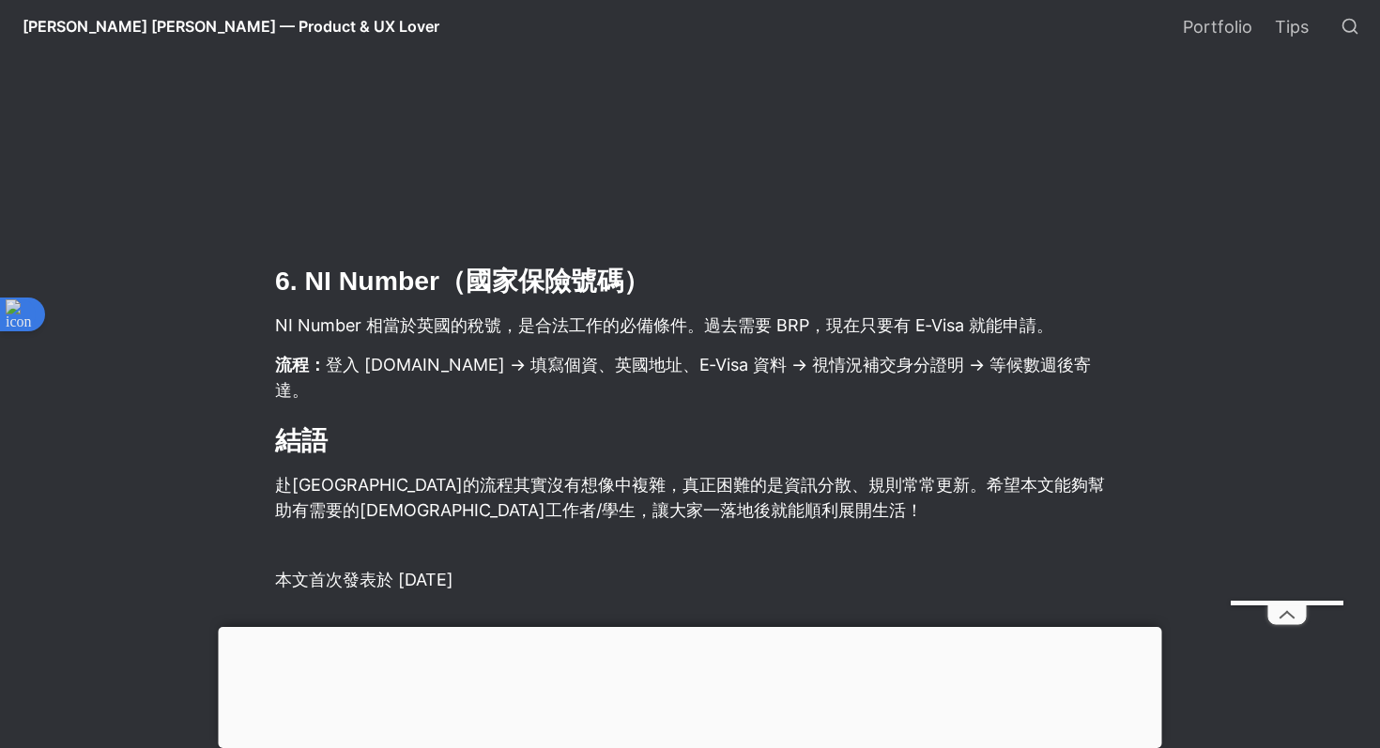
scroll to position [5975, 0]
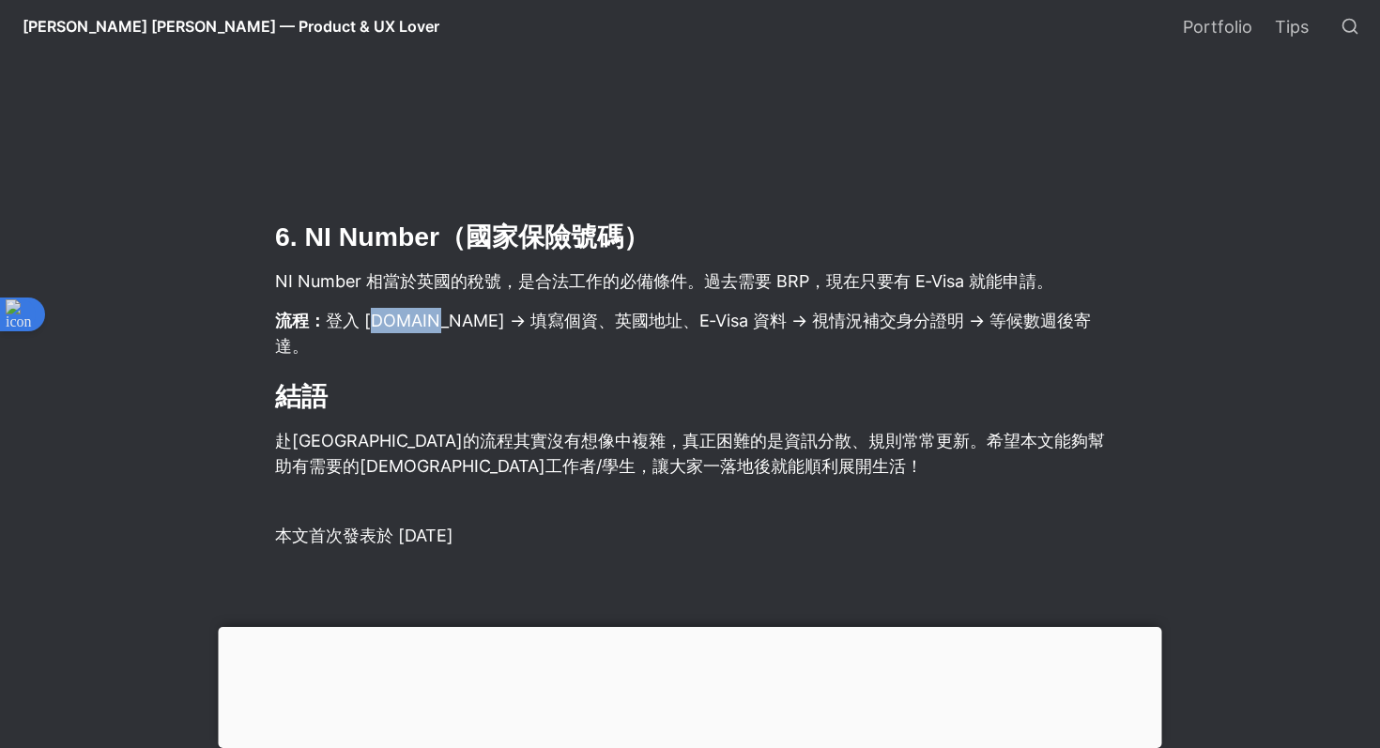
drag, startPoint x: 434, startPoint y: 323, endPoint x: 373, endPoint y: 321, distance: 61.1
click at [373, 321] on p "流程： 登入 [DOMAIN_NAME] → 填寫個資、英國地址、E‑Visa 資料 → 視情況補交身分證明 → 等候數週後寄達。" at bounding box center [690, 333] width 834 height 56
copy p "[DOMAIN_NAME]"
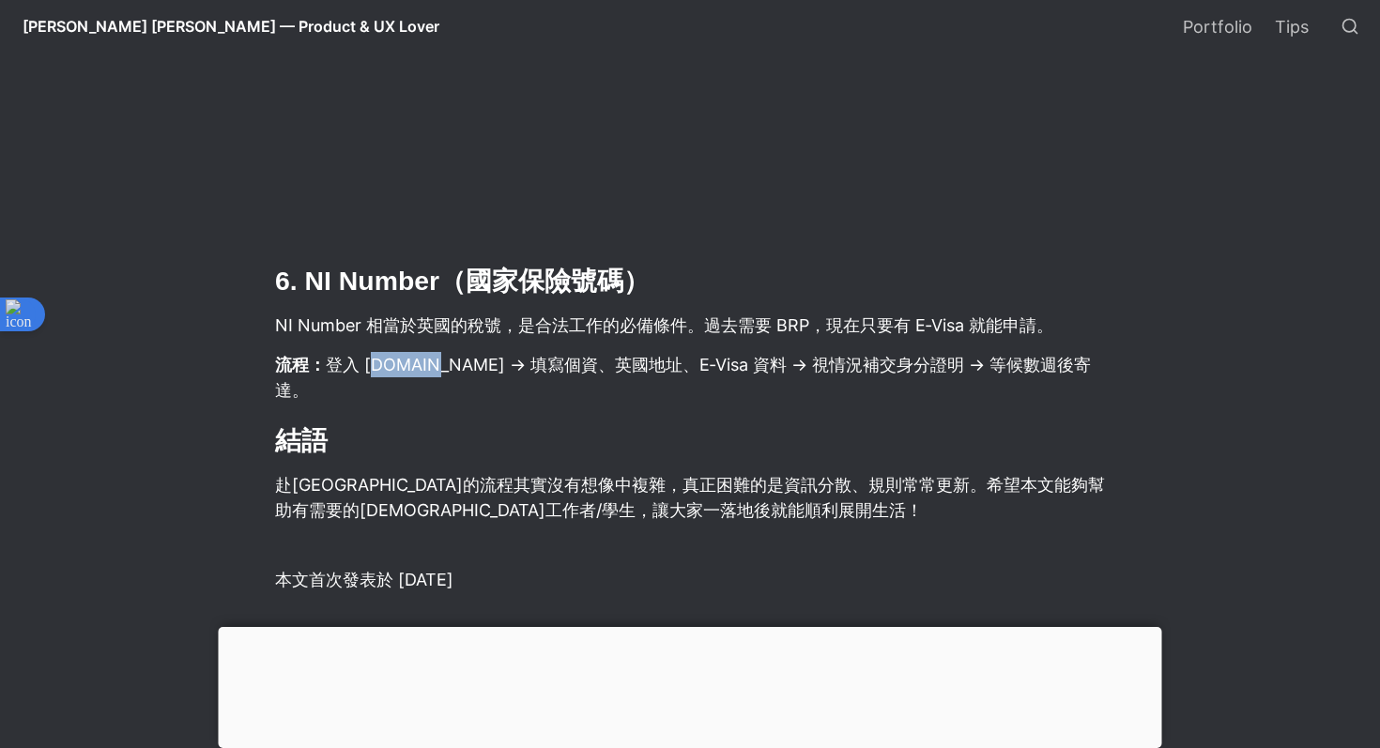
scroll to position [5920, 0]
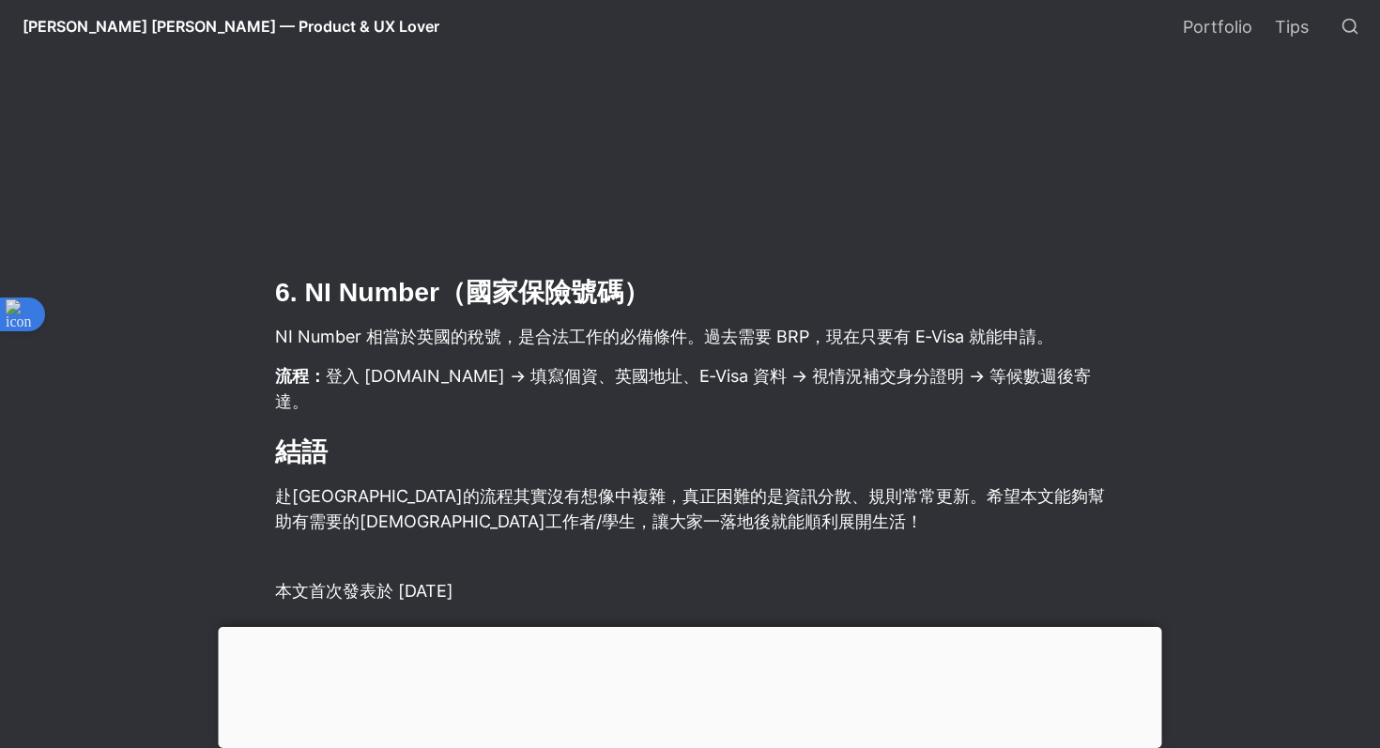
click at [595, 333] on p "NI Number 相當於英國的稅號，是合法工作的必備條件。過去需要 BRP，現在只要有 E‑Visa 就能申請。" at bounding box center [690, 336] width 834 height 31
drag, startPoint x: 533, startPoint y: 343, endPoint x: 706, endPoint y: 350, distance: 173.0
click at [708, 350] on p "NI Number 相當於英國的稅號，是合法工作的必備條件。過去需要 BRP，現在只要有 E‑Visa 就能申請。" at bounding box center [690, 336] width 834 height 31
click at [744, 331] on p "NI Number 相當於英國的稅號，是合法工作的必備條件。過去需要 BRP，現在只要有 E‑Visa 就能申請。" at bounding box center [690, 336] width 834 height 31
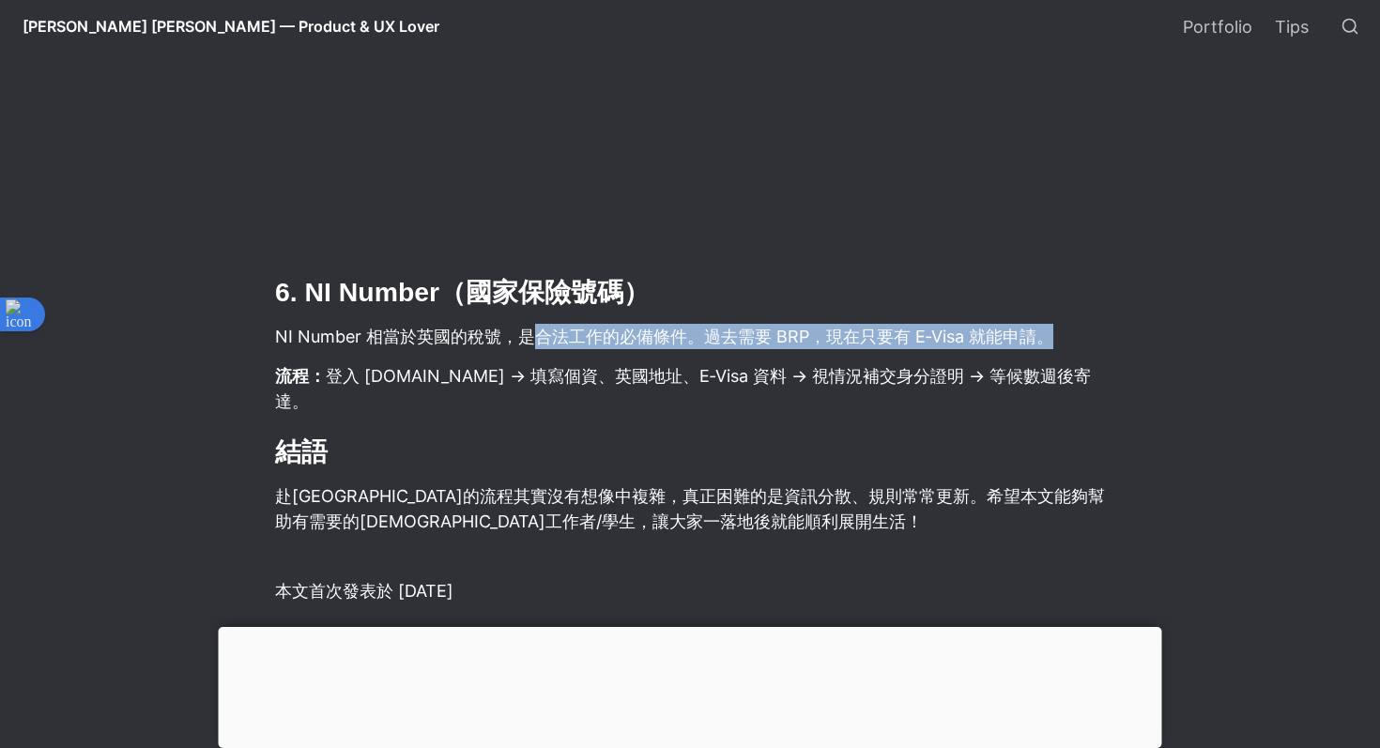
drag, startPoint x: 539, startPoint y: 331, endPoint x: 809, endPoint y: 360, distance: 272.0
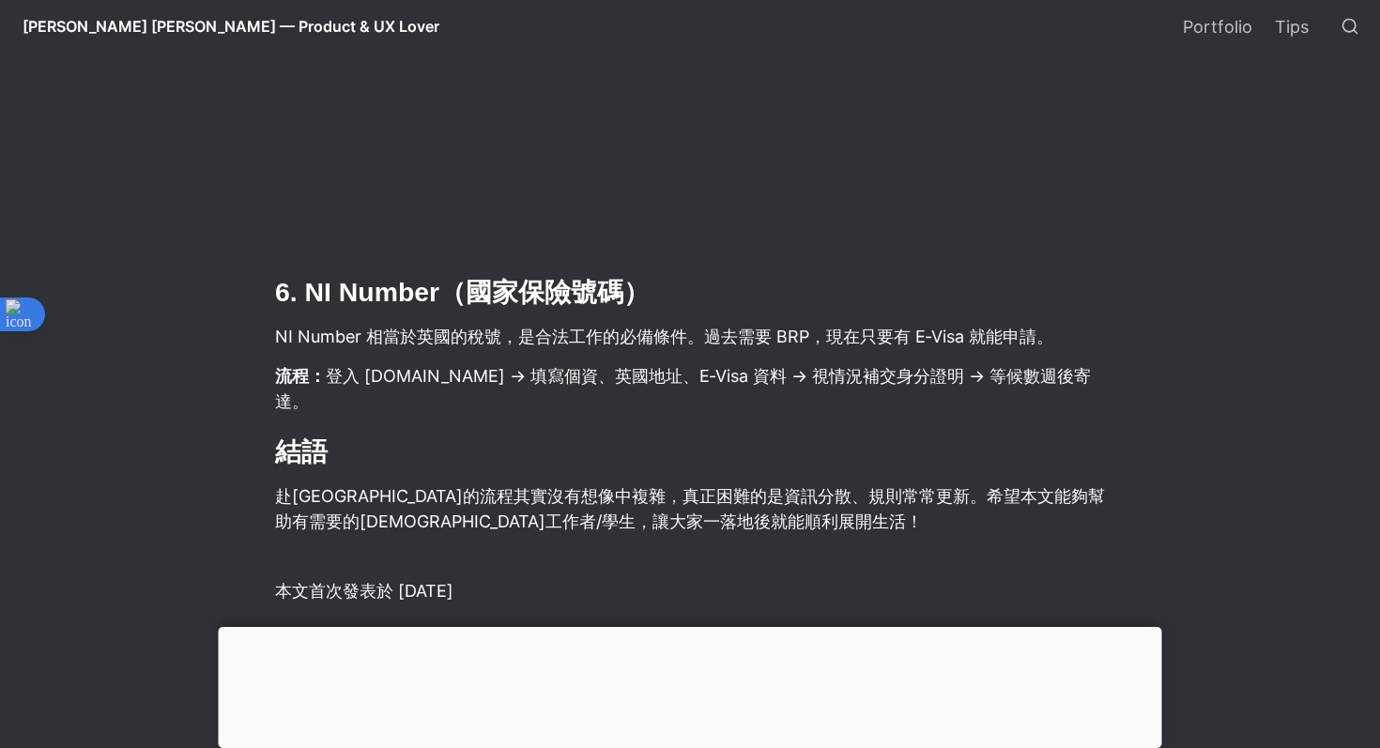
click at [856, 349] on p "NI Number 相當於英國的稅號，是合法工作的必備條件。過去需要 BRP，現在只要有 E‑Visa 就能申請。" at bounding box center [690, 336] width 834 height 31
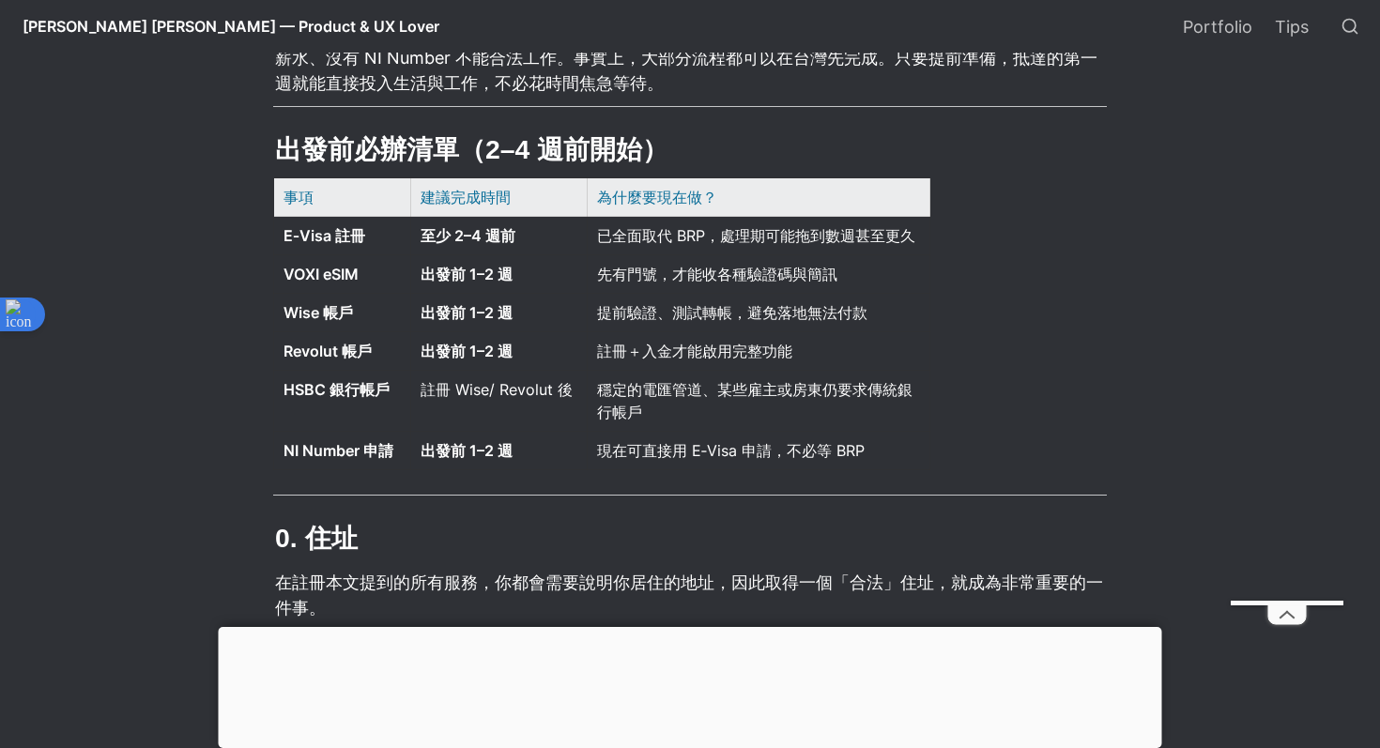
scroll to position [753, 0]
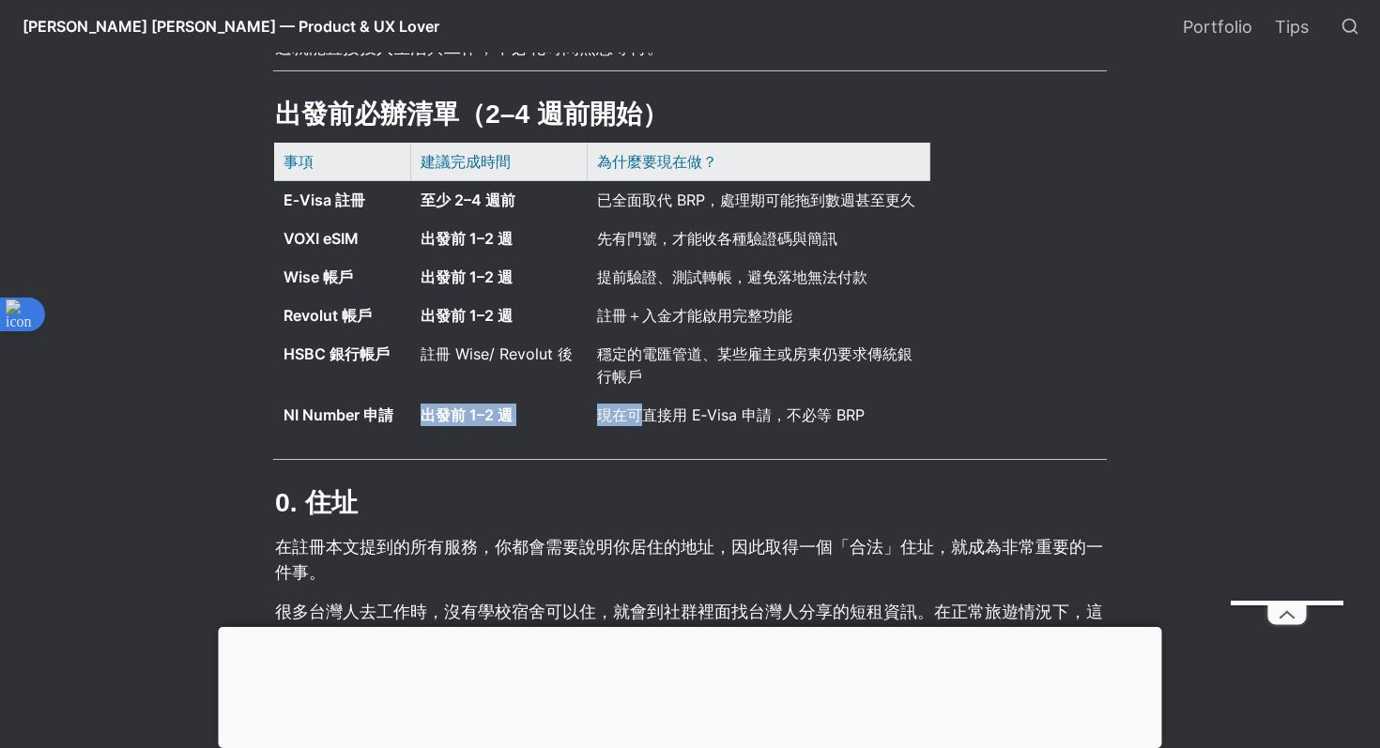
drag, startPoint x: 409, startPoint y: 415, endPoint x: 652, endPoint y: 415, distance: 243.2
click at [651, 415] on tr "NI Number 申請 出發前 1–2 週 現在可直接用 E‑Visa 申請，不必等 BRP" at bounding box center [602, 415] width 656 height 39
click at [682, 414] on span "現在可直接用 E‑Visa 申請，不必等 BRP" at bounding box center [731, 415] width 268 height 19
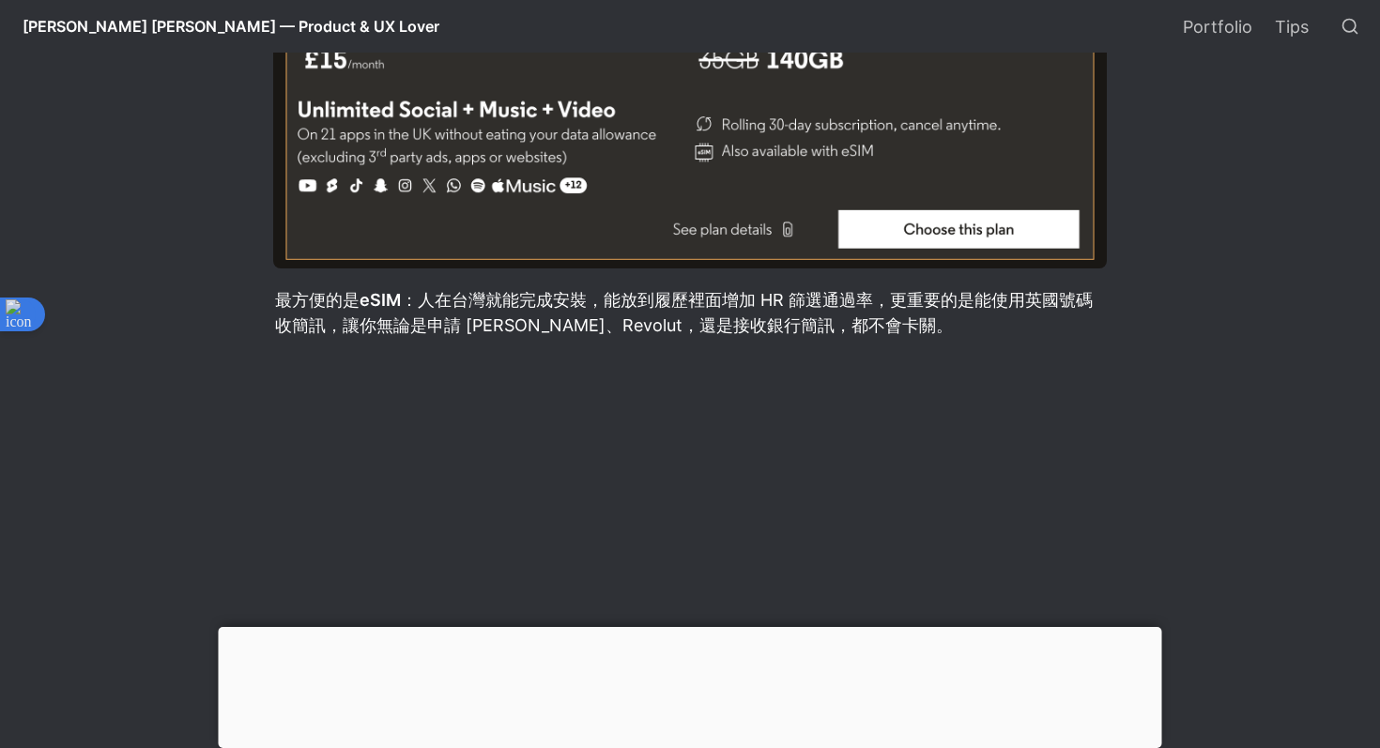
scroll to position [3708, 0]
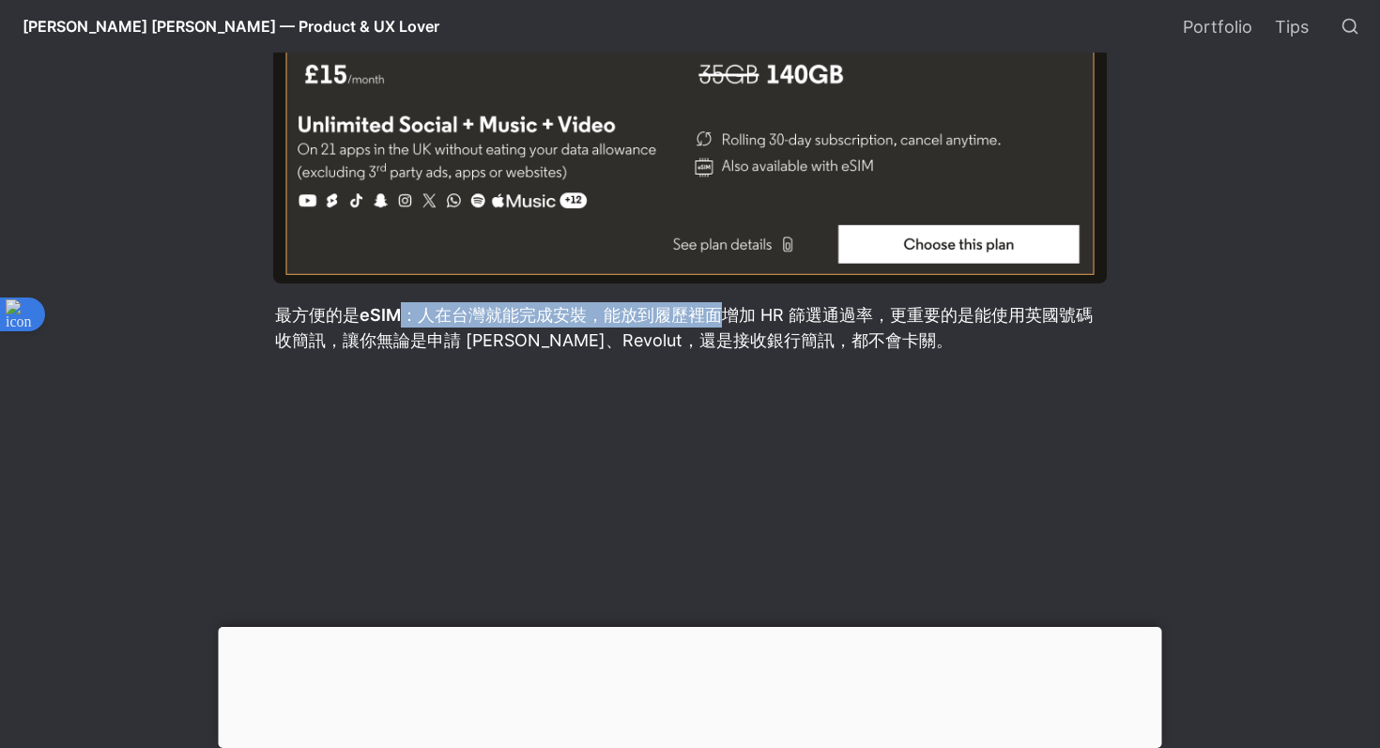
drag, startPoint x: 408, startPoint y: 320, endPoint x: 749, endPoint y: 328, distance: 341.9
click at [751, 328] on p "最方便的是 eSIM ：人在台灣就能完成安裝，能放到履歷裡面增加 HR 篩選通過率，更重要的是能使用英國號碼收簡訊，讓你無論是申請 [PERSON_NAME]…" at bounding box center [690, 328] width 834 height 56
click at [748, 320] on p "最方便的是 eSIM ：人在台灣就能完成安裝，能放到履歷裡面增加 HR 篩選通過率，更重要的是能使用英國號碼收簡訊，讓你無論是申請 [PERSON_NAME]…" at bounding box center [690, 328] width 834 height 56
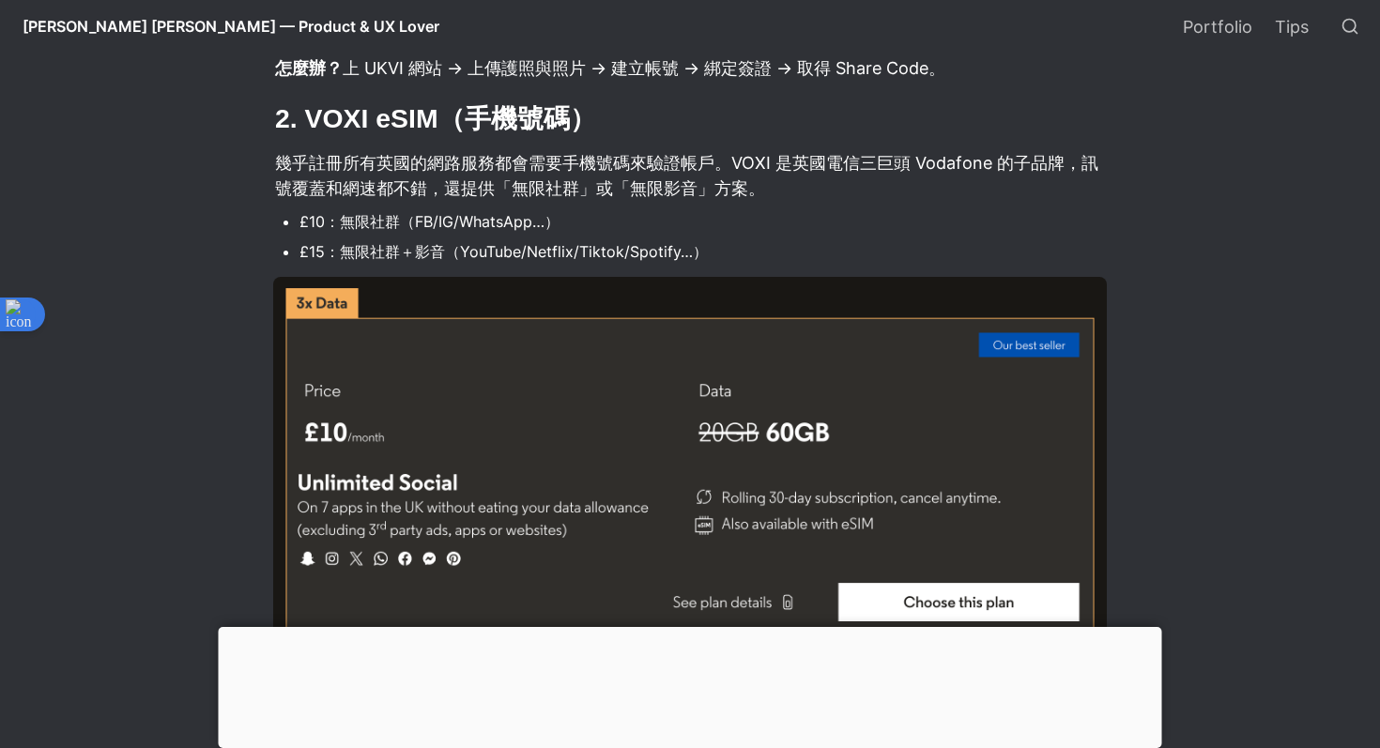
scroll to position [2980, 0]
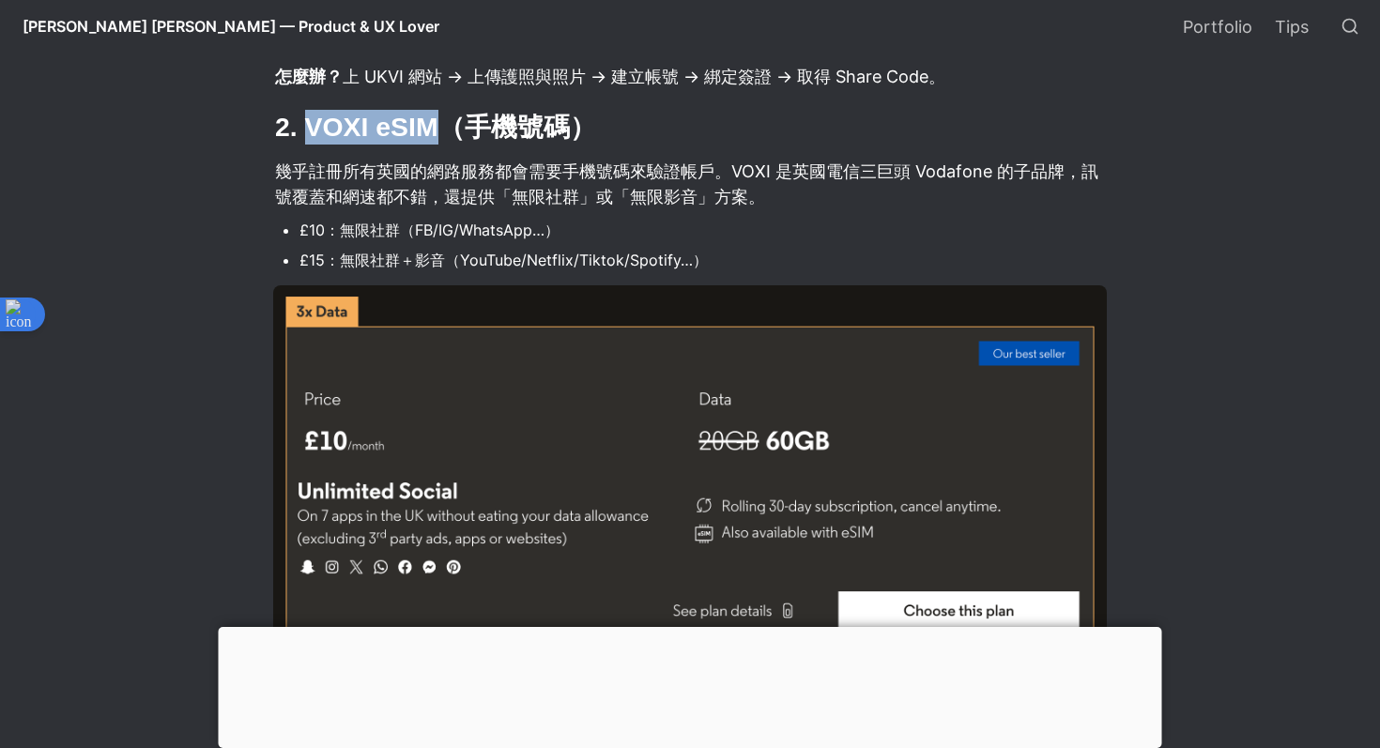
drag, startPoint x: 440, startPoint y: 131, endPoint x: 314, endPoint y: 131, distance: 126.8
click at [314, 131] on h2 "2. VOXI eSIM（手機號碼）" at bounding box center [690, 127] width 834 height 40
copy h2 "VOXI eSIM"
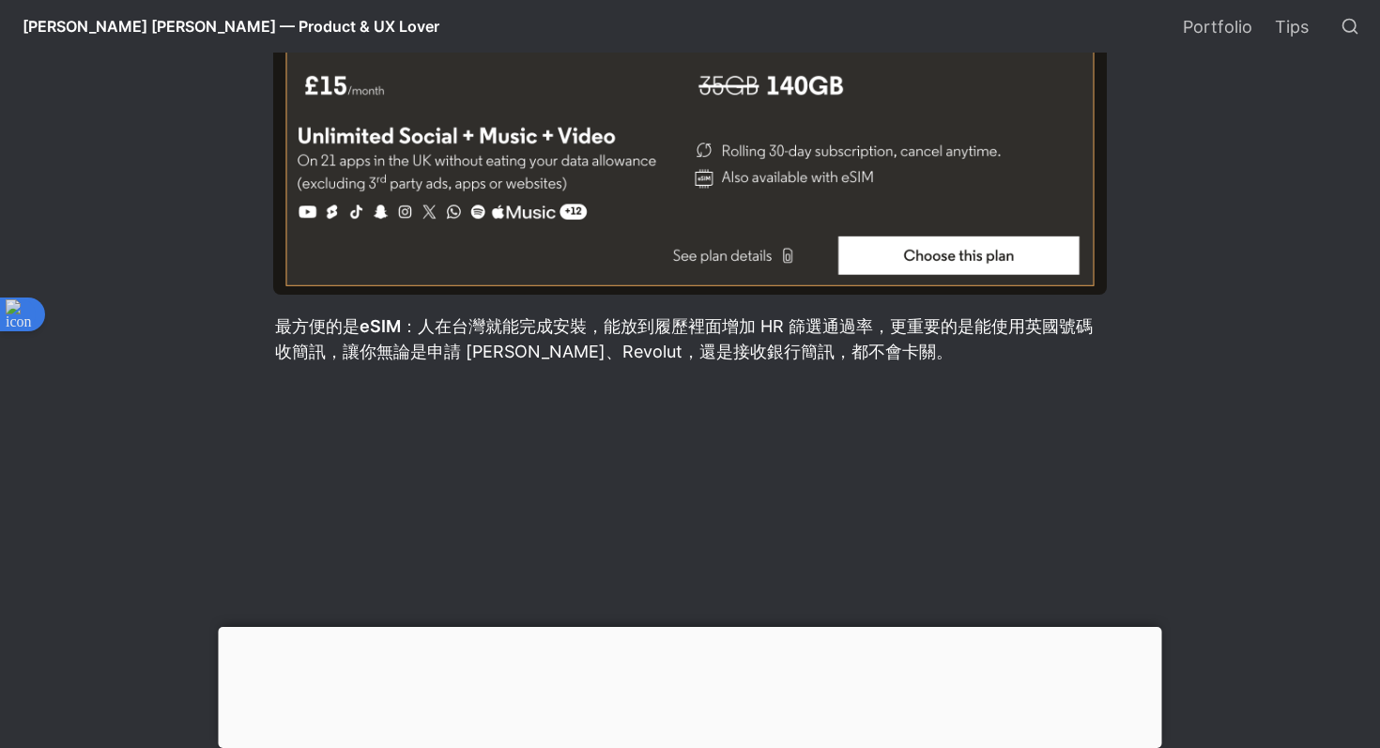
scroll to position [3800, 0]
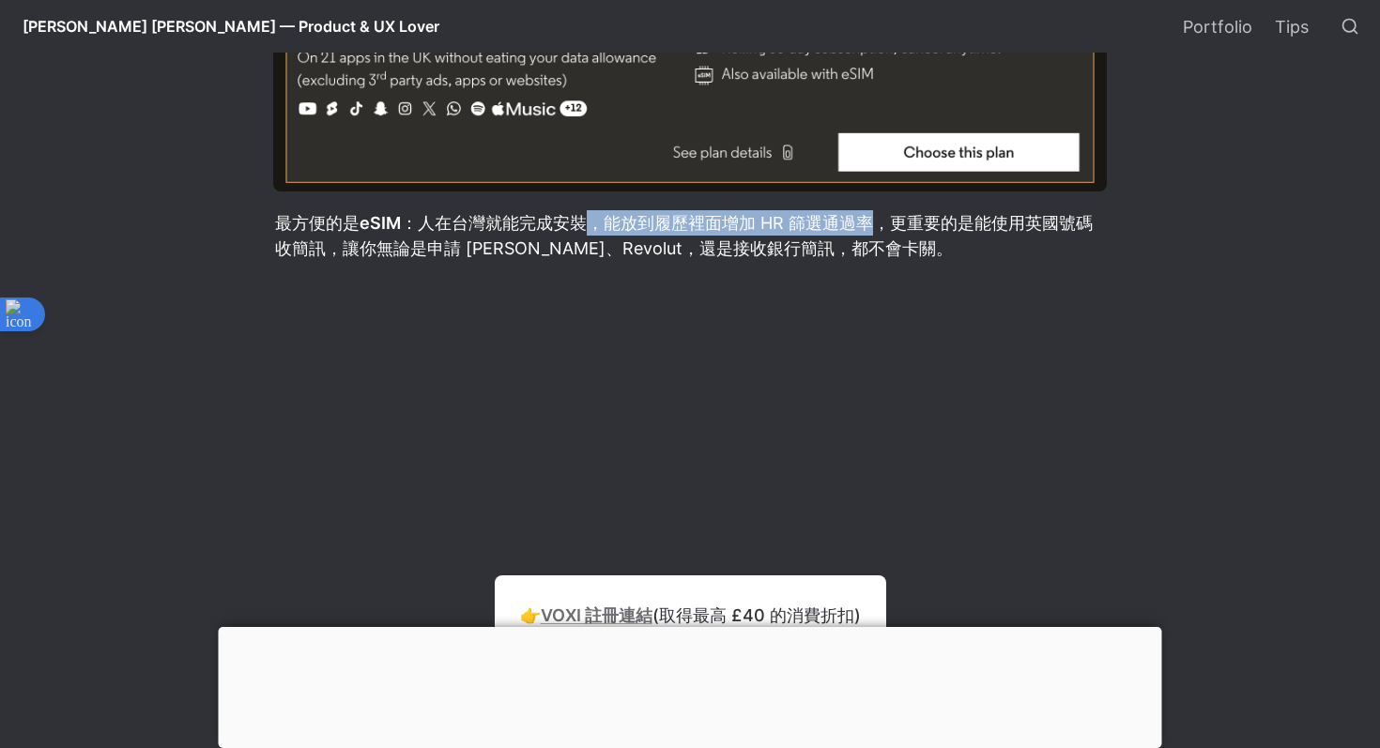
drag, startPoint x: 597, startPoint y: 223, endPoint x: 871, endPoint y: 234, distance: 274.4
click at [874, 234] on p "最方便的是 eSIM ：人在台灣就能完成安裝，能放到履歷裡面增加 HR 篩選通過率，更重要的是能使用英國號碼收簡訊，讓你無論是申請 [PERSON_NAME]…" at bounding box center [690, 236] width 834 height 56
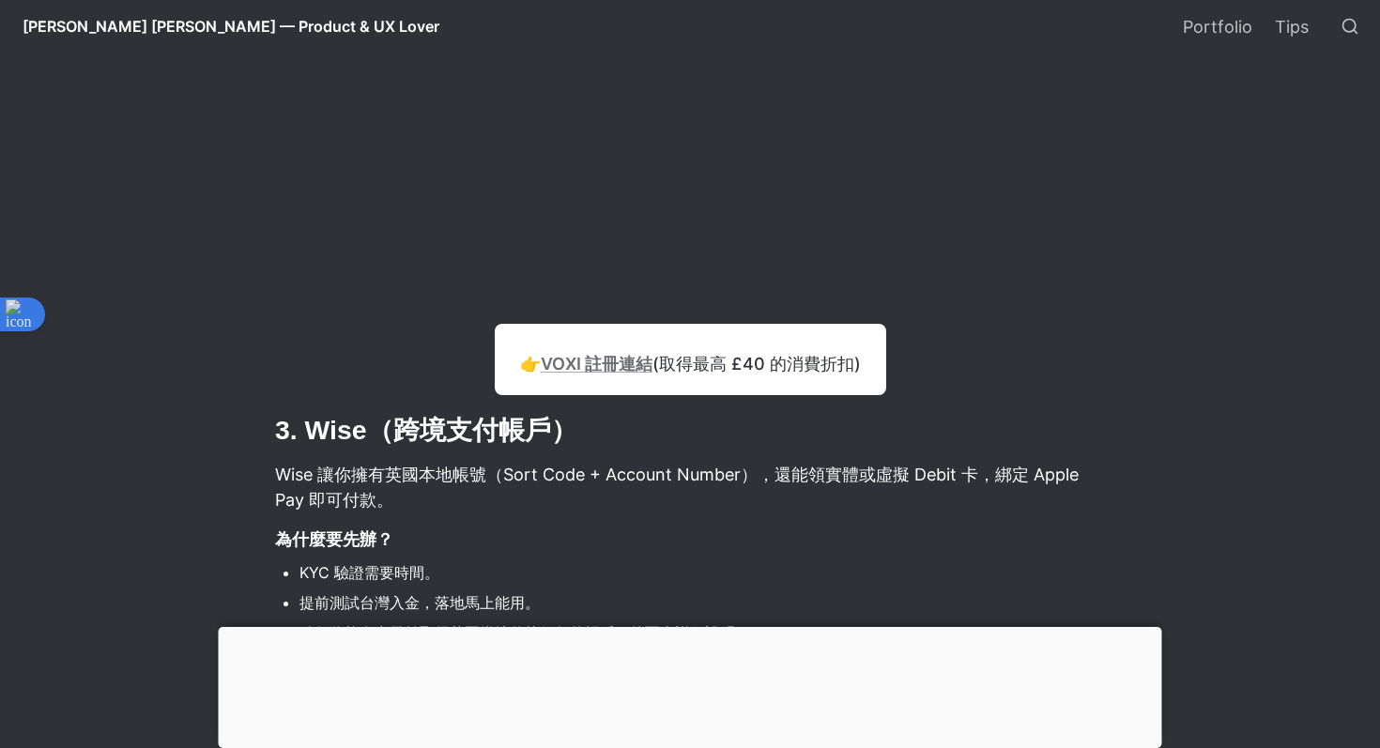
scroll to position [4111, 0]
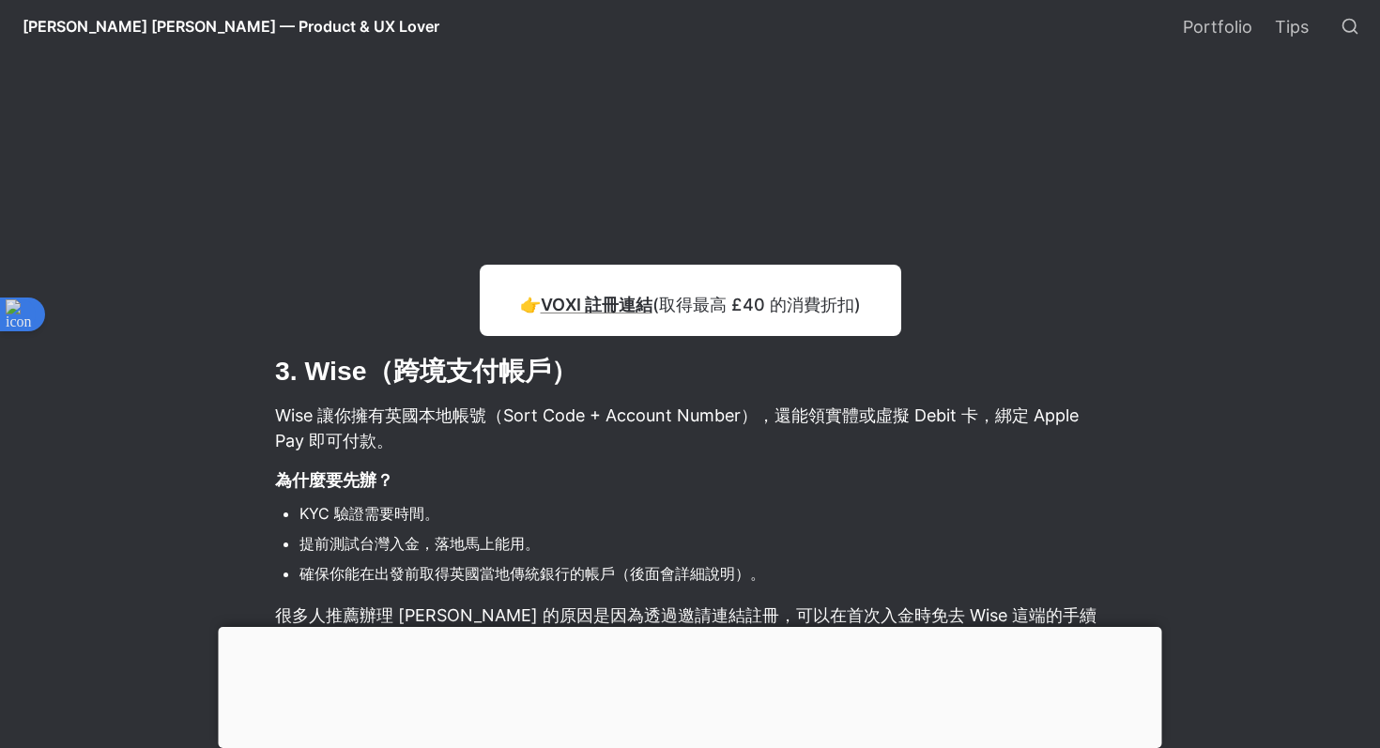
click at [715, 326] on div "💡 👉 VOXI 註冊連結 (取得最高 £40 的消費折扣)" at bounding box center [691, 300] width 422 height 71
click at [662, 300] on p "👉 VOXI 註冊連結 (取得最高 £40 的消費折扣)" at bounding box center [690, 304] width 345 height 31
click at [525, 307] on p "👉 VOXI 註冊連結 (取得最高 £40 的消費折扣)" at bounding box center [690, 304] width 345 height 31
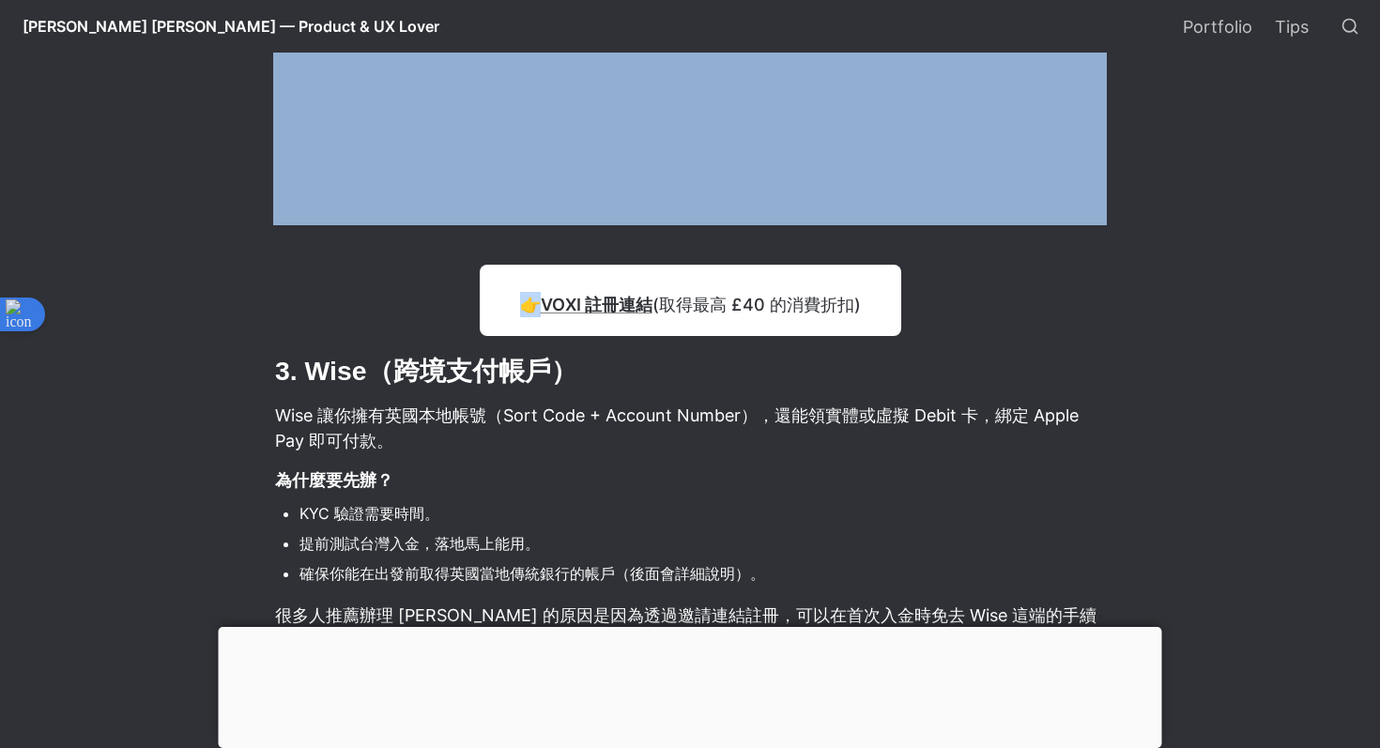
click at [525, 307] on p "👉 VOXI 註冊連結 (取得最高 £40 的消費折扣)" at bounding box center [690, 304] width 345 height 31
click at [548, 310] on link "VOXI 註冊連結" at bounding box center [597, 305] width 112 height 20
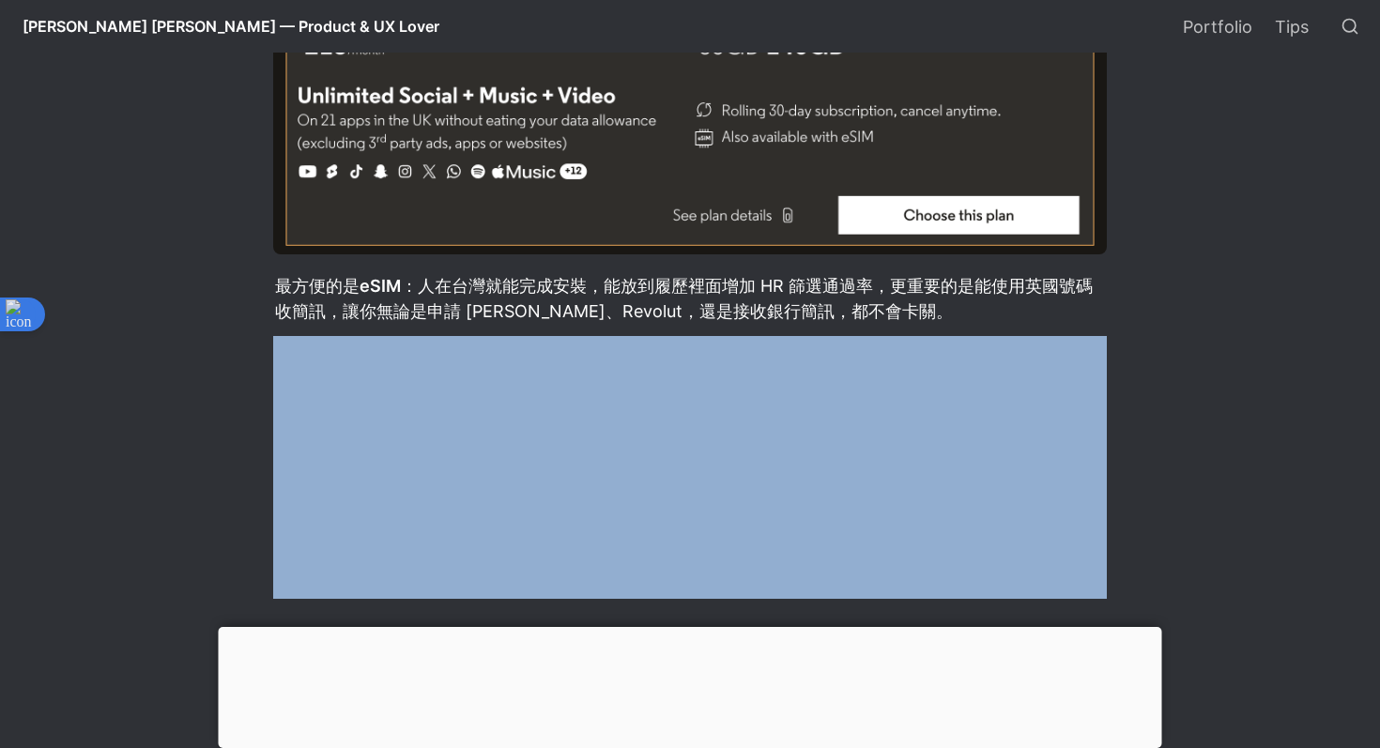
scroll to position [3805, 0]
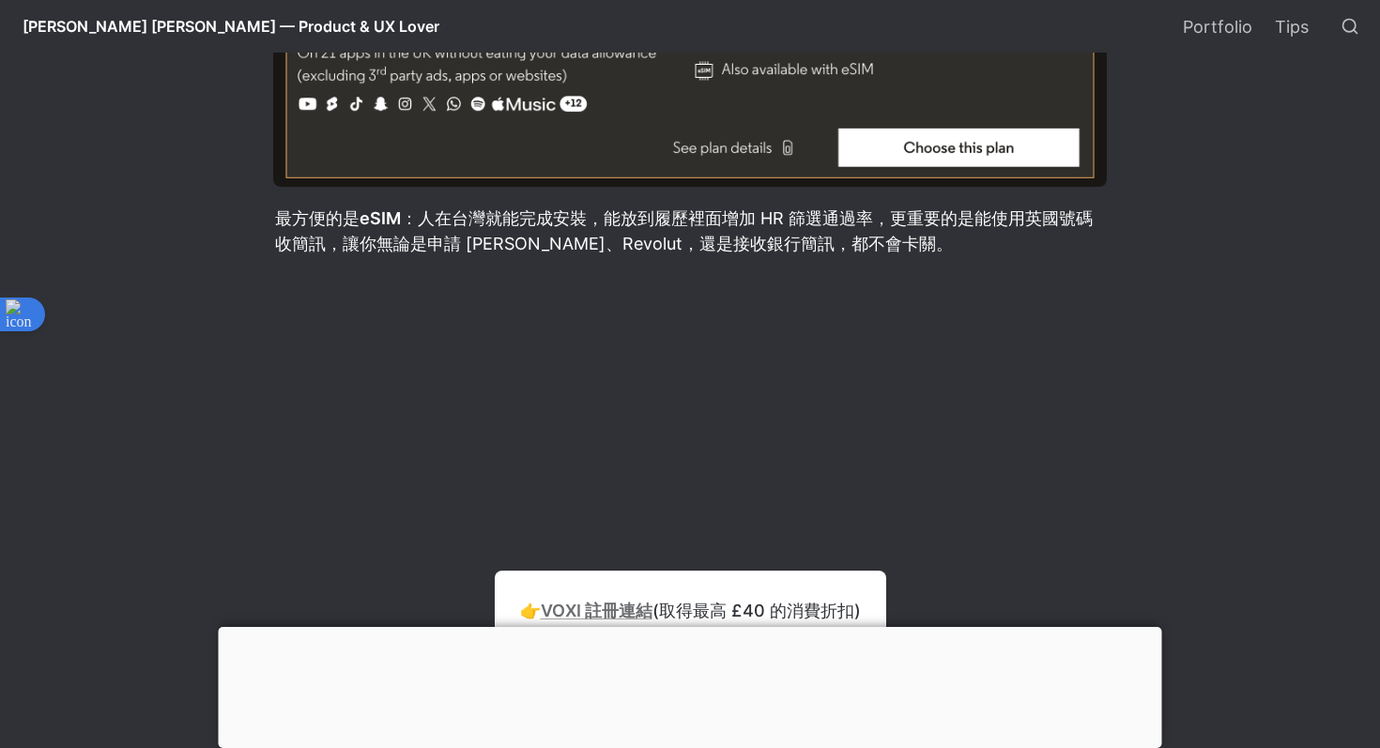
click at [1093, 225] on p "最方便的是 eSIM ：人在台灣就能完成安裝，能放到履歷裡面增加 HR 篩選通過率，更重要的是能使用英國號碼收簡訊，讓你無論是申請 [PERSON_NAME]…" at bounding box center [690, 231] width 834 height 56
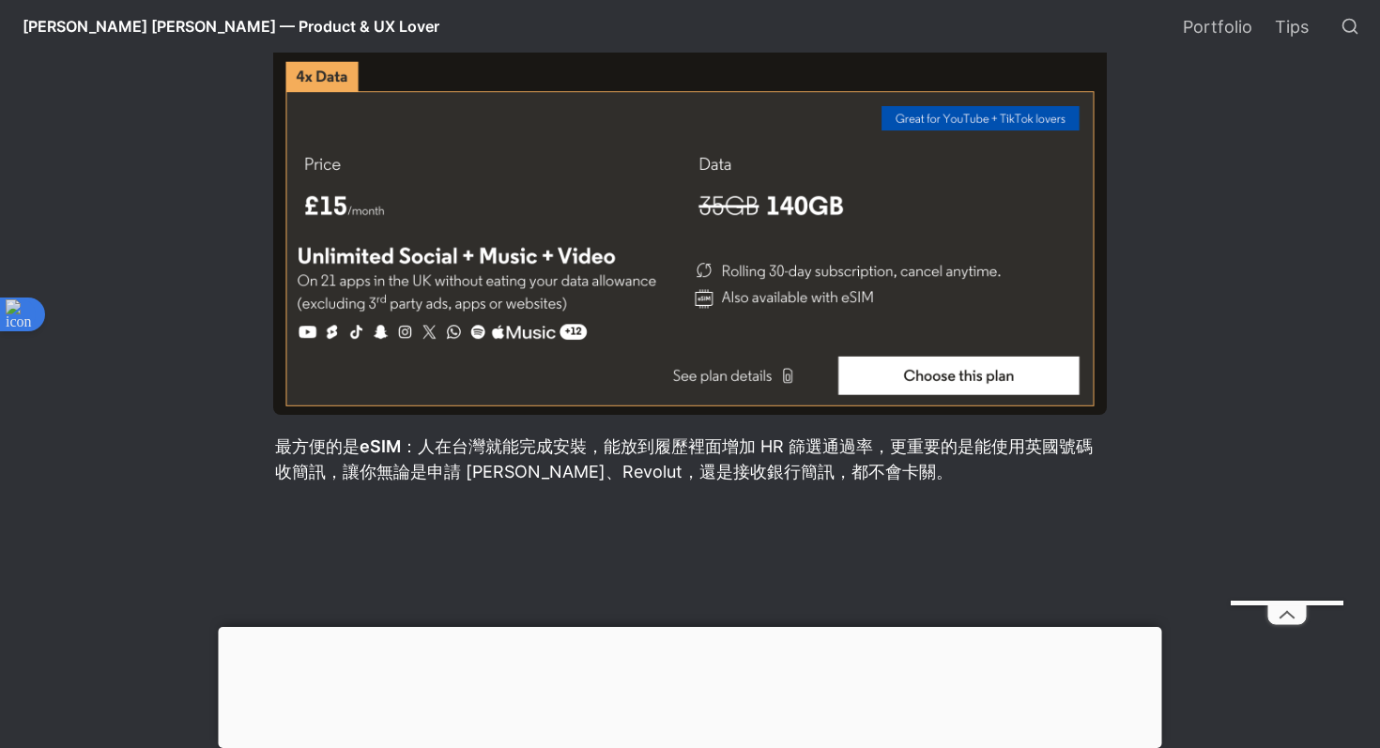
scroll to position [3575, 0]
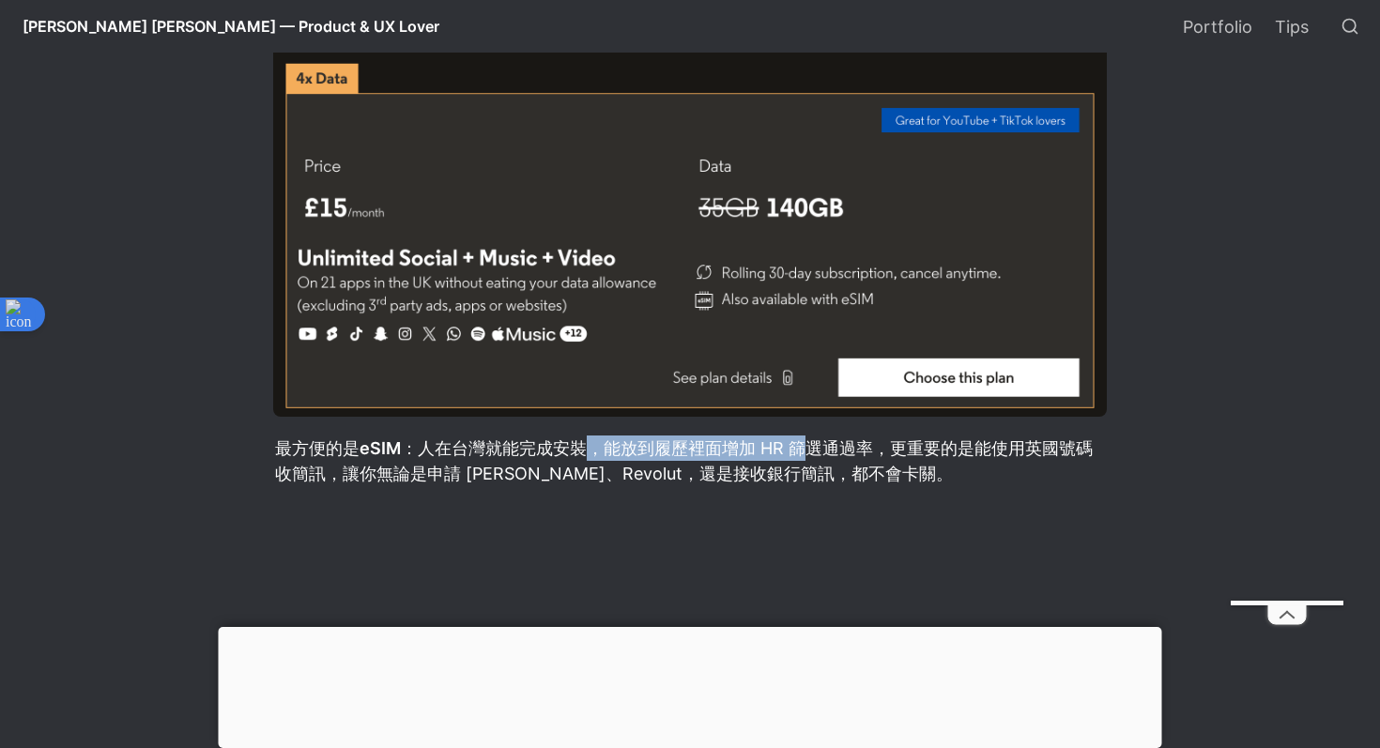
drag, startPoint x: 589, startPoint y: 450, endPoint x: 817, endPoint y: 464, distance: 228.6
click at [817, 464] on p "最方便的是 eSIM ：人在台灣就能完成安裝，能放到履歷裡面增加 HR 篩選通過率，更重要的是能使用英國號碼收簡訊，讓你無論是申請 [PERSON_NAME]…" at bounding box center [690, 461] width 834 height 56
click at [812, 460] on p "最方便的是 eSIM ：人在台灣就能完成安裝，能放到履歷裡面增加 HR 篩選通過率，更重要的是能使用英國號碼收簡訊，讓你無論是申請 [PERSON_NAME]…" at bounding box center [690, 461] width 834 height 56
drag, startPoint x: 599, startPoint y: 450, endPoint x: 790, endPoint y: 462, distance: 191.0
click at [793, 463] on p "最方便的是 eSIM ：人在台灣就能完成安裝，能放到履歷裡面增加 HR 篩選通過率，更重要的是能使用英國號碼收簡訊，讓你無論是申請 [PERSON_NAME]…" at bounding box center [690, 461] width 834 height 56
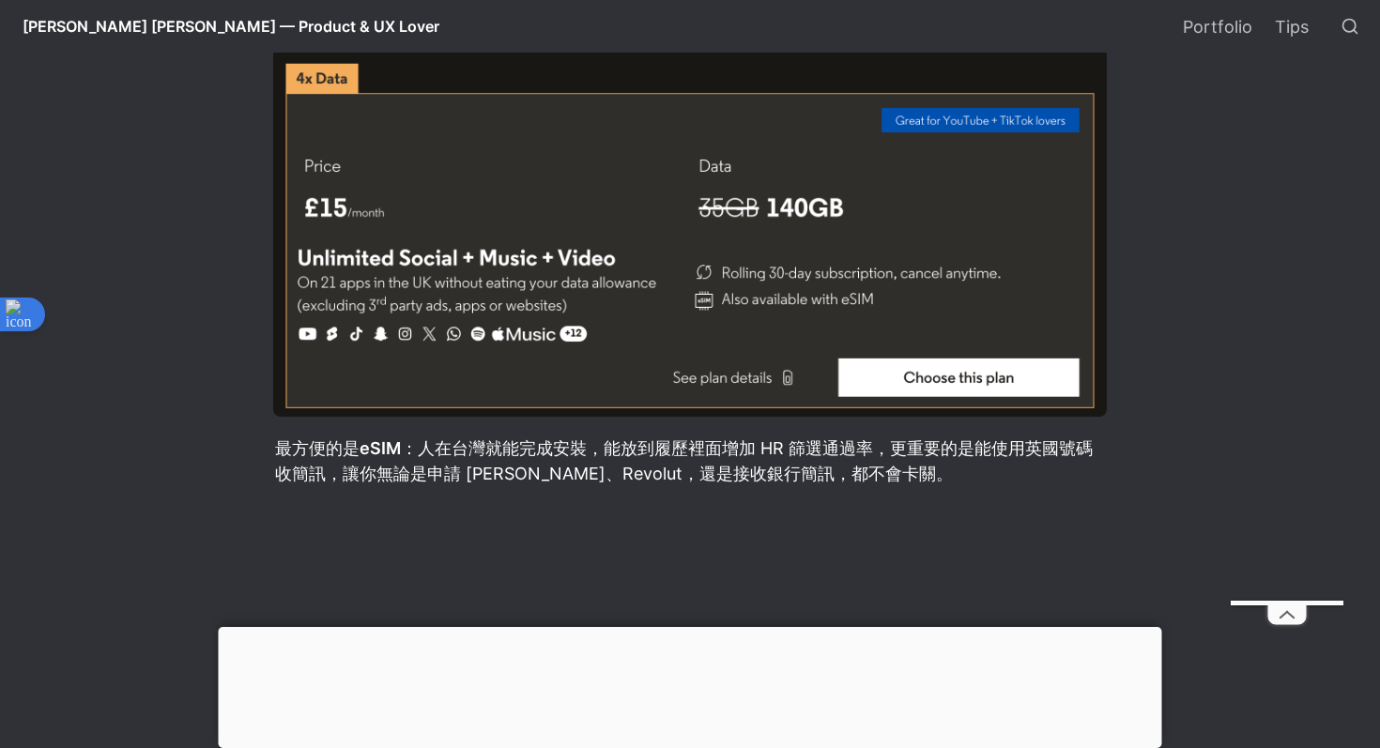
click at [823, 455] on p "最方便的是 eSIM ：人在台灣就能完成安裝，能放到履歷裡面增加 HR 篩選通過率，更重要的是能使用英國號碼收簡訊，讓你無論是申請 [PERSON_NAME]…" at bounding box center [690, 461] width 834 height 56
drag, startPoint x: 611, startPoint y: 459, endPoint x: 812, endPoint y: 459, distance: 201.0
click at [812, 459] on p "最方便的是 eSIM ：人在台灣就能完成安裝，能放到履歷裡面增加 HR 篩選通過率，更重要的是能使用英國號碼收簡訊，讓你無論是申請 [PERSON_NAME]…" at bounding box center [690, 461] width 834 height 56
click at [868, 447] on p "最方便的是 eSIM ：人在台灣就能完成安裝，能放到履歷裡面增加 HR 篩選通過率，更重要的是能使用英國號碼收簡訊，讓你無論是申請 [PERSON_NAME]…" at bounding box center [690, 461] width 834 height 56
drag, startPoint x: 662, startPoint y: 450, endPoint x: 828, endPoint y: 461, distance: 166.6
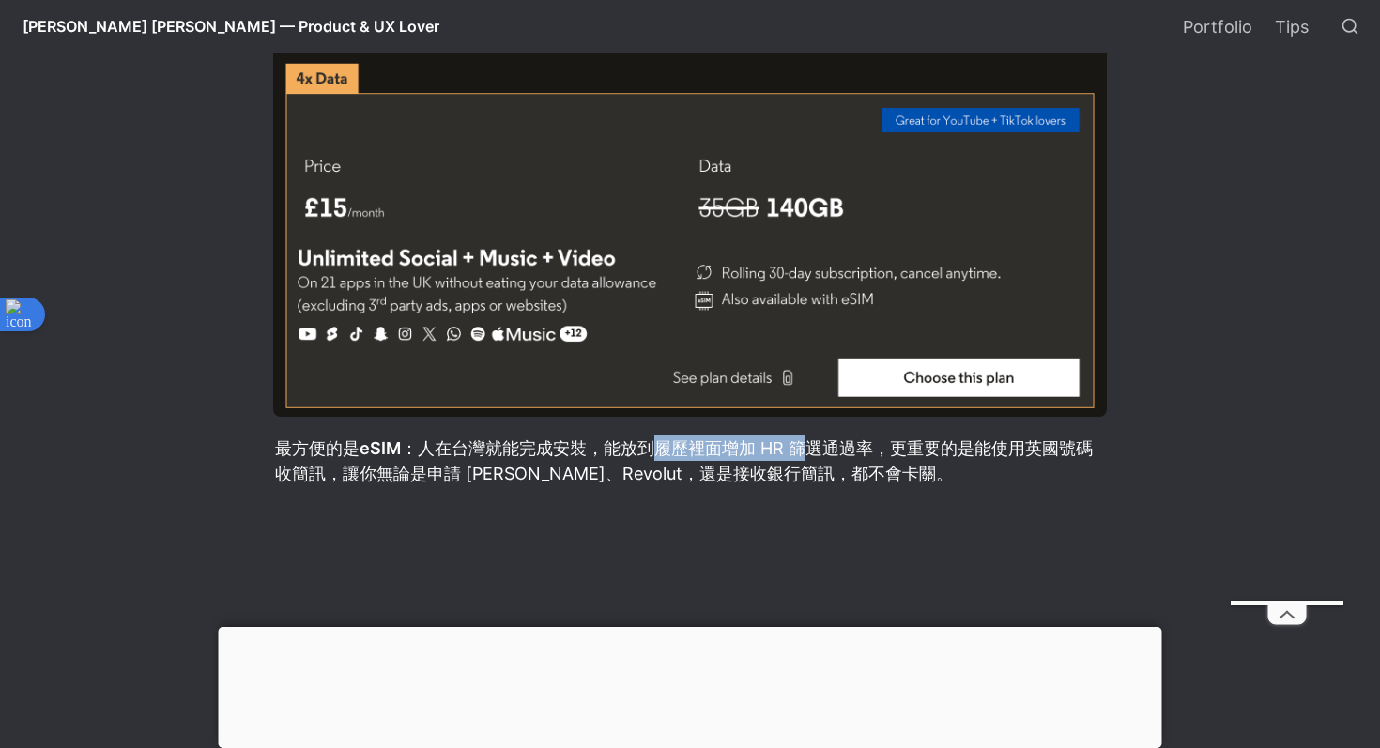
click at [827, 459] on p "最方便的是 eSIM ：人在台灣就能完成安裝，能放到履歷裡面增加 HR 篩選通過率，更重要的是能使用英國號碼收簡訊，讓你無論是申請 [PERSON_NAME]…" at bounding box center [690, 461] width 834 height 56
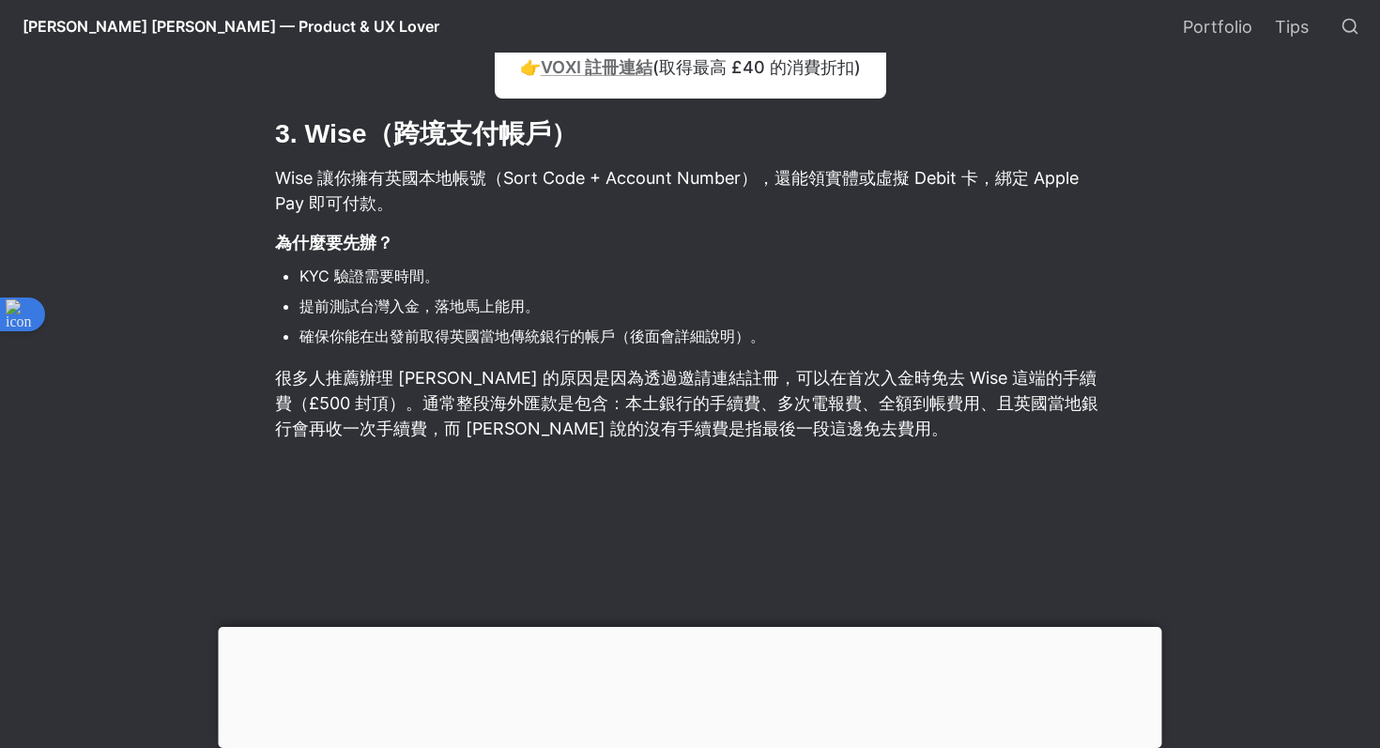
scroll to position [4391, 0]
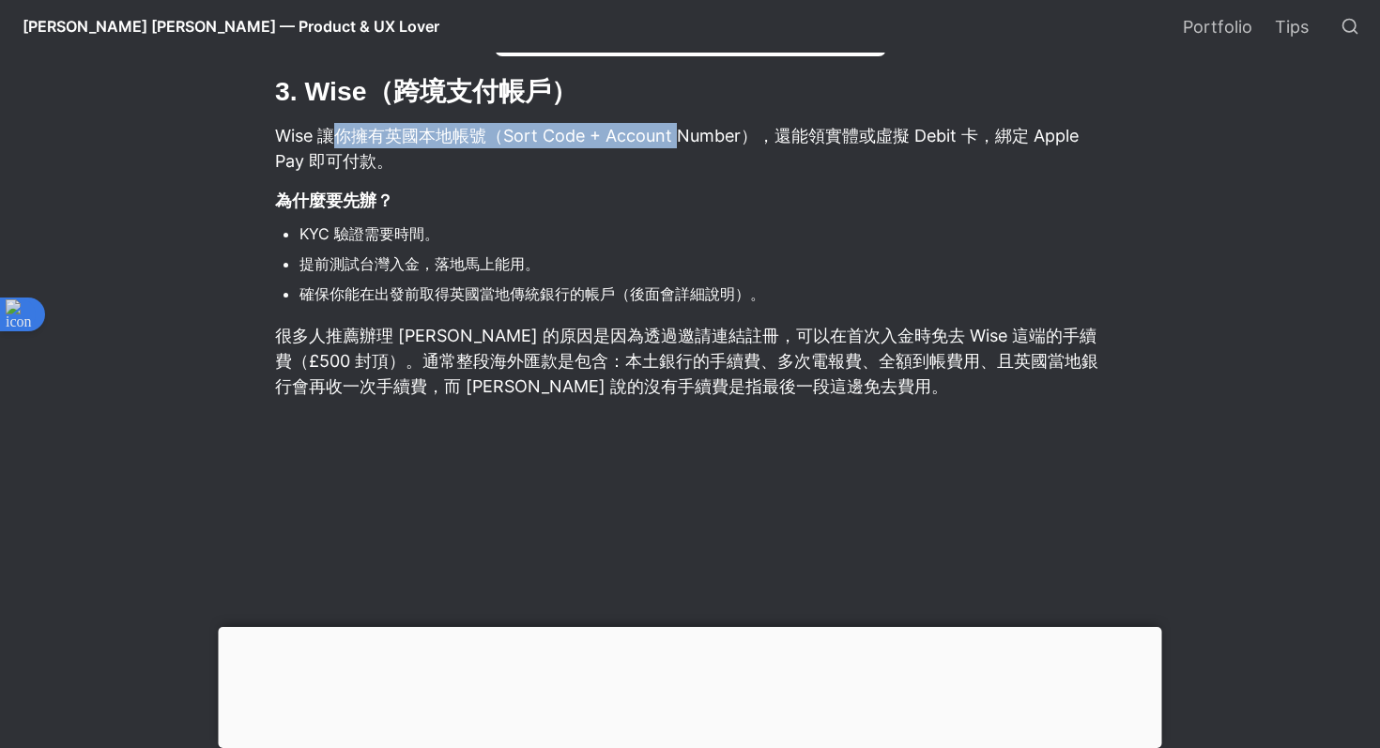
drag, startPoint x: 343, startPoint y: 136, endPoint x: 712, endPoint y: 139, distance: 369.1
click at [713, 139] on p "Wise 讓你擁有英國本地帳號（Sort Code + Account Number），還能領實體或虛擬 Debit 卡，綁定 Apple Pay 即可付款。" at bounding box center [690, 148] width 834 height 56
click at [784, 131] on p "Wise 讓你擁有英國本地帳號（Sort Code + Account Number），還能領實體或虛擬 Debit 卡，綁定 Apple Pay 即可付款。" at bounding box center [690, 148] width 834 height 56
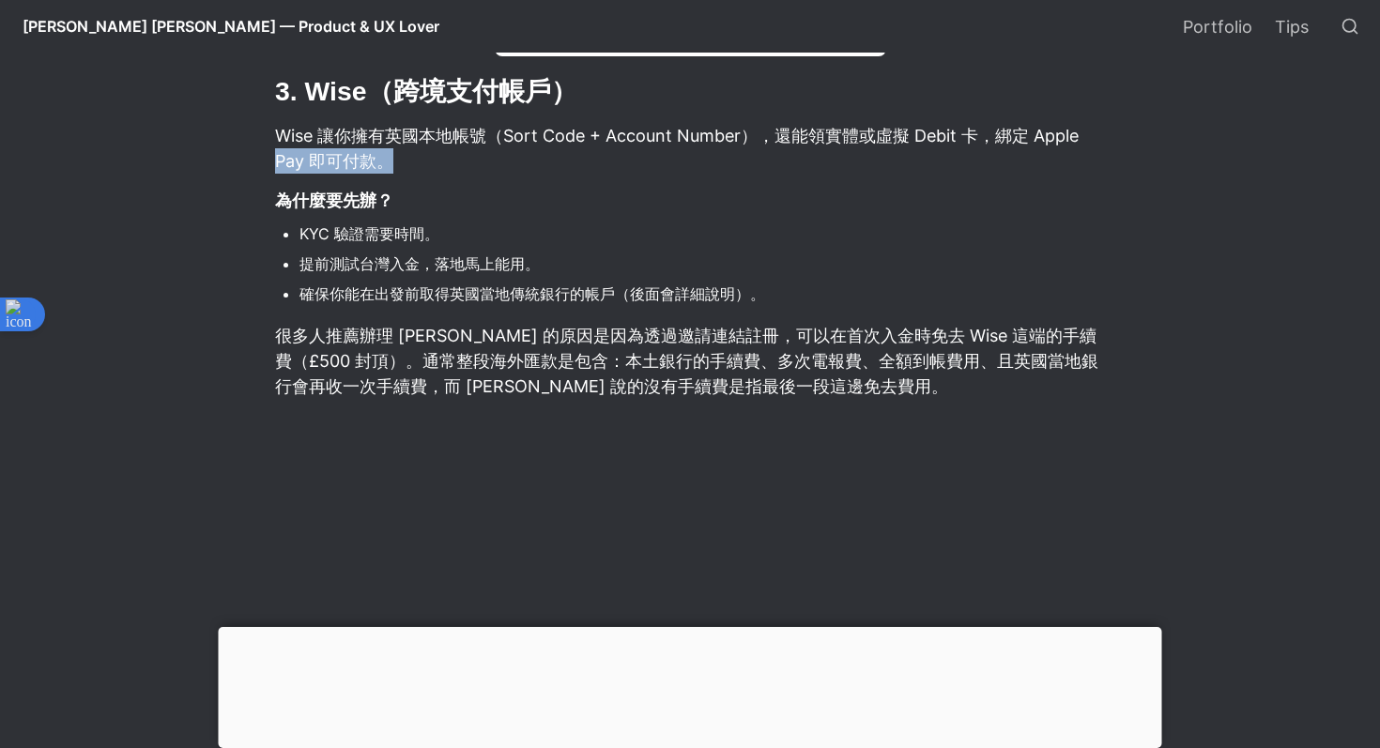
drag, startPoint x: 269, startPoint y: 156, endPoint x: 456, endPoint y: 167, distance: 188.2
click at [563, 140] on p "Wise 讓你擁有英國本地帳號（Sort Code + Account Number），還能領實體或虛擬 Debit 卡，綁定 Apple Pay 即可付款。" at bounding box center [690, 148] width 834 height 56
drag, startPoint x: 332, startPoint y: 134, endPoint x: 533, endPoint y: 137, distance: 201.0
click at [533, 137] on p "Wise 讓你擁有英國本地帳號（Sort Code + Account Number），還能領實體或虛擬 Debit 卡，綁定 Apple Pay 即可付款。" at bounding box center [690, 148] width 834 height 56
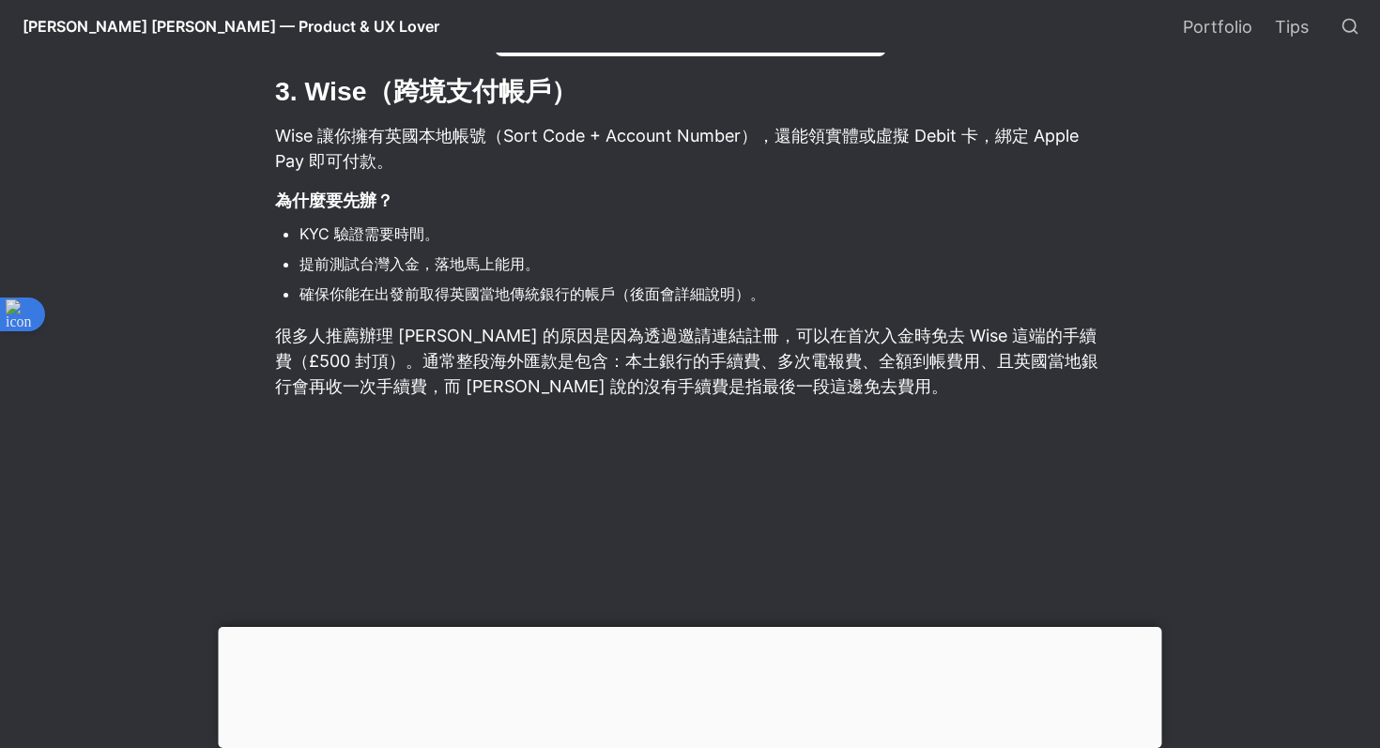
click at [606, 137] on p "Wise 讓你擁有英國本地帳號（Sort Code + Account Number），還能領實體或虛擬 Debit 卡，綁定 Apple Pay 即可付款。" at bounding box center [690, 148] width 834 height 56
drag, startPoint x: 330, startPoint y: 139, endPoint x: 533, endPoint y: 139, distance: 203.8
click at [533, 139] on p "Wise 讓你擁有英國本地帳號（Sort Code + Account Number），還能領實體或虛擬 Debit 卡，綁定 Apple Pay 即可付款。" at bounding box center [690, 148] width 834 height 56
click at [545, 137] on p "Wise 讓你擁有英國本地帳號（Sort Code + Account Number），還能領實體或虛擬 Debit 卡，綁定 Apple Pay 即可付款。" at bounding box center [690, 148] width 834 height 56
drag, startPoint x: 323, startPoint y: 331, endPoint x: 649, endPoint y: 333, distance: 325.9
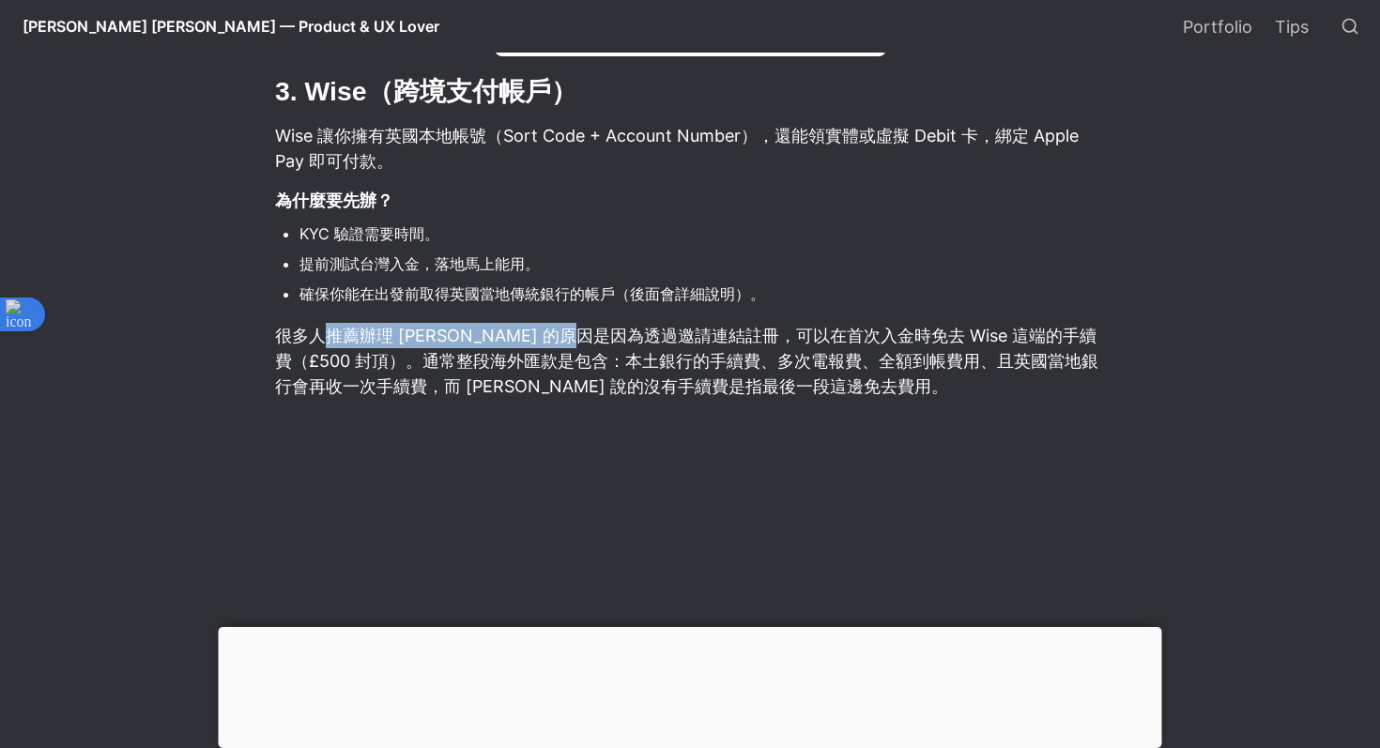
click at [649, 333] on p "很多人推薦辦理 [PERSON_NAME] 的原因是因為透過邀請連結註冊，可以在首次入金時免去 Wise 這端的手續費（£500 封頂）。通常整段海外匯款是包…" at bounding box center [690, 361] width 834 height 82
click at [676, 330] on p "很多人推薦辦理 [PERSON_NAME] 的原因是因為透過邀請連結註冊，可以在首次入金時免去 Wise 這端的手續費（£500 封頂）。通常整段海外匯款是包…" at bounding box center [690, 361] width 834 height 82
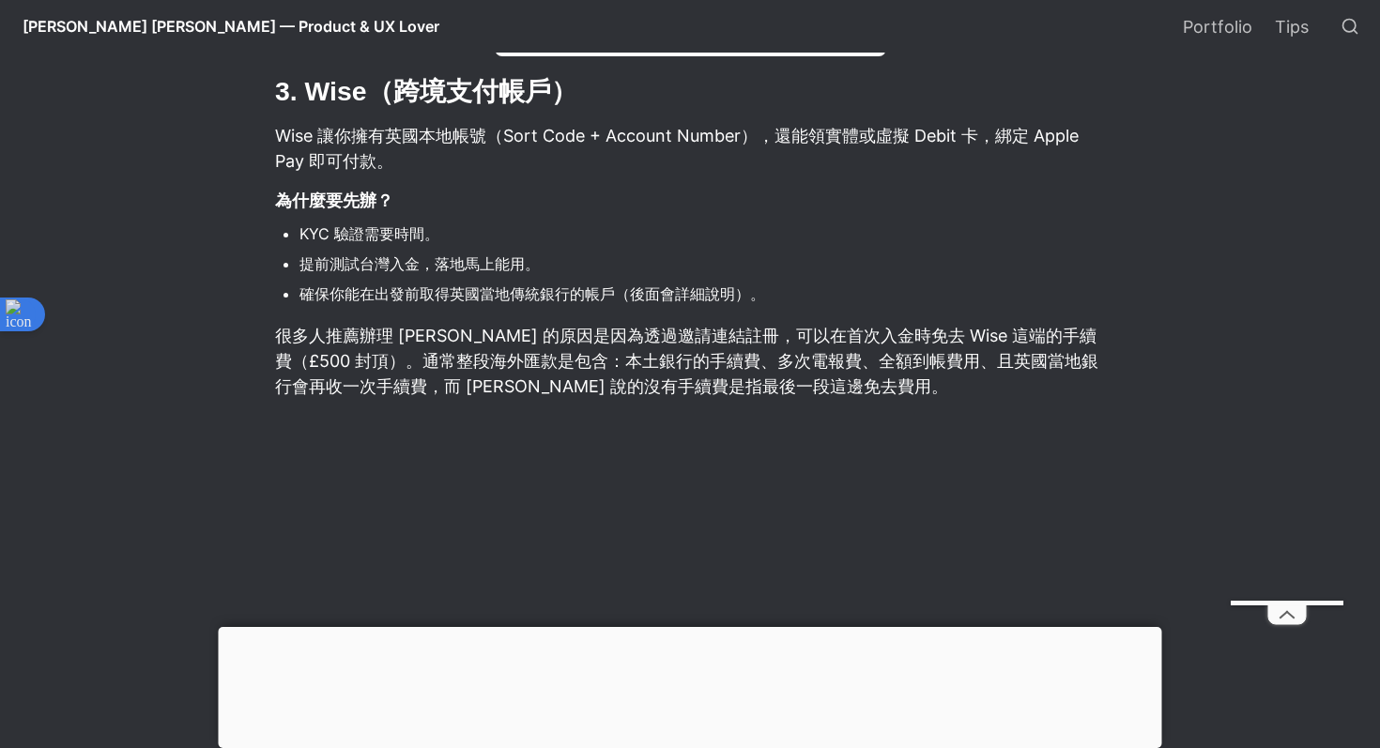
scroll to position [4412, 0]
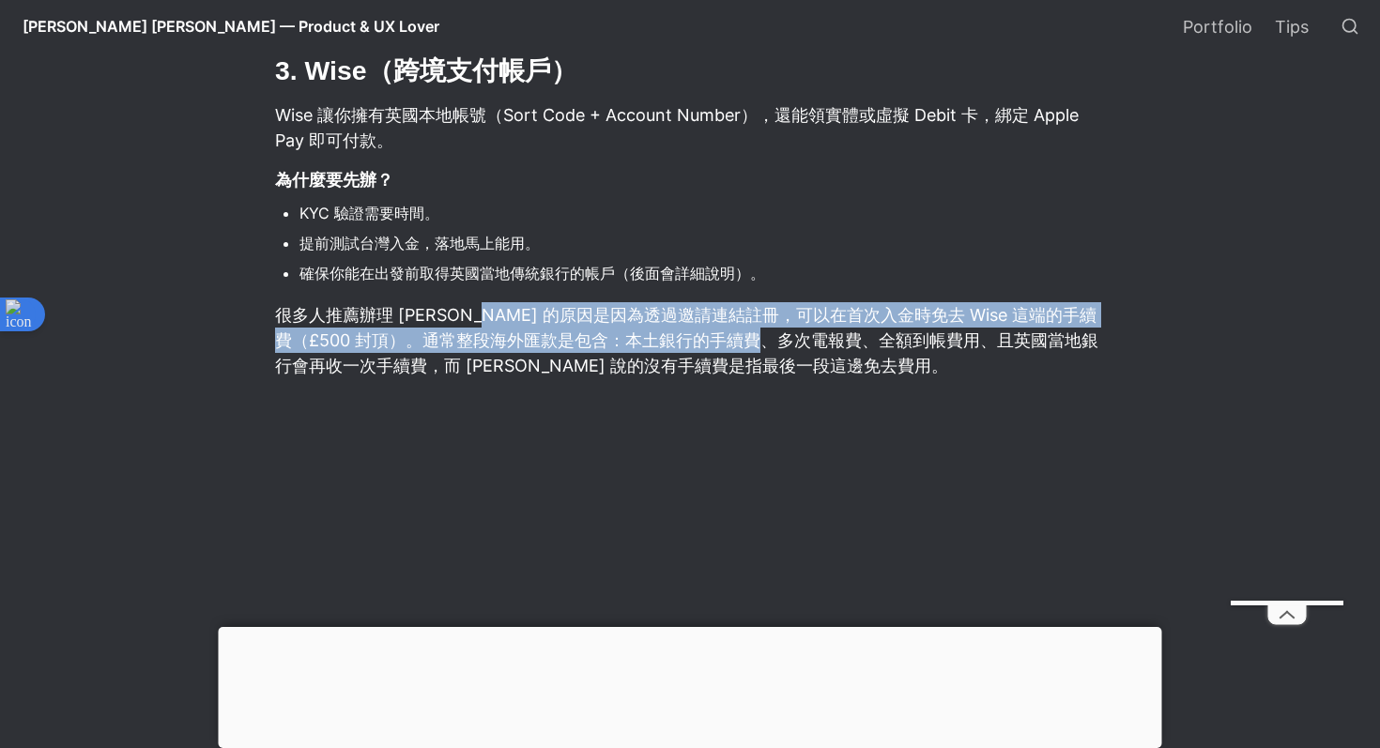
drag, startPoint x: 486, startPoint y: 327, endPoint x: 821, endPoint y: 346, distance: 335.8
click at [821, 346] on p "很多人推薦辦理 [PERSON_NAME] 的原因是因為透過邀請連結註冊，可以在首次入金時免去 Wise 這端的手續費（£500 封頂）。通常整段海外匯款是包…" at bounding box center [690, 341] width 834 height 82
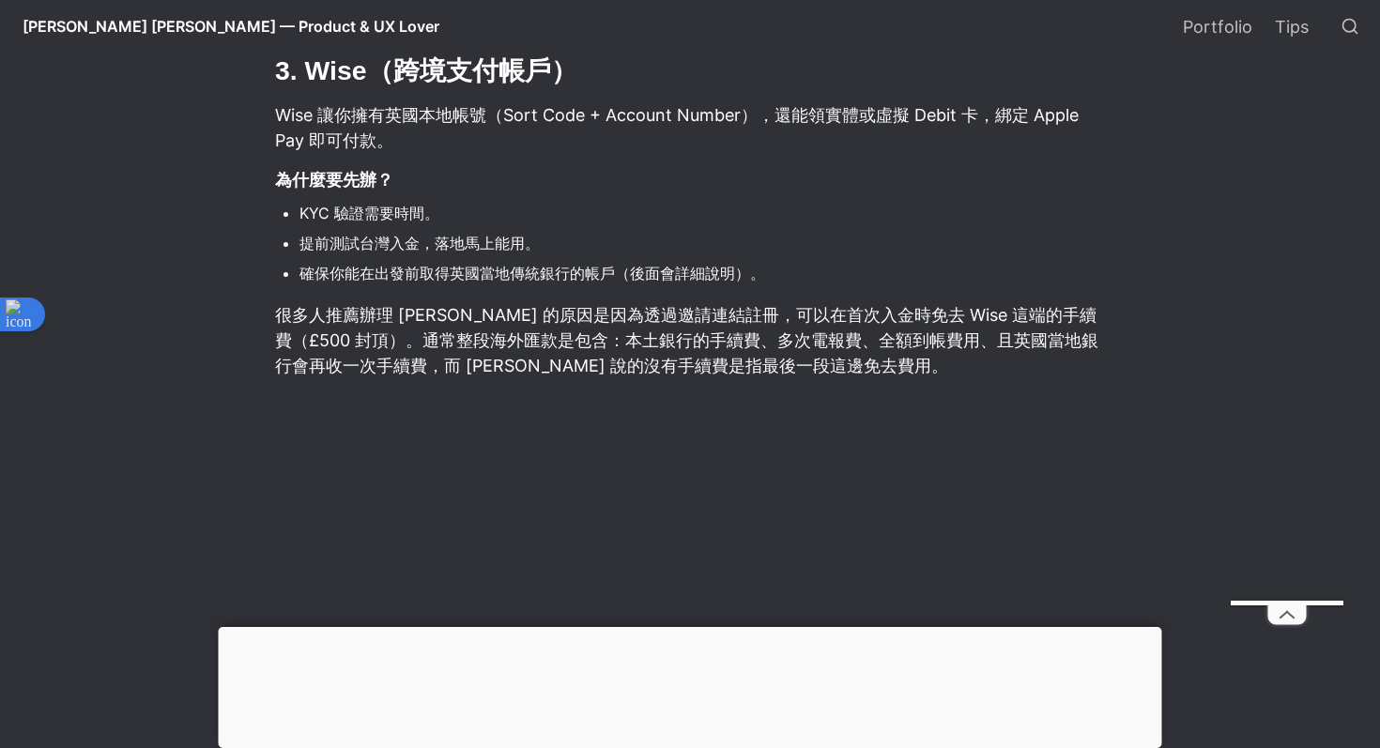
click at [856, 334] on p "很多人推薦辦理 [PERSON_NAME] 的原因是因為透過邀請連結註冊，可以在首次入金時免去 Wise 這端的手續費（£500 封頂）。通常整段海外匯款是包…" at bounding box center [690, 341] width 834 height 82
drag, startPoint x: 668, startPoint y: 332, endPoint x: 867, endPoint y: 332, distance: 199.1
click at [867, 332] on p "很多人推薦辦理 [PERSON_NAME] 的原因是因為透過邀請連結註冊，可以在首次入金時免去 Wise 這端的手續費（£500 封頂）。通常整段海外匯款是包…" at bounding box center [690, 341] width 834 height 82
click at [899, 317] on p "很多人推薦辦理 [PERSON_NAME] 的原因是因為透過邀請連結註冊，可以在首次入金時免去 Wise 這端的手續費（£500 封頂）。通常整段海外匯款是包…" at bounding box center [690, 341] width 834 height 82
drag, startPoint x: 665, startPoint y: 328, endPoint x: 869, endPoint y: 331, distance: 203.8
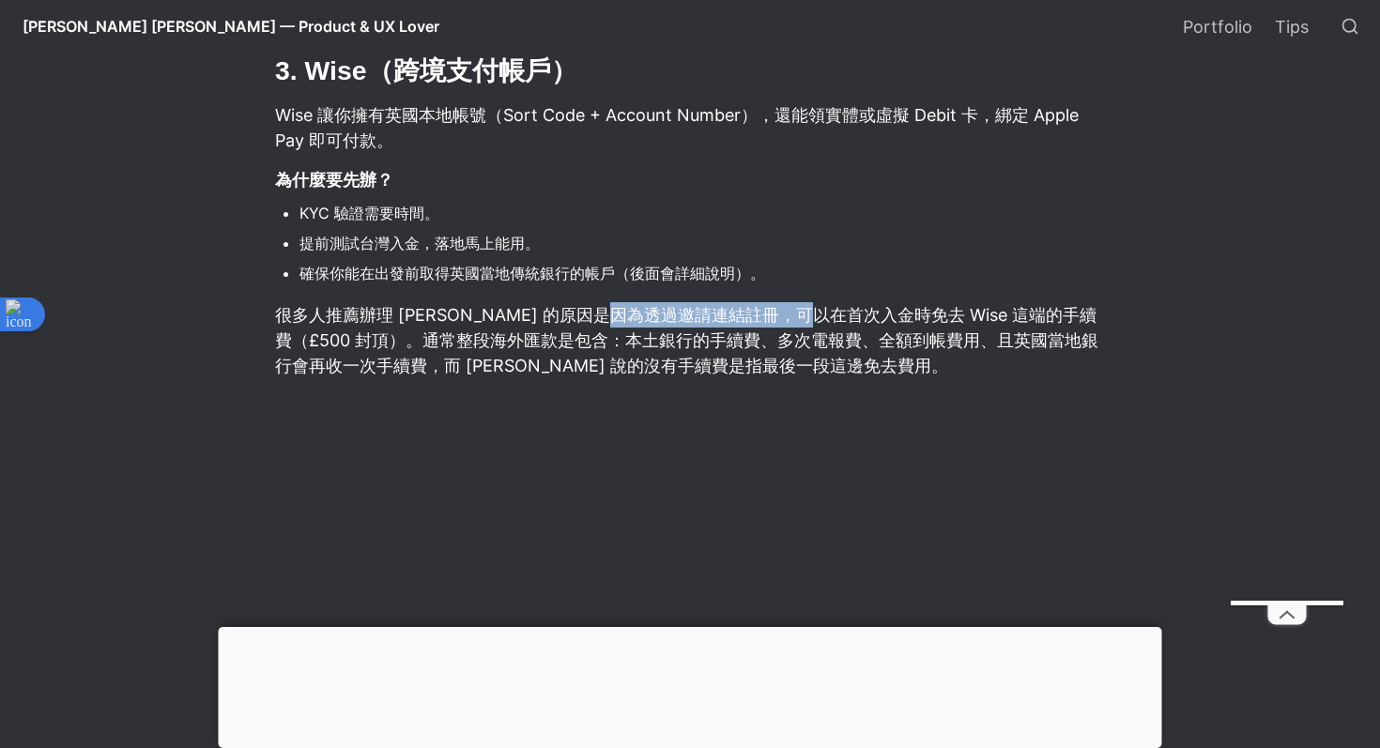
click at [869, 331] on p "很多人推薦辦理 [PERSON_NAME] 的原因是因為透過邀請連結註冊，可以在首次入金時免去 Wise 這端的手續費（£500 封頂）。通常整段海外匯款是包…" at bounding box center [690, 341] width 834 height 82
click at [871, 329] on p "很多人推薦辦理 [PERSON_NAME] 的原因是因為透過邀請連結註冊，可以在首次入金時免去 Wise 這端的手續費（£500 封頂）。通常整段海外匯款是包…" at bounding box center [690, 341] width 834 height 82
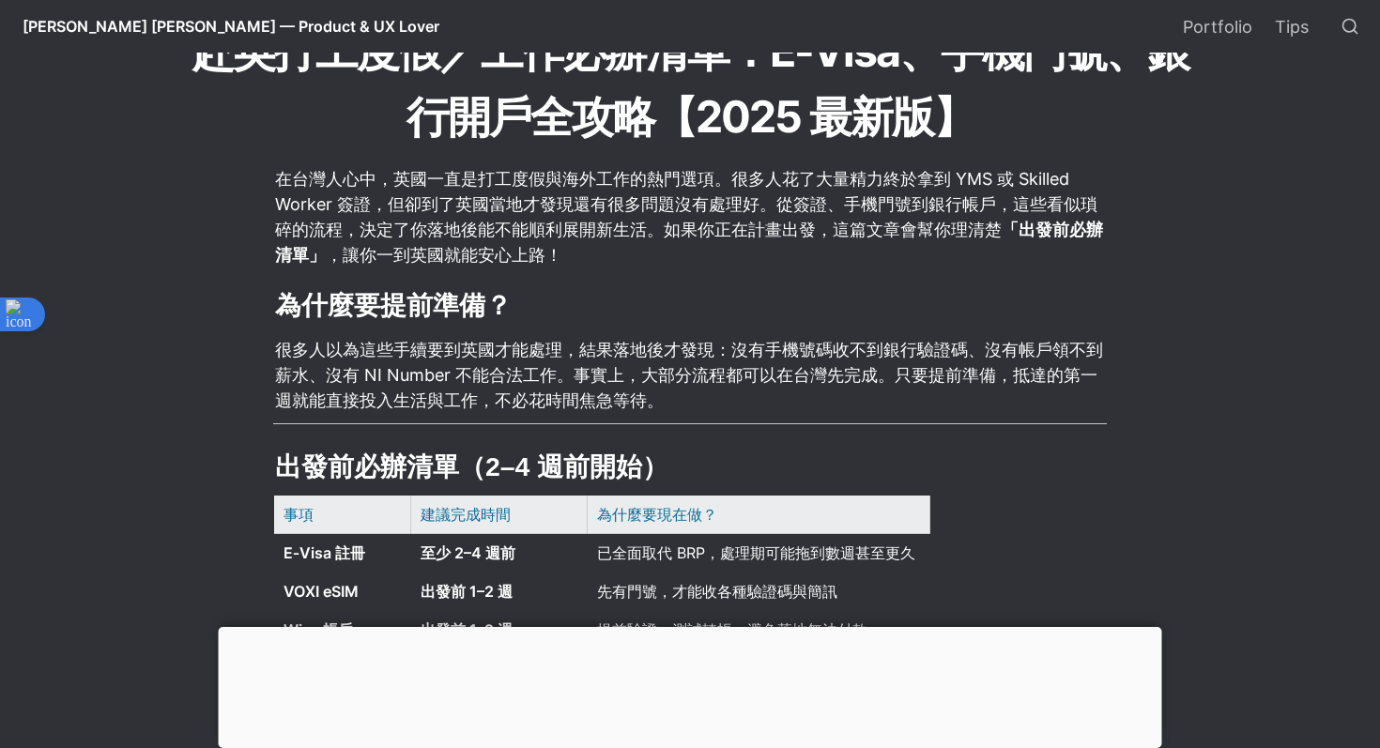
scroll to position [0, 0]
